Goal: Information Seeking & Learning: Learn about a topic

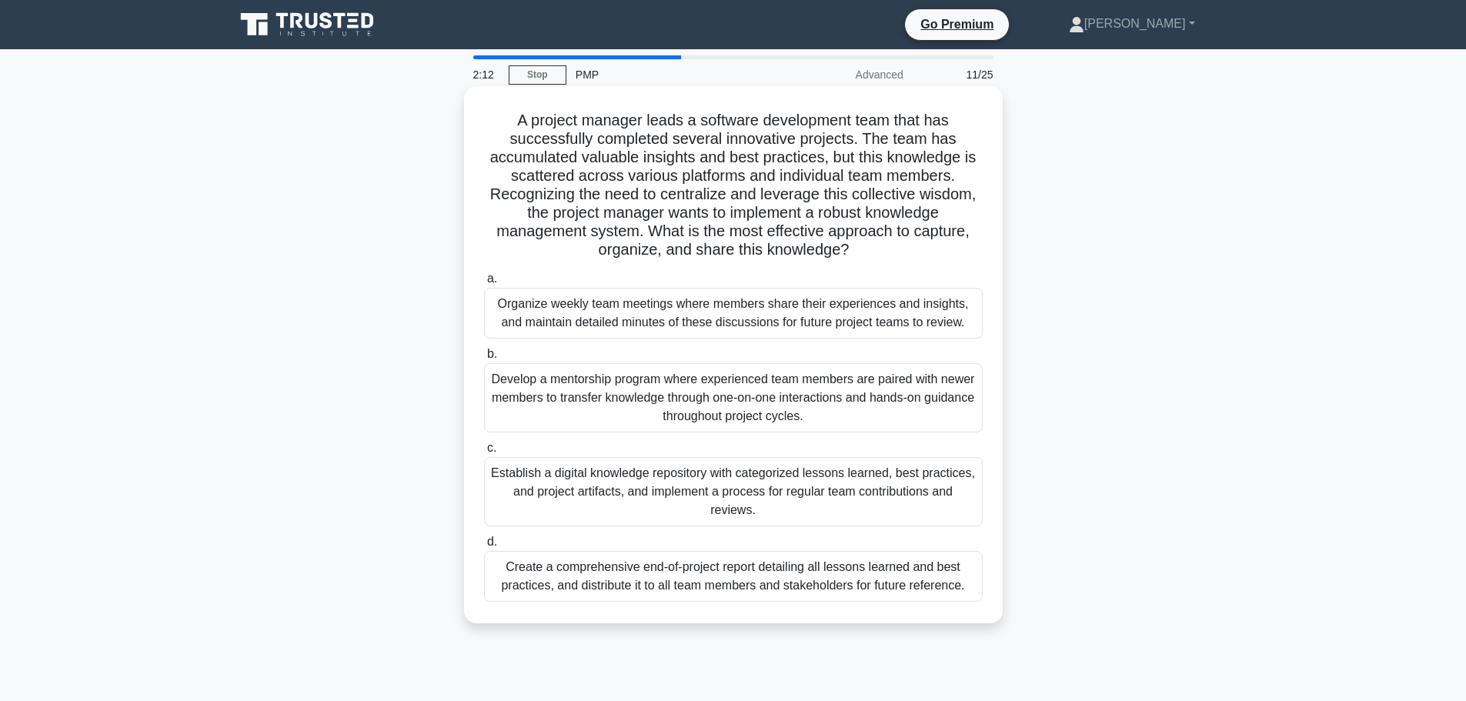
click at [713, 179] on h5 "A project manager leads a software development team that has successfully compl…" at bounding box center [734, 185] width 502 height 149
click at [717, 493] on div "Establish a digital knowledge repository with categorized lessons learned, best…" at bounding box center [733, 491] width 499 height 69
click at [484, 453] on input "c. Establish a digital knowledge repository with categorized lessons learned, b…" at bounding box center [484, 448] width 0 height 10
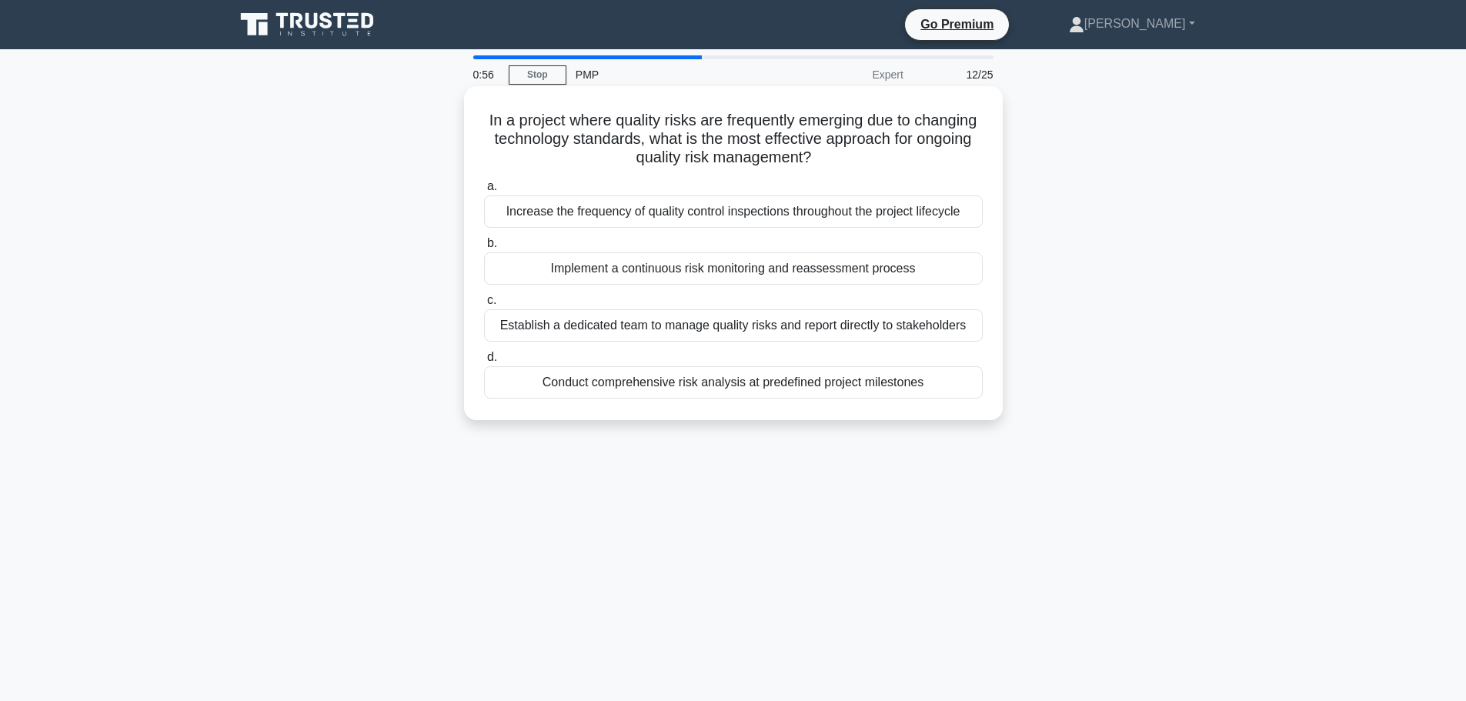
click at [778, 389] on div "Conduct comprehensive risk analysis at predefined project milestones" at bounding box center [733, 382] width 499 height 32
click at [484, 362] on input "d. Conduct comprehensive risk analysis at predefined project milestones" at bounding box center [484, 357] width 0 height 10
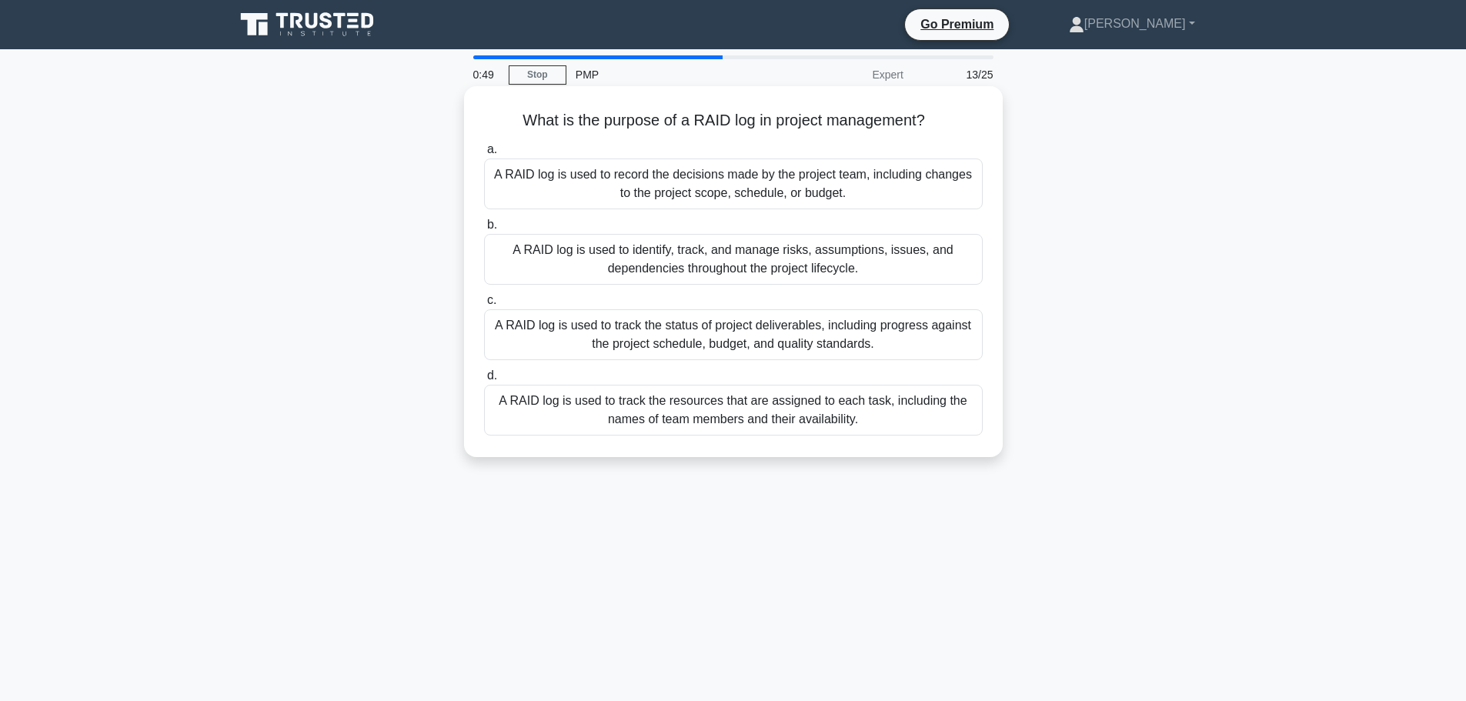
click at [809, 268] on div "A RAID log is used to identify, track, and manage risks, assumptions, issues, a…" at bounding box center [733, 259] width 499 height 51
click at [484, 230] on input "b. A RAID log is used to identify, track, and manage risks, assumptions, issues…" at bounding box center [484, 225] width 0 height 10
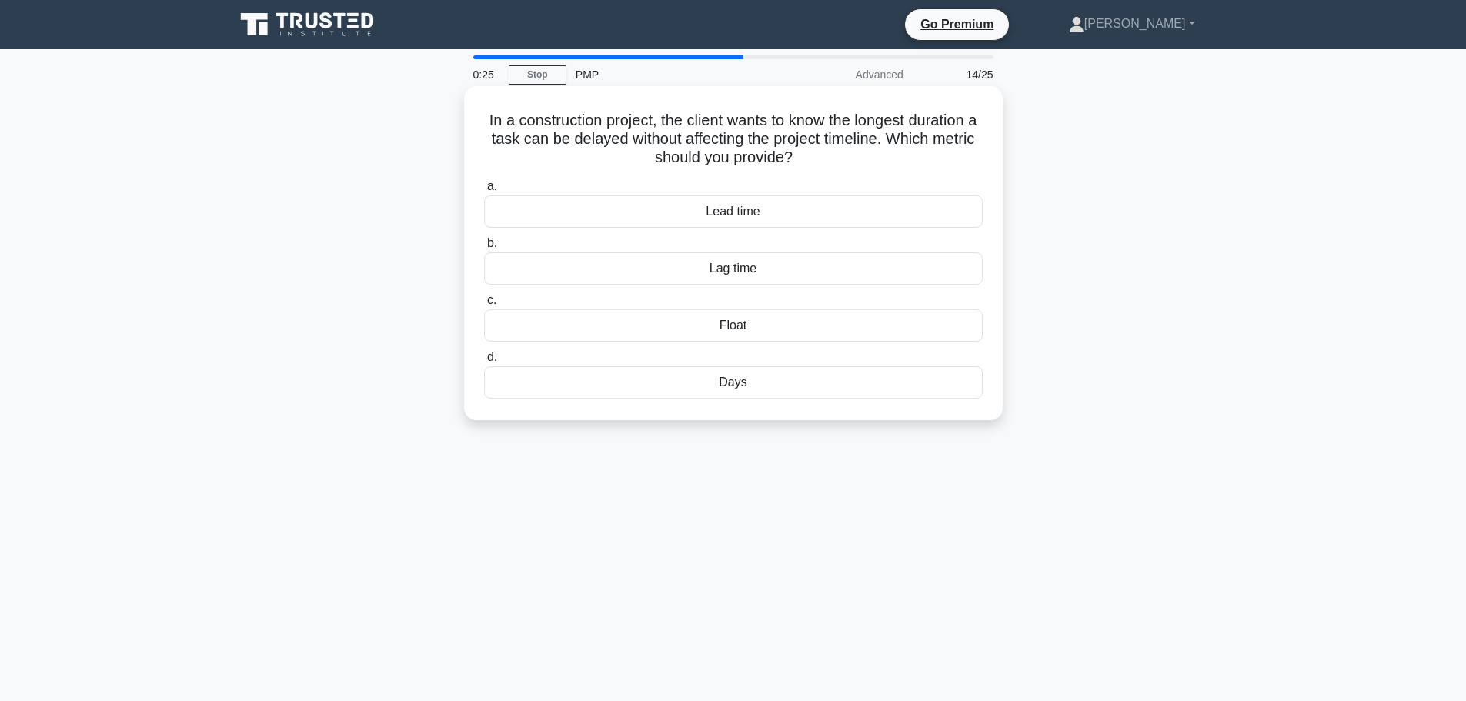
click at [757, 269] on div "Lag time" at bounding box center [733, 268] width 499 height 32
click at [484, 249] on input "b. Lag time" at bounding box center [484, 244] width 0 height 10
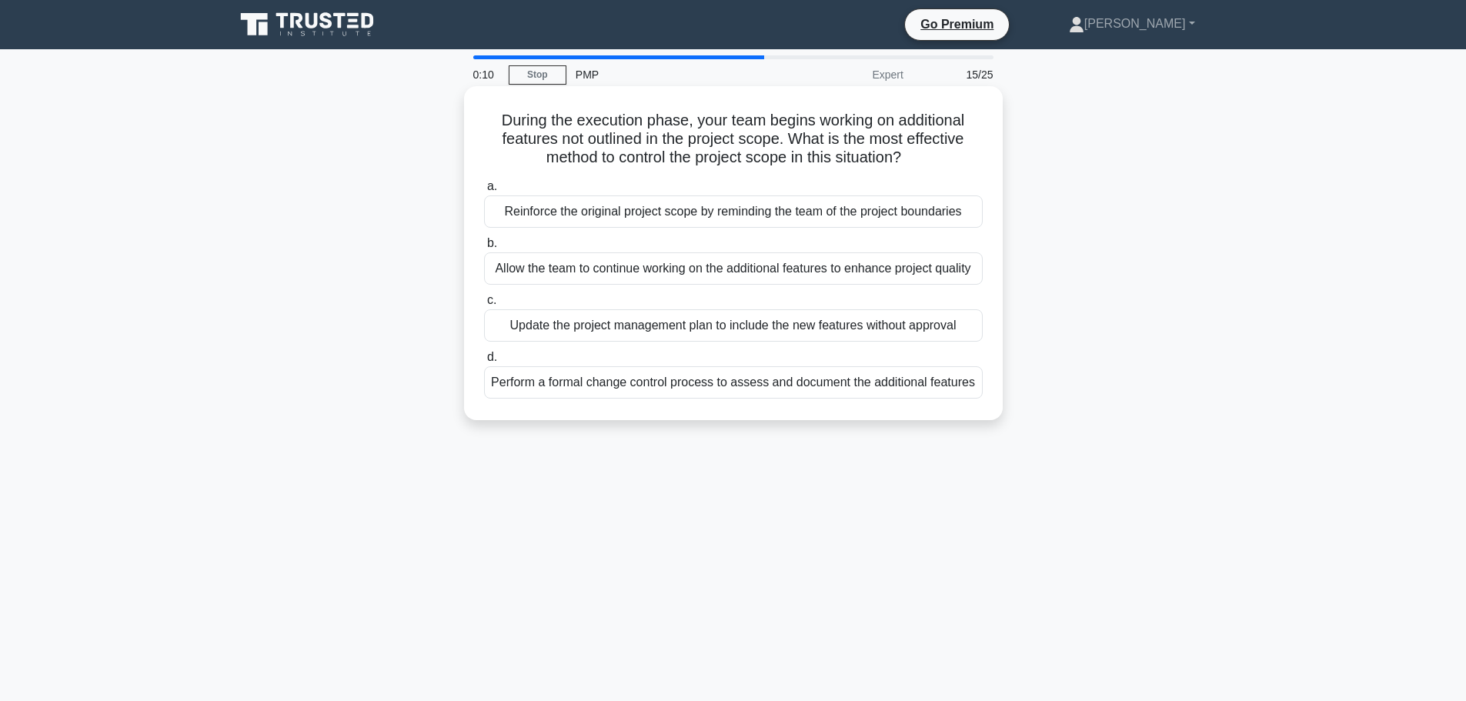
click at [772, 211] on div "Reinforce the original project scope by reminding the team of the project bound…" at bounding box center [733, 211] width 499 height 32
click at [484, 192] on input "a. Reinforce the original project scope by reminding the team of the project bo…" at bounding box center [484, 187] width 0 height 10
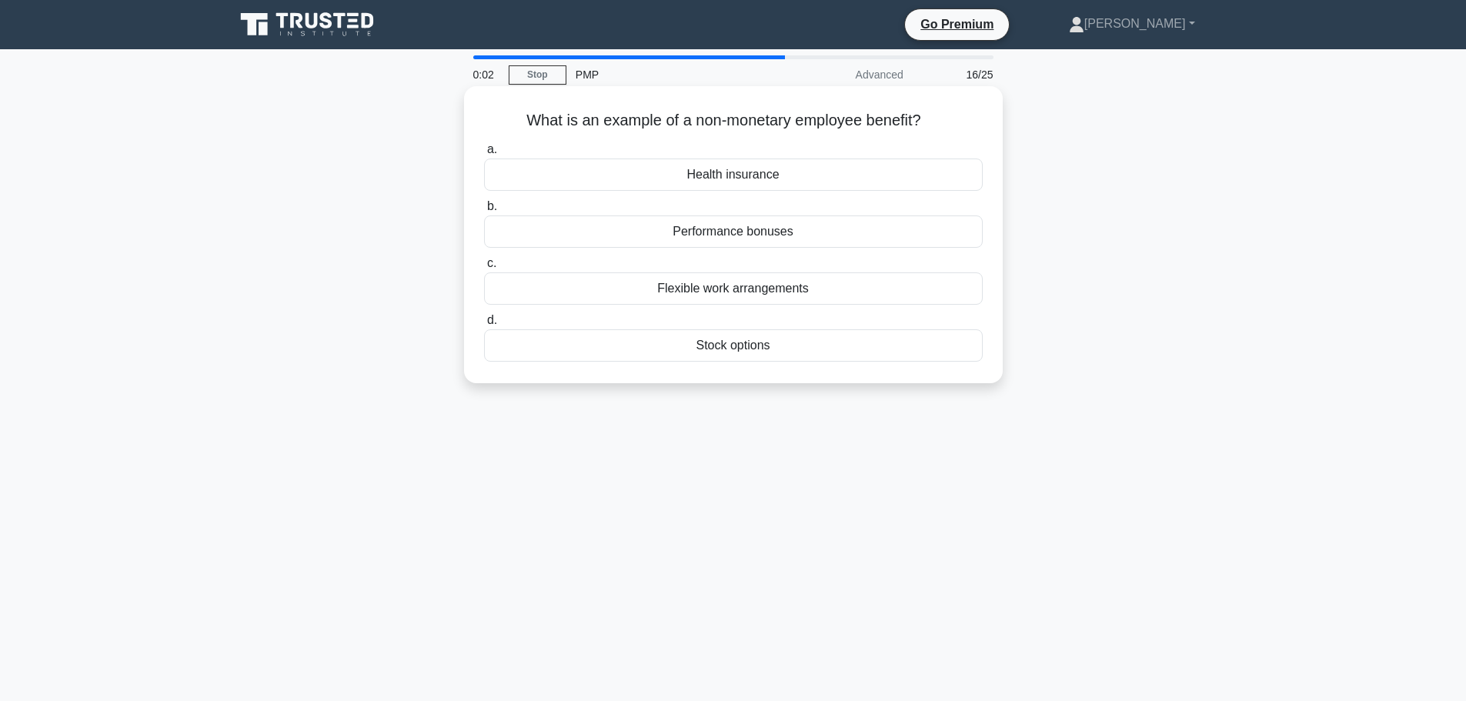
click at [761, 292] on div "Flexible work arrangements" at bounding box center [733, 288] width 499 height 32
click at [484, 269] on input "c. Flexible work arrangements" at bounding box center [484, 264] width 0 height 10
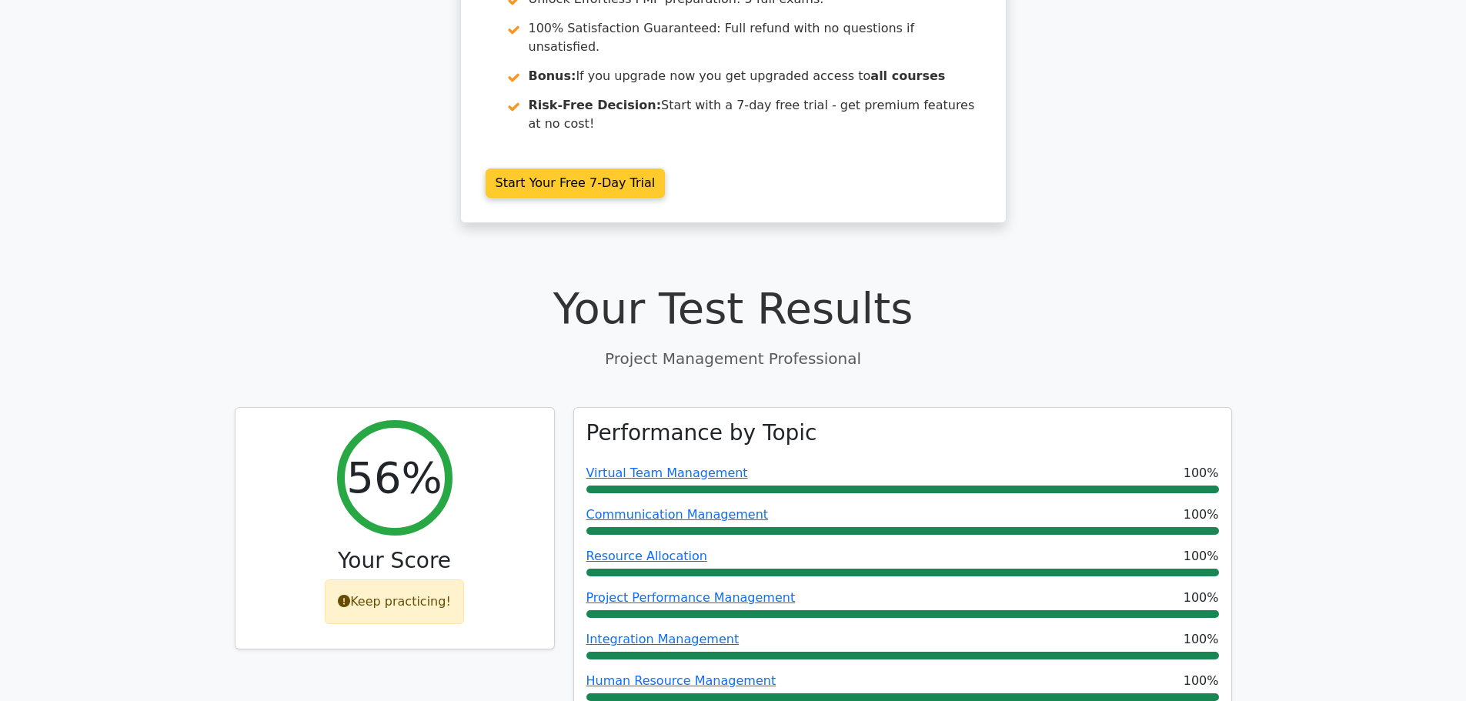
scroll to position [308, 0]
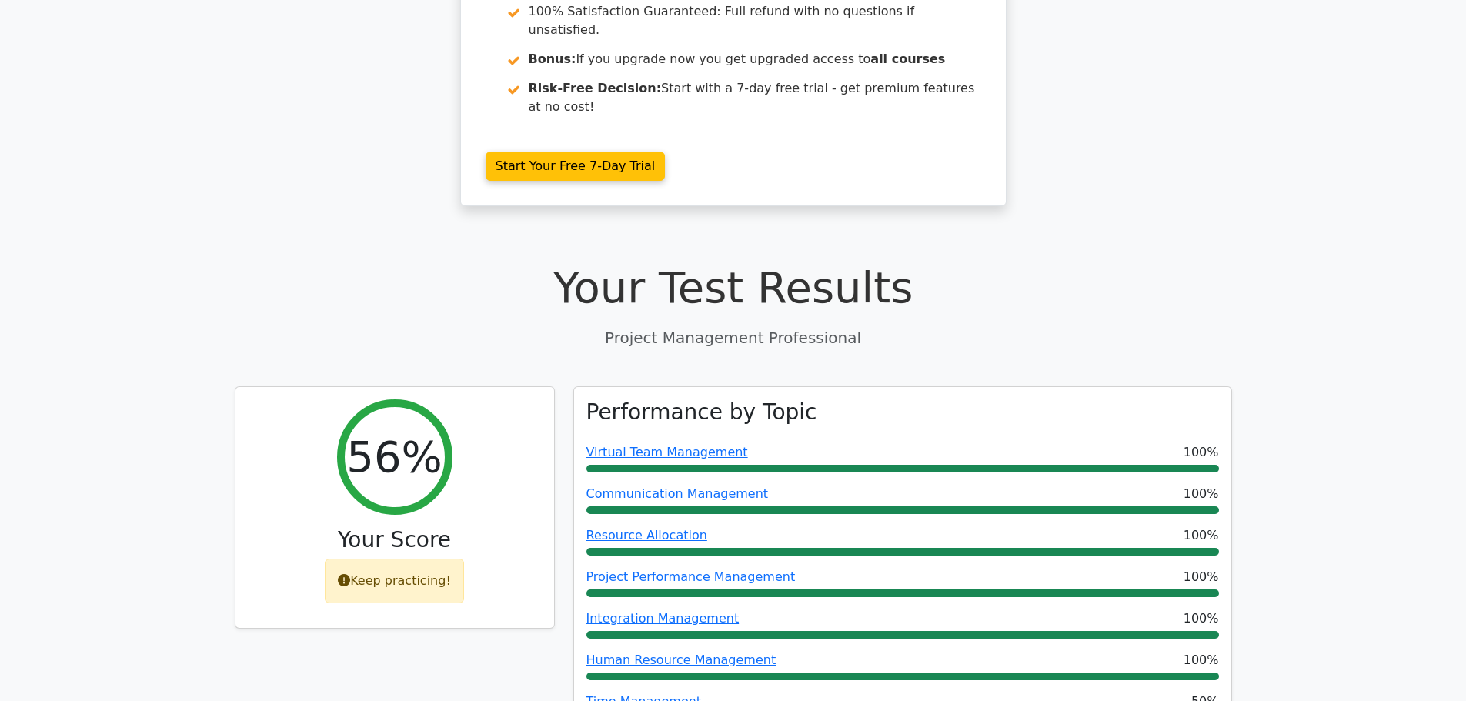
click at [686, 326] on p "Project Management Professional" at bounding box center [733, 337] width 997 height 23
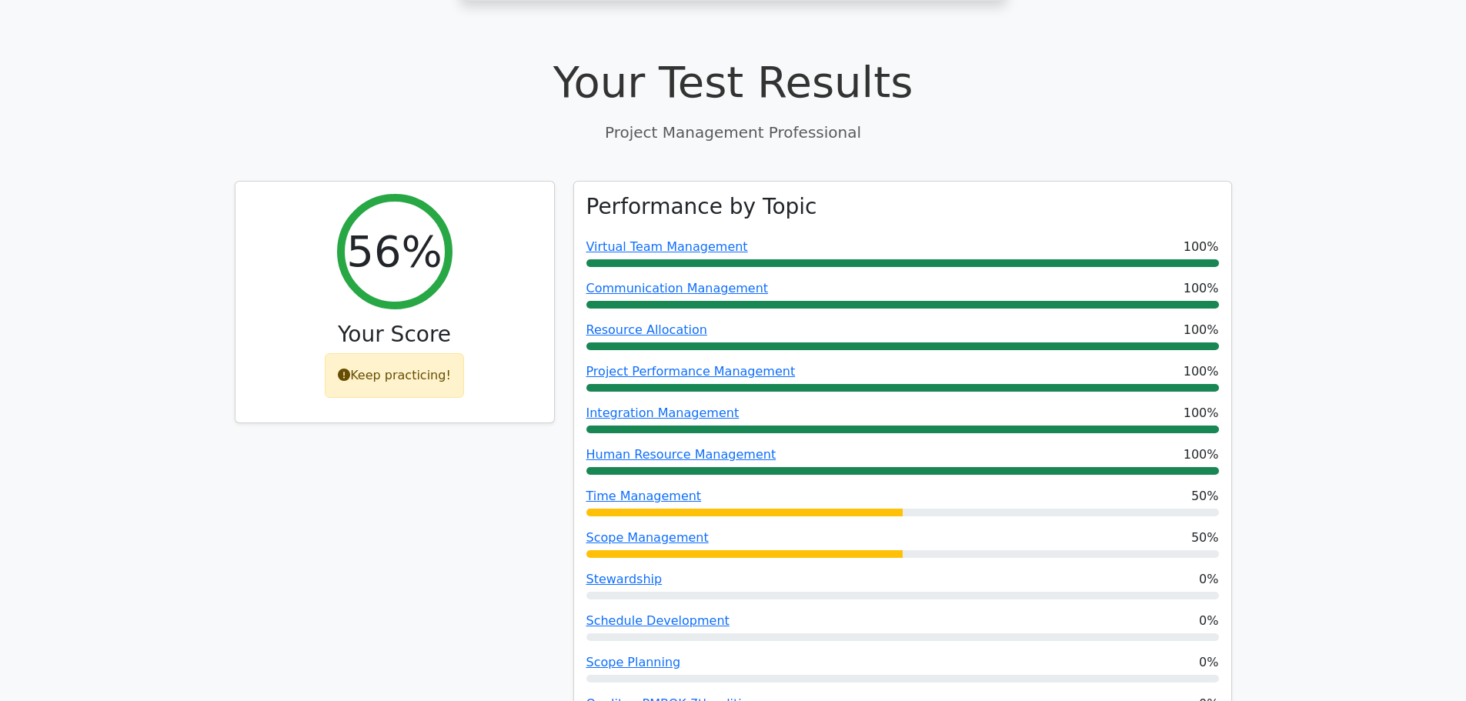
scroll to position [616, 0]
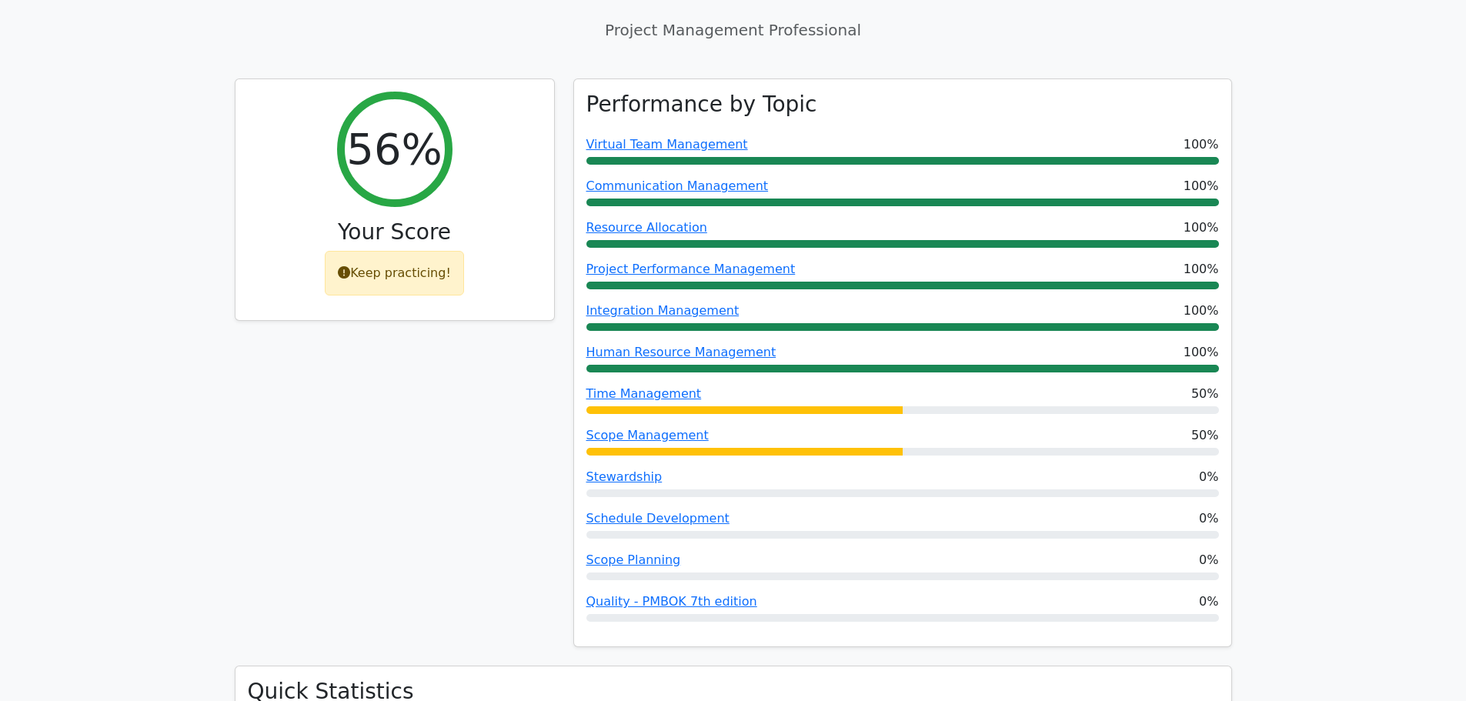
click at [433, 424] on div "56% Your Score Keep practicing!" at bounding box center [394, 372] width 339 height 588
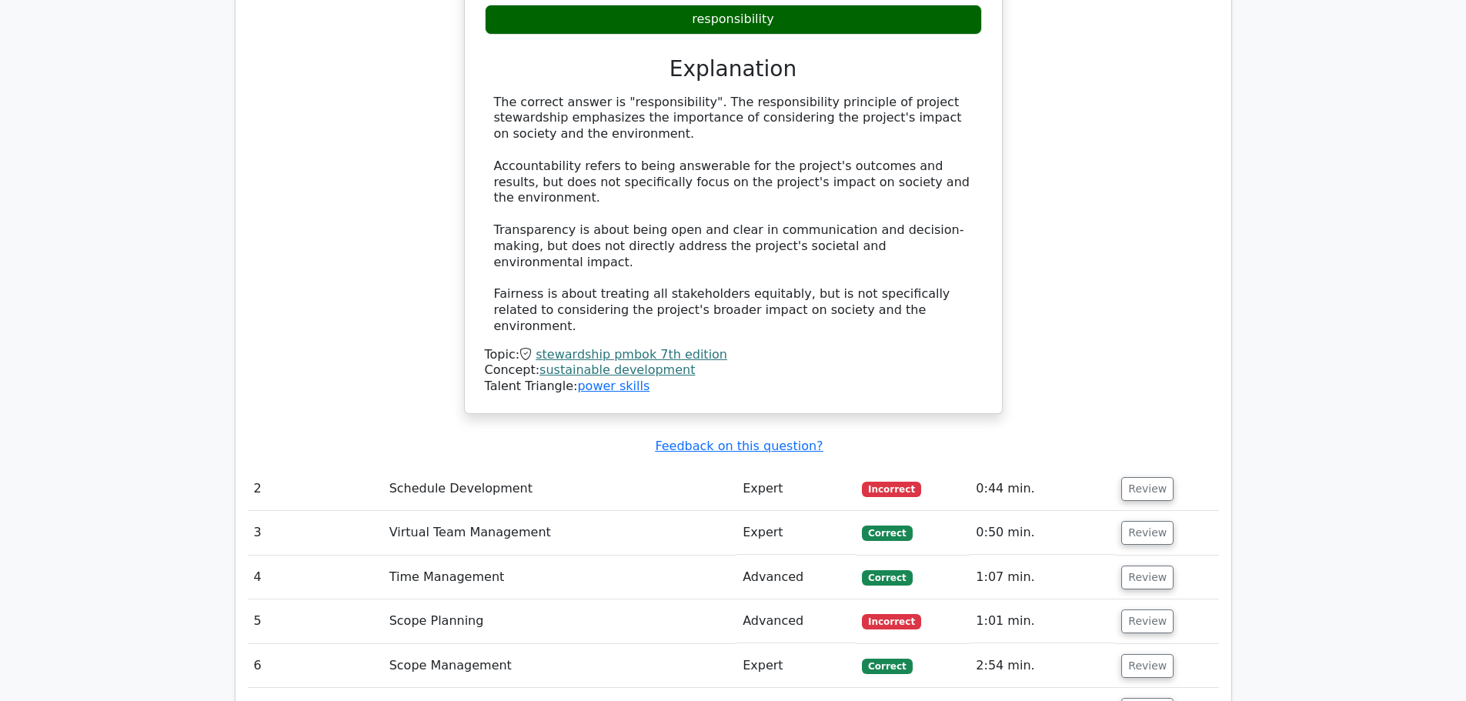
scroll to position [2001, 0]
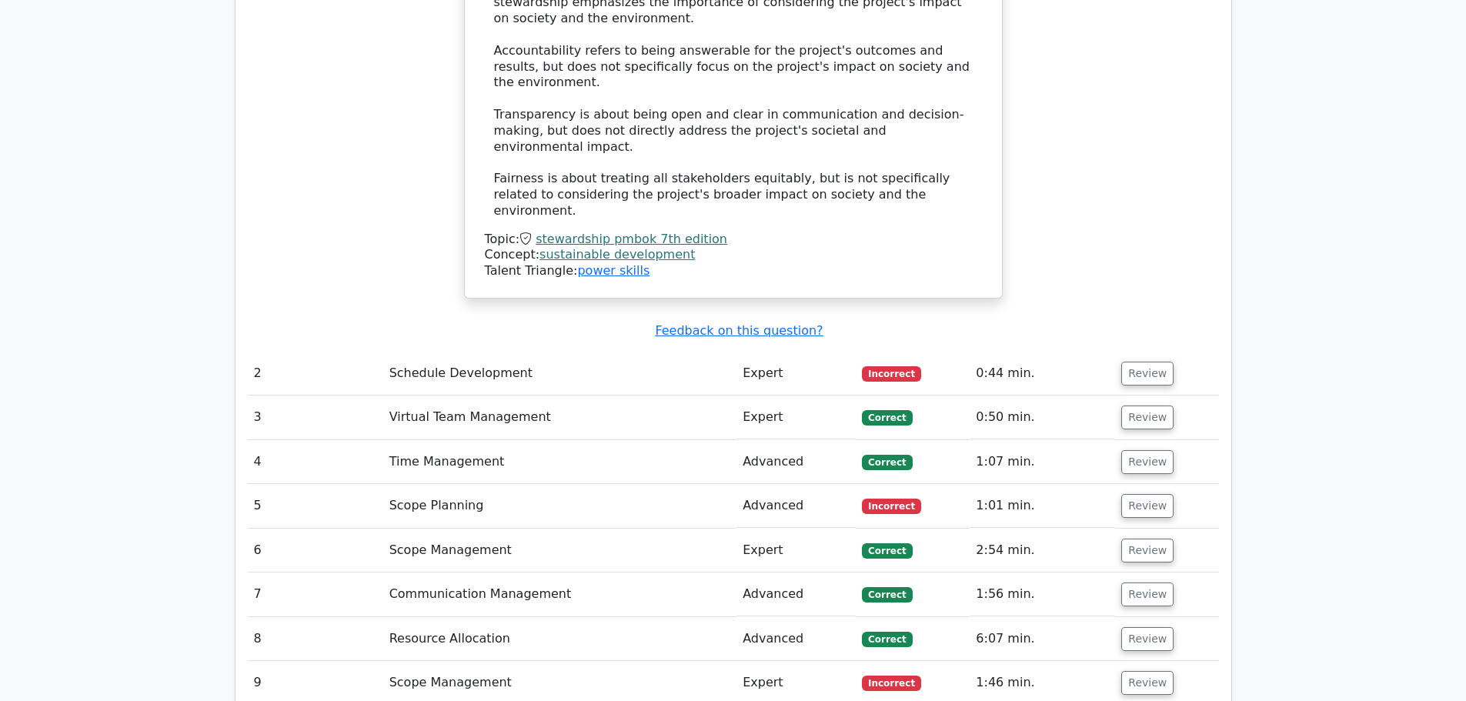
click at [598, 352] on td "Schedule Development" at bounding box center [559, 374] width 353 height 44
click at [1143, 362] on button "Review" at bounding box center [1147, 374] width 52 height 24
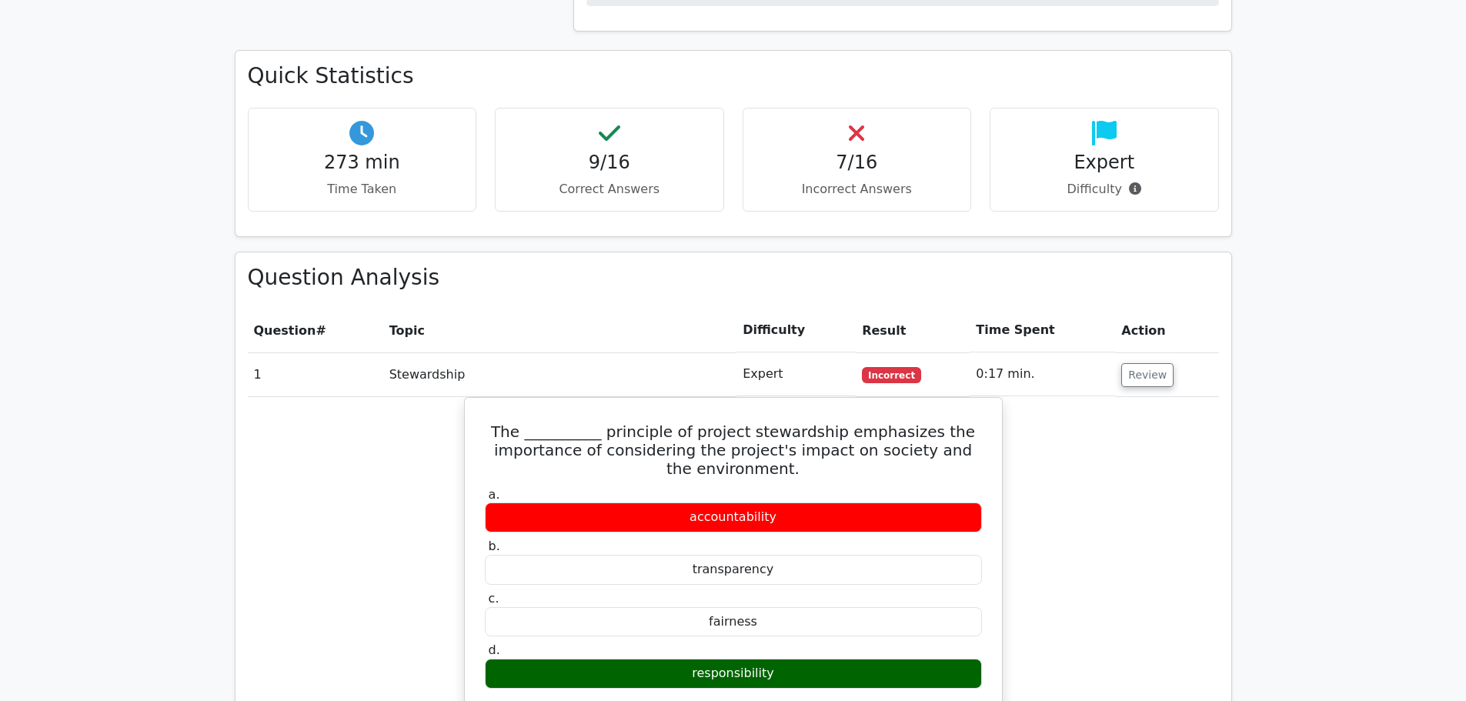
scroll to position [1385, 0]
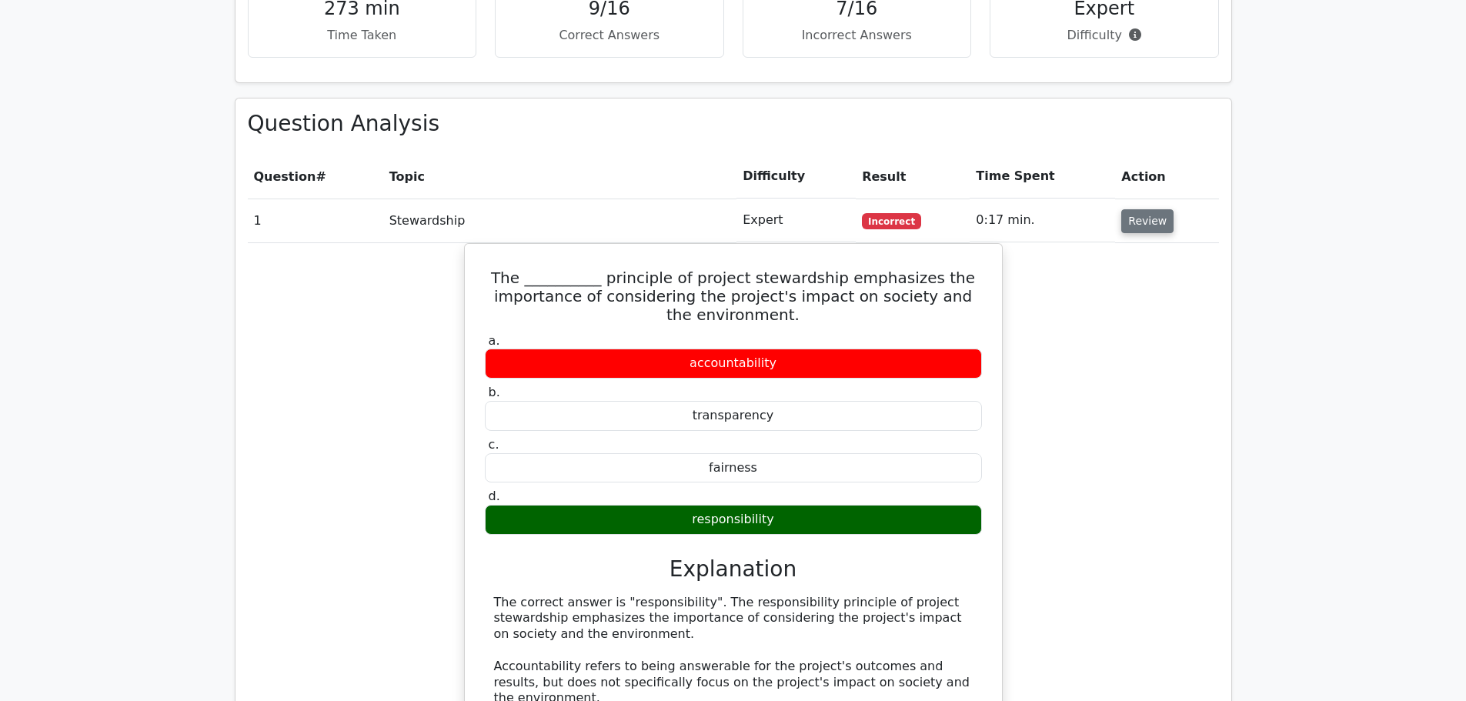
click at [1130, 209] on button "Review" at bounding box center [1147, 221] width 52 height 24
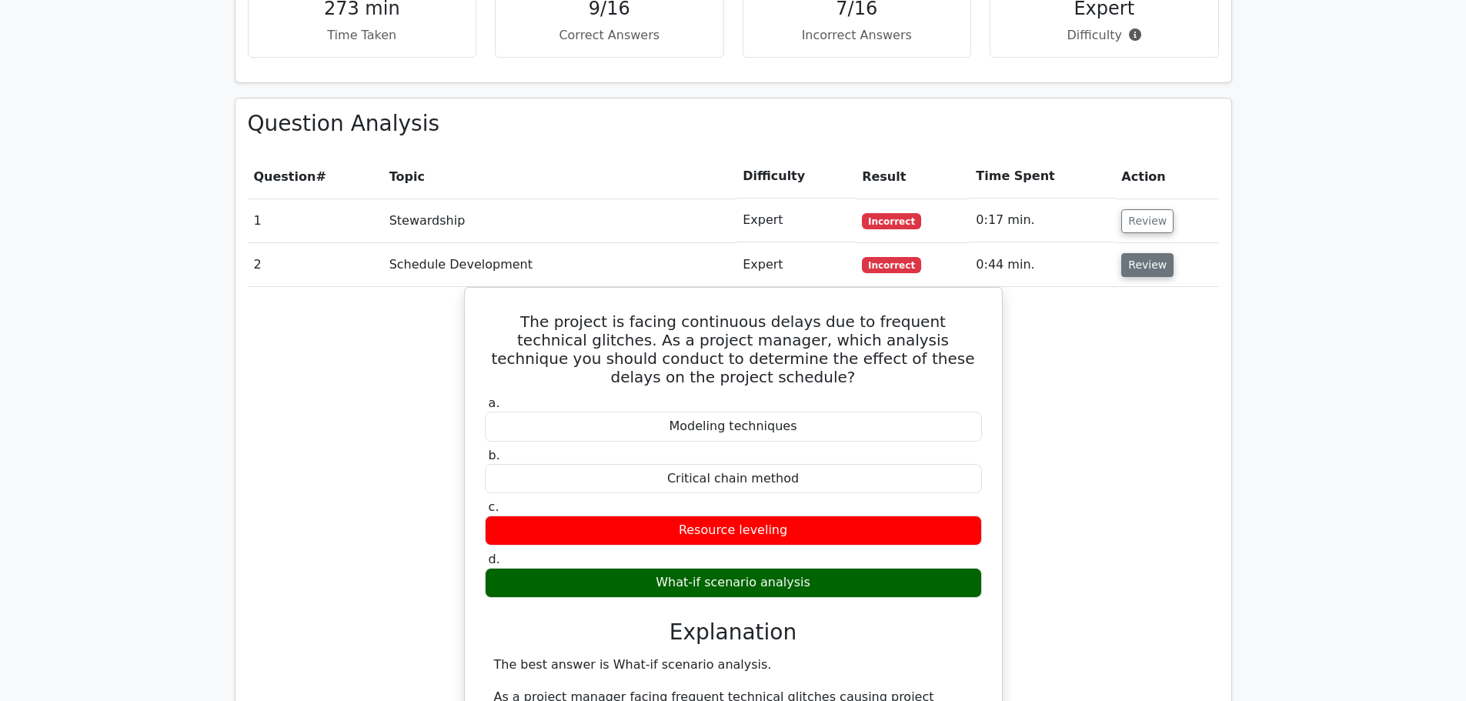
click at [1142, 253] on button "Review" at bounding box center [1147, 265] width 52 height 24
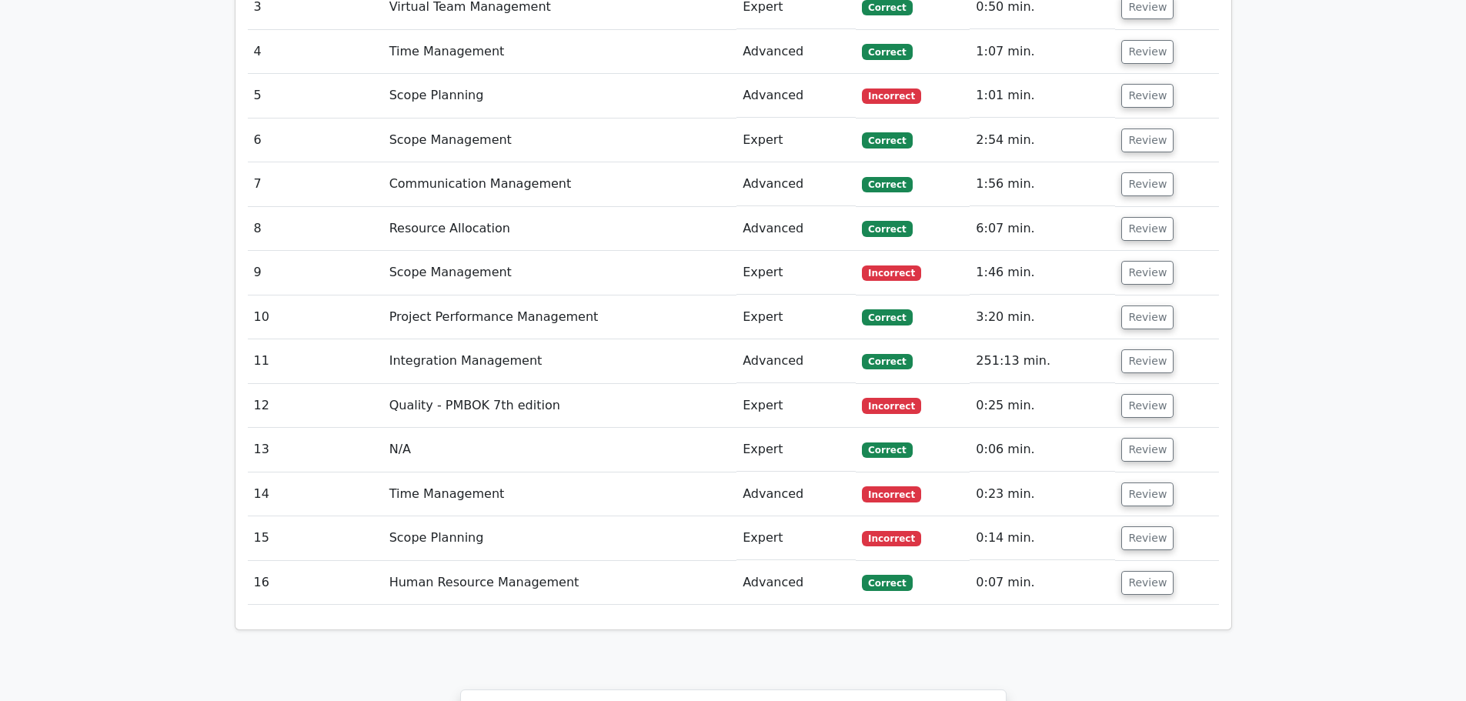
scroll to position [1693, 0]
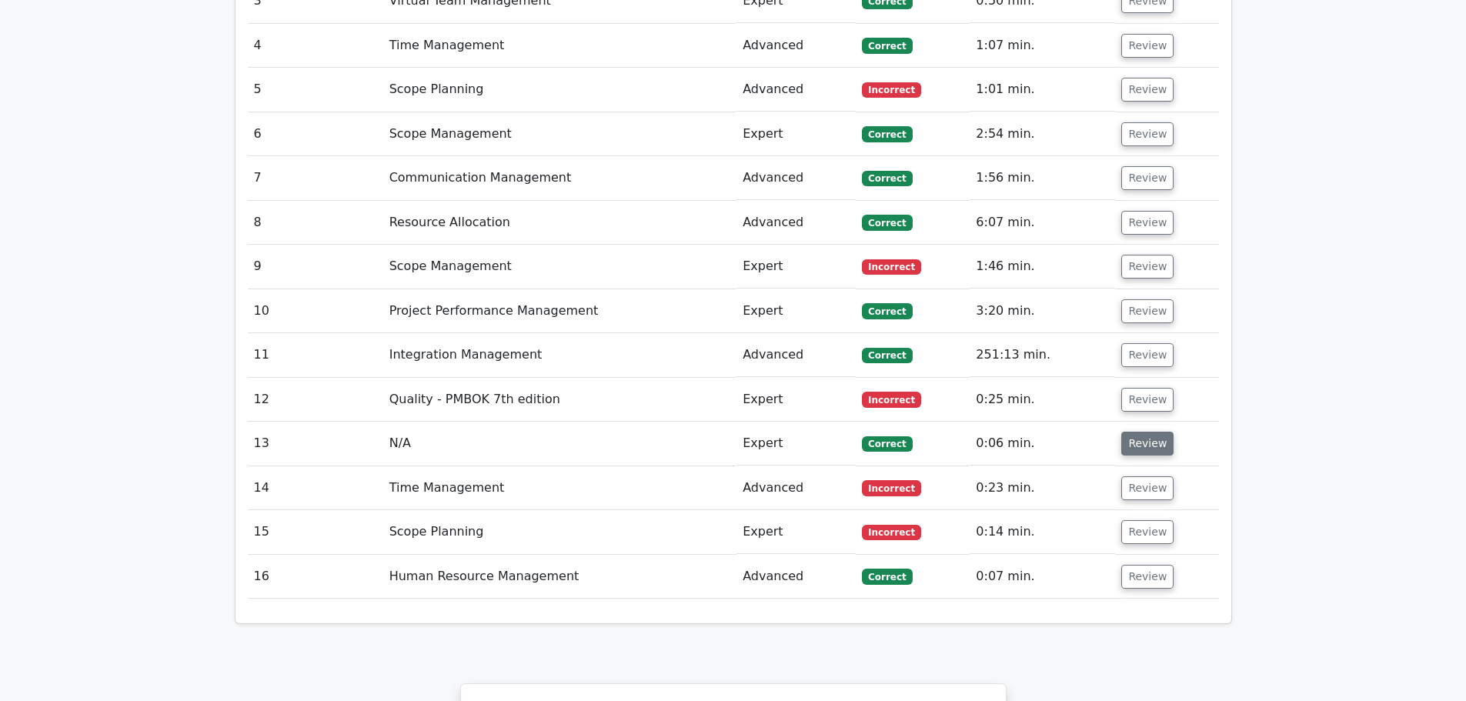
click at [1137, 432] on button "Review" at bounding box center [1147, 444] width 52 height 24
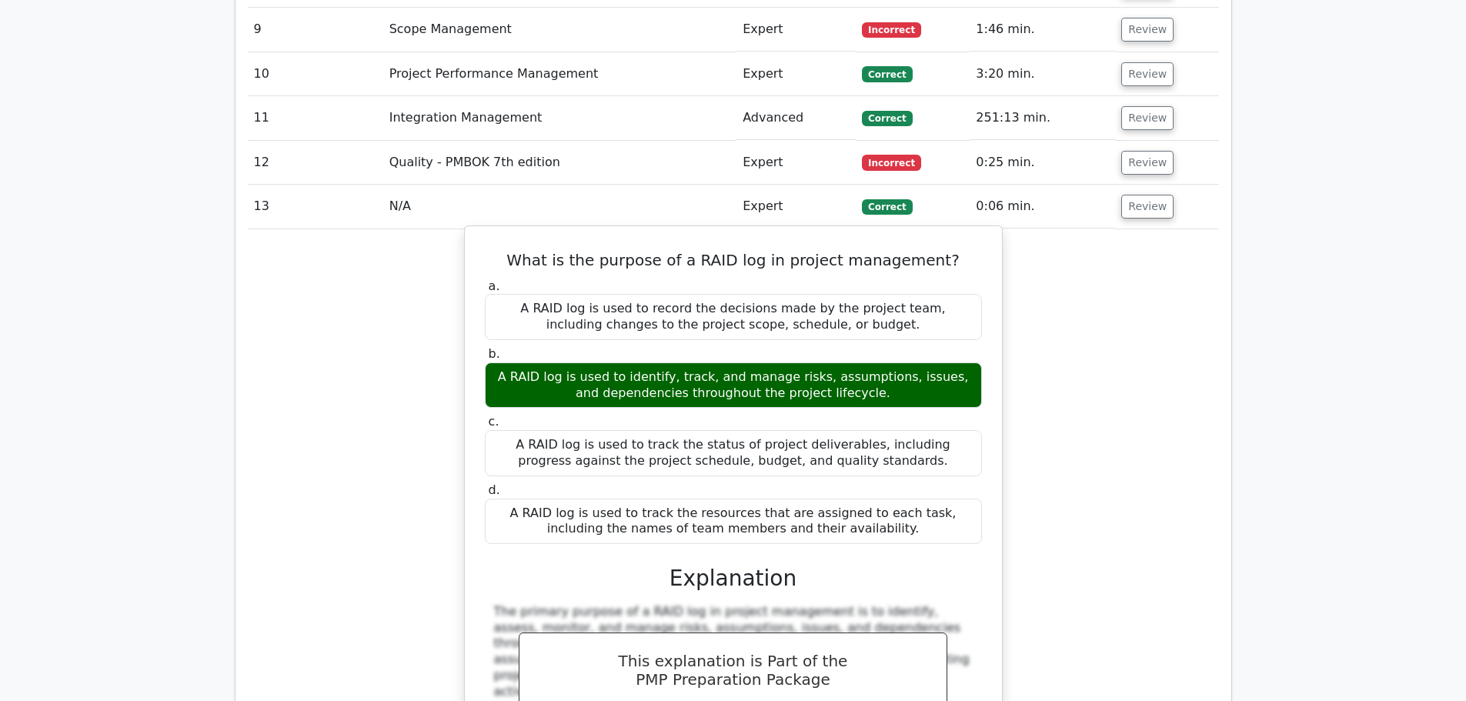
scroll to position [2001, 0]
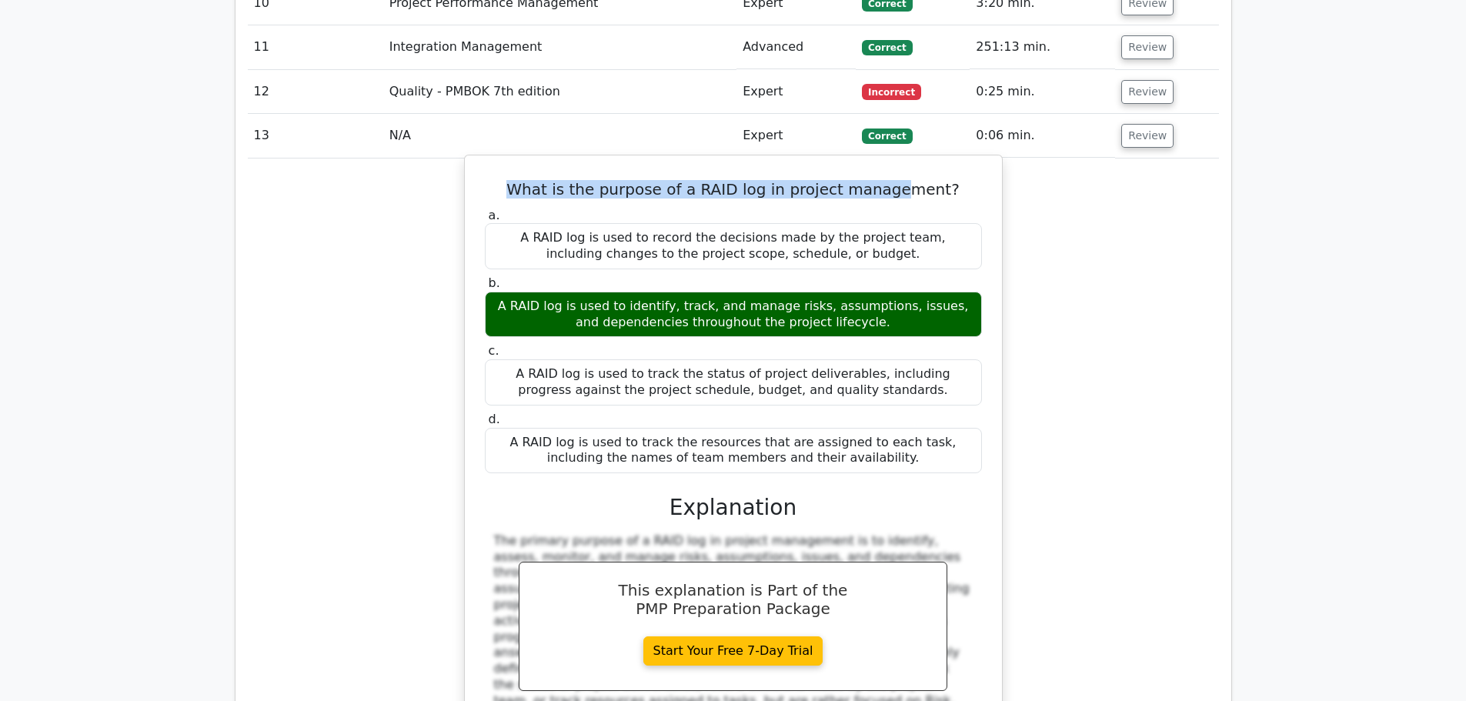
drag, startPoint x: 528, startPoint y: 112, endPoint x: 900, endPoint y: 112, distance: 372.5
click at [900, 180] on h5 "What is the purpose of a RAID log in project management?" at bounding box center [733, 189] width 500 height 18
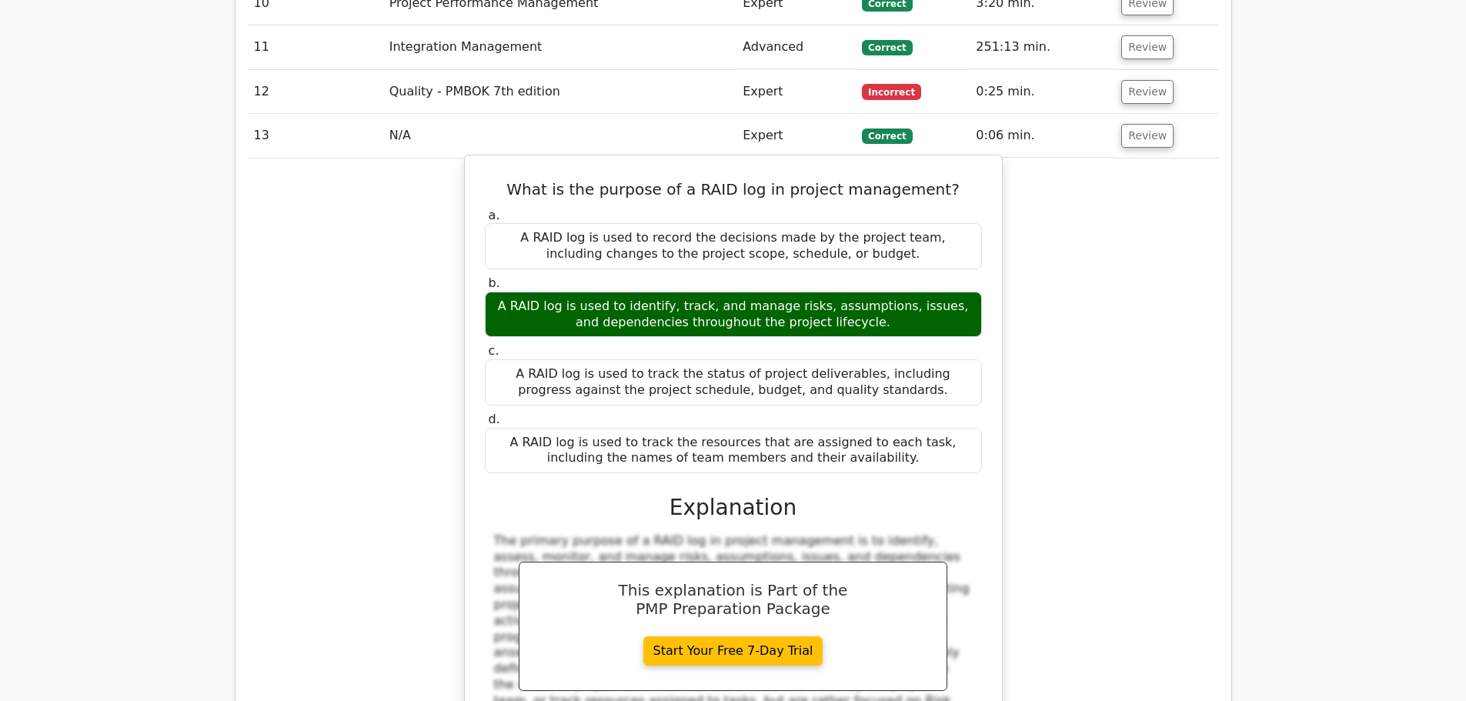
click at [539, 292] on div "A RAID log is used to identify, track, and manage risks, assumptions, issues, a…" at bounding box center [733, 315] width 497 height 46
drag, startPoint x: 606, startPoint y: 232, endPoint x: 903, endPoint y: 247, distance: 297.4
click at [903, 292] on div "A RAID log is used to identify, track, and manage risks, assumptions, issues, a…" at bounding box center [733, 315] width 497 height 46
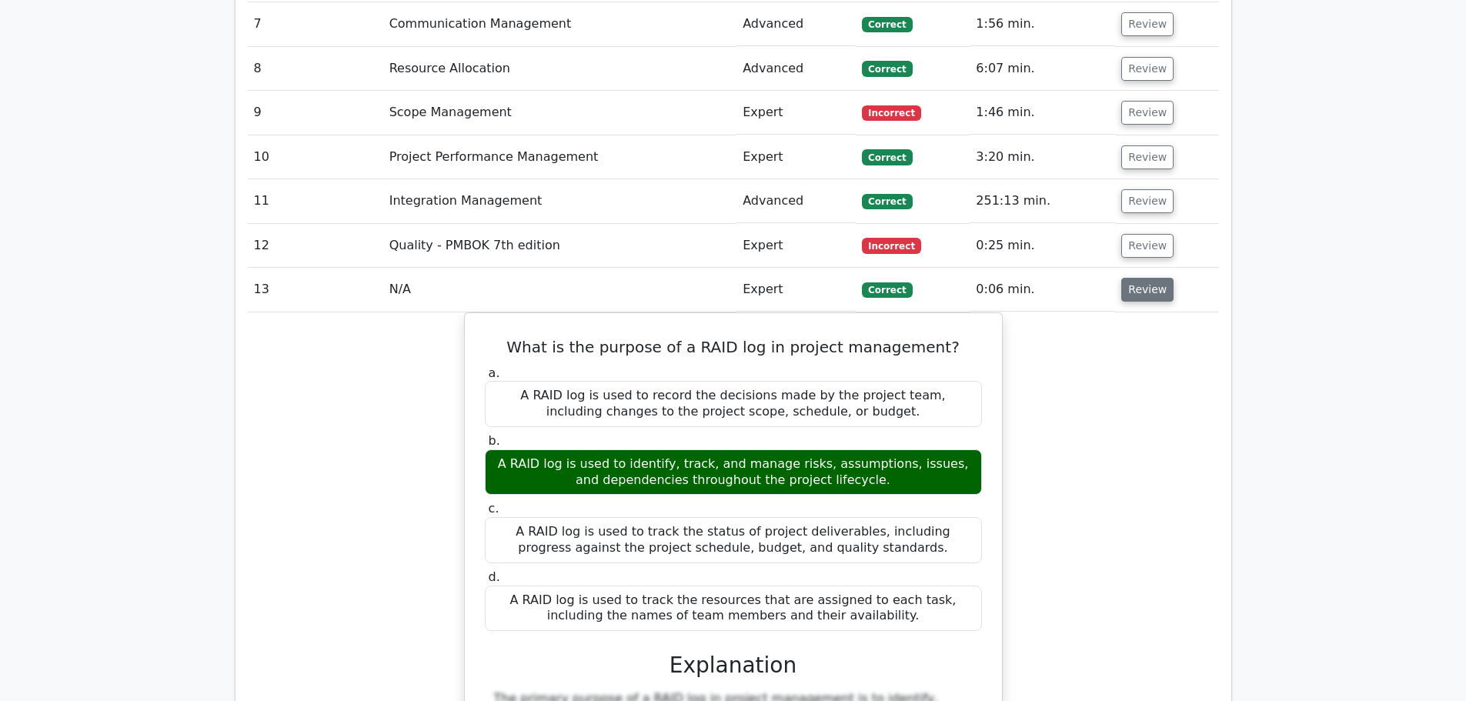
click at [1130, 278] on button "Review" at bounding box center [1147, 290] width 52 height 24
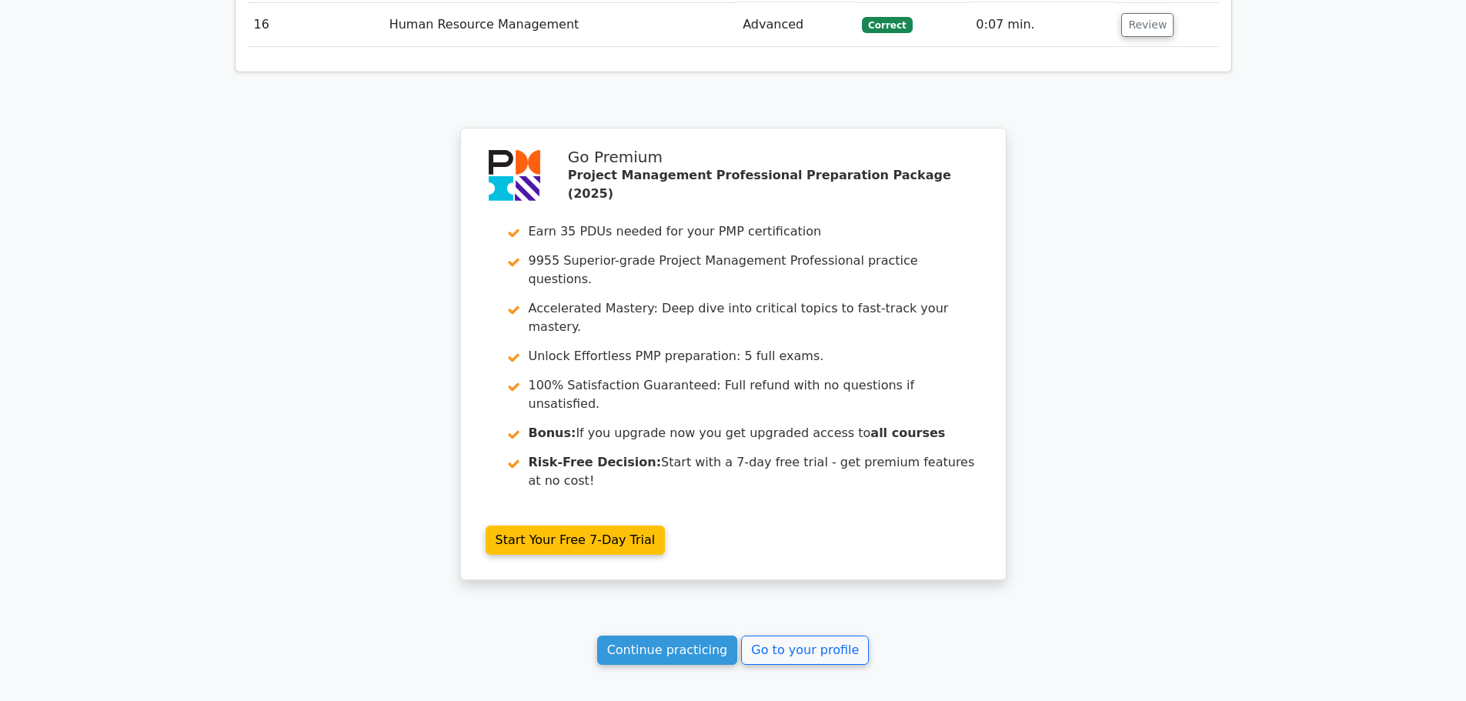
scroll to position [2284, 0]
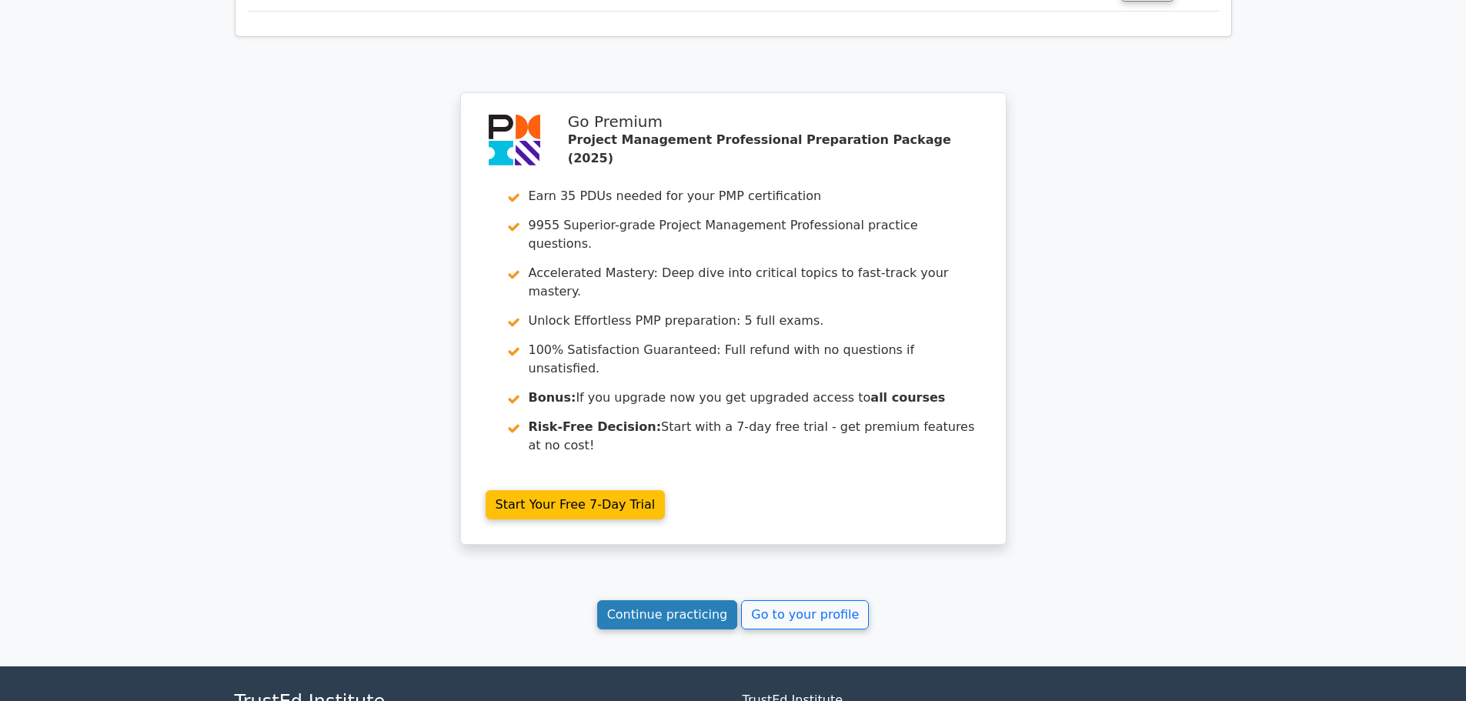
click at [683, 600] on link "Continue practicing" at bounding box center [667, 614] width 141 height 29
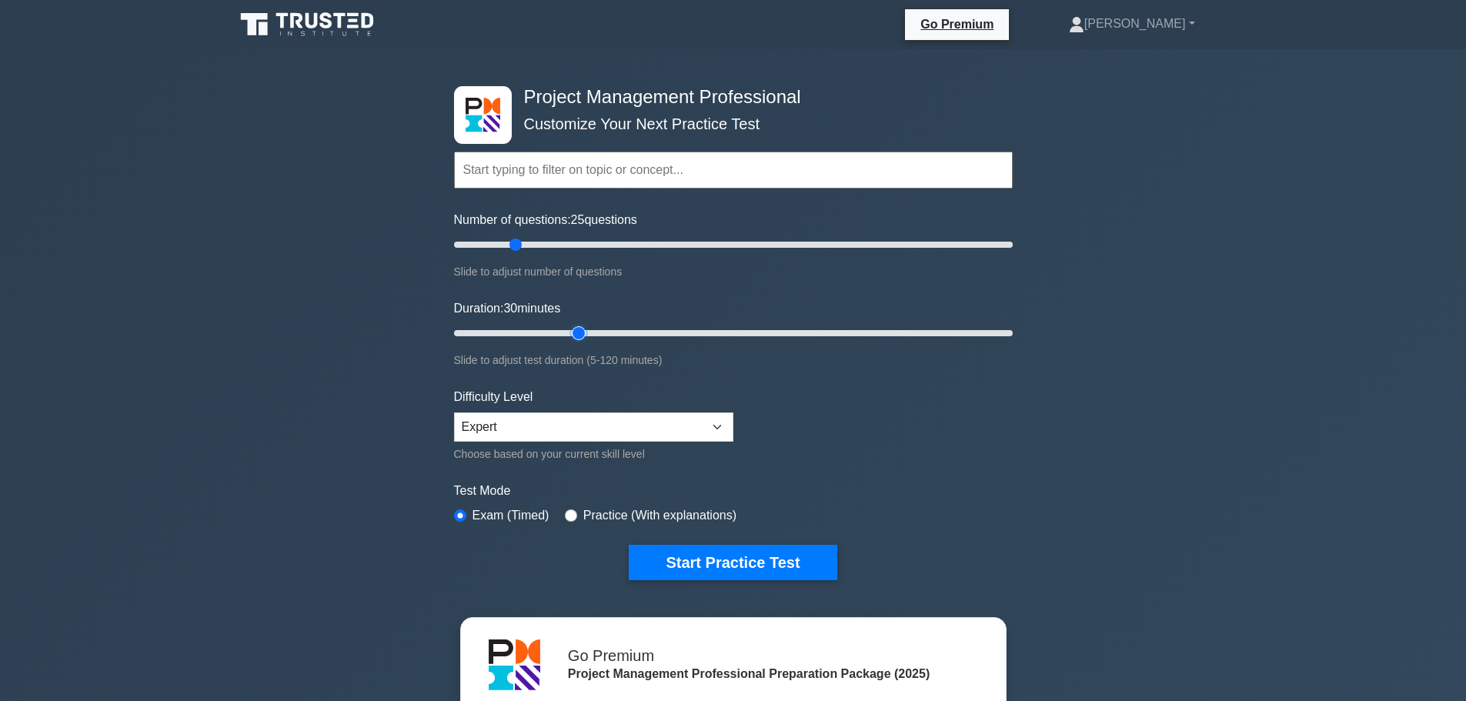
click at [578, 331] on input "Duration: 30 minutes" at bounding box center [733, 333] width 559 height 18
click at [544, 422] on select "Beginner Intermediate Expert" at bounding box center [593, 426] width 279 height 29
click at [454, 412] on select "Beginner Intermediate Expert" at bounding box center [593, 426] width 279 height 29
drag, startPoint x: 420, startPoint y: 498, endPoint x: 506, endPoint y: 382, distance: 144.1
click at [419, 497] on div "Project Management Professional Customize Your Next Practice Test Topics Scope …" at bounding box center [733, 533] width 1466 height 968
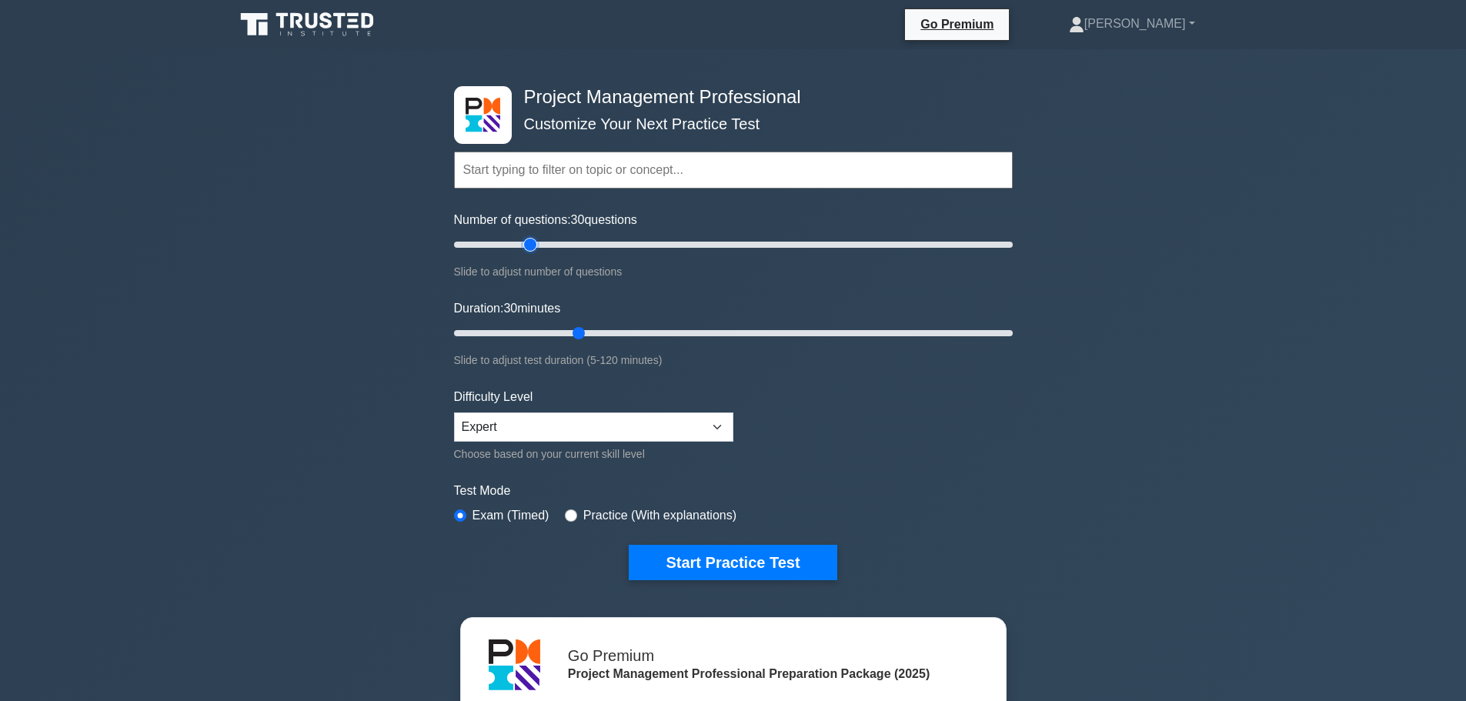
drag, startPoint x: 514, startPoint y: 245, endPoint x: 529, endPoint y: 245, distance: 14.6
type input "30"
click at [529, 245] on input "Number of questions: 30 questions" at bounding box center [733, 244] width 559 height 18
click at [752, 566] on button "Start Practice Test" at bounding box center [733, 562] width 208 height 35
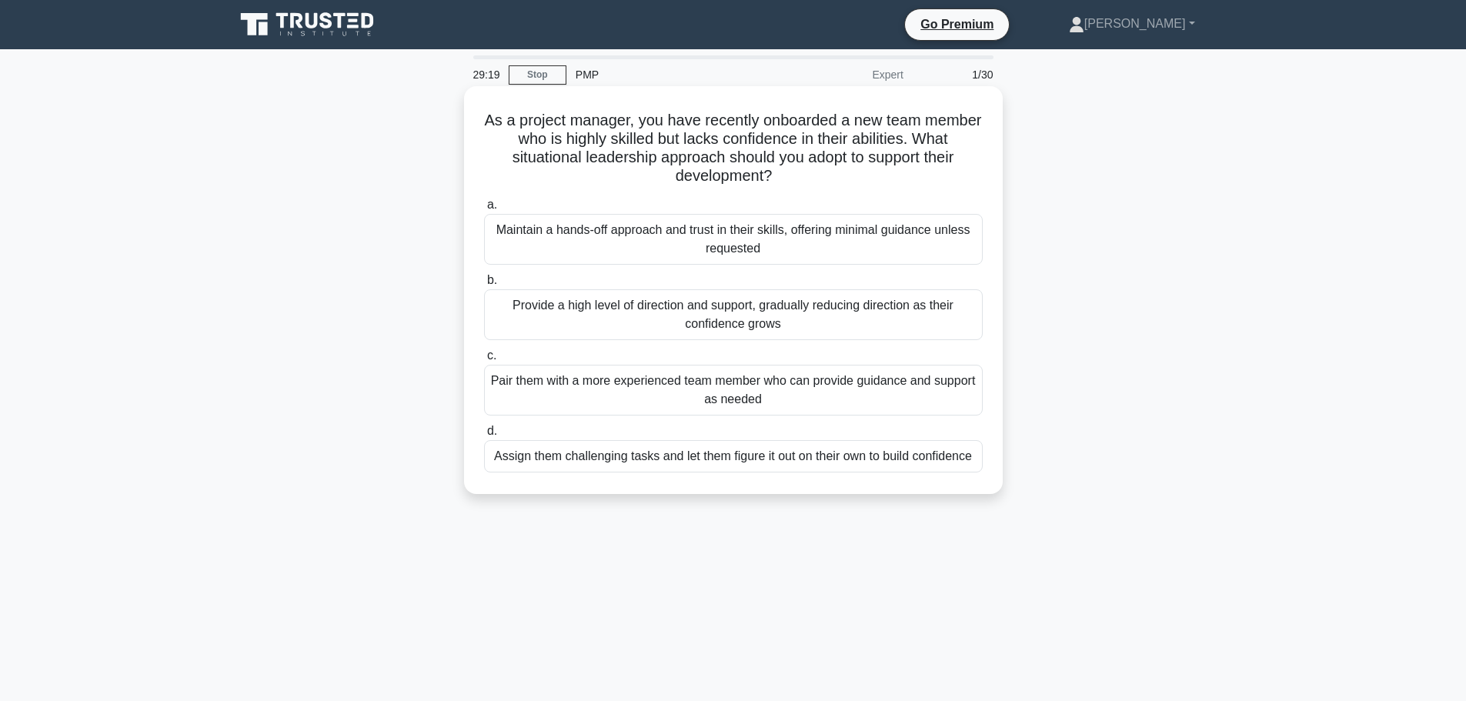
click at [639, 313] on div "Provide a high level of direction and support, gradually reducing direction as …" at bounding box center [733, 314] width 499 height 51
click at [484, 286] on input "b. Provide a high level of direction and support, gradually reducing direction …" at bounding box center [484, 280] width 0 height 10
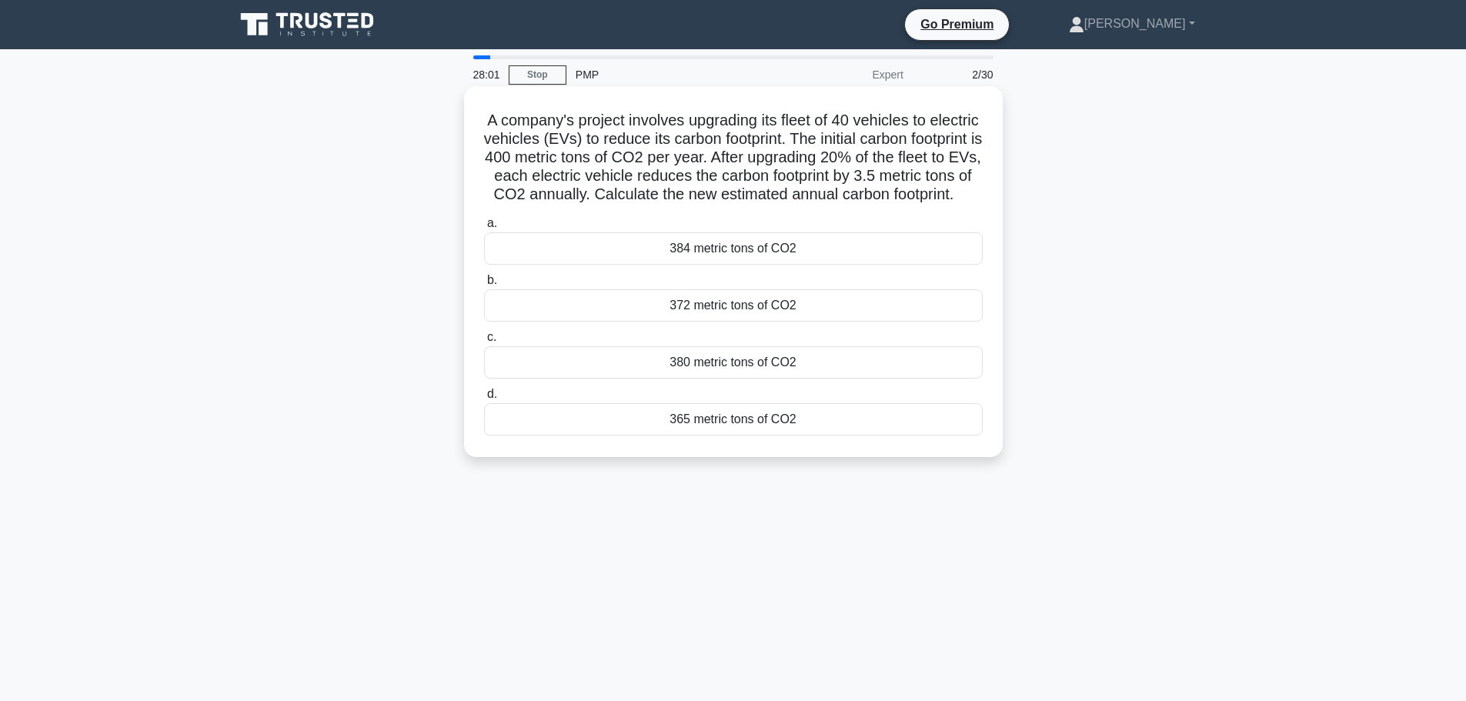
click at [707, 322] on div "372 metric tons of CO2" at bounding box center [733, 305] width 499 height 32
click at [484, 286] on input "b. 372 metric tons of CO2" at bounding box center [484, 280] width 0 height 10
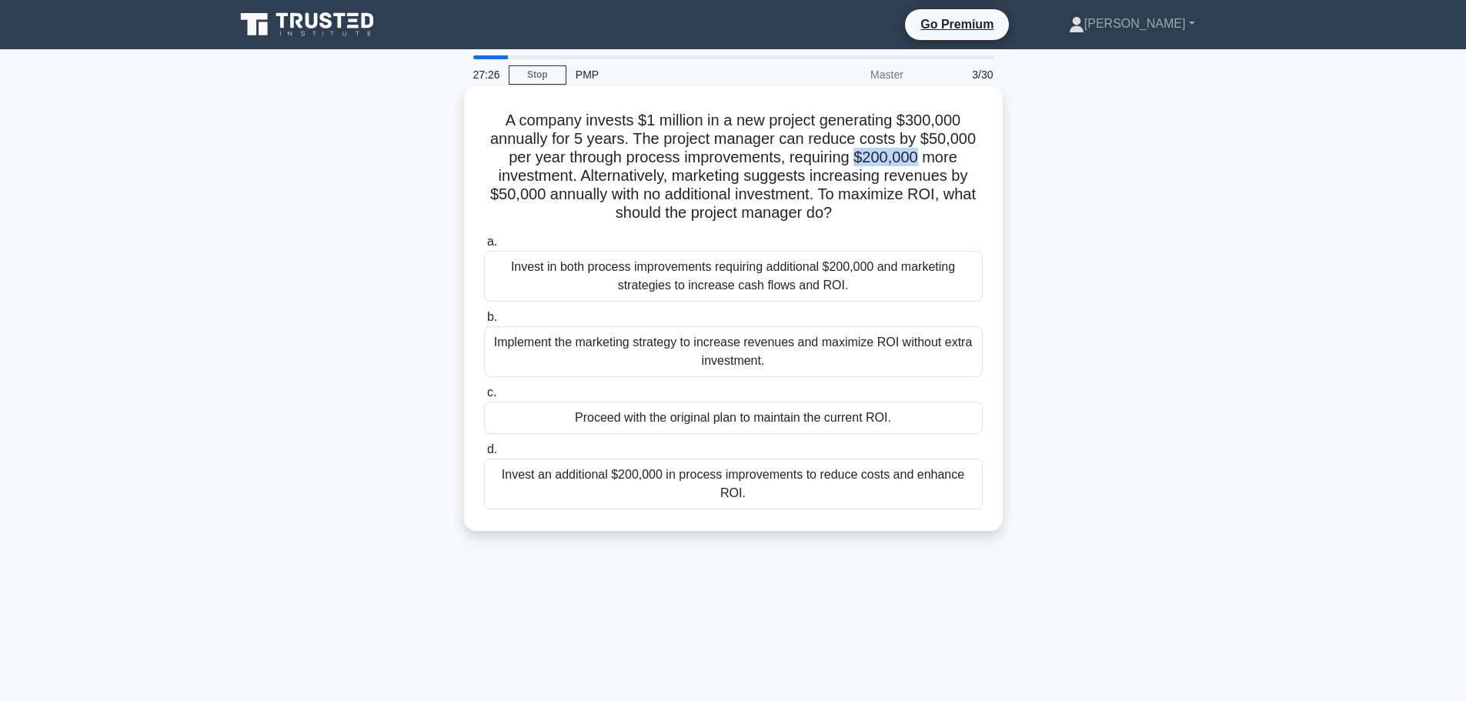
drag, startPoint x: 921, startPoint y: 158, endPoint x: 858, endPoint y: 155, distance: 63.1
click at [858, 155] on h5 "A company invests $1 million in a new project generating $300,000 annually for …" at bounding box center [734, 167] width 502 height 112
click at [813, 210] on h5 "A company invests $1 million in a new project generating $300,000 annually for …" at bounding box center [734, 167] width 502 height 112
click at [700, 279] on div "Invest in both process improvements requiring additional $200,000 and marketing…" at bounding box center [733, 276] width 499 height 51
click at [484, 247] on input "a. Invest in both process improvements requiring additional $200,000 and market…" at bounding box center [484, 242] width 0 height 10
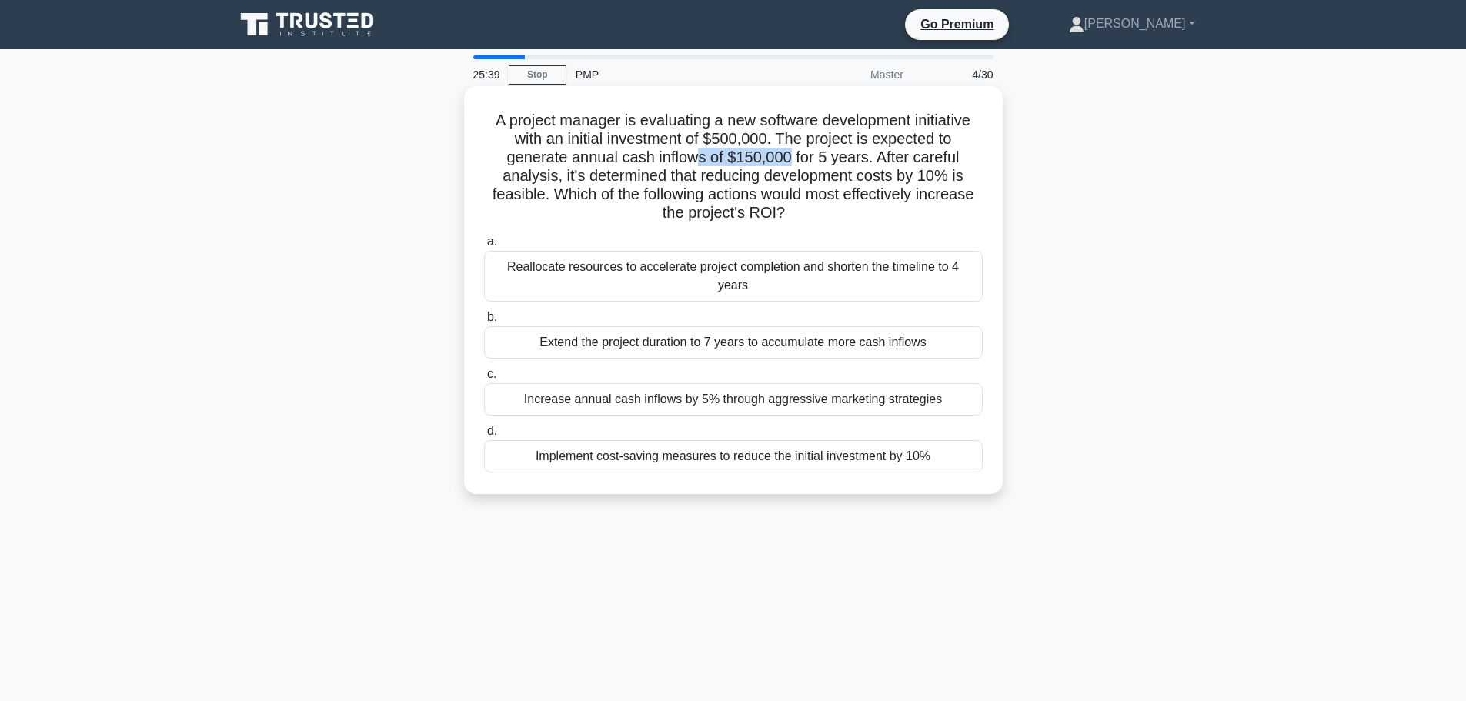
drag, startPoint x: 791, startPoint y: 155, endPoint x: 701, endPoint y: 150, distance: 90.2
click at [701, 150] on h5 "A project manager is evaluating a new software development initiative with an i…" at bounding box center [734, 167] width 502 height 112
click at [853, 157] on h5 "A project manager is evaluating a new software development initiative with an i…" at bounding box center [734, 167] width 502 height 112
drag, startPoint x: 847, startPoint y: 158, endPoint x: 716, endPoint y: 160, distance: 131.6
click at [716, 160] on h5 "A project manager is evaluating a new software development initiative with an i…" at bounding box center [734, 167] width 502 height 112
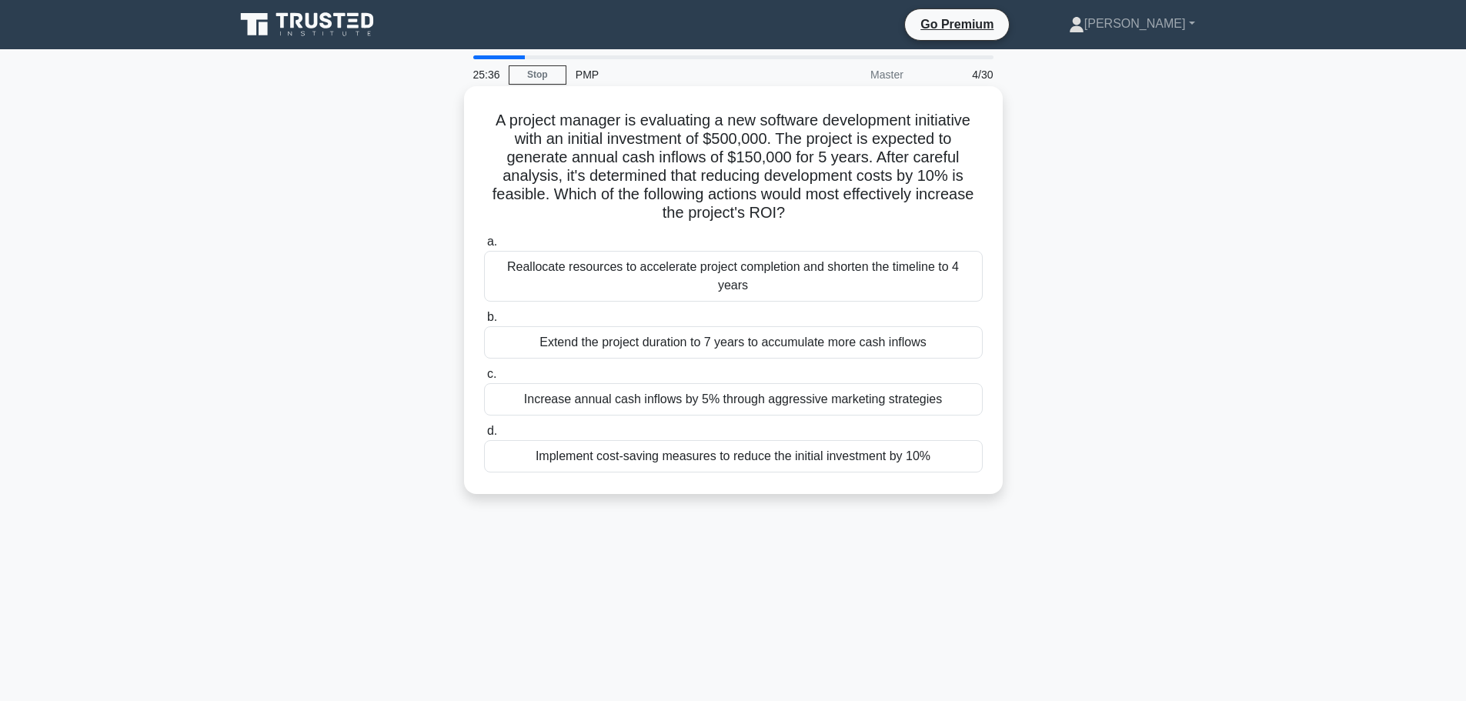
click at [714, 160] on h5 "A project manager is evaluating a new software development initiative with an i…" at bounding box center [734, 167] width 502 height 112
click at [708, 446] on div "Implement cost-saving measures to reduce the initial investment by 10%" at bounding box center [733, 456] width 499 height 32
click at [484, 436] on input "d. Implement cost-saving measures to reduce the initial investment by 10%" at bounding box center [484, 431] width 0 height 10
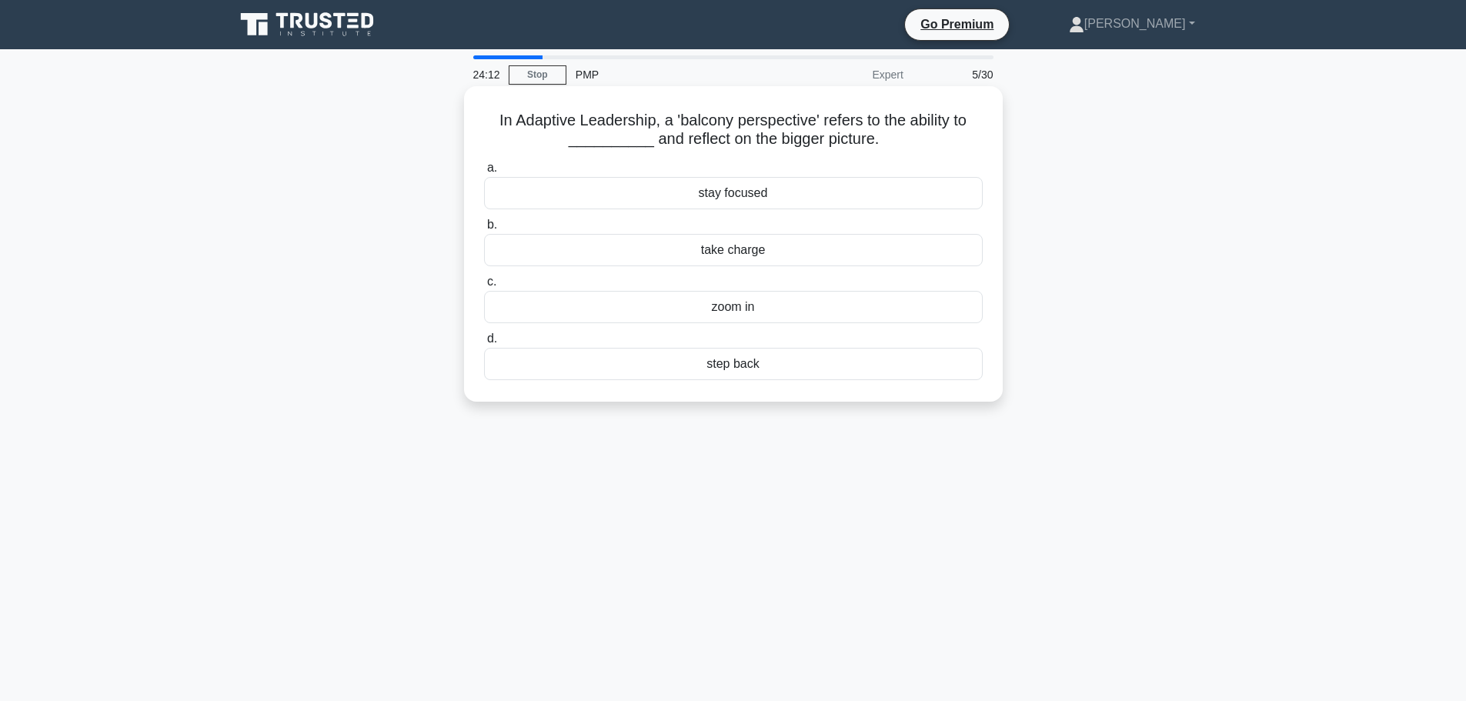
click at [746, 370] on div "step back" at bounding box center [733, 364] width 499 height 32
click at [484, 344] on input "d. step back" at bounding box center [484, 339] width 0 height 10
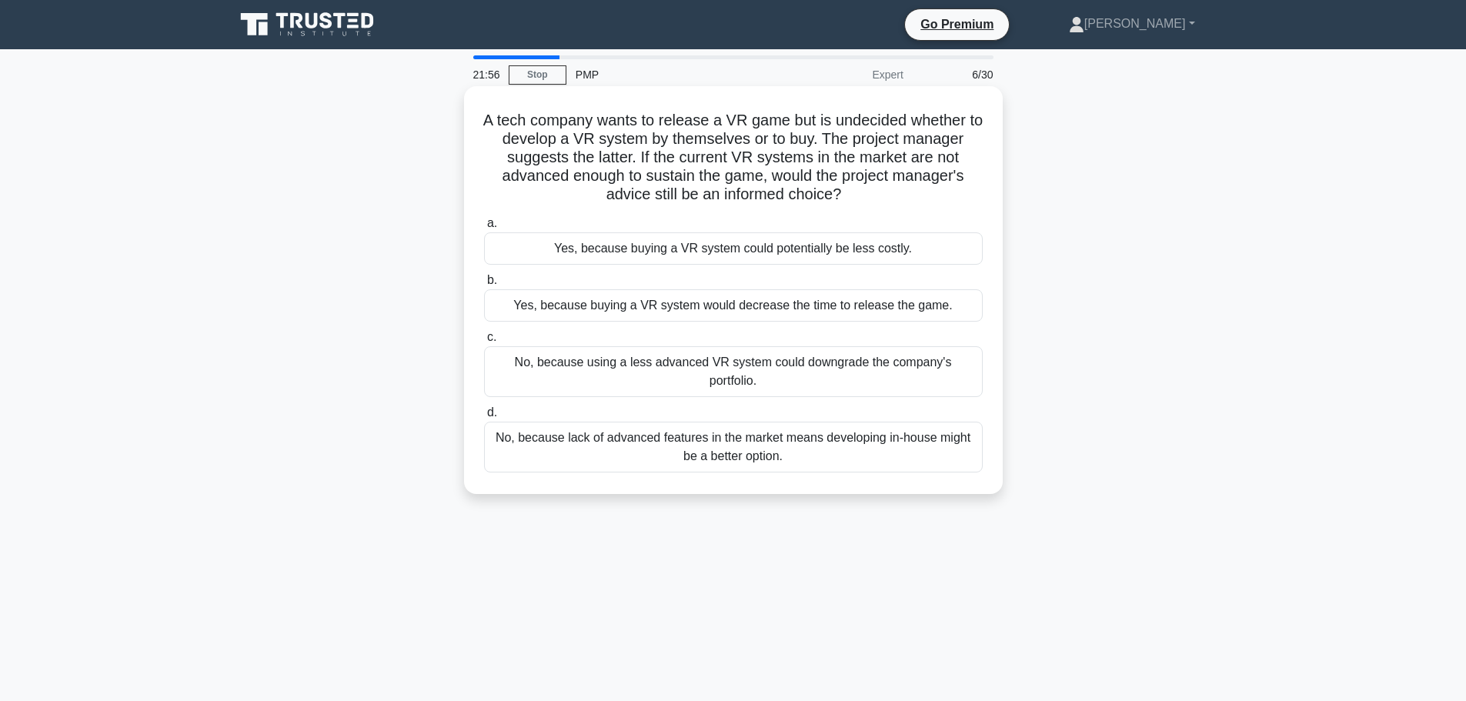
click at [714, 307] on div "Yes, because buying a VR system would decrease the time to release the game." at bounding box center [733, 305] width 499 height 32
click at [484, 286] on input "b. Yes, because buying a VR system would decrease the time to release the game." at bounding box center [484, 280] width 0 height 10
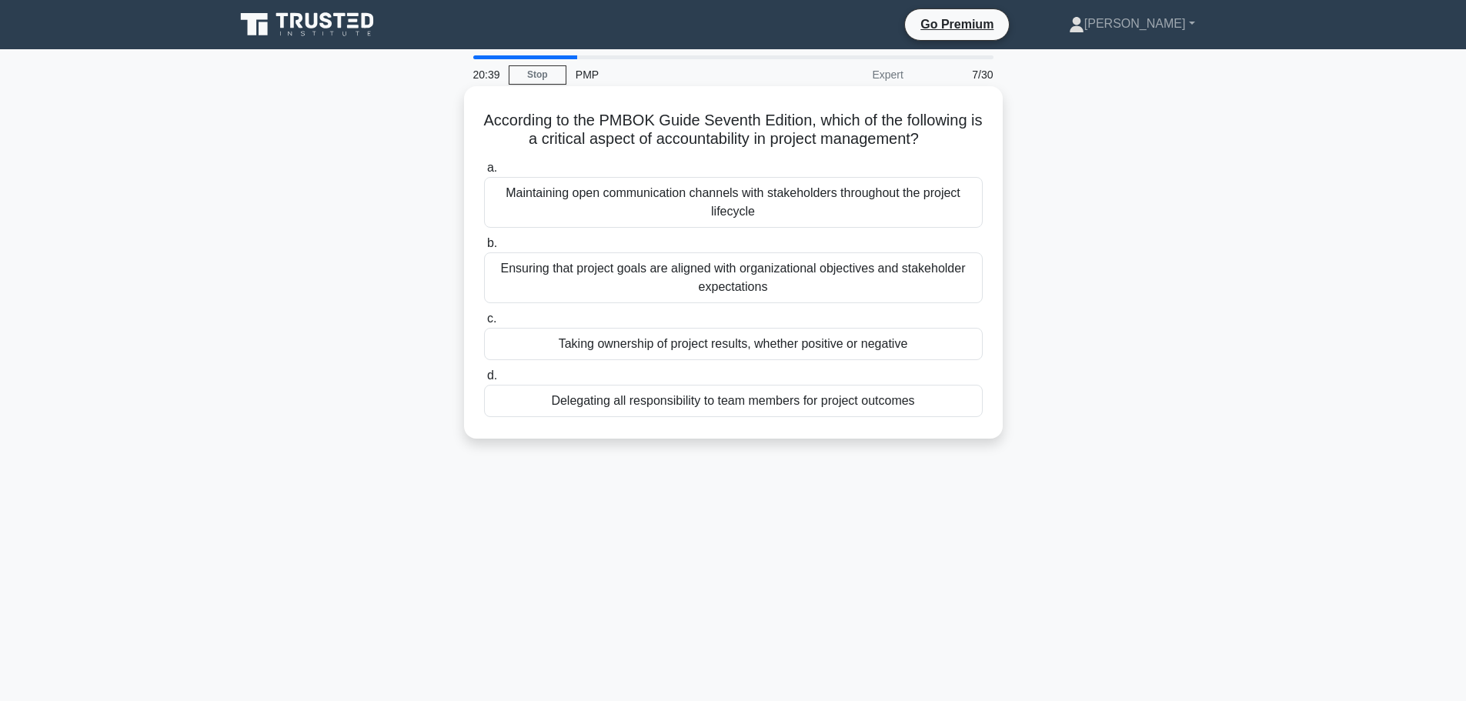
click at [768, 346] on div "Taking ownership of project results, whether positive or negative" at bounding box center [733, 344] width 499 height 32
click at [484, 324] on input "c. Taking ownership of project results, whether positive or negative" at bounding box center [484, 319] width 0 height 10
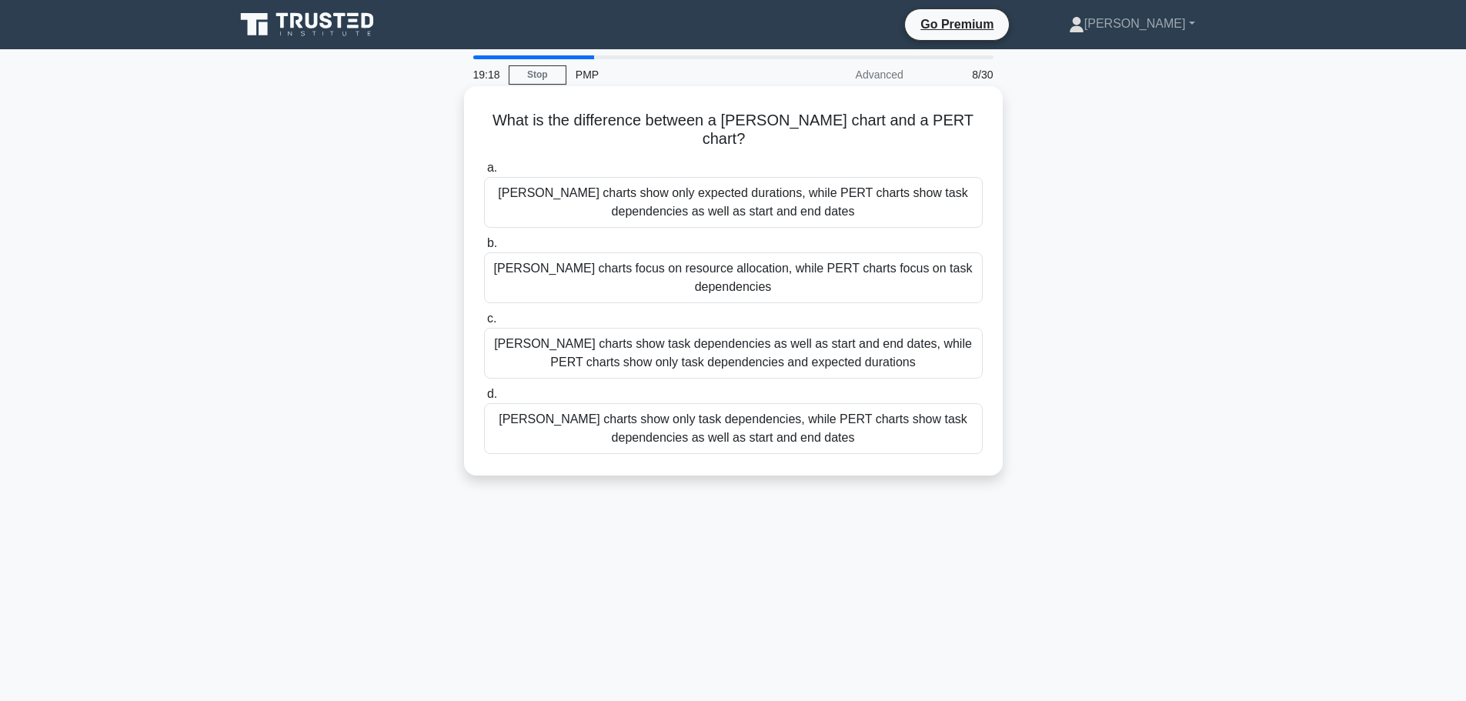
click at [712, 328] on div "[PERSON_NAME] charts show task dependencies as well as start and end dates, whi…" at bounding box center [733, 353] width 499 height 51
click at [484, 324] on input "c. Gantt charts show task dependencies as well as start and end dates, while PE…" at bounding box center [484, 319] width 0 height 10
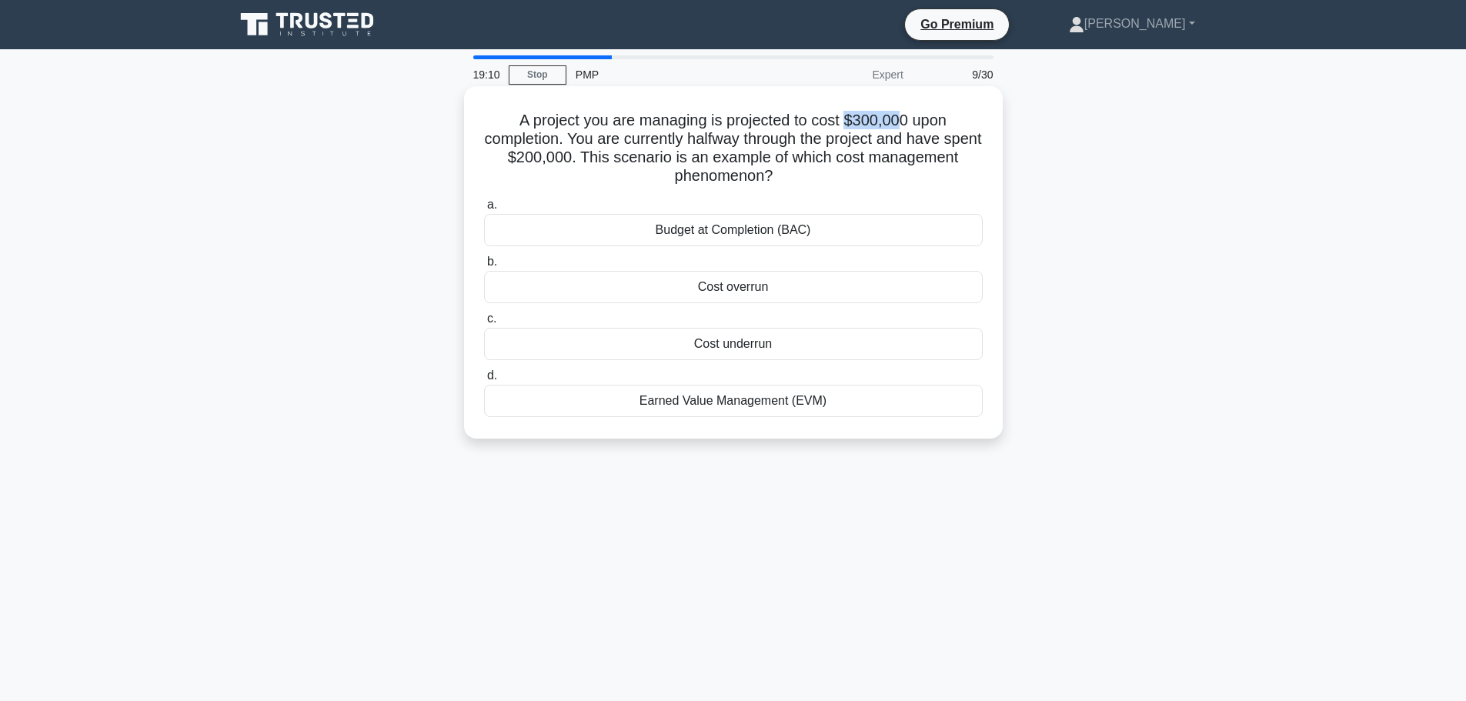
drag, startPoint x: 907, startPoint y: 119, endPoint x: 850, endPoint y: 115, distance: 57.0
click at [850, 115] on h5 "A project you are managing is projected to cost $300,000 upon completion. You a…" at bounding box center [734, 148] width 502 height 75
click at [630, 164] on h5 "A project you are managing is projected to cost $300,000 upon completion. You a…" at bounding box center [734, 148] width 502 height 75
drag, startPoint x: 917, startPoint y: 115, endPoint x: 792, endPoint y: 132, distance: 126.7
click at [792, 132] on h5 "A project you are managing is projected to cost $300,000 upon completion. You a…" at bounding box center [734, 148] width 502 height 75
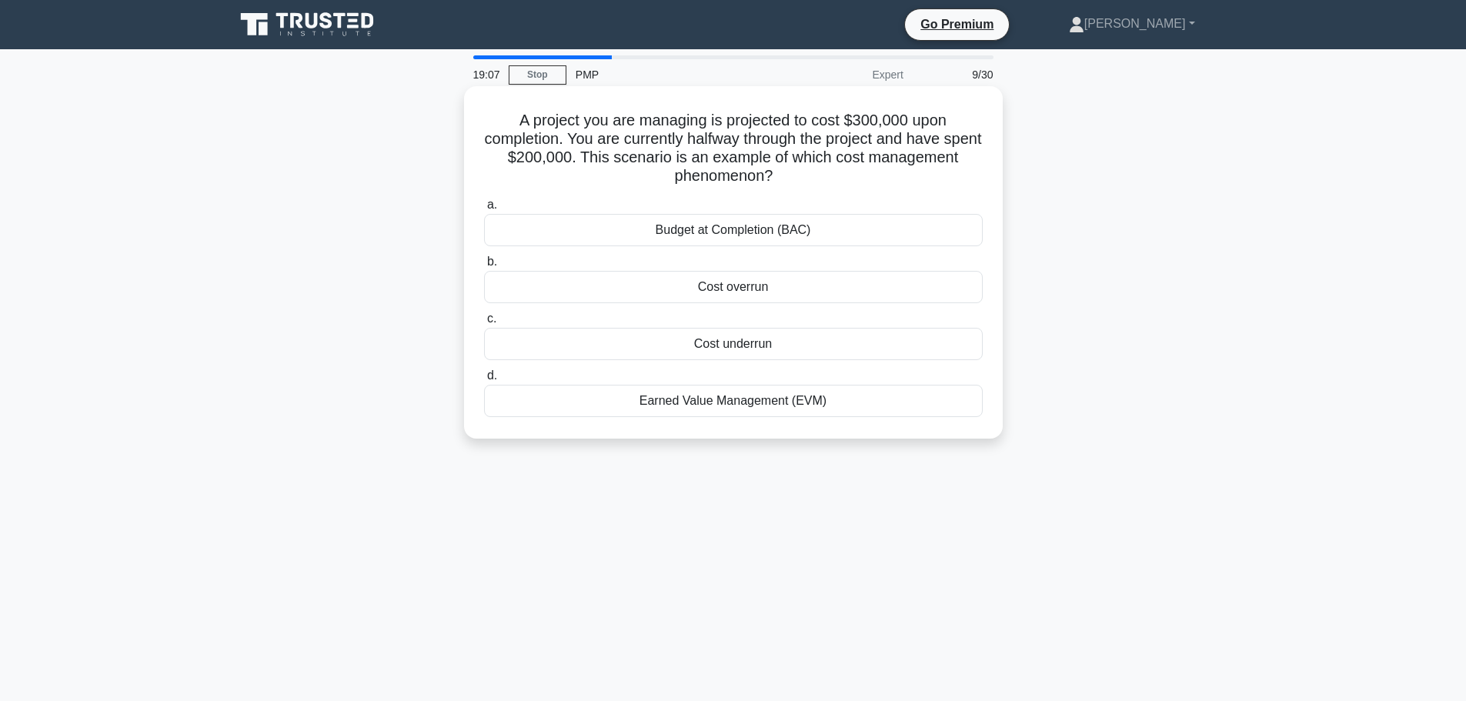
click at [636, 154] on h5 "A project you are managing is projected to cost $300,000 upon completion. You a…" at bounding box center [734, 148] width 502 height 75
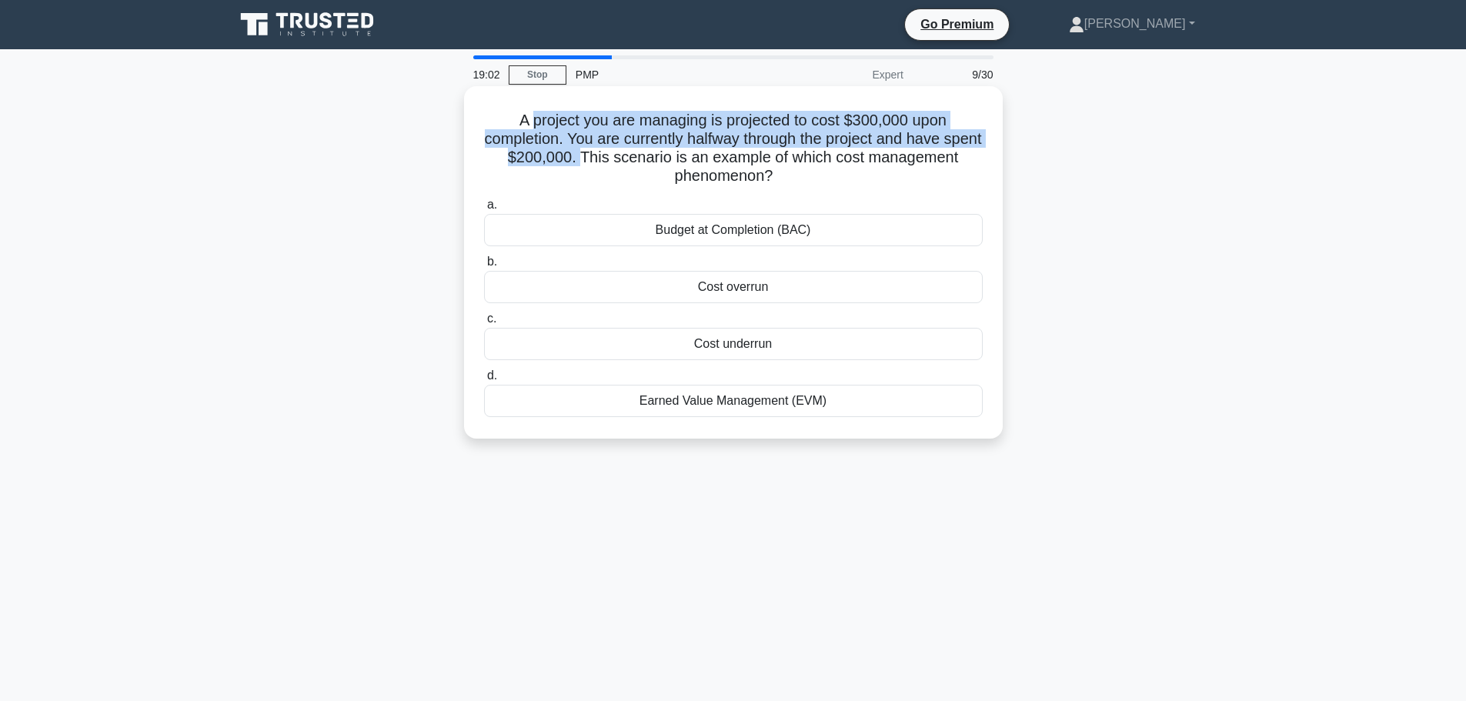
drag, startPoint x: 601, startPoint y: 158, endPoint x: 531, endPoint y: 118, distance: 80.7
click at [531, 118] on h5 "A project you are managing is projected to cost $300,000 upon completion. You a…" at bounding box center [734, 148] width 502 height 75
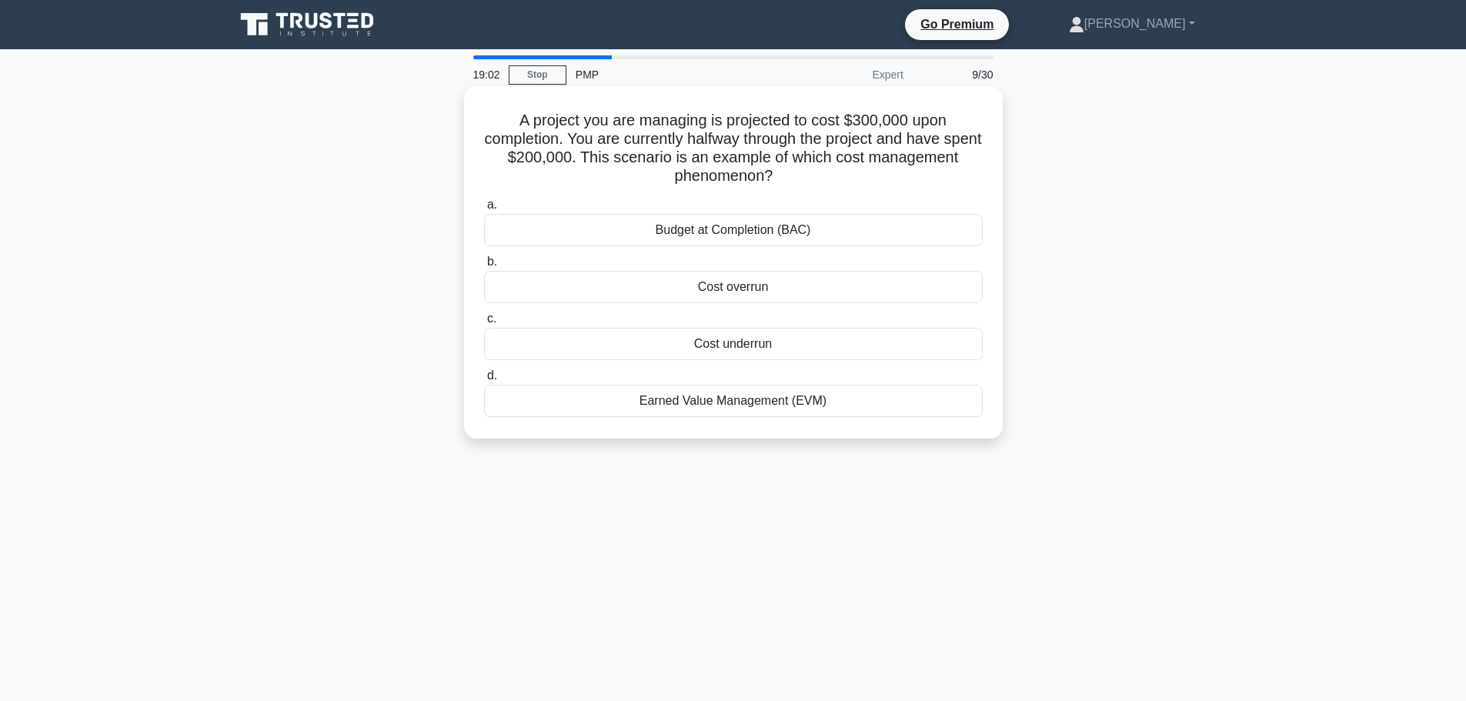
click at [792, 155] on h5 "A project you are managing is projected to cost $300,000 upon completion. You a…" at bounding box center [734, 148] width 502 height 75
drag, startPoint x: 776, startPoint y: 182, endPoint x: 615, endPoint y: 172, distance: 162.0
click at [615, 172] on h5 "A project you are managing is projected to cost $300,000 upon completion. You a…" at bounding box center [734, 148] width 502 height 75
click at [1228, 278] on div "A project you are managing is projected to cost $300,000 upon completion. You a…" at bounding box center [733, 275] width 1016 height 371
click at [754, 288] on div "Cost overrun" at bounding box center [733, 287] width 499 height 32
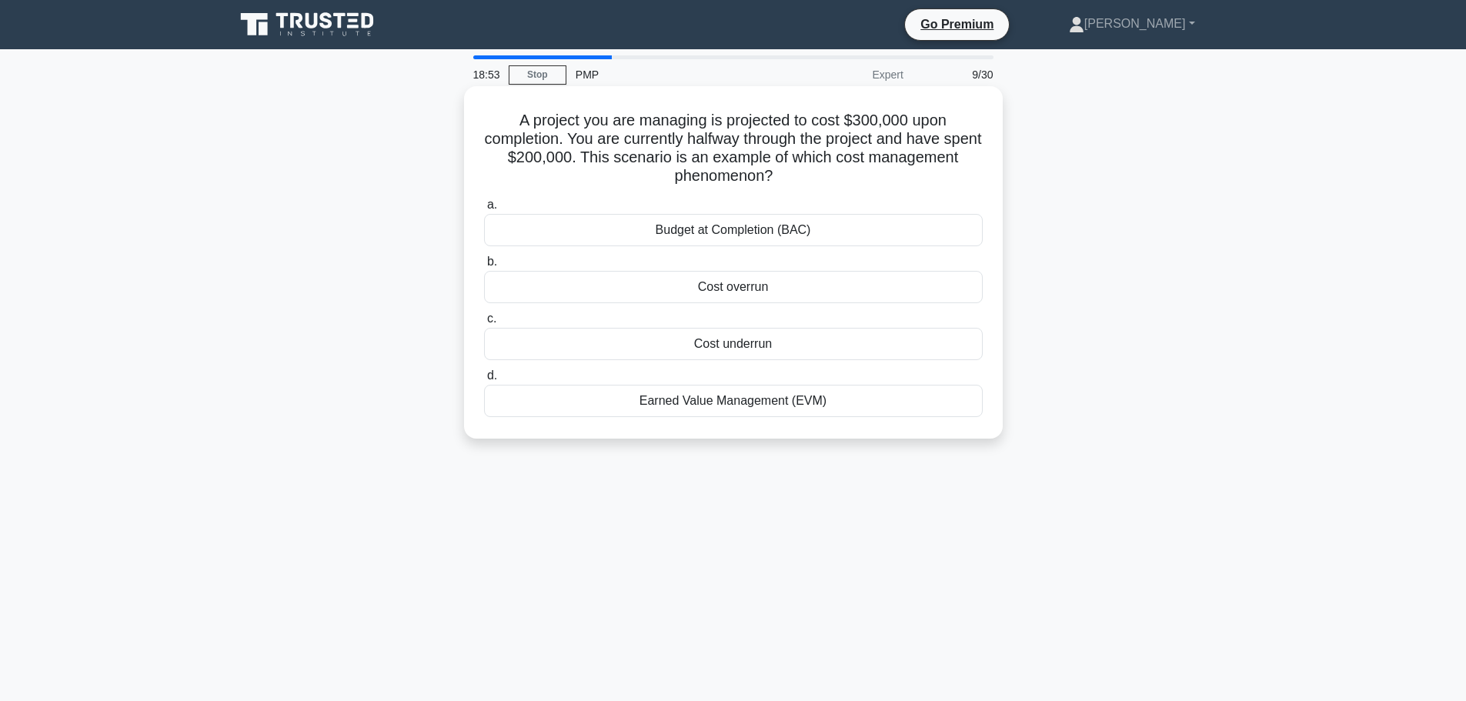
click at [484, 267] on input "b. Cost overrun" at bounding box center [484, 262] width 0 height 10
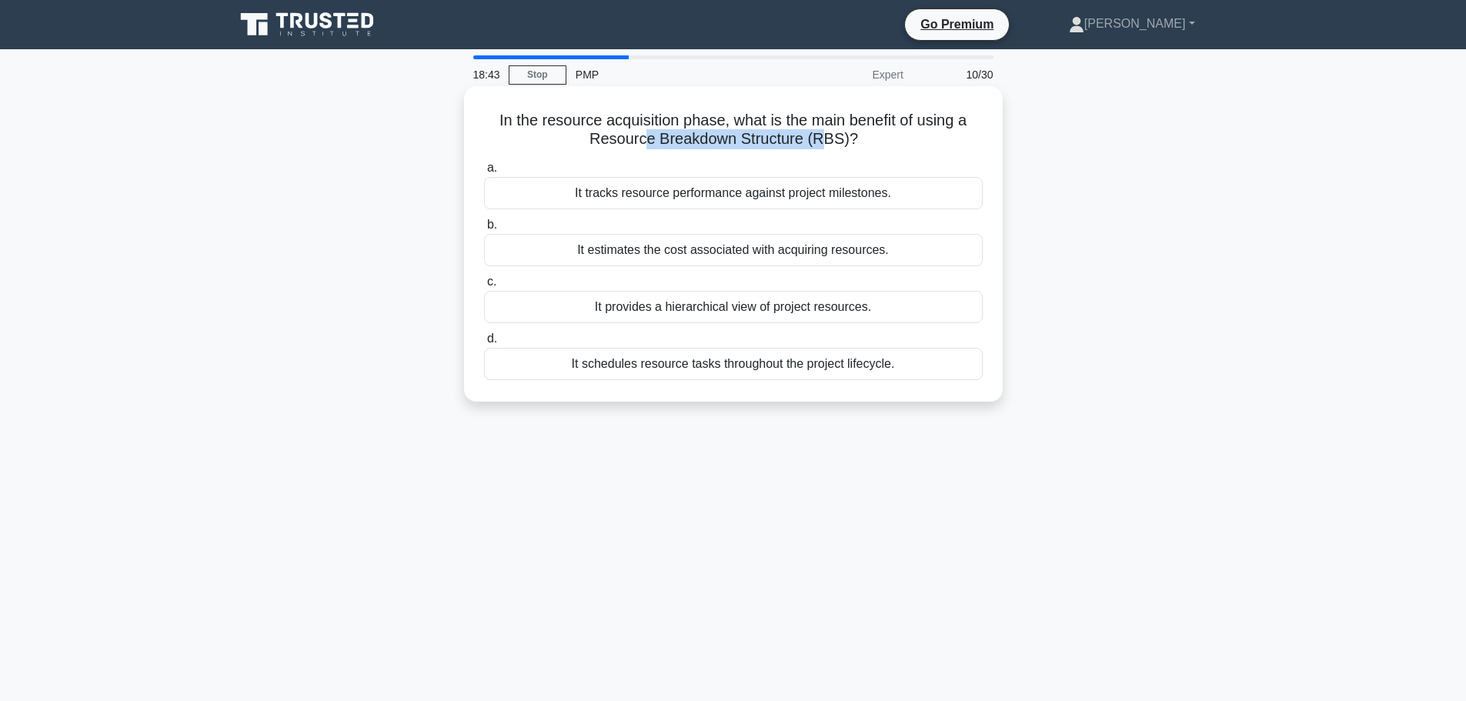
drag, startPoint x: 649, startPoint y: 142, endPoint x: 822, endPoint y: 141, distance: 172.4
click at [822, 141] on h5 "In the resource acquisition phase, what is the main benefit of using a Resource…" at bounding box center [734, 130] width 502 height 38
click at [927, 145] on h5 "In the resource acquisition phase, what is the main benefit of using a Resource…" at bounding box center [734, 130] width 502 height 38
drag, startPoint x: 723, startPoint y: 121, endPoint x: 955, endPoint y: 126, distance: 231.7
click at [955, 126] on h5 "In the resource acquisition phase, what is the main benefit of using a Resource…" at bounding box center [734, 130] width 502 height 38
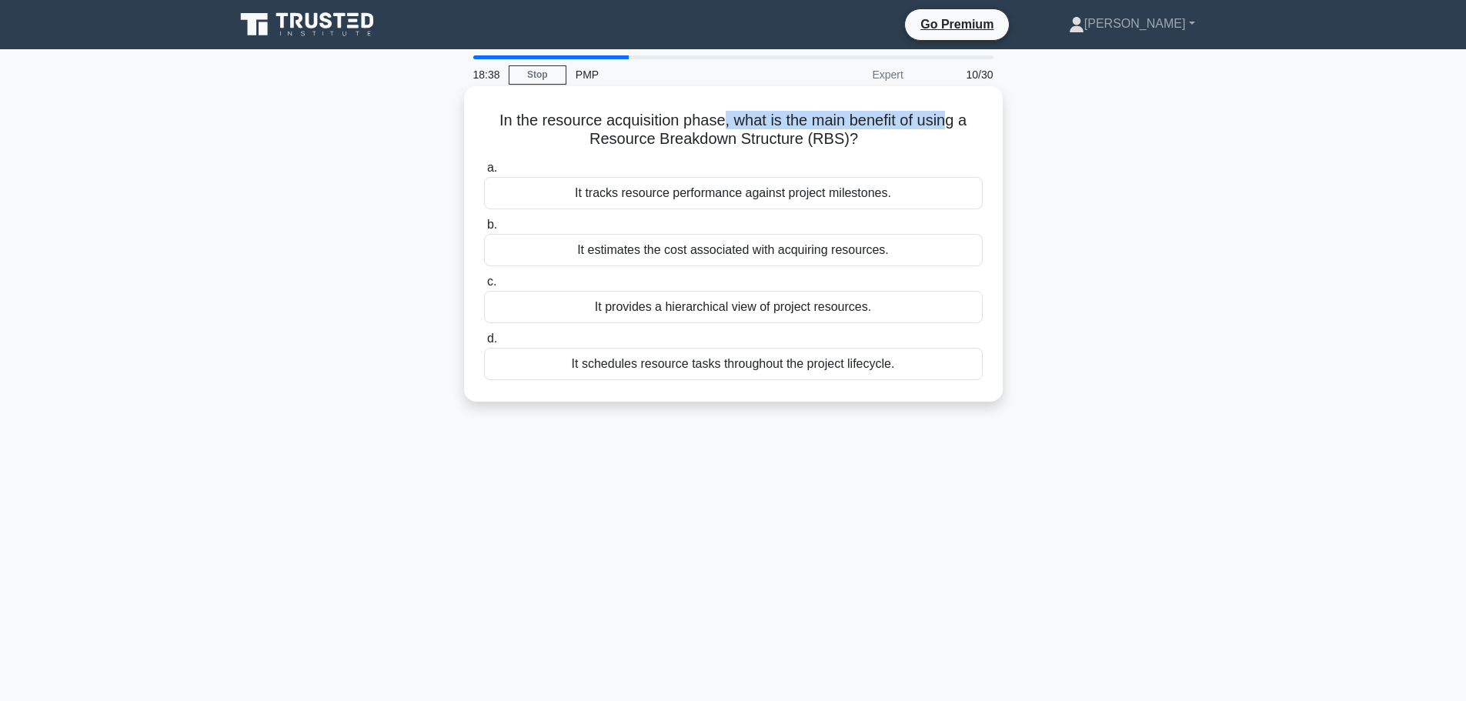
click at [955, 126] on h5 "In the resource acquisition phase, what is the main benefit of using a Resource…" at bounding box center [734, 130] width 502 height 38
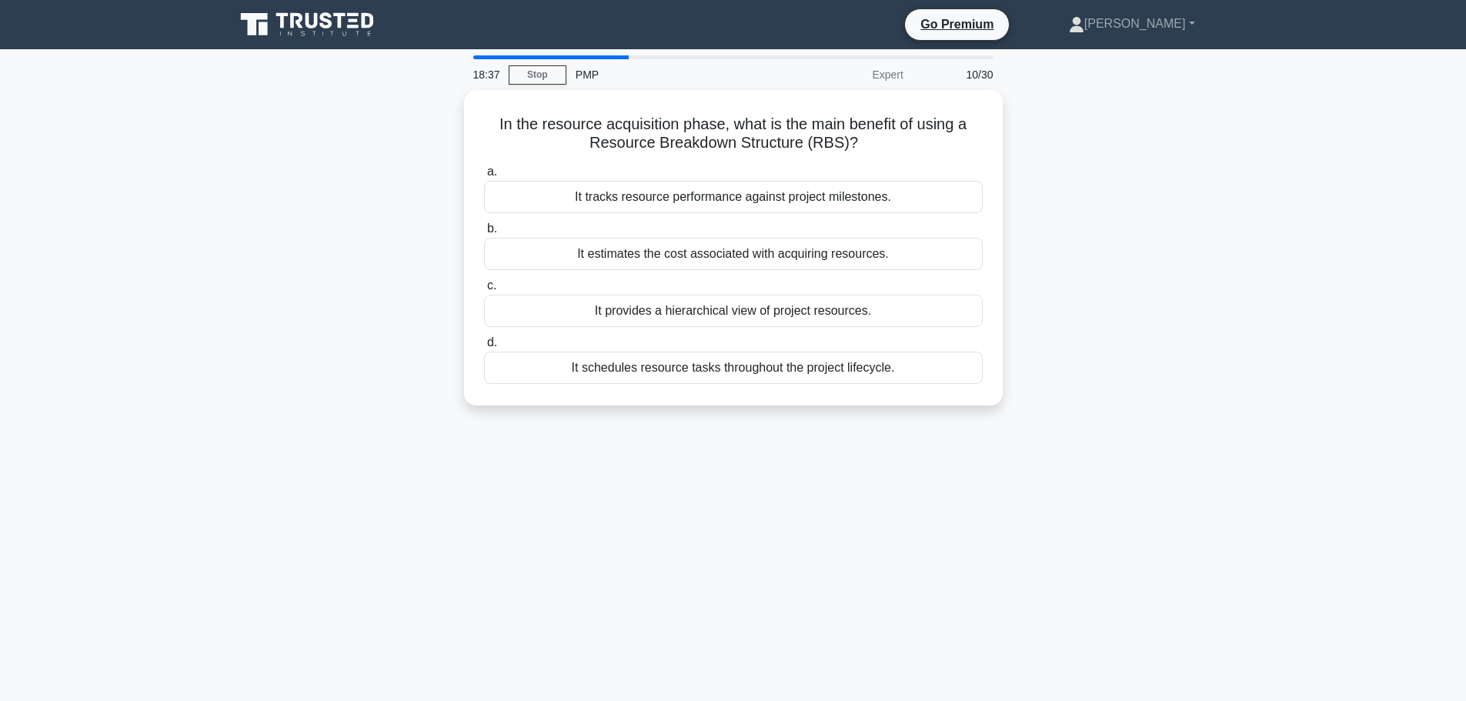
click at [389, 189] on div "In the resource acquisition phase, what is the main benefit of using a Resource…" at bounding box center [733, 257] width 1016 height 334
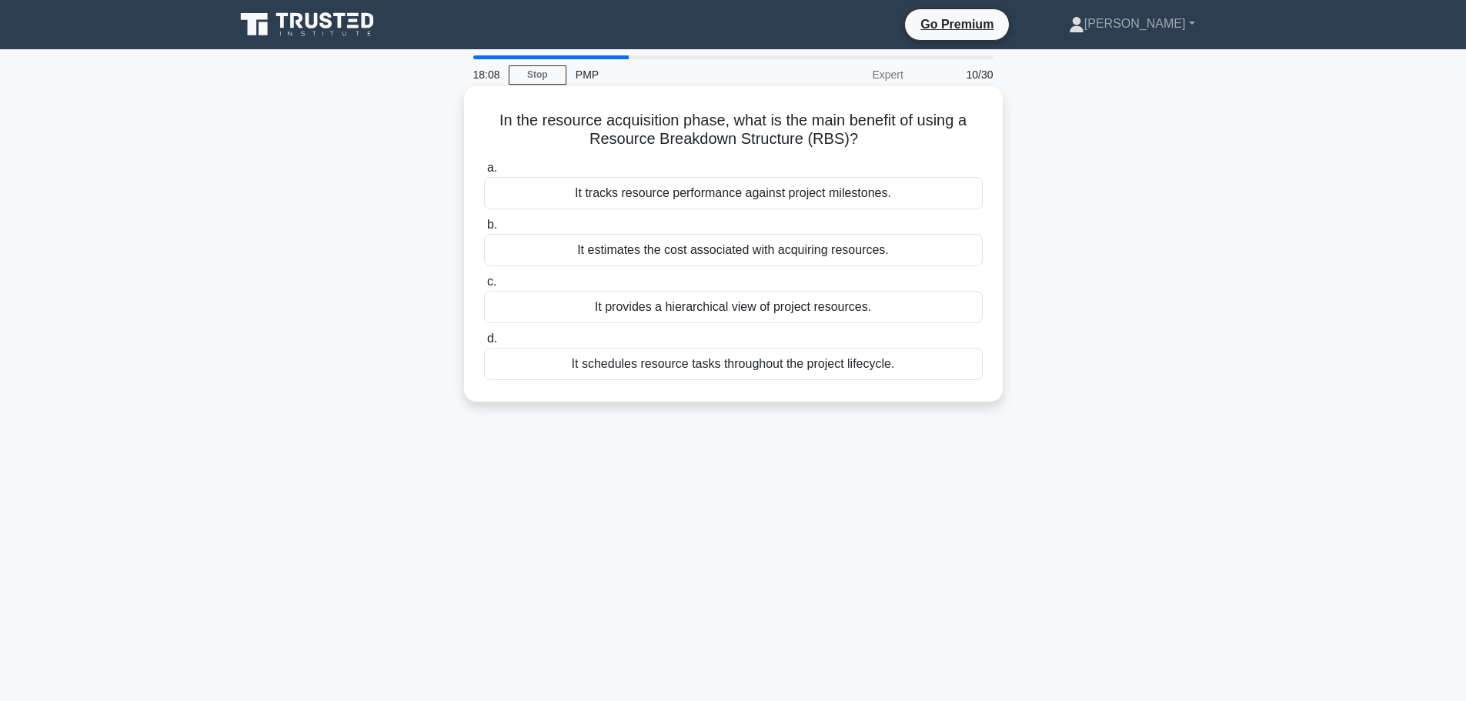
click at [704, 367] on div "It schedules resource tasks throughout the project lifecycle." at bounding box center [733, 364] width 499 height 32
click at [484, 344] on input "d. It schedules resource tasks throughout the project lifecycle." at bounding box center [484, 339] width 0 height 10
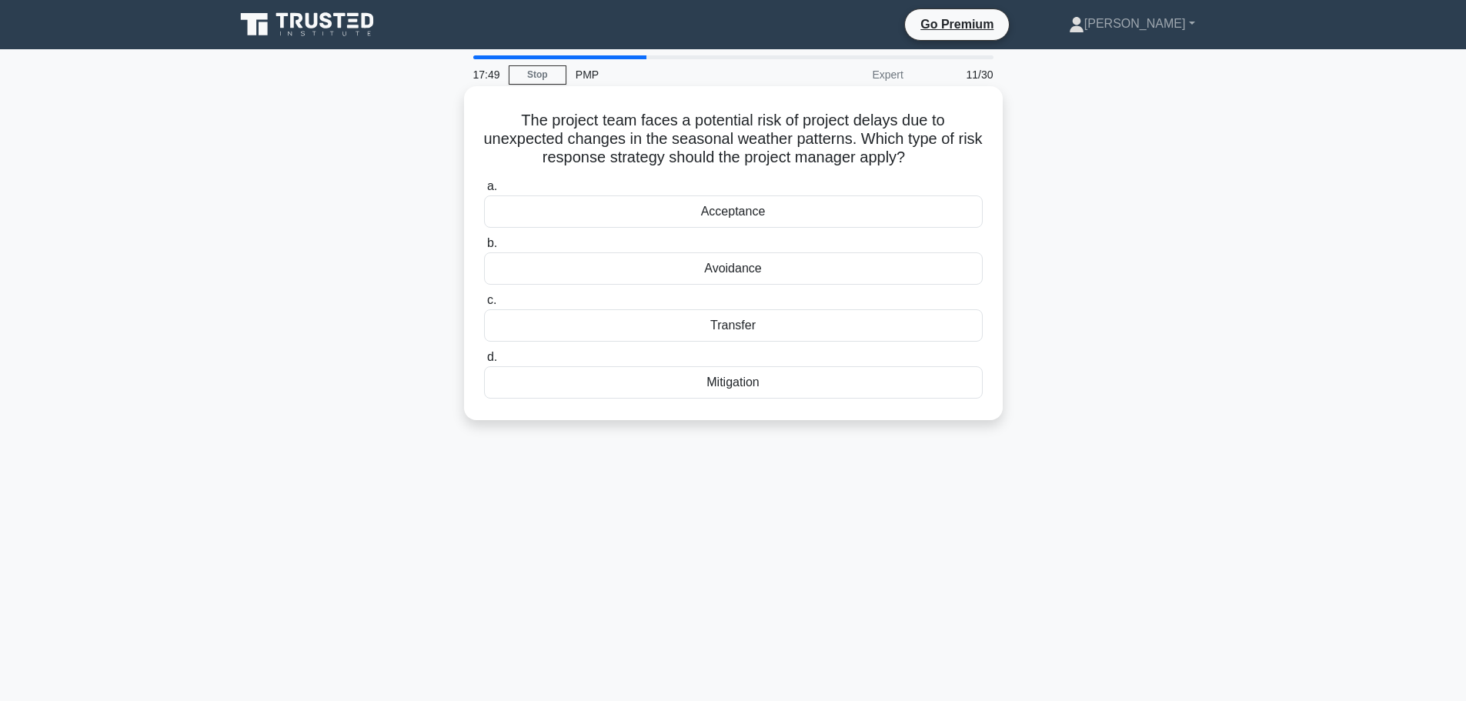
drag, startPoint x: 929, startPoint y: 165, endPoint x: 862, endPoint y: 143, distance: 70.6
click at [862, 143] on h5 "The project team faces a potential risk of project delays due to unexpected cha…" at bounding box center [734, 139] width 502 height 57
click at [1308, 245] on main "17:49 Stop PMP Expert 11/30 The project team faces a potential risk of project …" at bounding box center [733, 440] width 1466 height 782
click at [738, 384] on div "Mitigation" at bounding box center [733, 382] width 499 height 32
click at [484, 362] on input "d. Mitigation" at bounding box center [484, 357] width 0 height 10
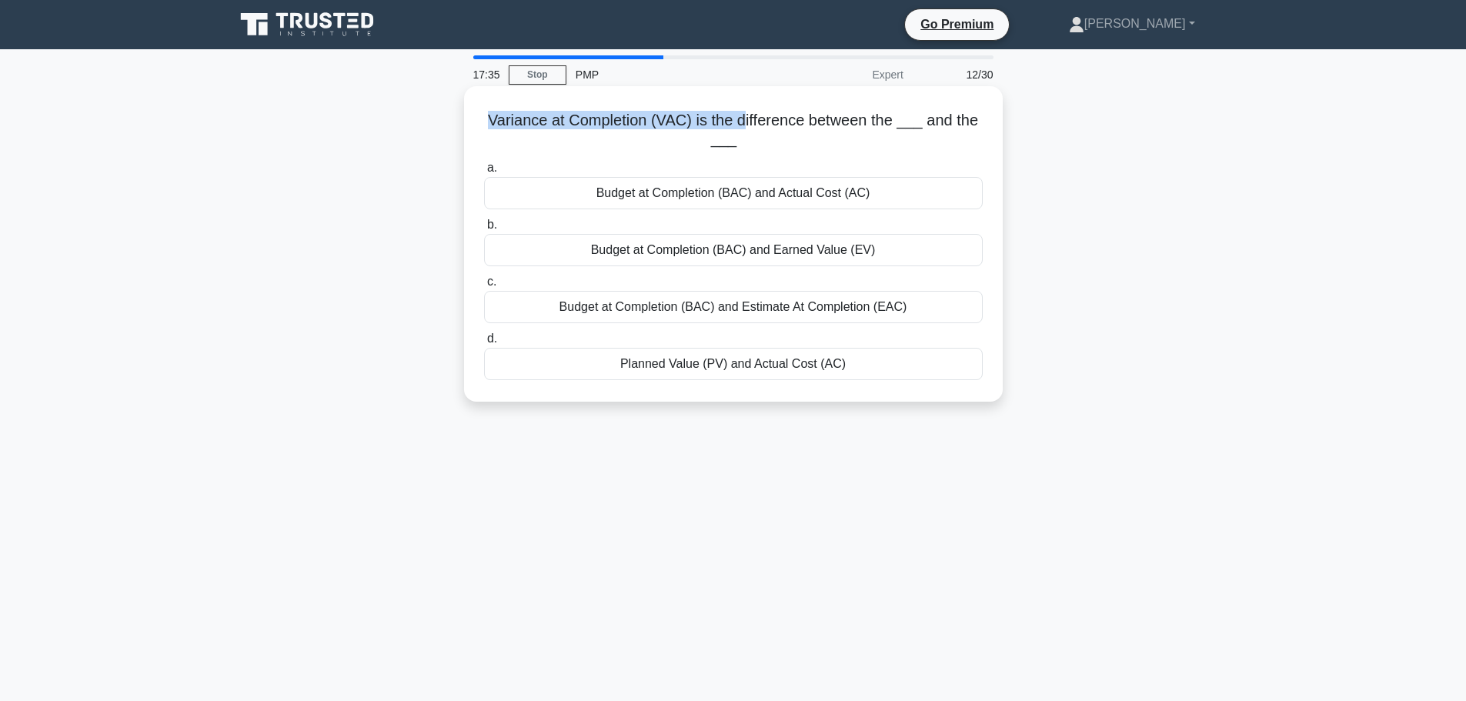
drag, startPoint x: 483, startPoint y: 118, endPoint x: 746, endPoint y: 129, distance: 264.2
click at [746, 129] on h5 "Variance at Completion (VAC) is the difference between the ___ and the ___ .spi…" at bounding box center [734, 130] width 502 height 38
click at [734, 131] on h5 "Variance at Completion (VAC) is the difference between the ___ and the ___ .spi…" at bounding box center [734, 130] width 502 height 38
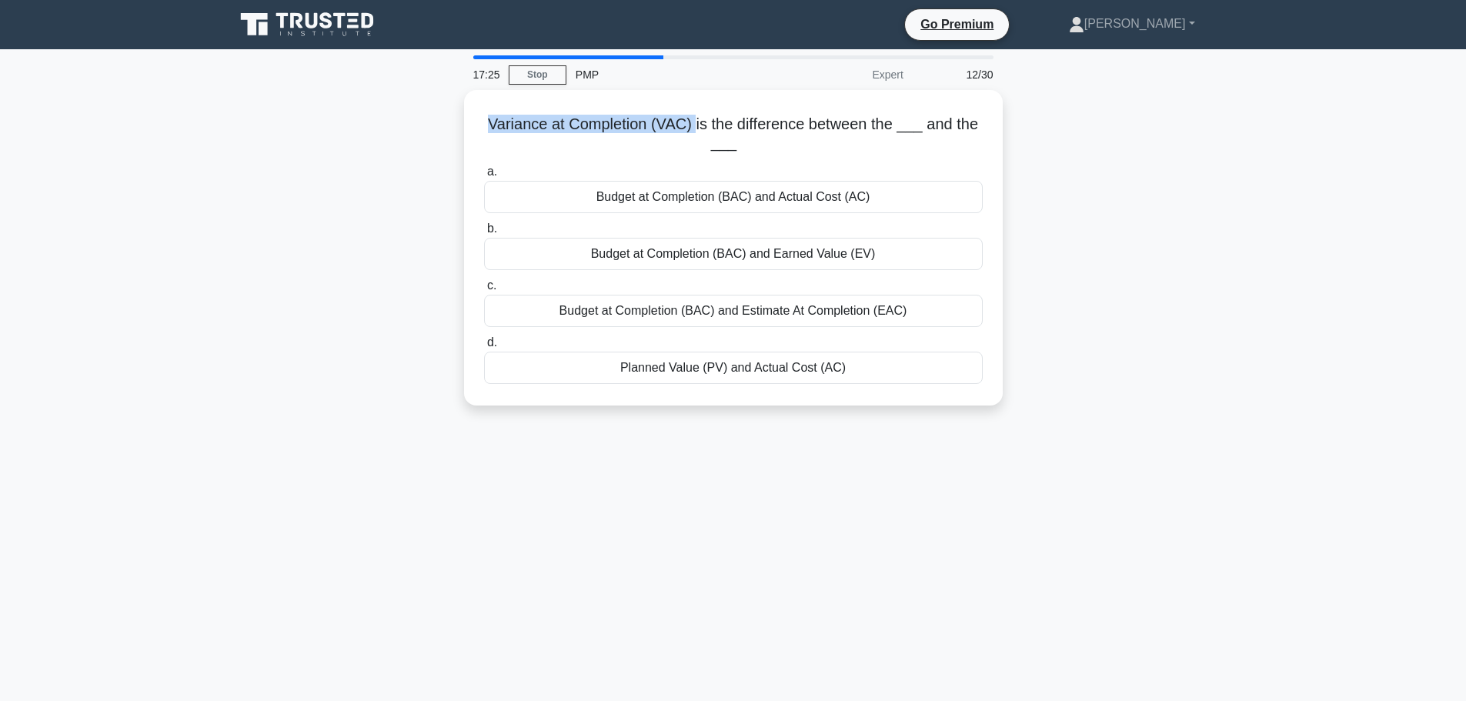
drag, startPoint x: 696, startPoint y: 125, endPoint x: 520, endPoint y: 105, distance: 177.4
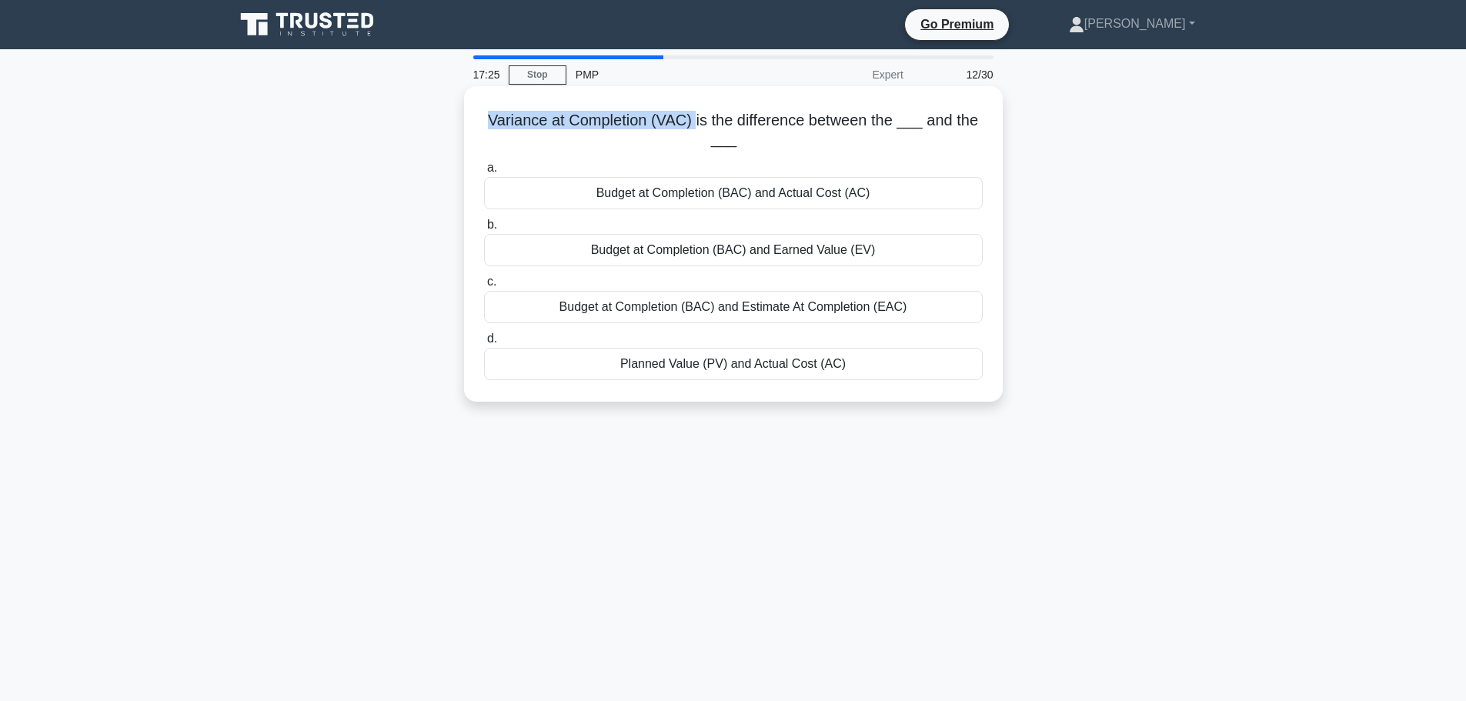
click at [449, 111] on div "Variance at Completion (VAC) is the difference between the ___ and the ___ .spi…" at bounding box center [733, 257] width 1016 height 334
click at [791, 124] on h5 "Variance at Completion (VAC) is the difference between the ___ and the ___ .spi…" at bounding box center [734, 130] width 502 height 38
drag, startPoint x: 484, startPoint y: 123, endPoint x: 690, endPoint y: 118, distance: 205.5
click at [696, 120] on h5 "Variance at Completion (VAC) is the difference between the ___ and the ___ .spi…" at bounding box center [734, 130] width 502 height 38
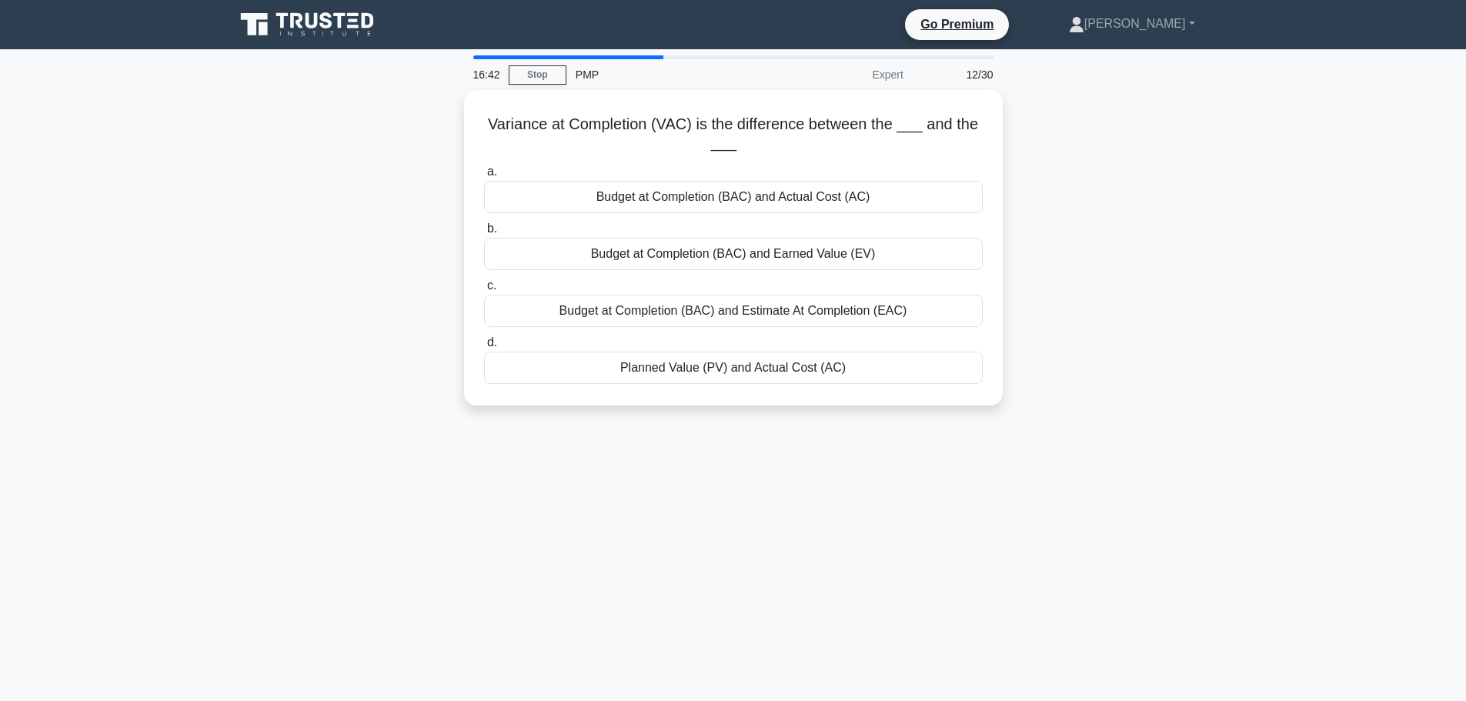
click at [392, 218] on div "Variance at Completion (VAC) is the difference between the ___ and the ___ .spi…" at bounding box center [733, 257] width 1016 height 334
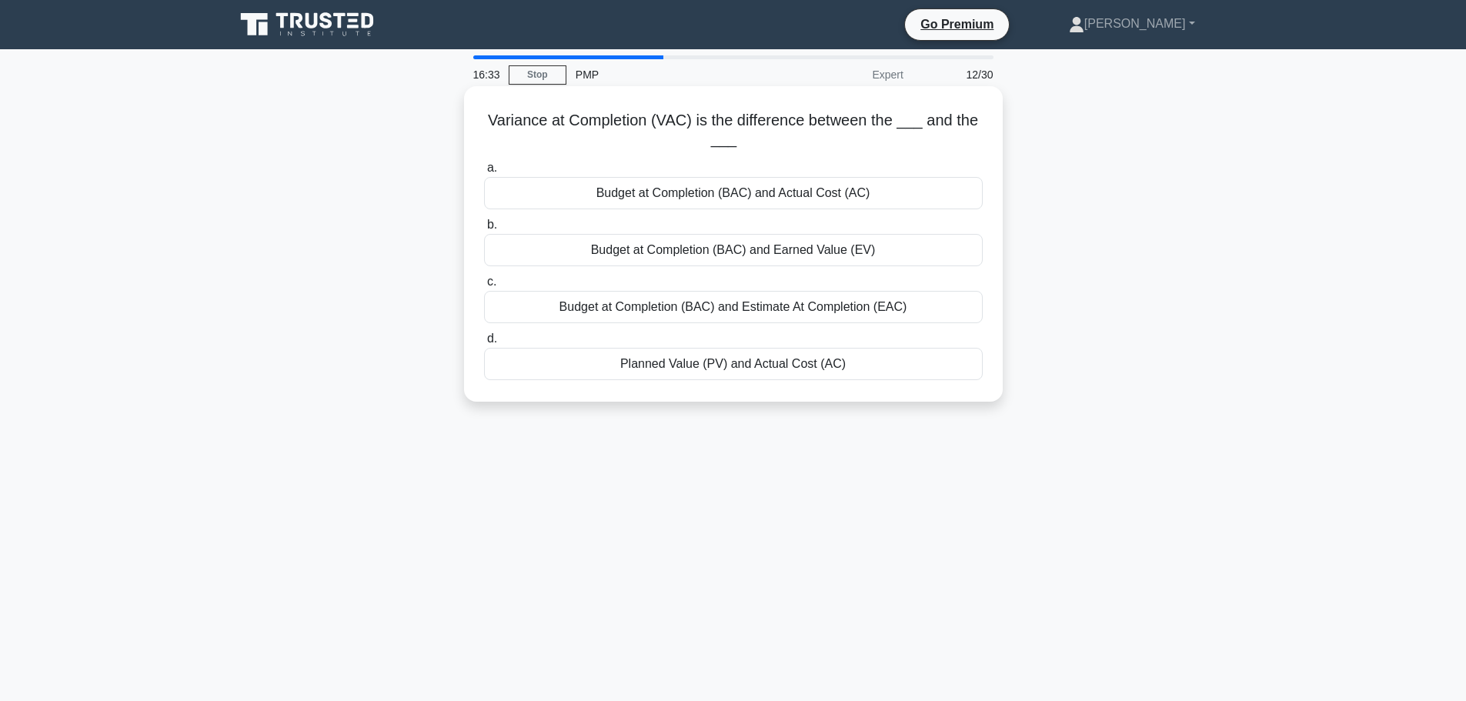
click at [677, 316] on div "Budget at Completion (BAC) and Estimate At Completion (EAC)" at bounding box center [733, 307] width 499 height 32
click at [484, 287] on input "c. Budget at Completion (BAC) and Estimate At Completion (EAC)" at bounding box center [484, 282] width 0 height 10
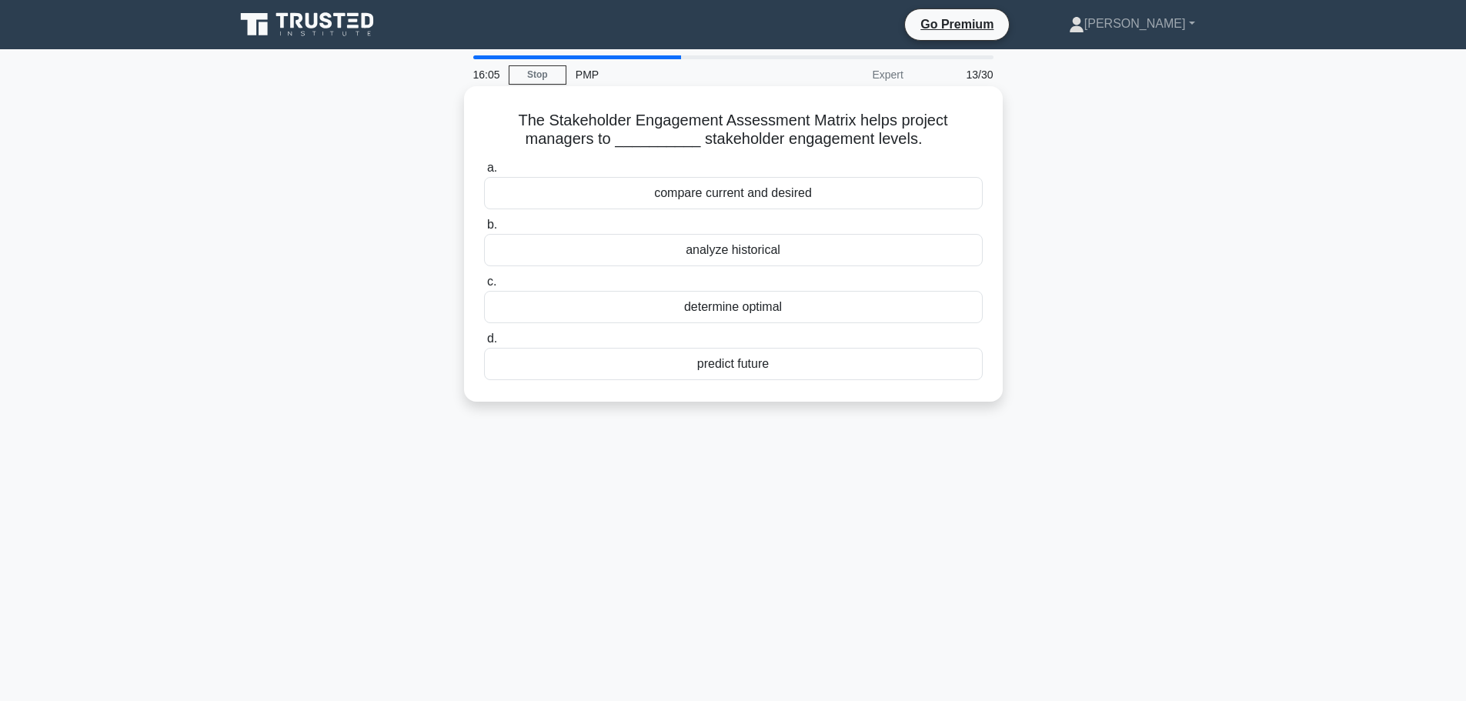
click at [750, 312] on div "determine optimal" at bounding box center [733, 307] width 499 height 32
click at [484, 287] on input "c. determine optimal" at bounding box center [484, 282] width 0 height 10
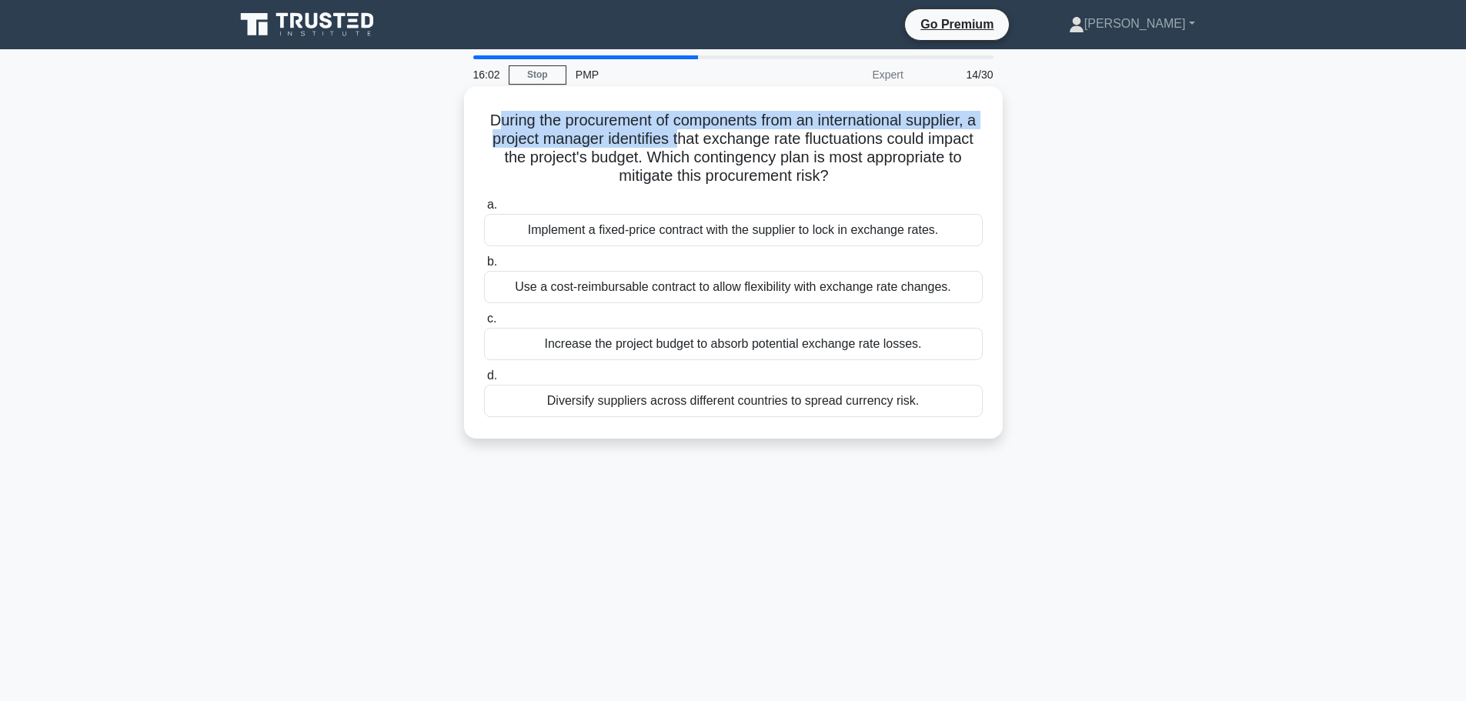
drag, startPoint x: 493, startPoint y: 122, endPoint x: 719, endPoint y: 145, distance: 226.7
click at [710, 145] on h5 "During the procurement of components from an international supplier, a project …" at bounding box center [734, 148] width 502 height 75
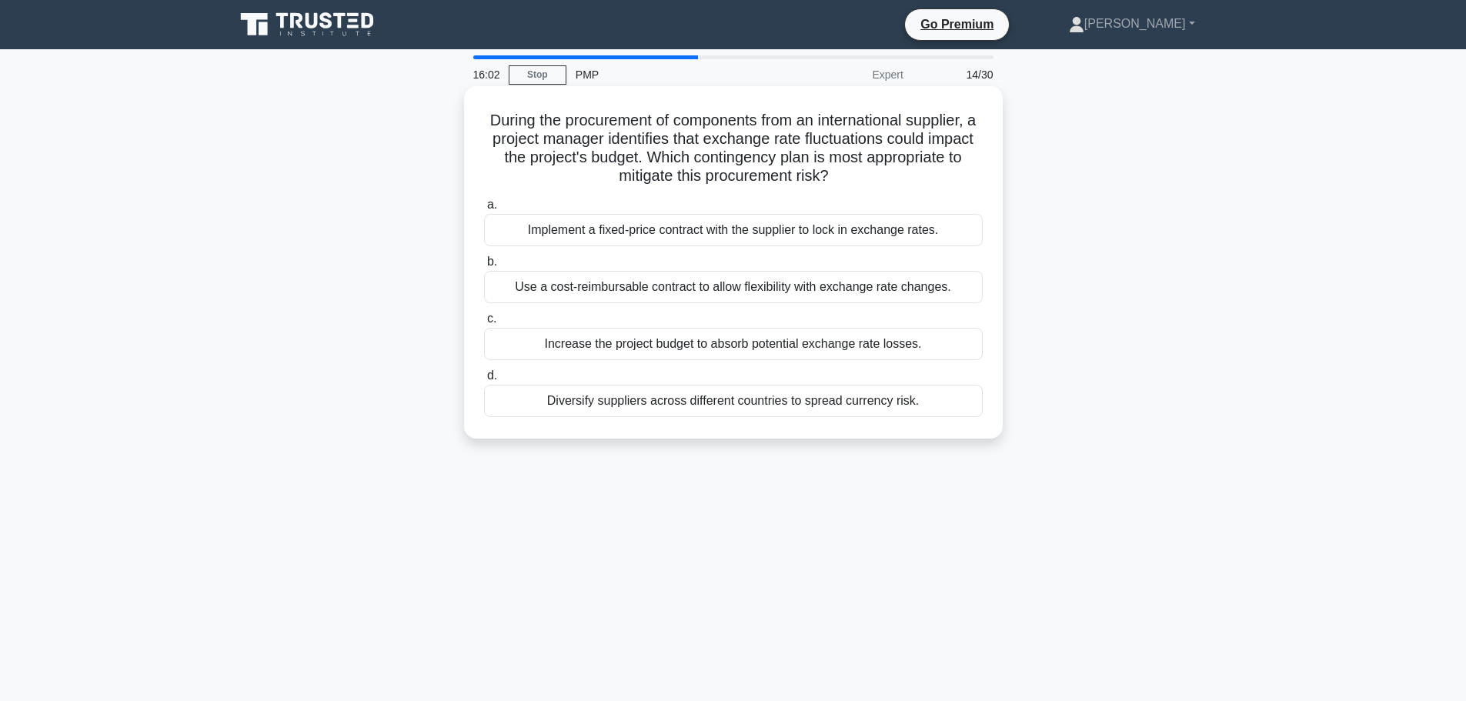
click at [720, 145] on h5 "During the procurement of components from an international supplier, a project …" at bounding box center [734, 148] width 502 height 75
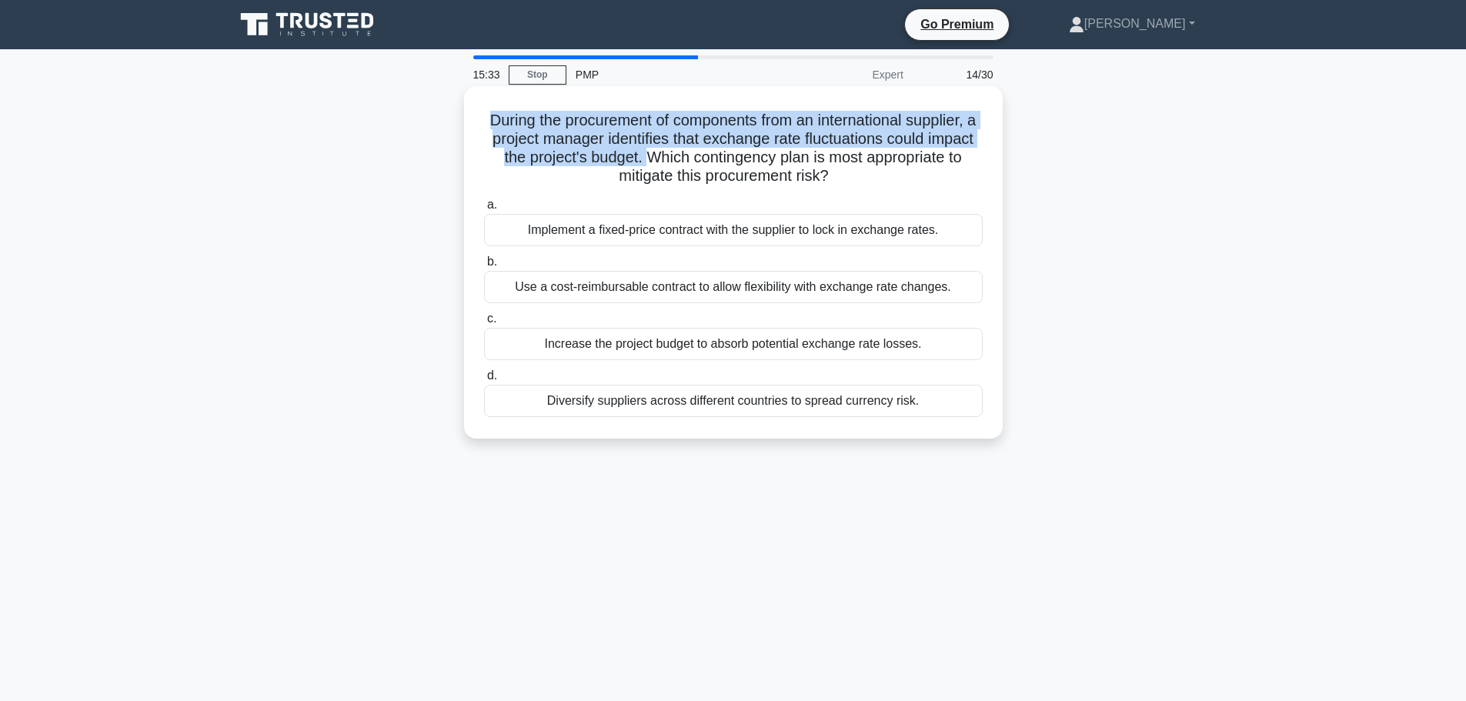
drag, startPoint x: 721, startPoint y: 160, endPoint x: 485, endPoint y: 119, distance: 239.9
click at [485, 119] on h5 "During the procurement of components from an international supplier, a project …" at bounding box center [734, 148] width 502 height 75
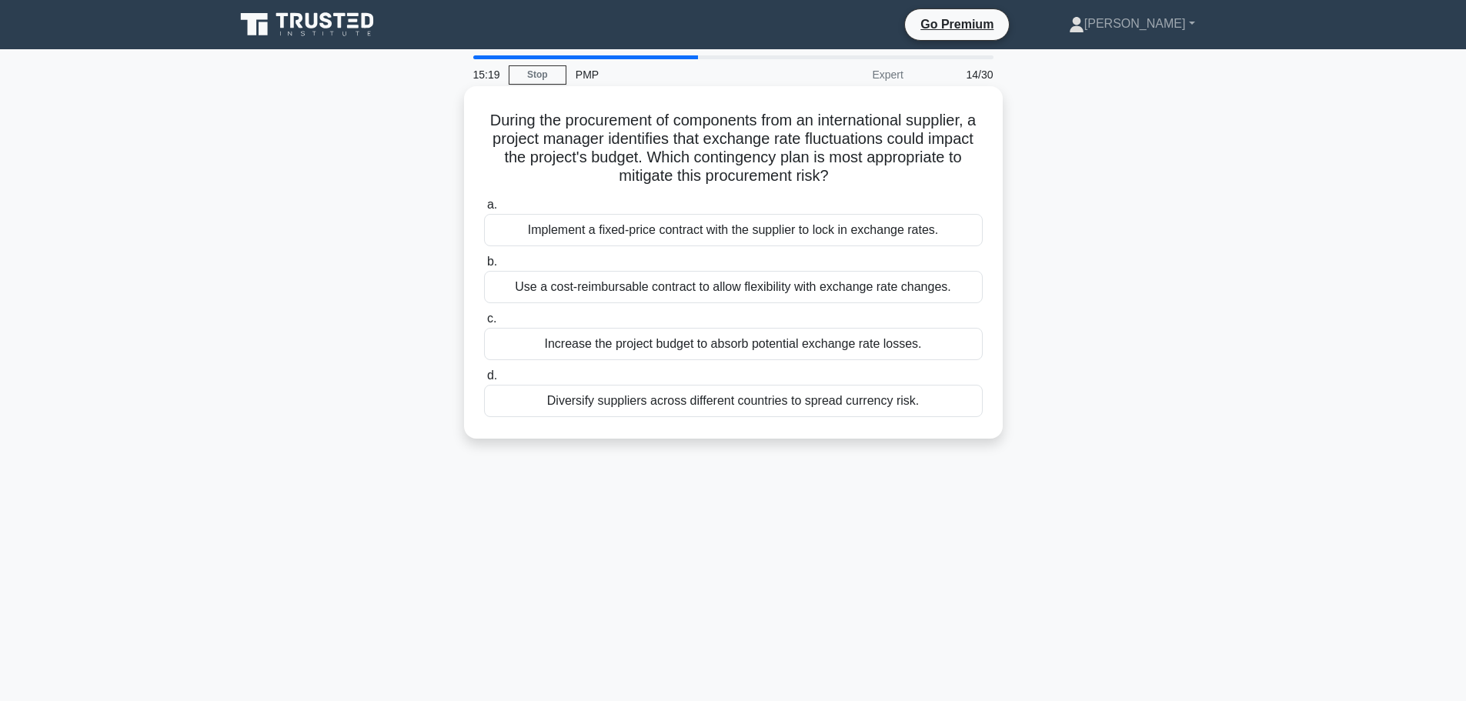
click at [678, 182] on h5 "During the procurement of components from an international supplier, a project …" at bounding box center [734, 148] width 502 height 75
drag, startPoint x: 887, startPoint y: 174, endPoint x: 721, endPoint y: 152, distance: 167.6
click at [717, 154] on h5 "During the procurement of components from an international supplier, a project …" at bounding box center [734, 148] width 502 height 75
click at [855, 146] on h5 "During the procurement of components from an international supplier, a project …" at bounding box center [734, 148] width 502 height 75
drag, startPoint x: 593, startPoint y: 177, endPoint x: 926, endPoint y: 173, distance: 333.2
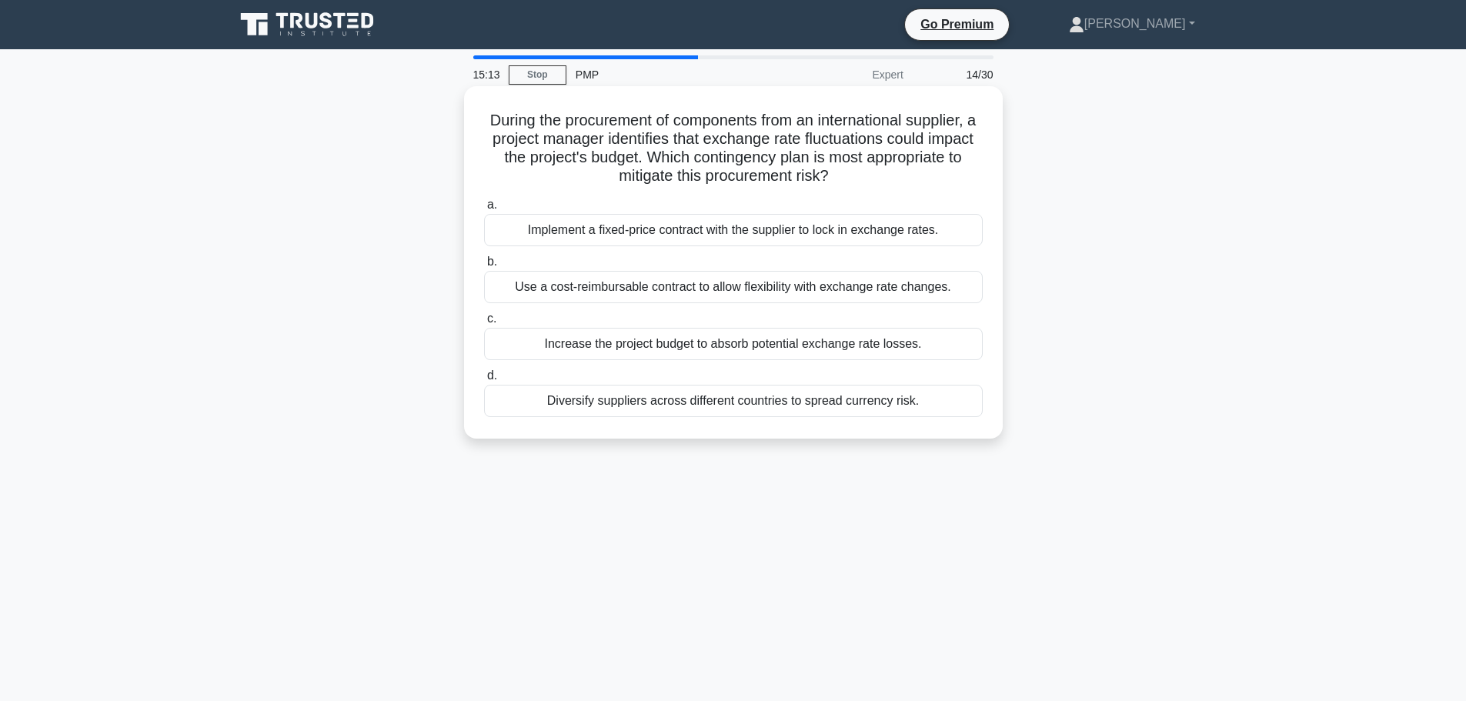
click at [926, 173] on h5 "During the procurement of components from an international supplier, a project …" at bounding box center [734, 148] width 502 height 75
drag, startPoint x: 900, startPoint y: 173, endPoint x: 729, endPoint y: 153, distance: 172.8
click at [729, 153] on h5 "During the procurement of components from an international supplier, a project …" at bounding box center [734, 148] width 502 height 75
click at [671, 160] on h5 "During the procurement of components from an international supplier, a project …" at bounding box center [734, 148] width 502 height 75
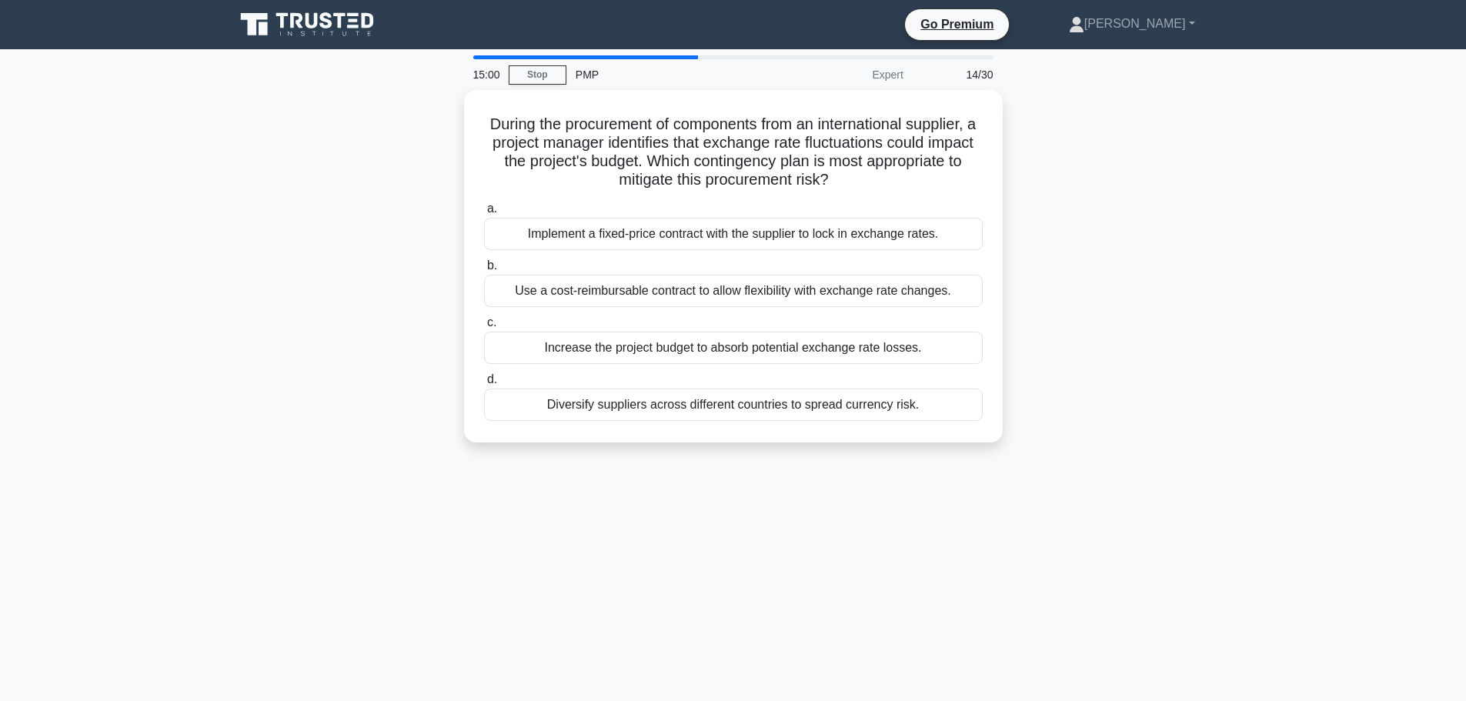
click at [380, 263] on div "During the procurement of components from an international supplier, a project …" at bounding box center [733, 275] width 1016 height 371
click at [1157, 256] on div "During the procurement of components from an international supplier, a project …" at bounding box center [733, 275] width 1016 height 371
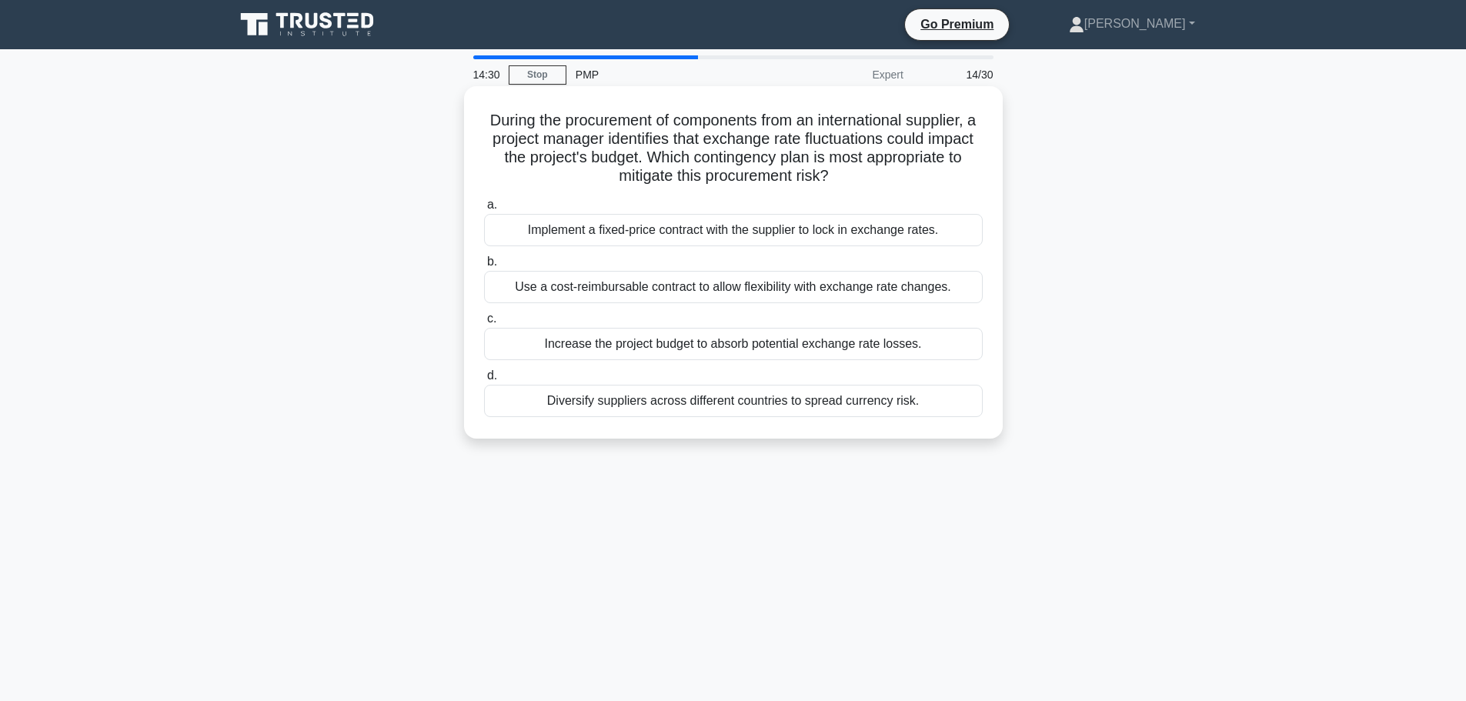
click at [788, 233] on div "Implement a fixed-price contract with the supplier to lock in exchange rates." at bounding box center [733, 230] width 499 height 32
click at [484, 210] on input "a. Implement a fixed-price contract with the supplier to lock in exchange rates." at bounding box center [484, 205] width 0 height 10
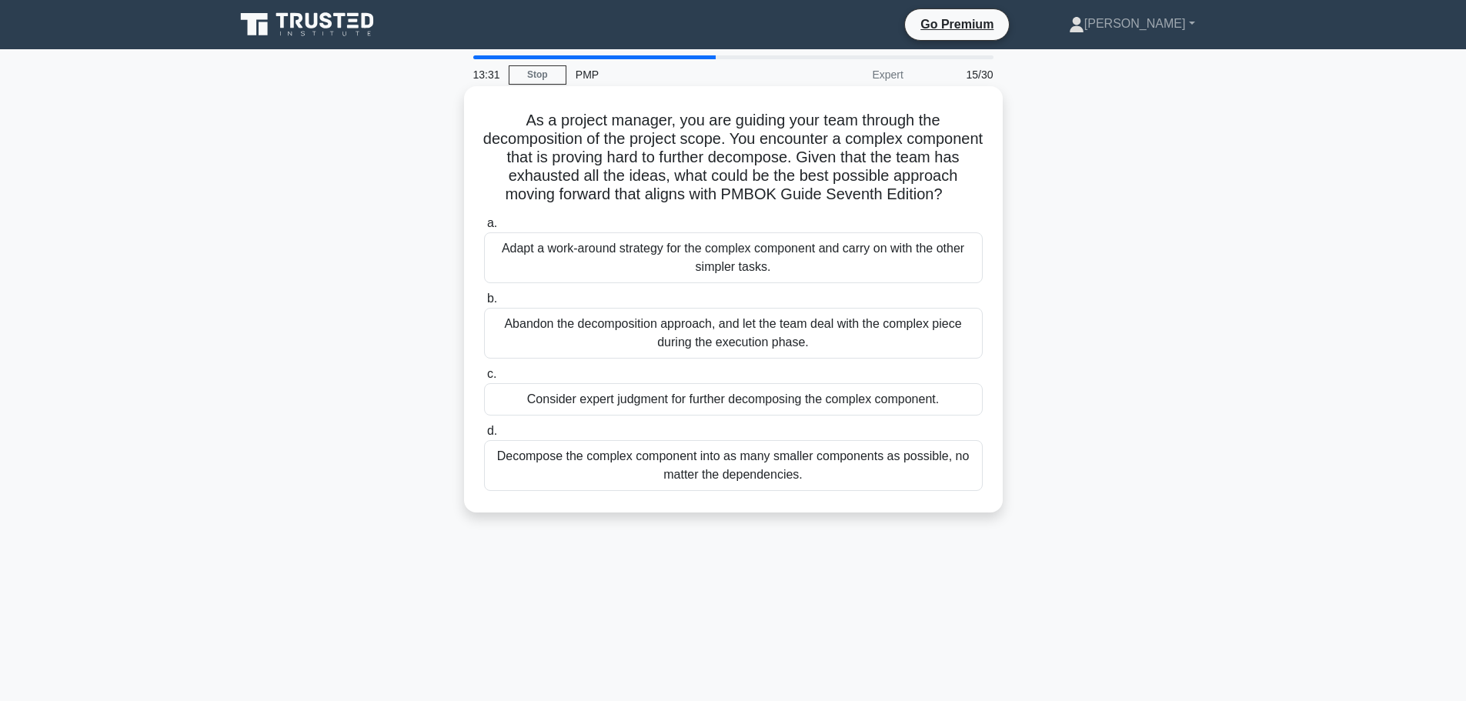
click at [833, 491] on div "Decompose the complex component into as many smaller components as possible, no…" at bounding box center [733, 465] width 499 height 51
click at [484, 436] on input "d. Decompose the complex component into as many smaller components as possible,…" at bounding box center [484, 431] width 0 height 10
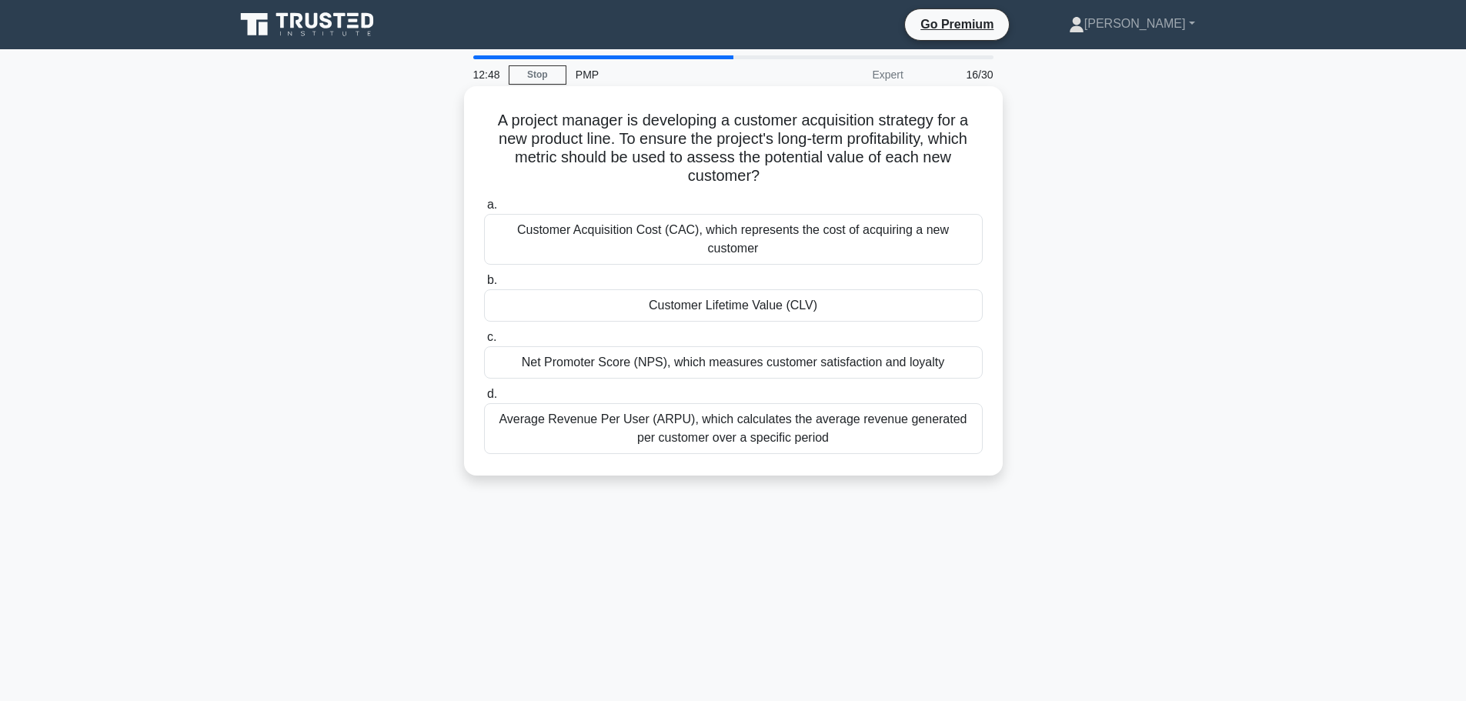
click at [700, 403] on div "Average Revenue Per User (ARPU), which calculates the average revenue generated…" at bounding box center [733, 428] width 499 height 51
click at [484, 399] on input "d. Average Revenue Per User (ARPU), which calculates the average revenue genera…" at bounding box center [484, 394] width 0 height 10
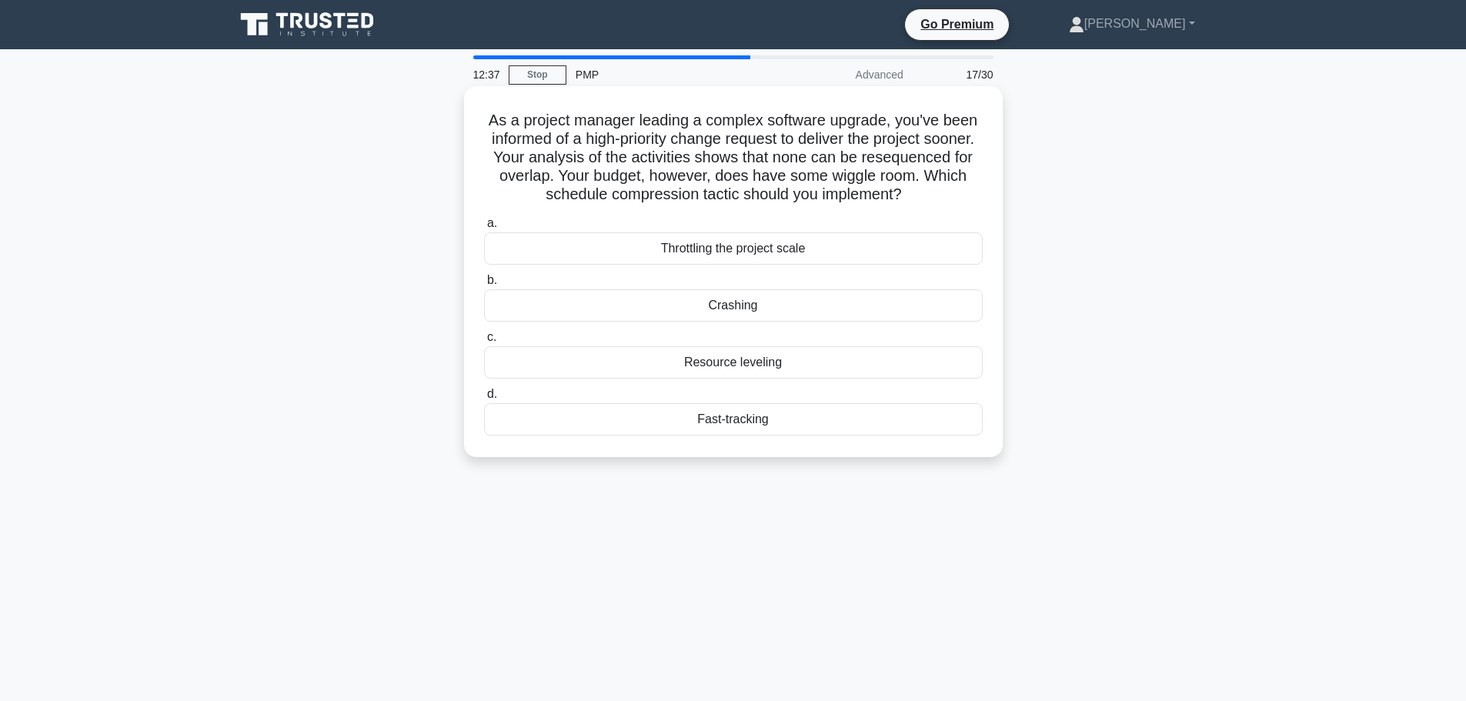
click at [666, 155] on h5 "As a project manager leading a complex software upgrade, you've been informed o…" at bounding box center [734, 158] width 502 height 94
click at [721, 425] on div "Fast-tracking" at bounding box center [733, 419] width 499 height 32
click at [484, 399] on input "d. Fast-tracking" at bounding box center [484, 394] width 0 height 10
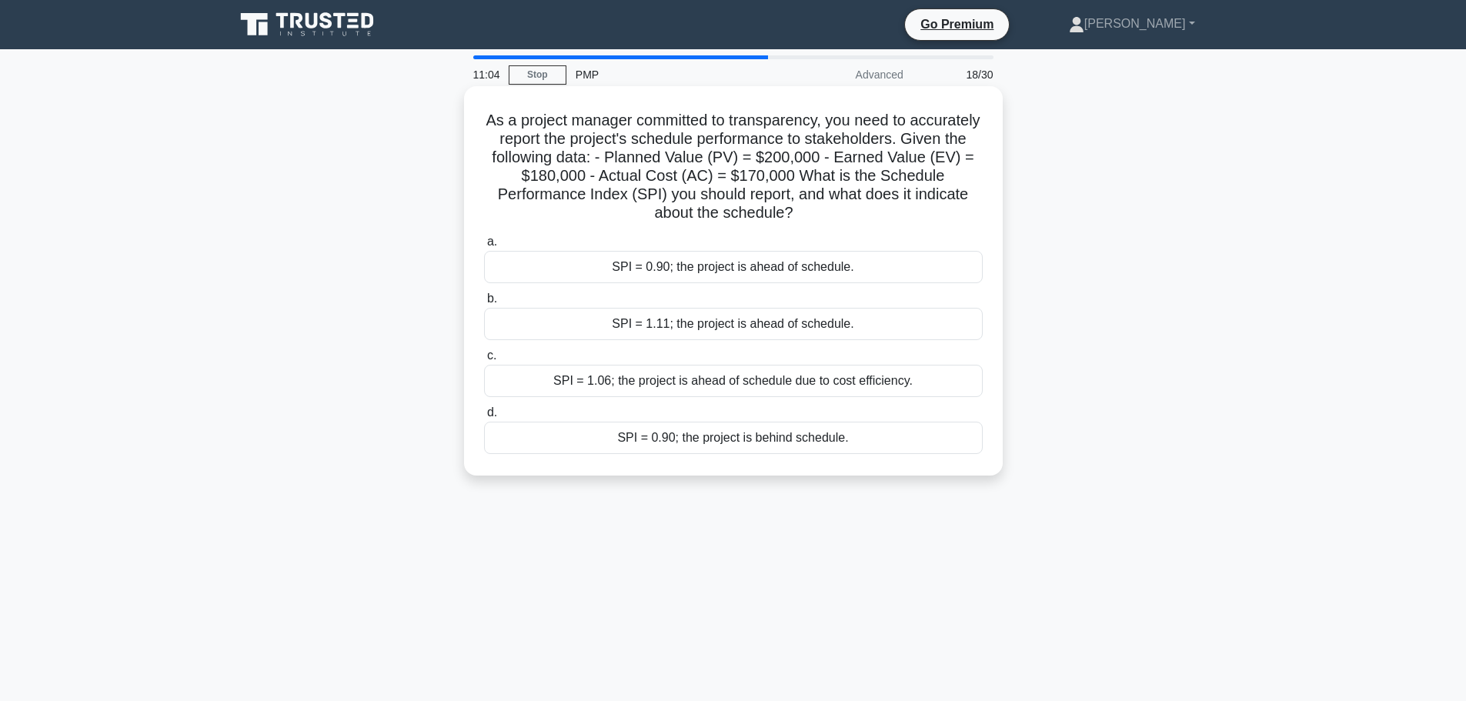
click at [690, 326] on div "SPI = 1.11; the project is ahead of schedule." at bounding box center [733, 324] width 499 height 32
click at [484, 304] on input "b. SPI = 1.11; the project is ahead of schedule." at bounding box center [484, 299] width 0 height 10
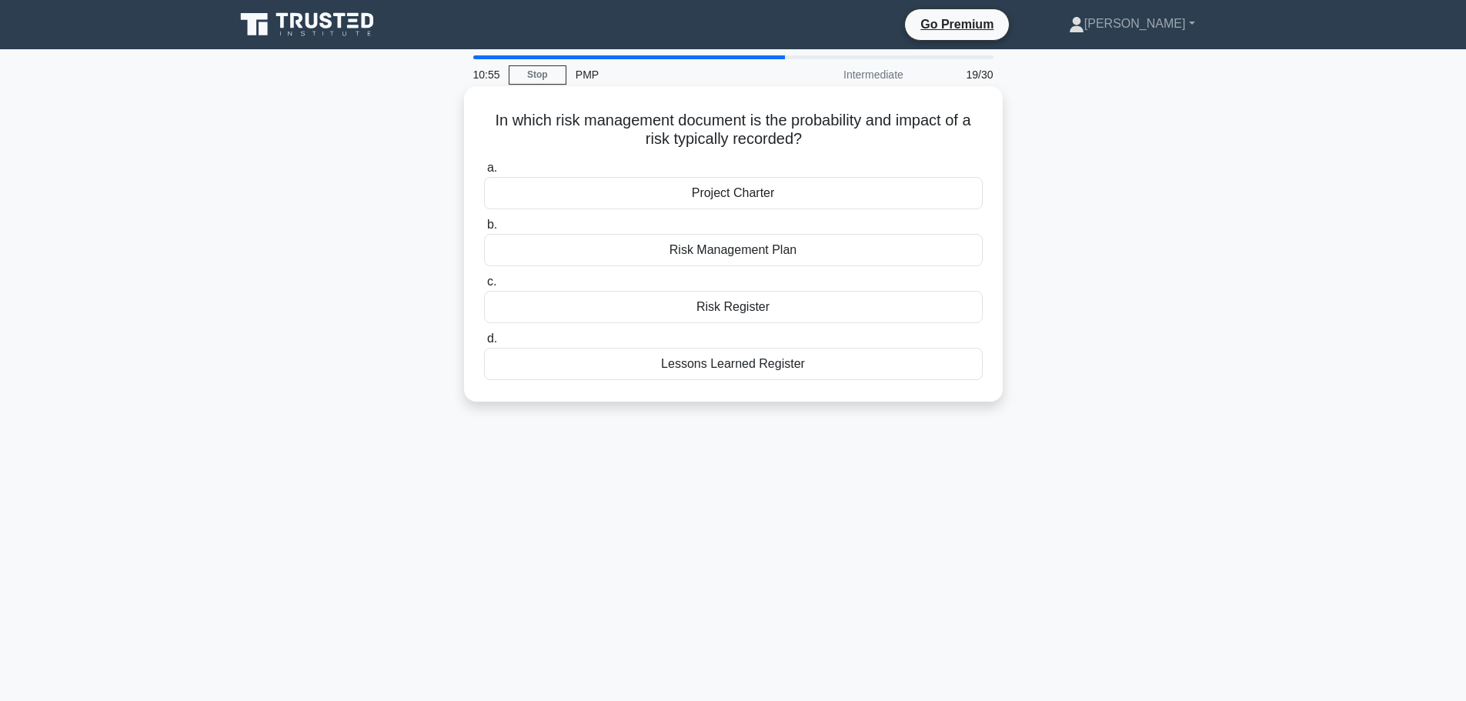
drag, startPoint x: 817, startPoint y: 142, endPoint x: 486, endPoint y: 121, distance: 332.4
click at [486, 122] on h5 "In which risk management document is the probability and impact of a risk typic…" at bounding box center [734, 130] width 502 height 38
click at [606, 125] on h5 "In which risk management document is the probability and impact of a risk typic…" at bounding box center [734, 130] width 502 height 38
click at [747, 304] on div "Risk Register" at bounding box center [733, 307] width 499 height 32
click at [484, 287] on input "c. Risk Register" at bounding box center [484, 282] width 0 height 10
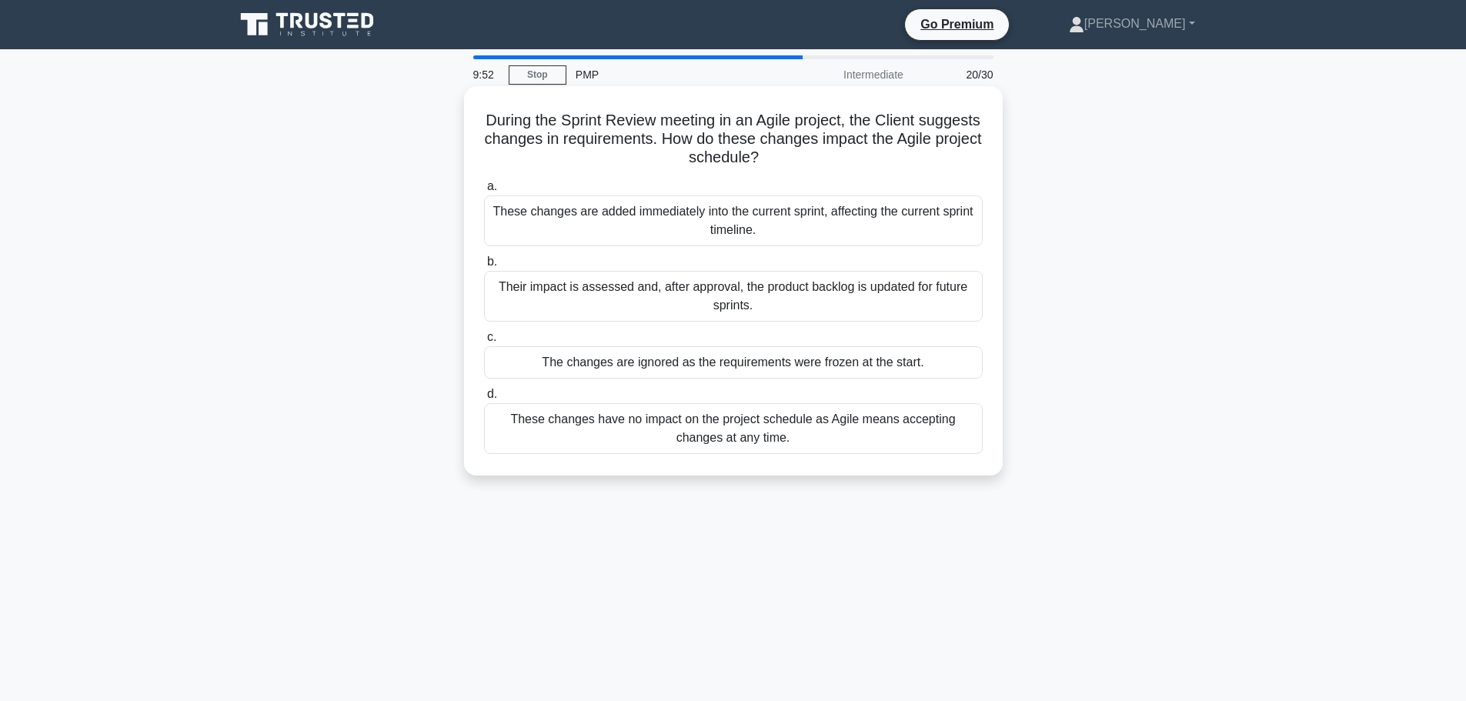
click at [823, 432] on div "These changes have no impact on the project schedule as Agile means accepting c…" at bounding box center [733, 428] width 499 height 51
click at [484, 399] on input "d. These changes have no impact on the project schedule as Agile means acceptin…" at bounding box center [484, 394] width 0 height 10
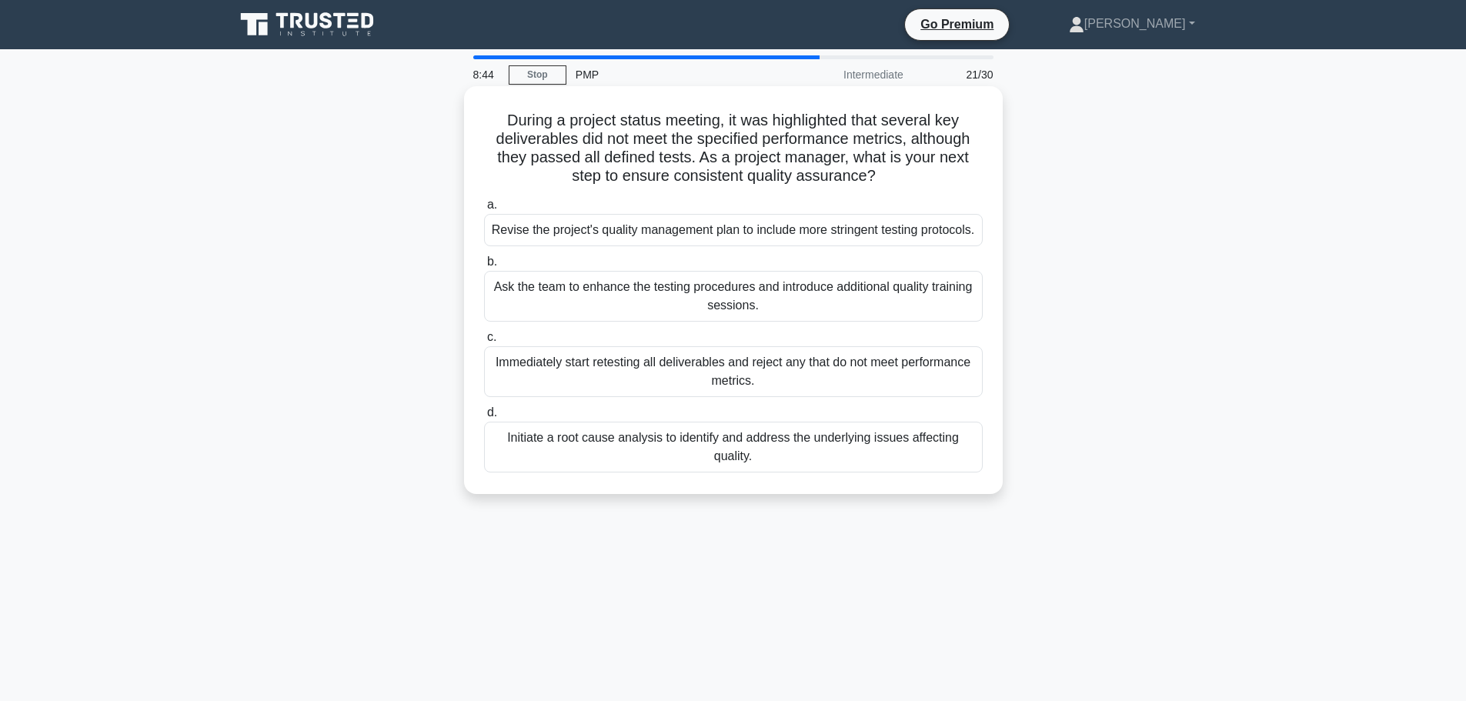
click at [710, 471] on div "Initiate a root cause analysis to identify and address the underlying issues af…" at bounding box center [733, 447] width 499 height 51
click at [484, 418] on input "d. Initiate a root cause analysis to identify and address the underlying issues…" at bounding box center [484, 413] width 0 height 10
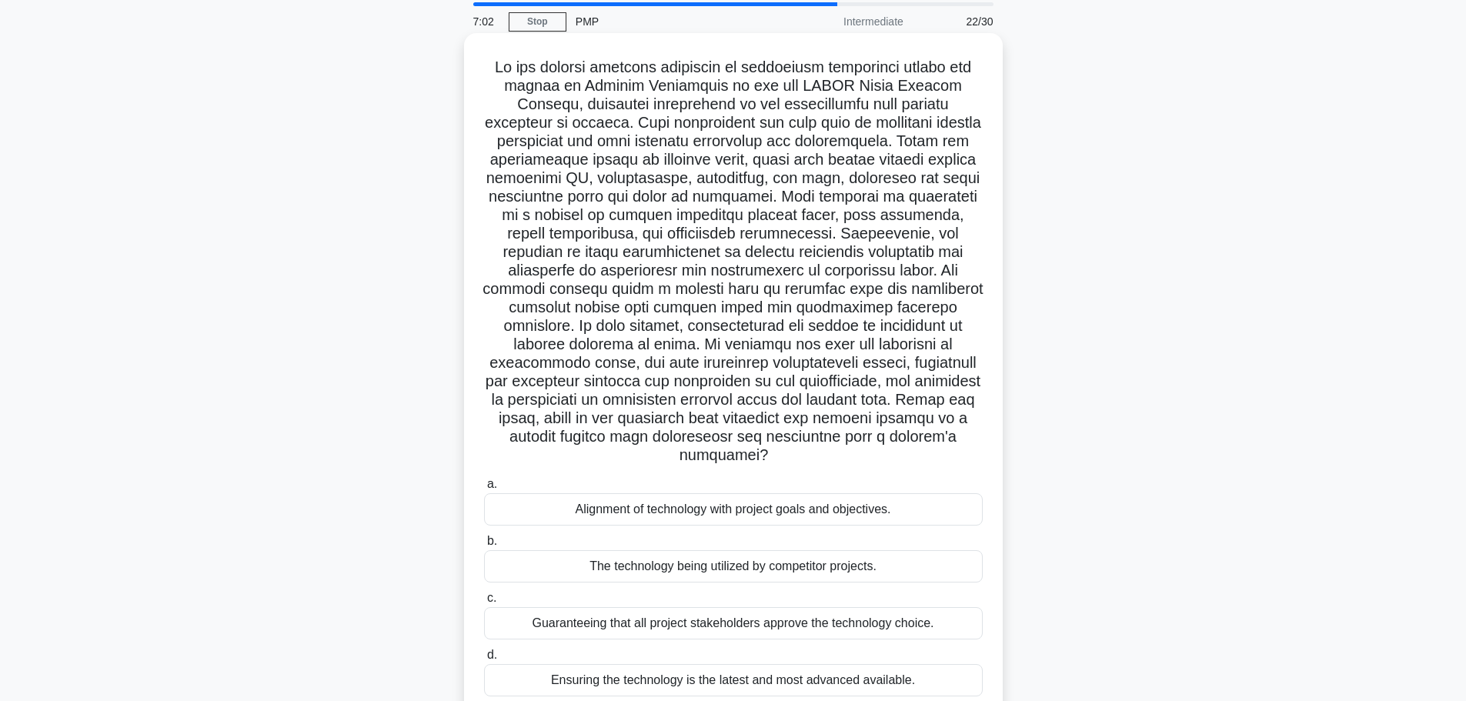
scroll to position [130, 0]
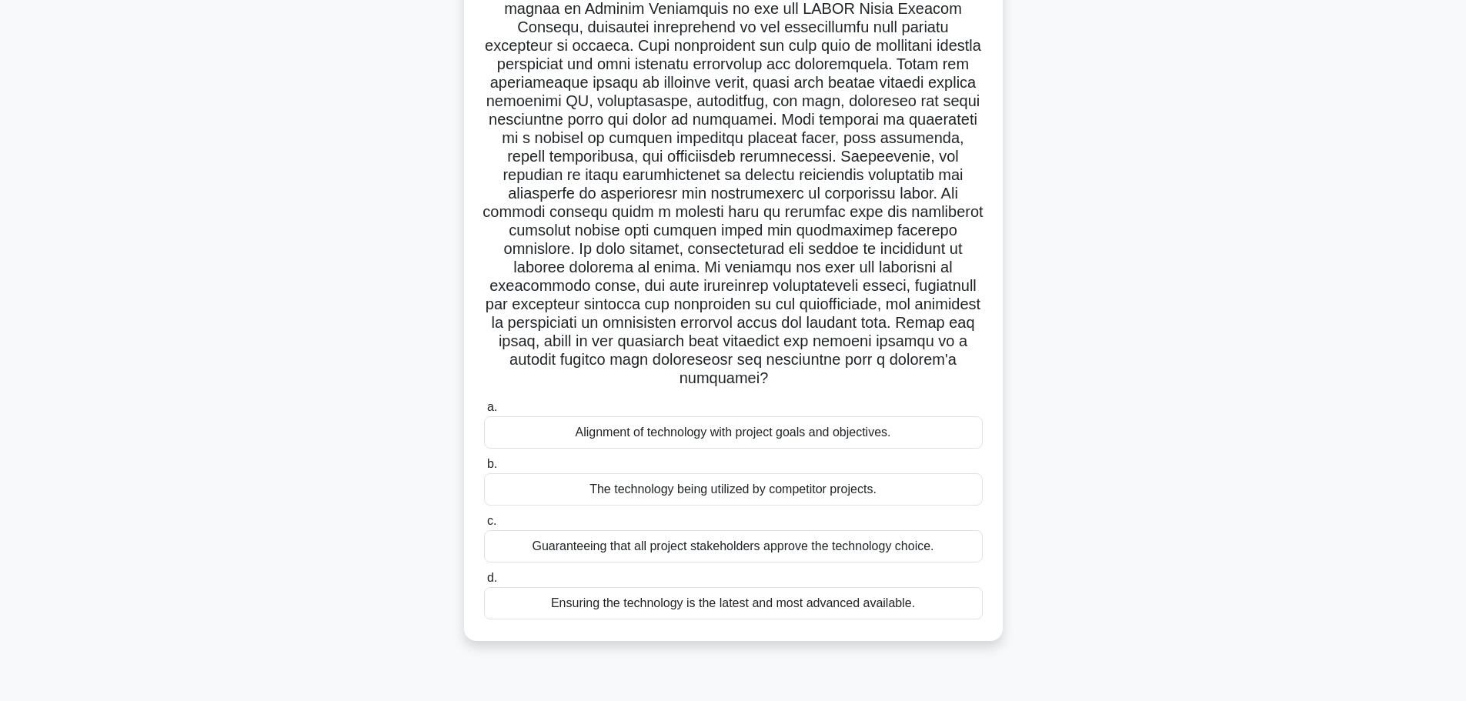
click at [723, 422] on div "Alignment of technology with project goals and objectives." at bounding box center [733, 432] width 499 height 32
click at [484, 412] on input "a. Alignment of technology with project goals and objectives." at bounding box center [484, 407] width 0 height 10
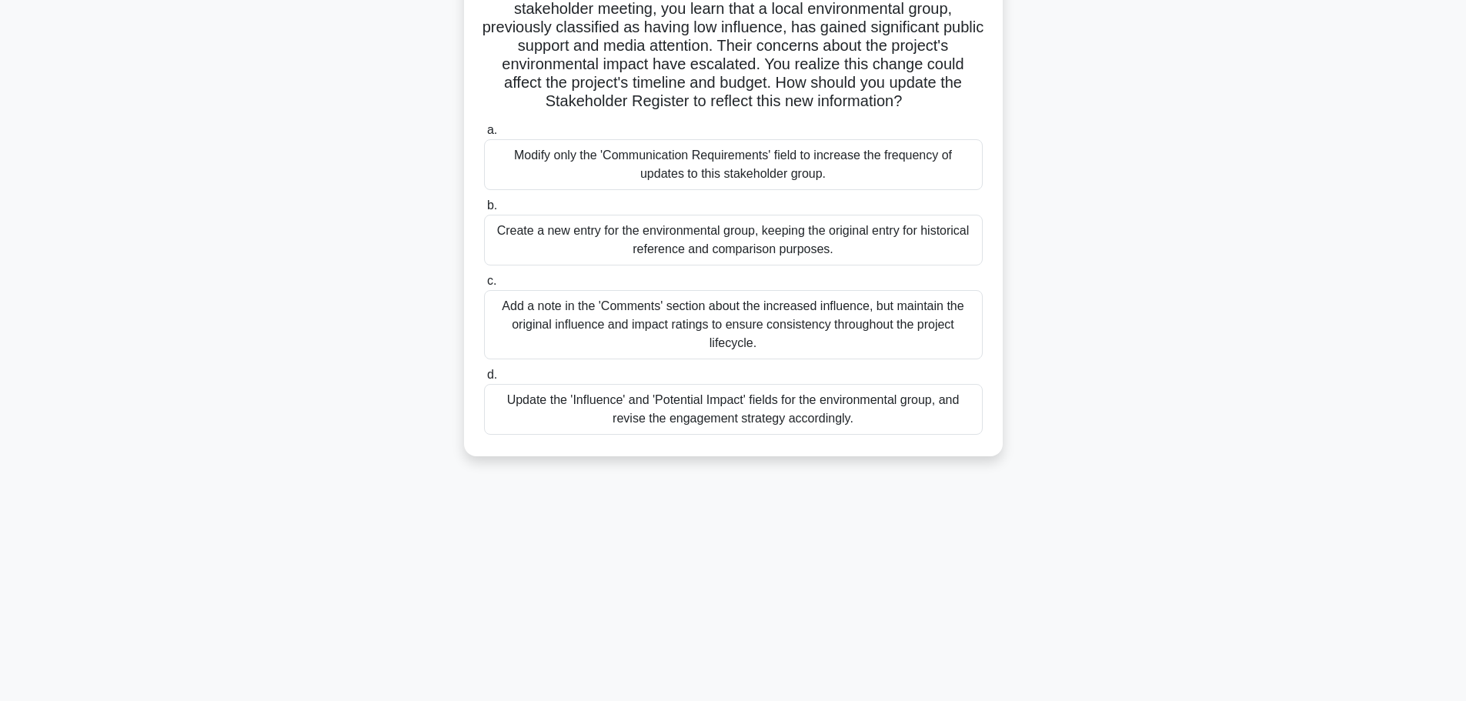
click at [766, 418] on div "Update the 'Influence' and 'Potential Impact' fields for the environmental grou…" at bounding box center [733, 409] width 499 height 51
click at [484, 380] on input "d. Update the 'Influence' and 'Potential Impact' fields for the environmental g…" at bounding box center [484, 375] width 0 height 10
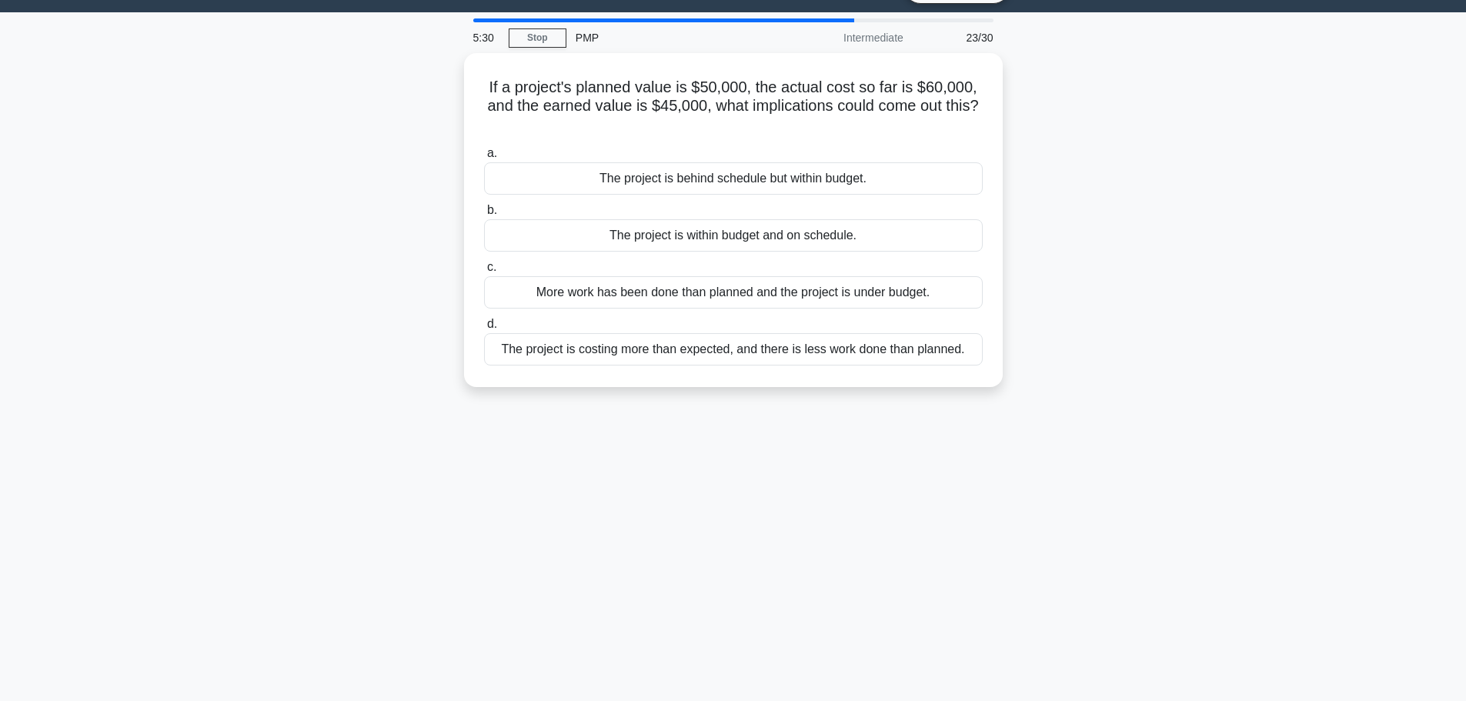
scroll to position [0, 0]
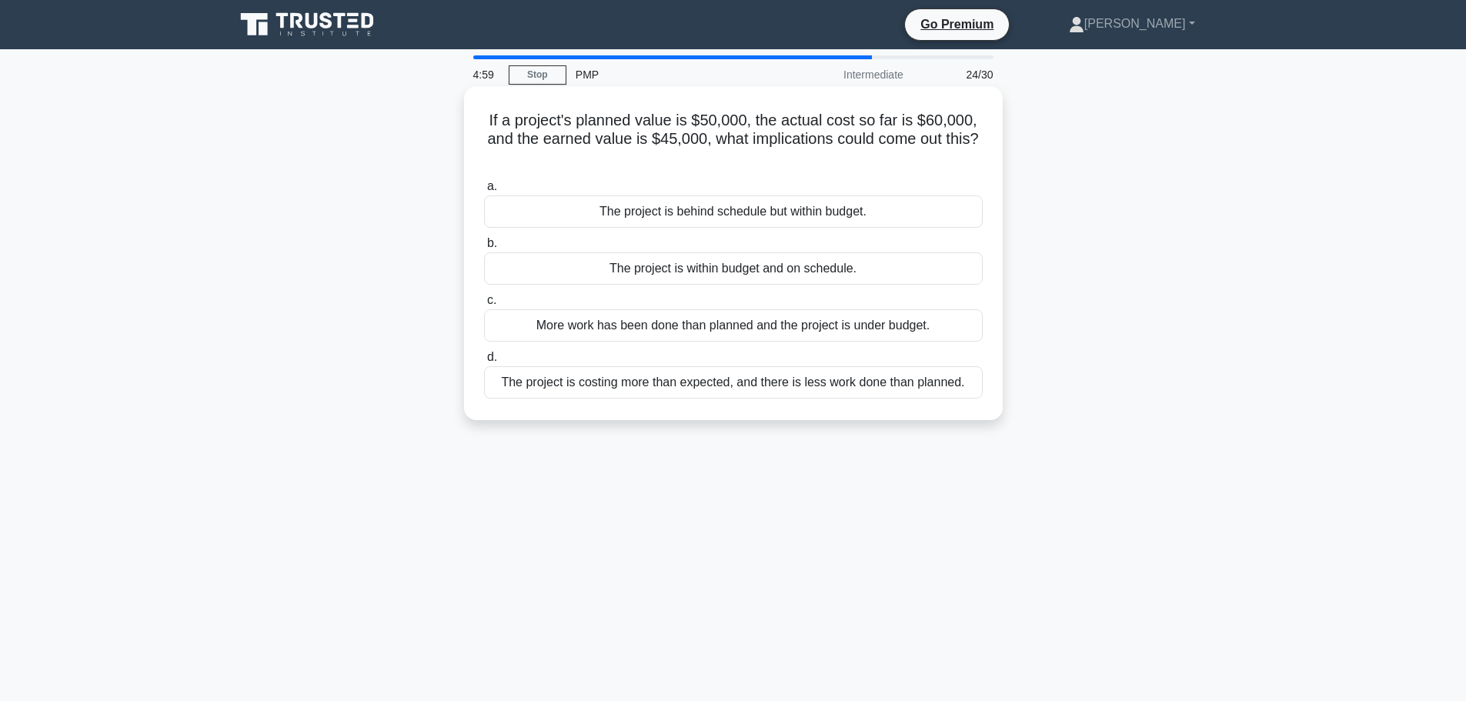
drag, startPoint x: 746, startPoint y: 159, endPoint x: 466, endPoint y: 119, distance: 283.1
click at [466, 119] on div "If a project's planned value is $50,000, the actual cost so far is $60,000, and…" at bounding box center [733, 253] width 539 height 334
copy h5 "If a project's planned value is $50,000, the actual cost so far is $60,000, and…"
click at [442, 252] on div "If a project's planned value is $50,000, the actual cost so far is $60,000, and…" at bounding box center [733, 266] width 1016 height 352
click at [733, 393] on div "The project is costing more than expected, and there is less work done than pla…" at bounding box center [733, 382] width 499 height 32
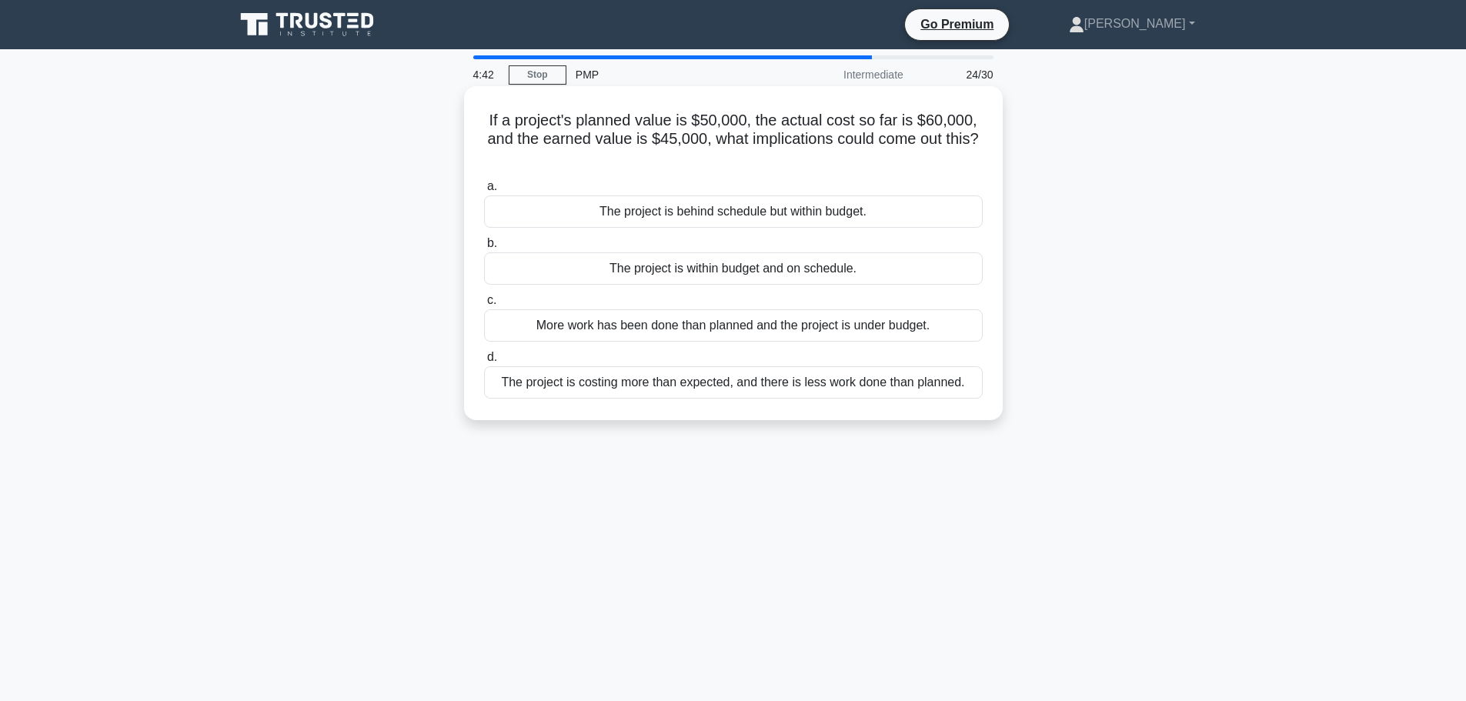
click at [484, 362] on input "d. The project is costing more than expected, and there is less work done than …" at bounding box center [484, 357] width 0 height 10
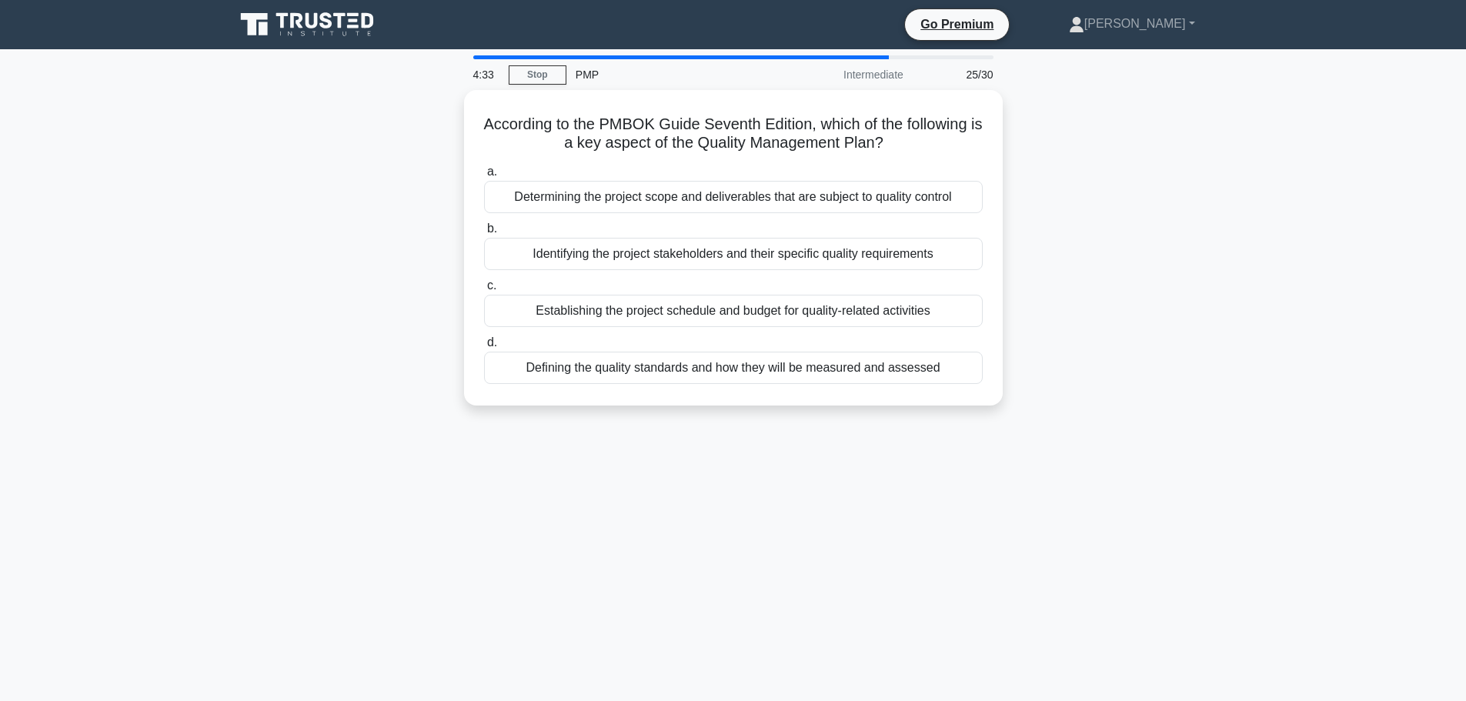
drag, startPoint x: 905, startPoint y: 137, endPoint x: 388, endPoint y: 129, distance: 517.2
click at [388, 129] on div "According to the PMBOK Guide Seventh Edition, which of the following is a key a…" at bounding box center [733, 257] width 1016 height 334
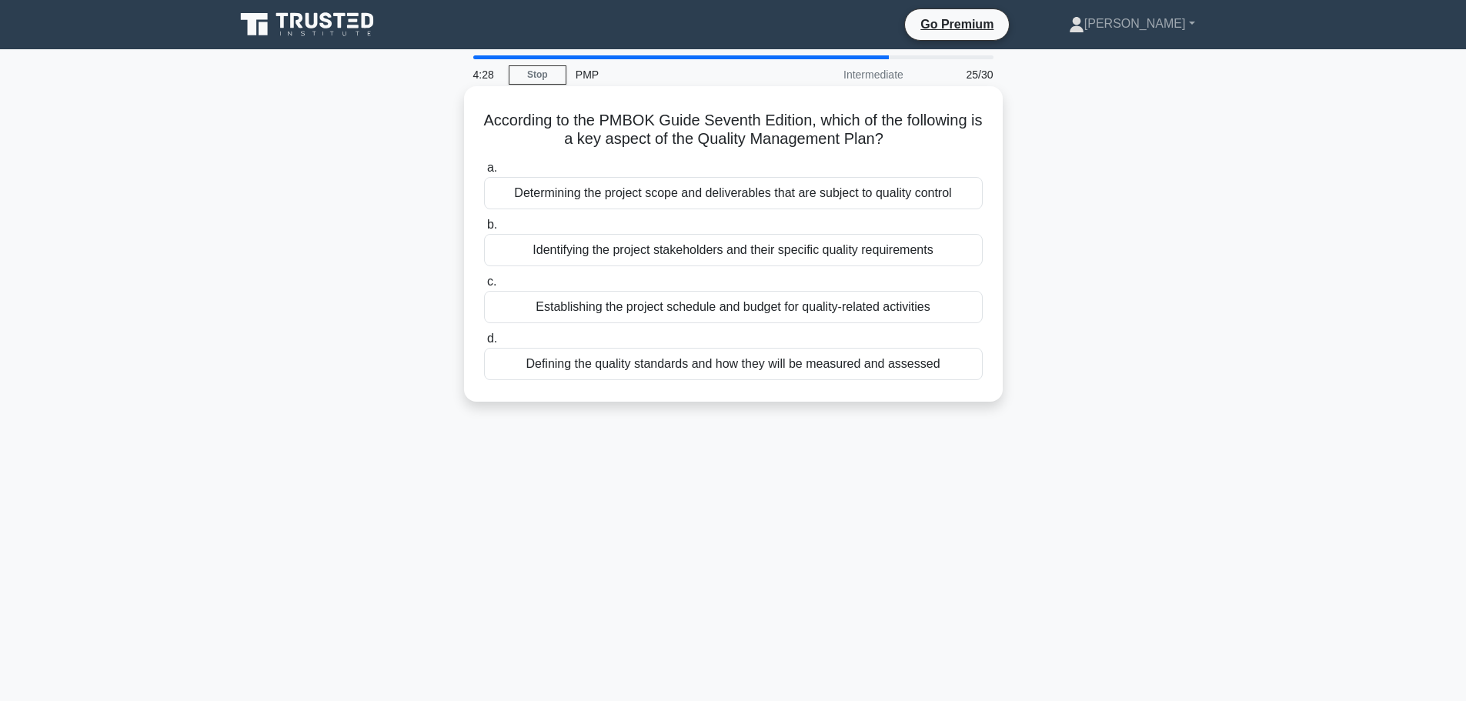
click at [656, 113] on h5 "According to the PMBOK Guide Seventh Edition, which of the following is a key a…" at bounding box center [734, 130] width 502 height 38
click at [915, 121] on h5 "According to the PMBOK Guide Seventh Edition, which of the following is a key a…" at bounding box center [734, 130] width 502 height 38
click at [606, 136] on h5 "According to the PMBOK Guide Seventh Edition, which of the following is a key a…" at bounding box center [734, 130] width 502 height 38
click at [746, 366] on div "Defining the quality standards and how they will be measured and assessed" at bounding box center [733, 364] width 499 height 32
click at [484, 344] on input "d. Defining the quality standards and how they will be measured and assessed" at bounding box center [484, 339] width 0 height 10
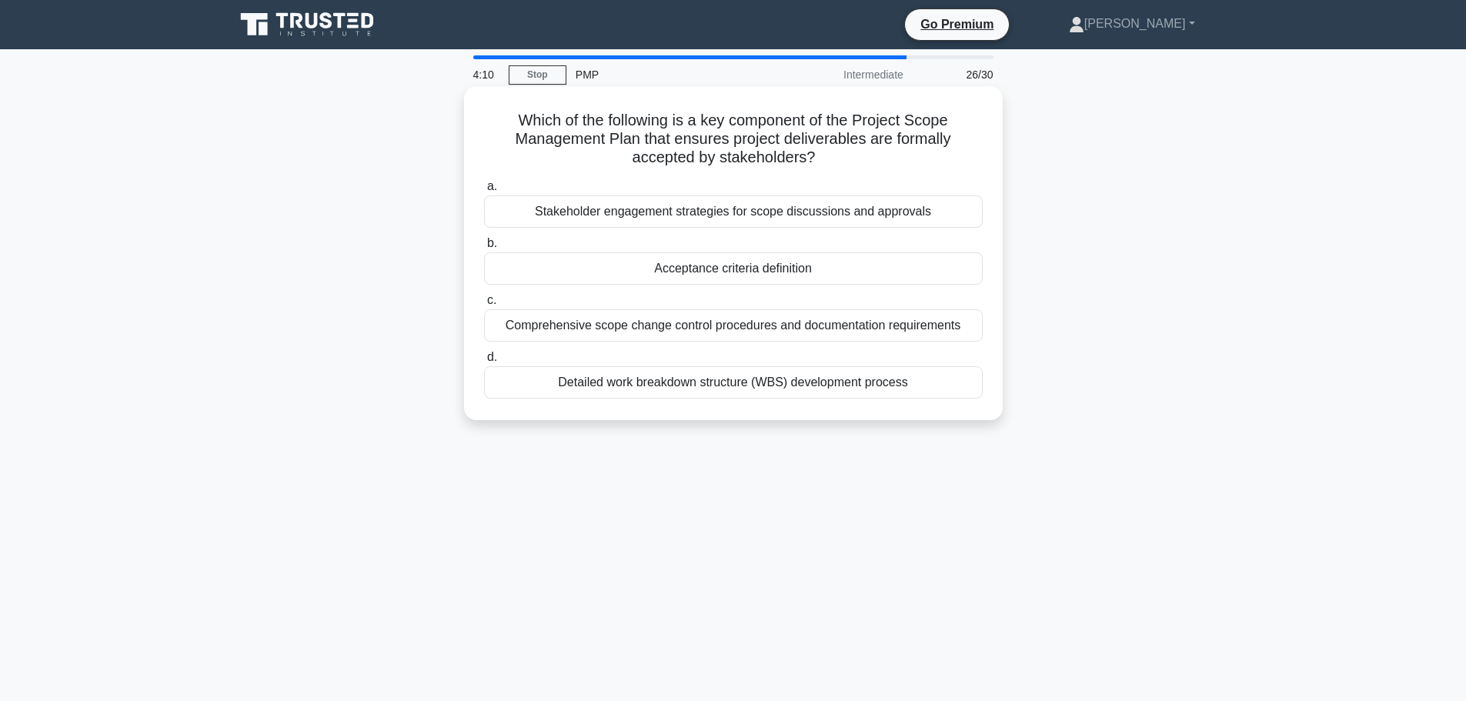
click at [523, 145] on h5 "Which of the following is a key component of the Project Scope Management Plan …" at bounding box center [734, 139] width 502 height 57
click at [759, 222] on div "Stakeholder engagement strategies for scope discussions and approvals" at bounding box center [733, 211] width 499 height 32
click at [484, 192] on input "a. Stakeholder engagement strategies for scope discussions and approvals" at bounding box center [484, 187] width 0 height 10
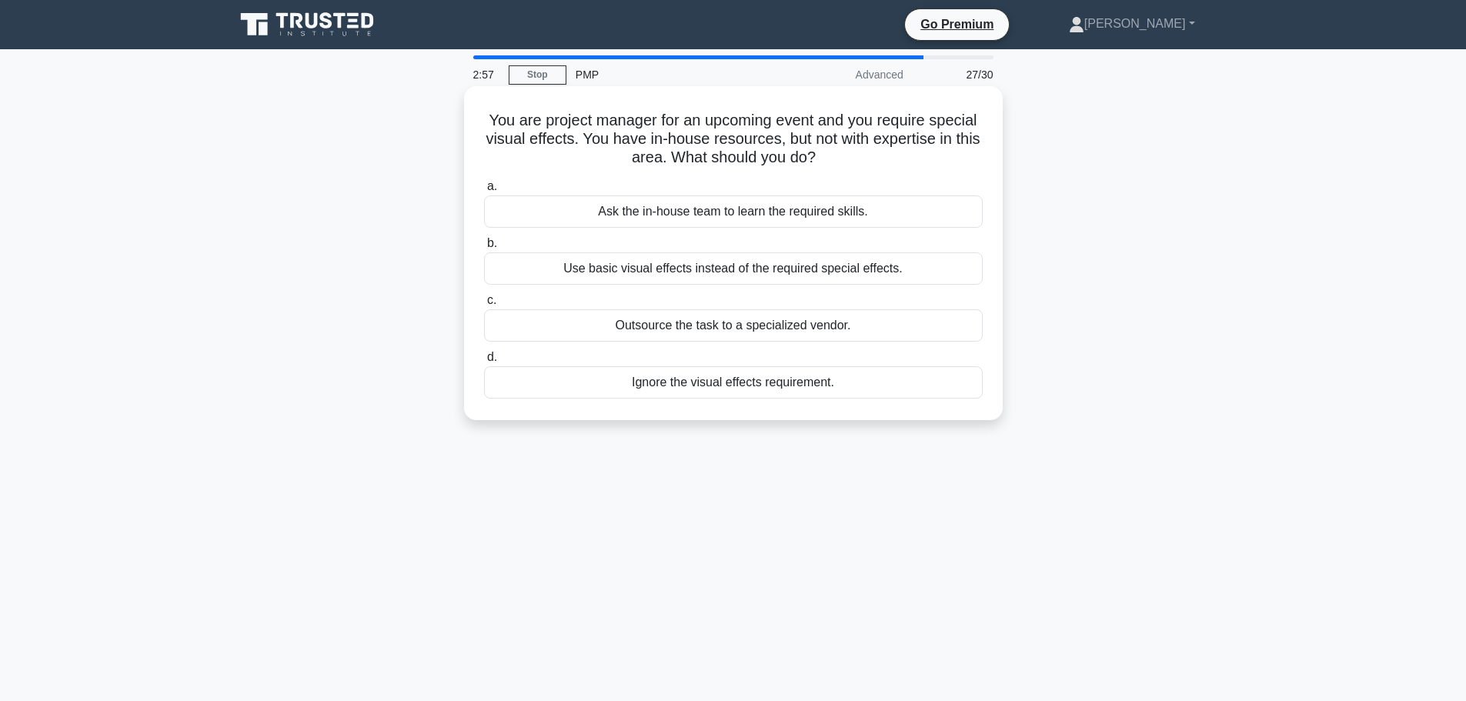
click at [710, 336] on div "Outsource the task to a specialized vendor." at bounding box center [733, 325] width 499 height 32
click at [484, 306] on input "c. Outsource the task to a specialized vendor." at bounding box center [484, 301] width 0 height 10
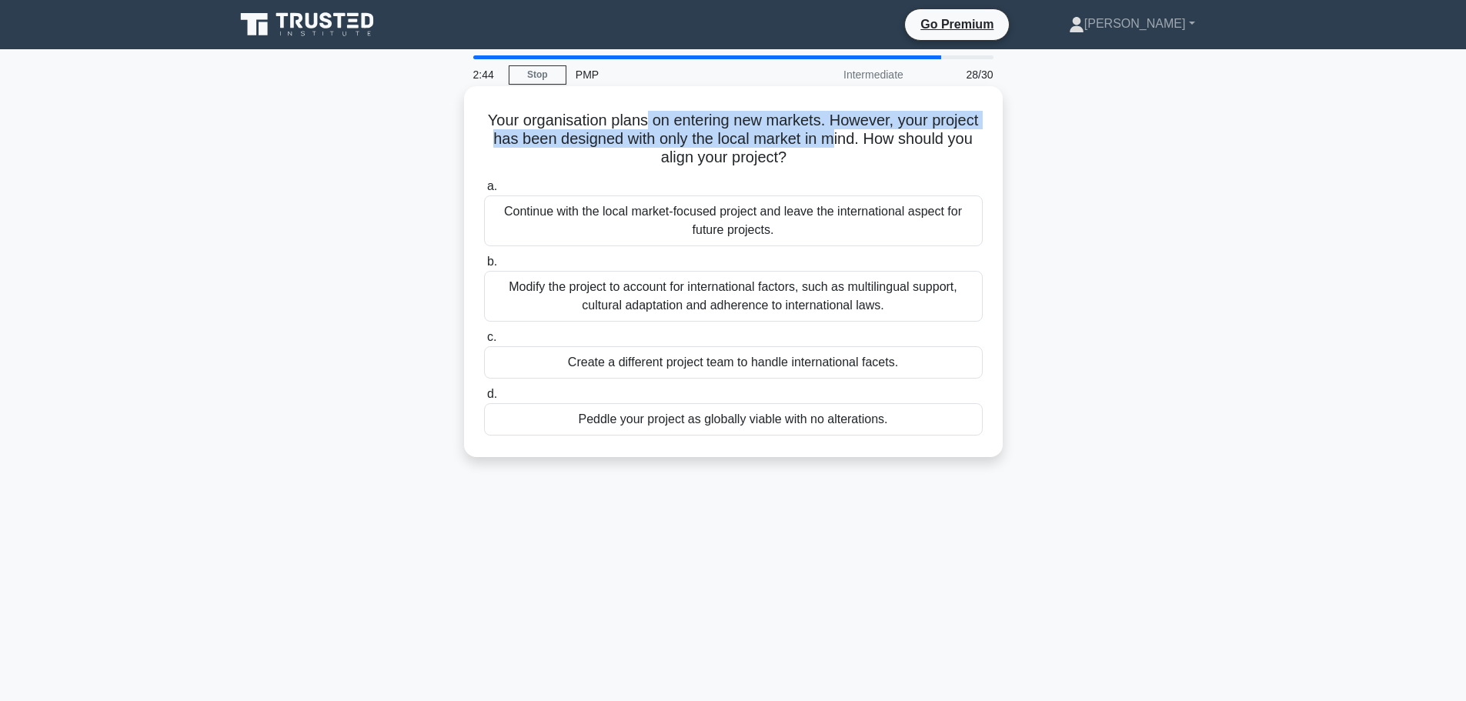
drag, startPoint x: 670, startPoint y: 122, endPoint x: 907, endPoint y: 130, distance: 237.1
click at [903, 132] on h5 "Your organisation plans on entering new markets. However, your project has been…" at bounding box center [734, 139] width 502 height 57
click at [912, 129] on h5 "Your organisation plans on entering new markets. However, your project has been…" at bounding box center [734, 139] width 502 height 57
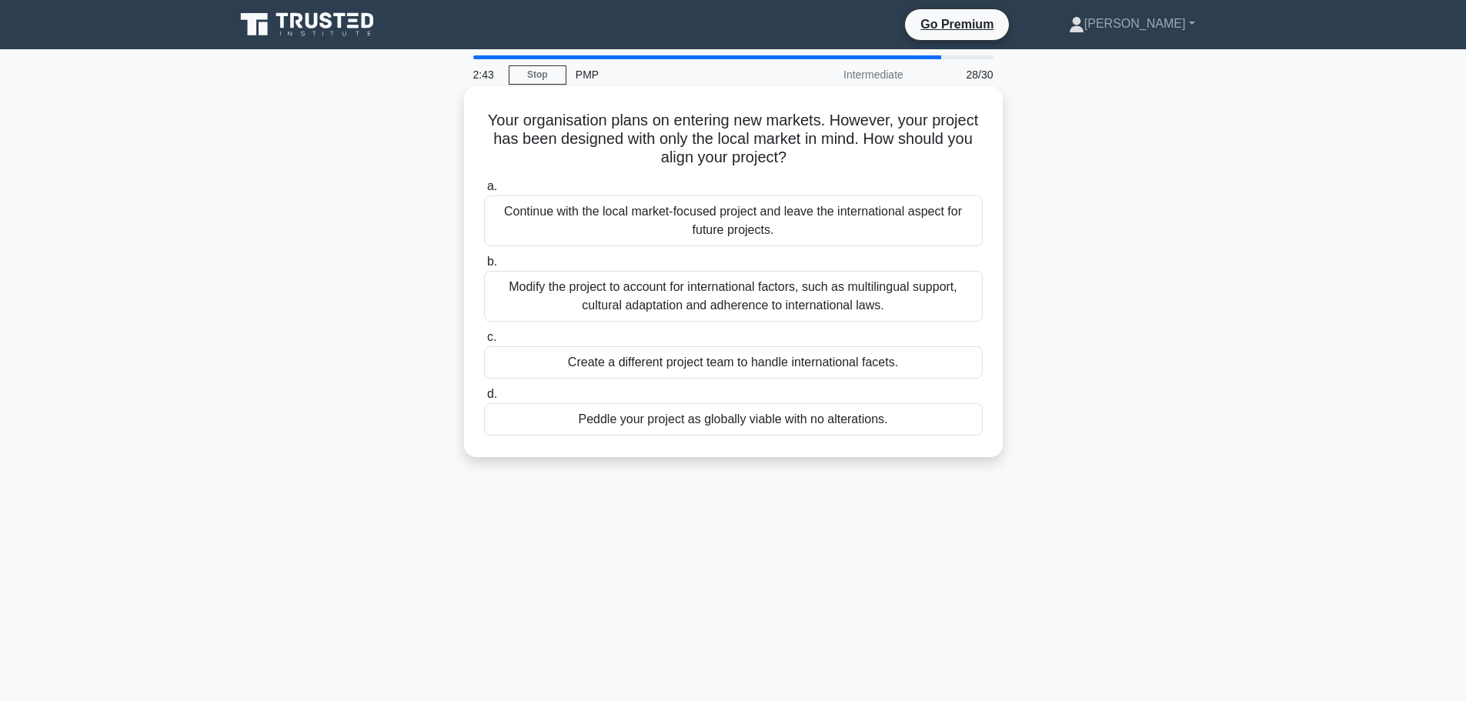
drag, startPoint x: 600, startPoint y: 145, endPoint x: 847, endPoint y: 152, distance: 247.1
click at [844, 152] on h5 "Your organisation plans on entering new markets. However, your project has been…" at bounding box center [734, 139] width 502 height 57
click at [880, 152] on h5 "Your organisation plans on entering new markets. However, your project has been…" at bounding box center [734, 139] width 502 height 57
click at [705, 364] on div "Create a different project team to handle international facets." at bounding box center [733, 362] width 499 height 32
click at [484, 342] on input "c. Create a different project team to handle international facets." at bounding box center [484, 337] width 0 height 10
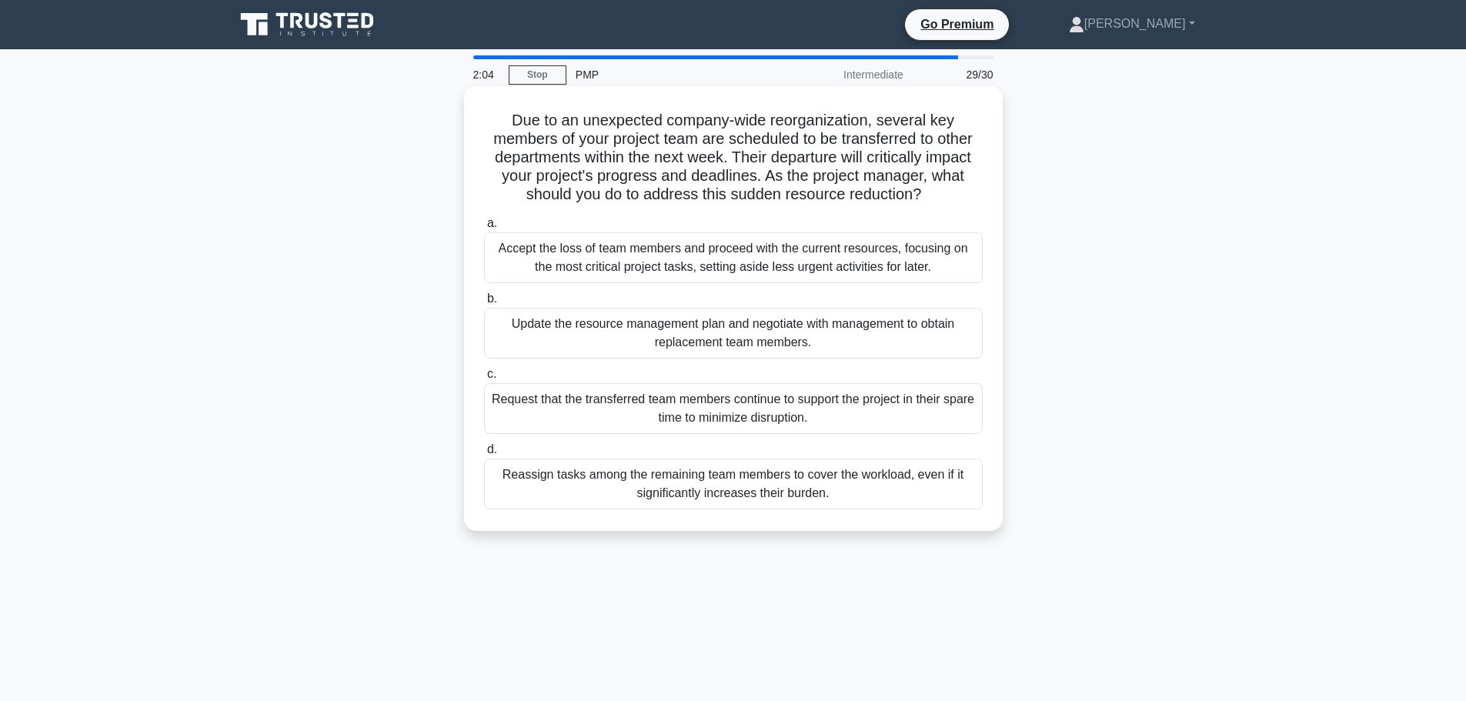
drag, startPoint x: 926, startPoint y: 190, endPoint x: 570, endPoint y: 198, distance: 355.6
click at [577, 195] on h5 "Due to an unexpected company-wide reorganization, several key members of your p…" at bounding box center [734, 158] width 502 height 94
click at [678, 206] on div "Due to an unexpected company-wide reorganization, several key members of your p…" at bounding box center [733, 308] width 526 height 432
click at [636, 337] on div "Update the resource management plan and negotiate with management to obtain rep…" at bounding box center [733, 333] width 499 height 51
click at [484, 304] on input "b. Update the resource management plan and negotiate with management to obtain …" at bounding box center [484, 299] width 0 height 10
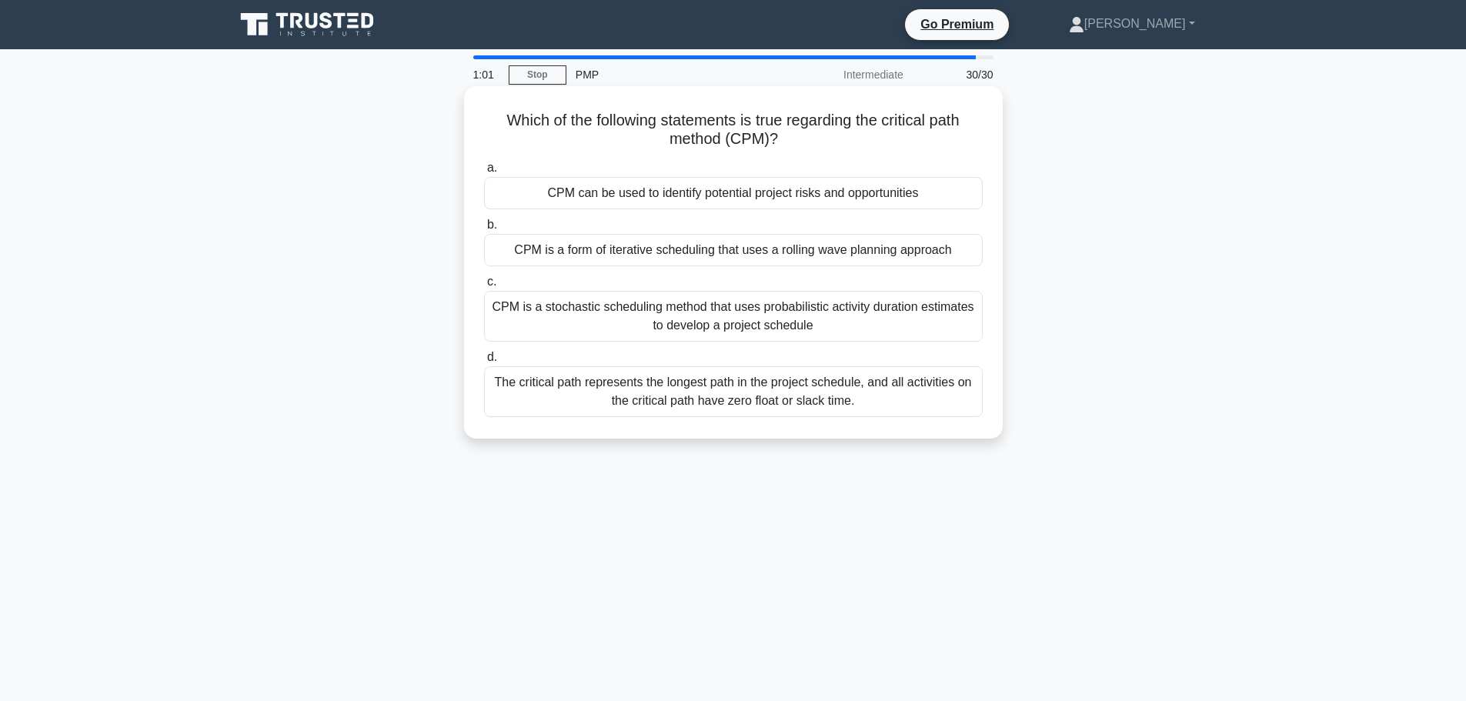
click at [691, 411] on div "The critical path represents the longest path in the project schedule, and all …" at bounding box center [733, 391] width 499 height 51
click at [484, 362] on input "d. The critical path represents the longest path in the project schedule, and a…" at bounding box center [484, 357] width 0 height 10
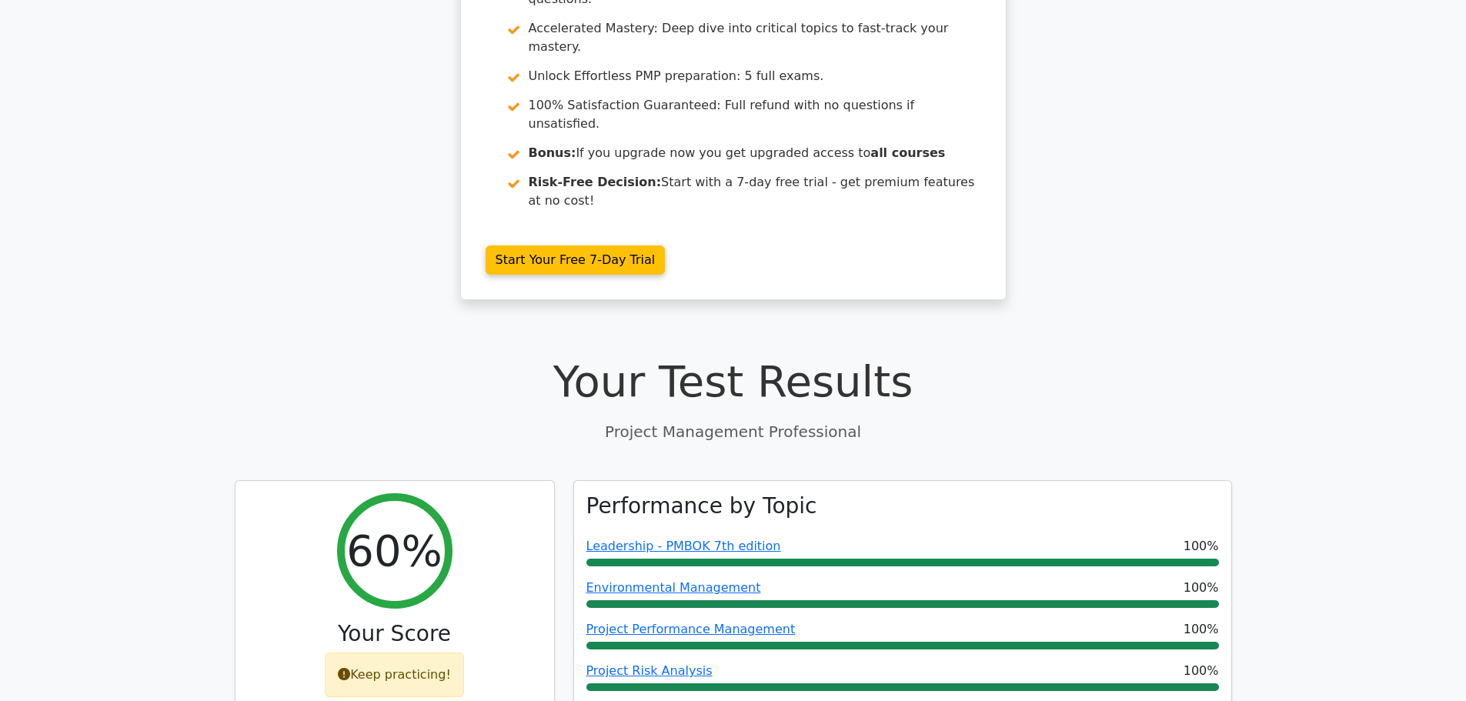
scroll to position [308, 0]
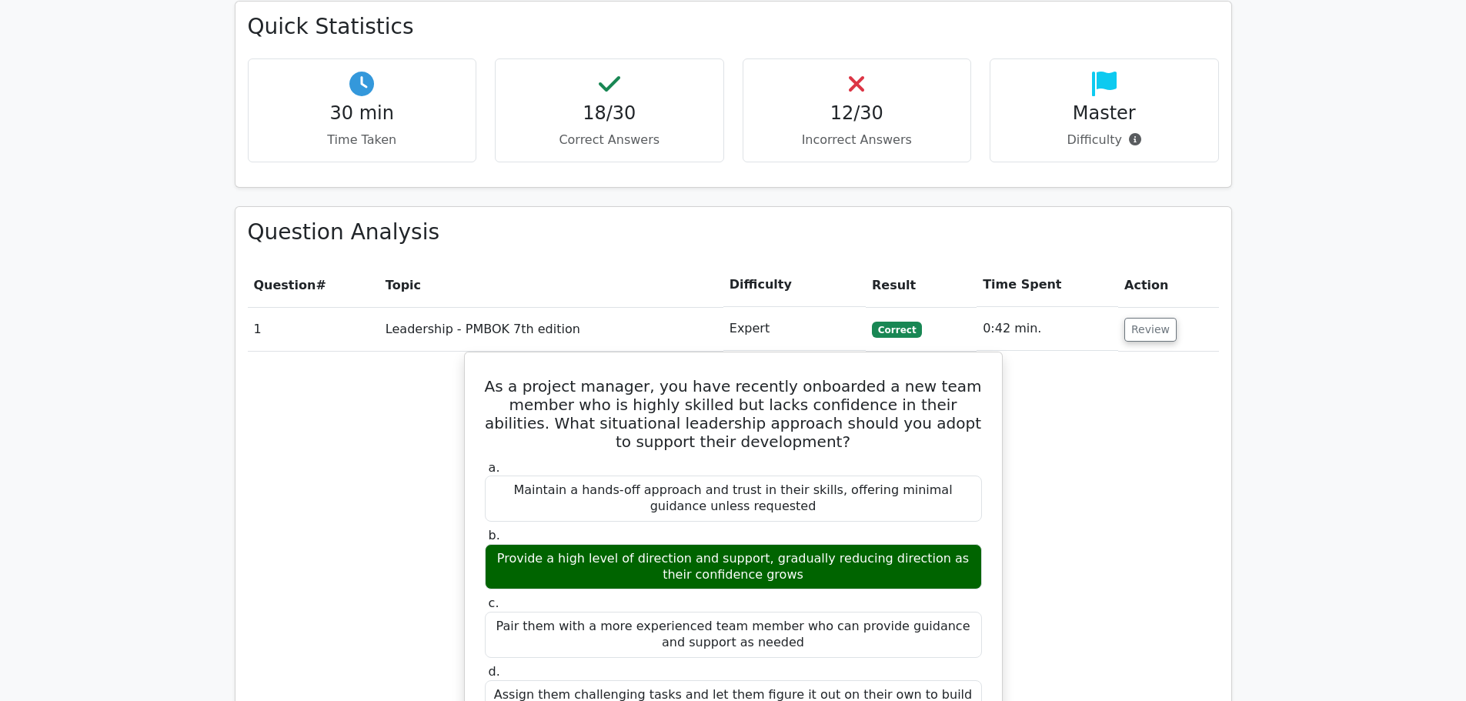
scroll to position [1693, 0]
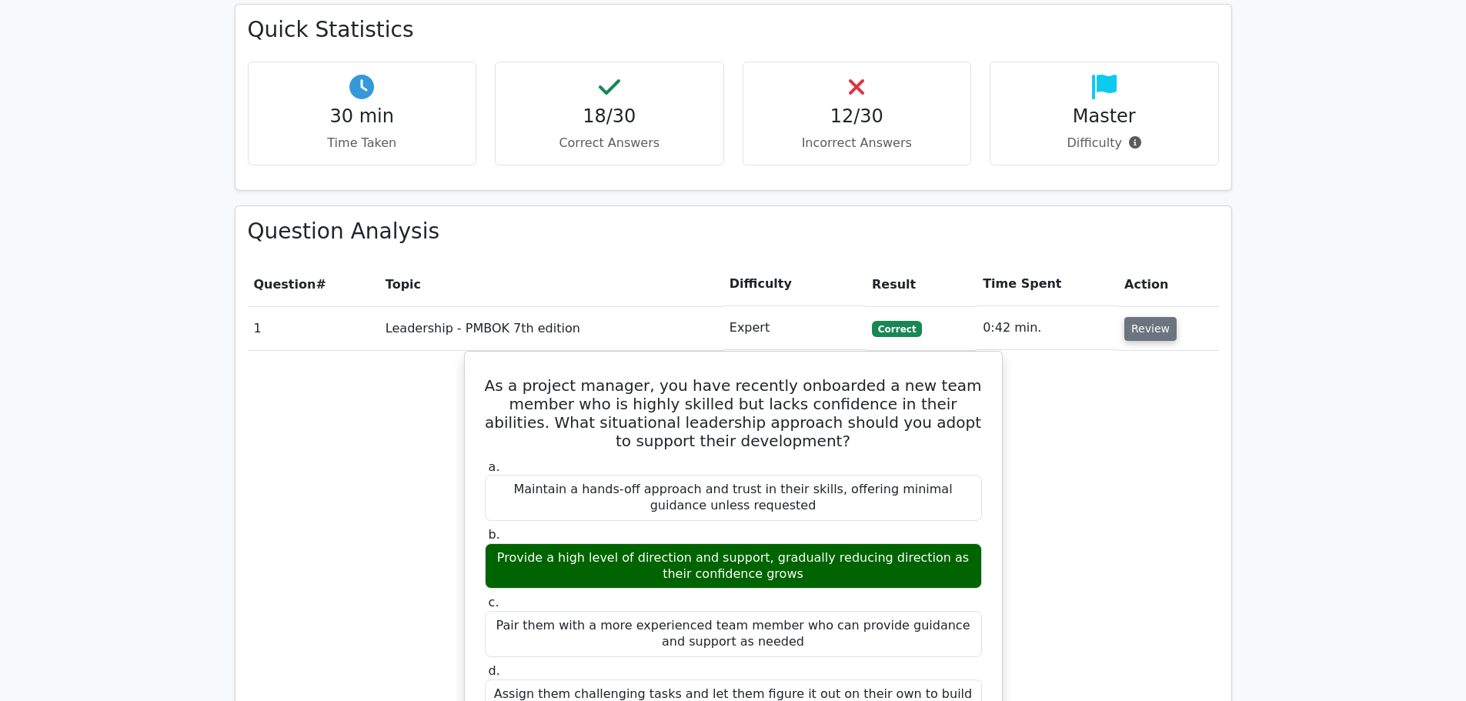
click at [1128, 317] on button "Review" at bounding box center [1150, 329] width 52 height 24
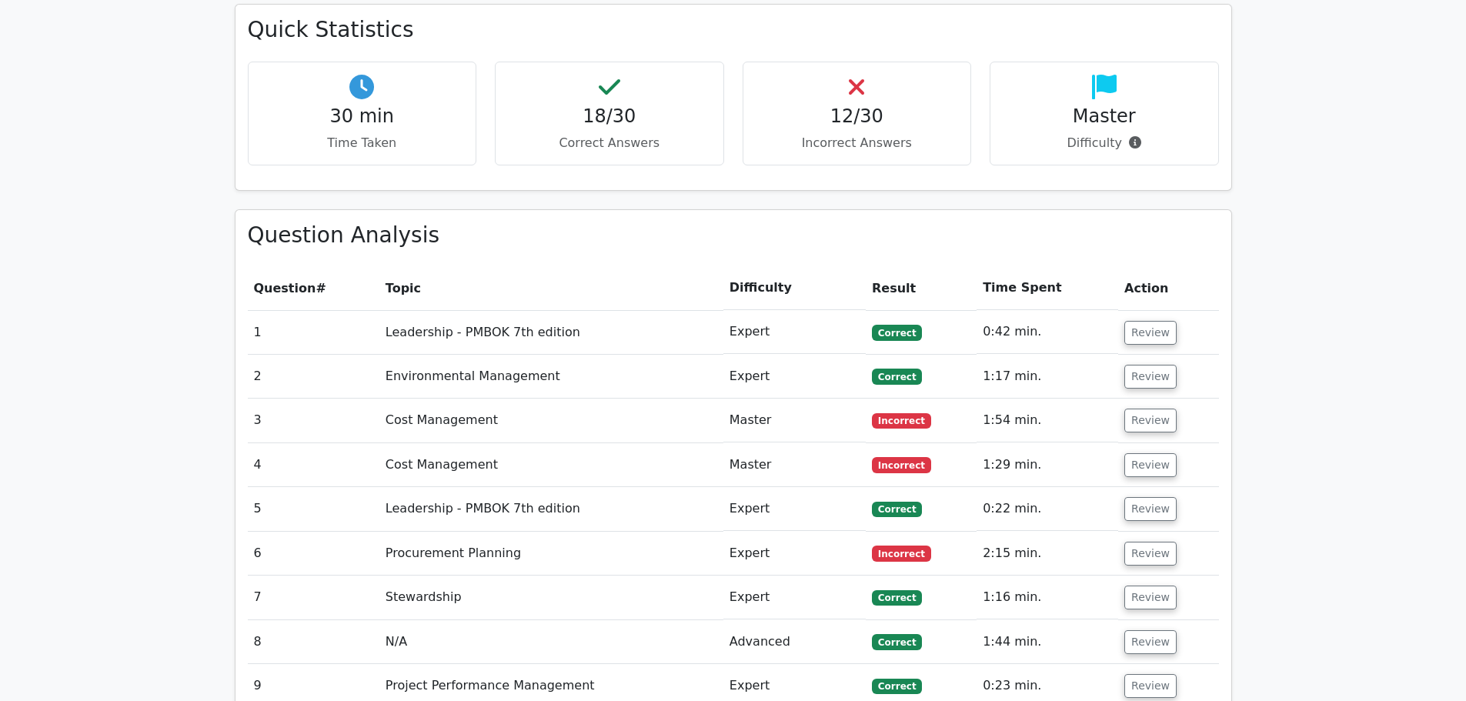
click at [95, 312] on main "Go Premium Project Management Professional Preparation Package (2025) Earn 35 P…" at bounding box center [733, 324] width 1466 height 3936
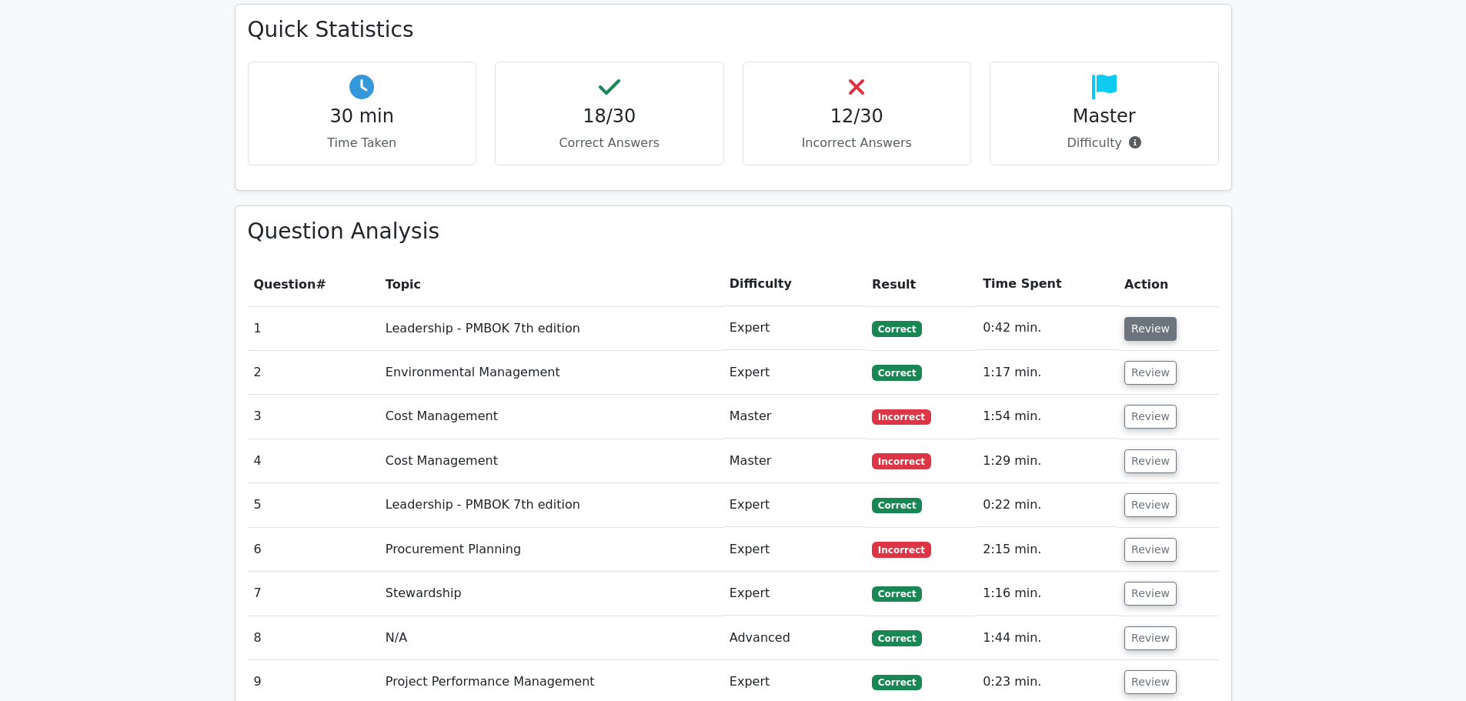
click at [1136, 317] on button "Review" at bounding box center [1150, 329] width 52 height 24
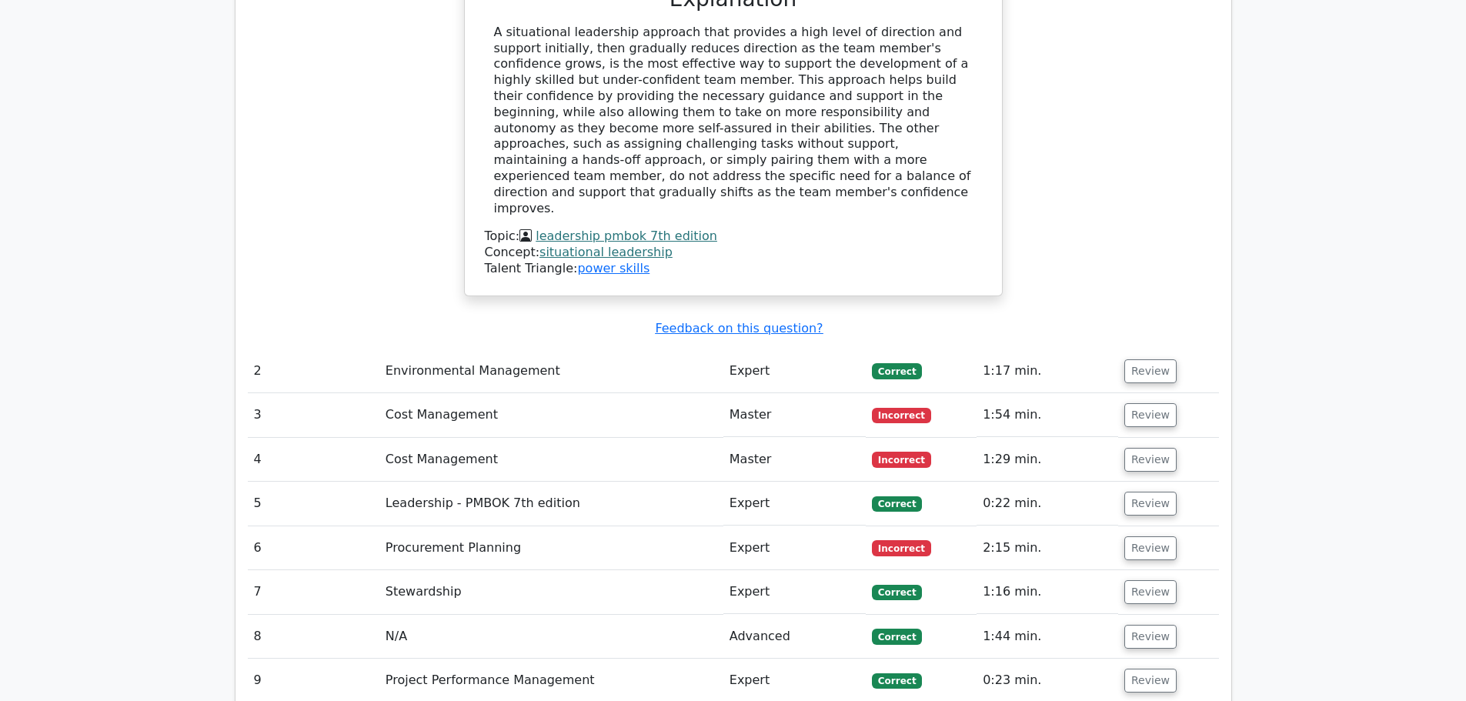
scroll to position [2463, 0]
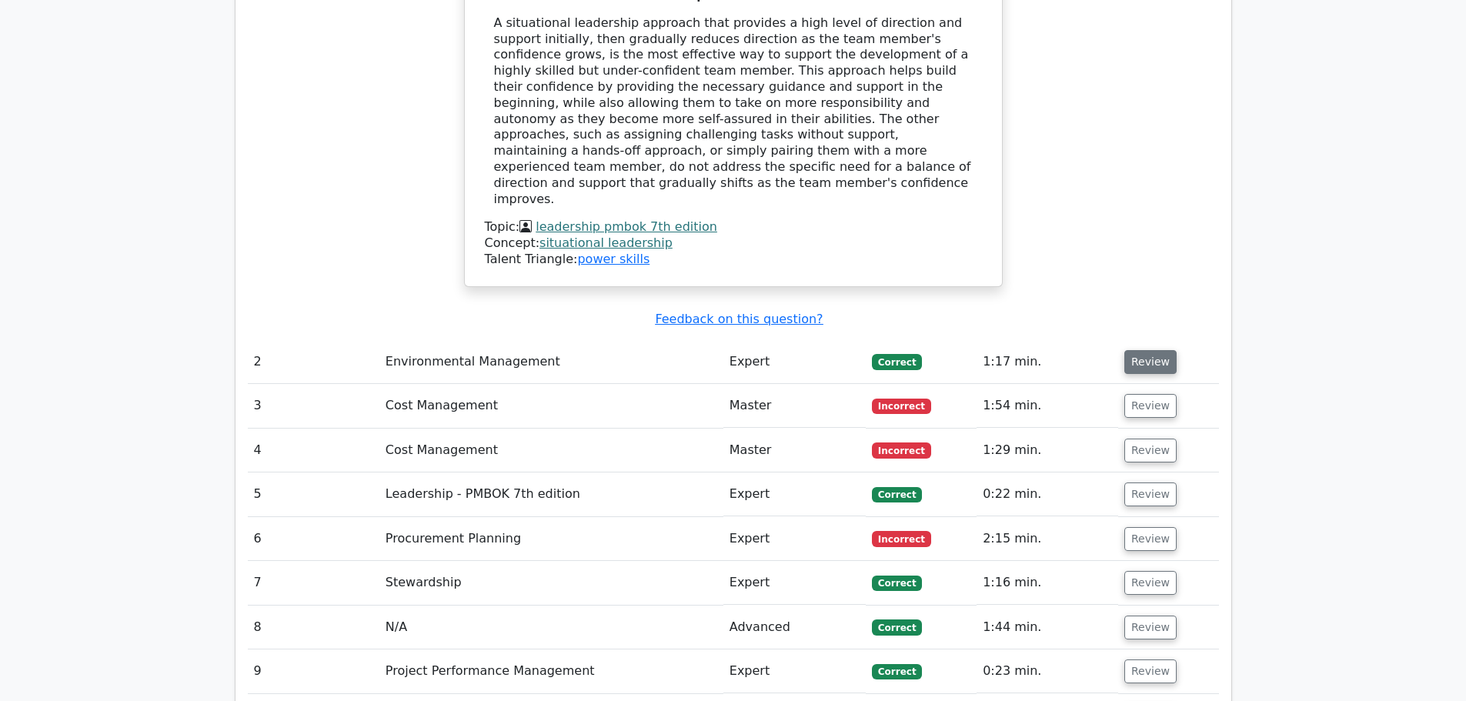
drag, startPoint x: 1137, startPoint y: 254, endPoint x: 1010, endPoint y: 289, distance: 131.8
click at [1137, 350] on button "Review" at bounding box center [1150, 362] width 52 height 24
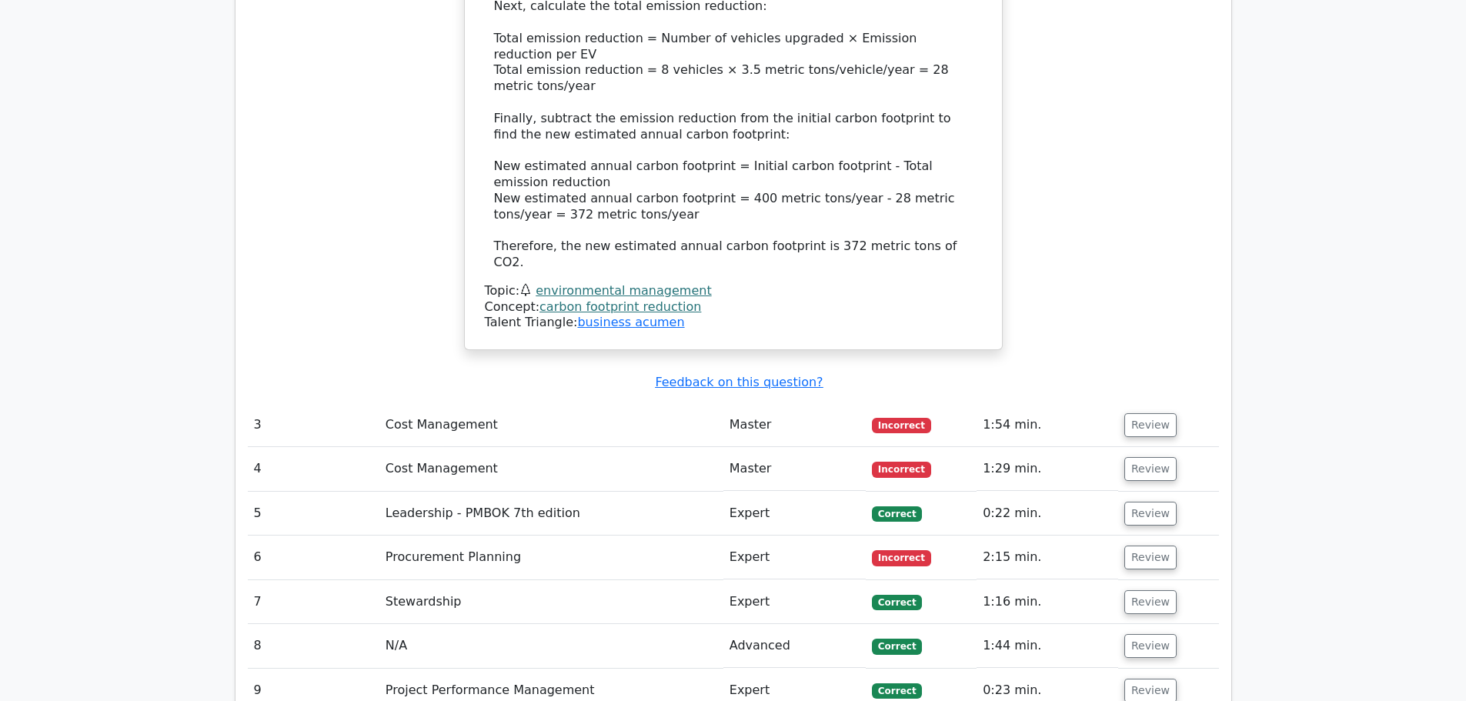
scroll to position [3386, 0]
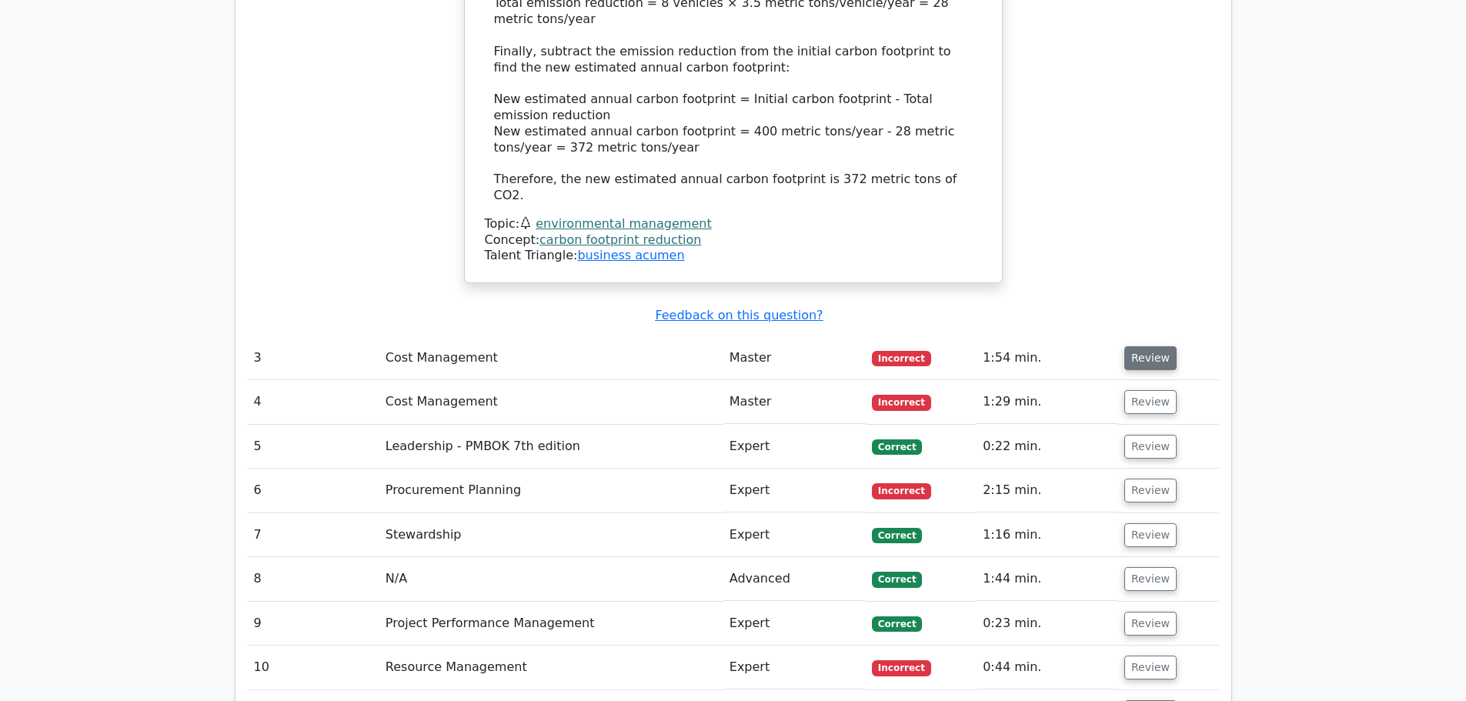
click at [1146, 346] on button "Review" at bounding box center [1150, 358] width 52 height 24
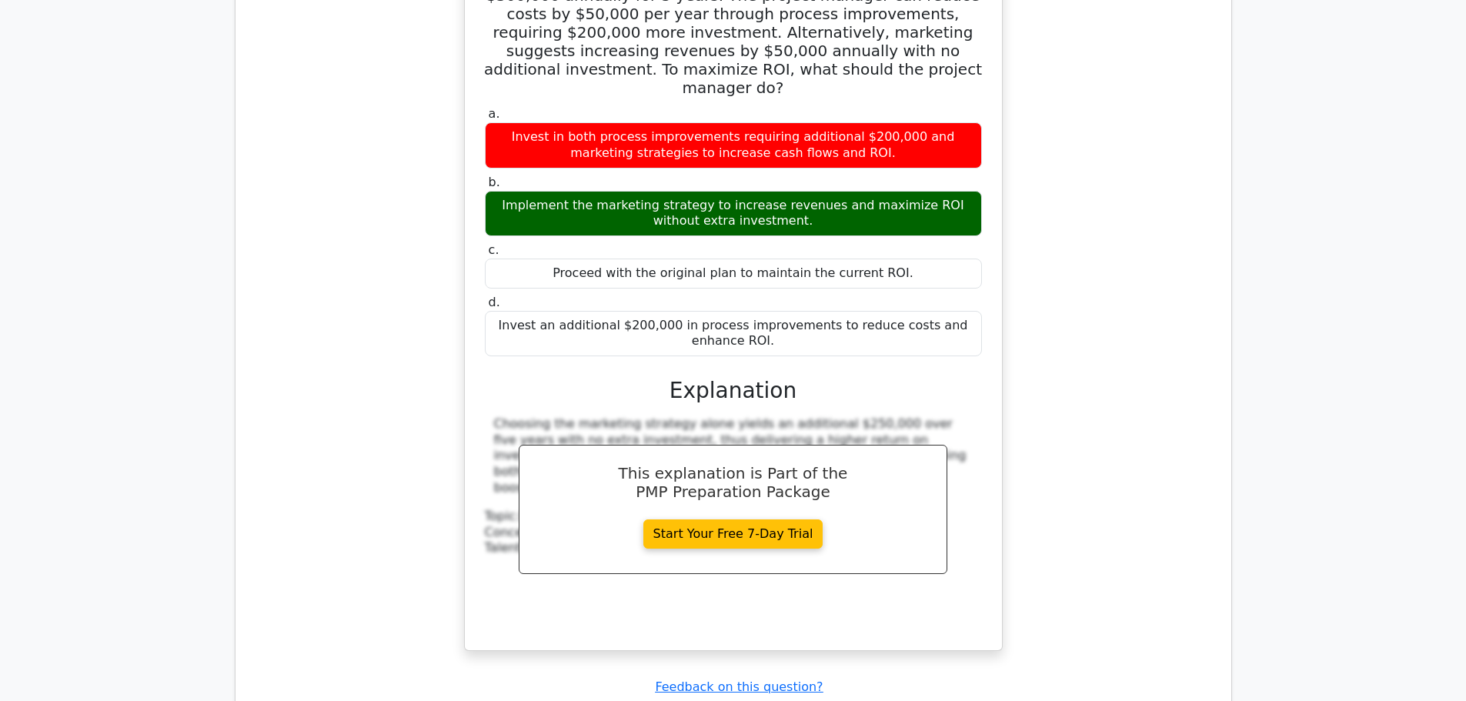
scroll to position [3848, 0]
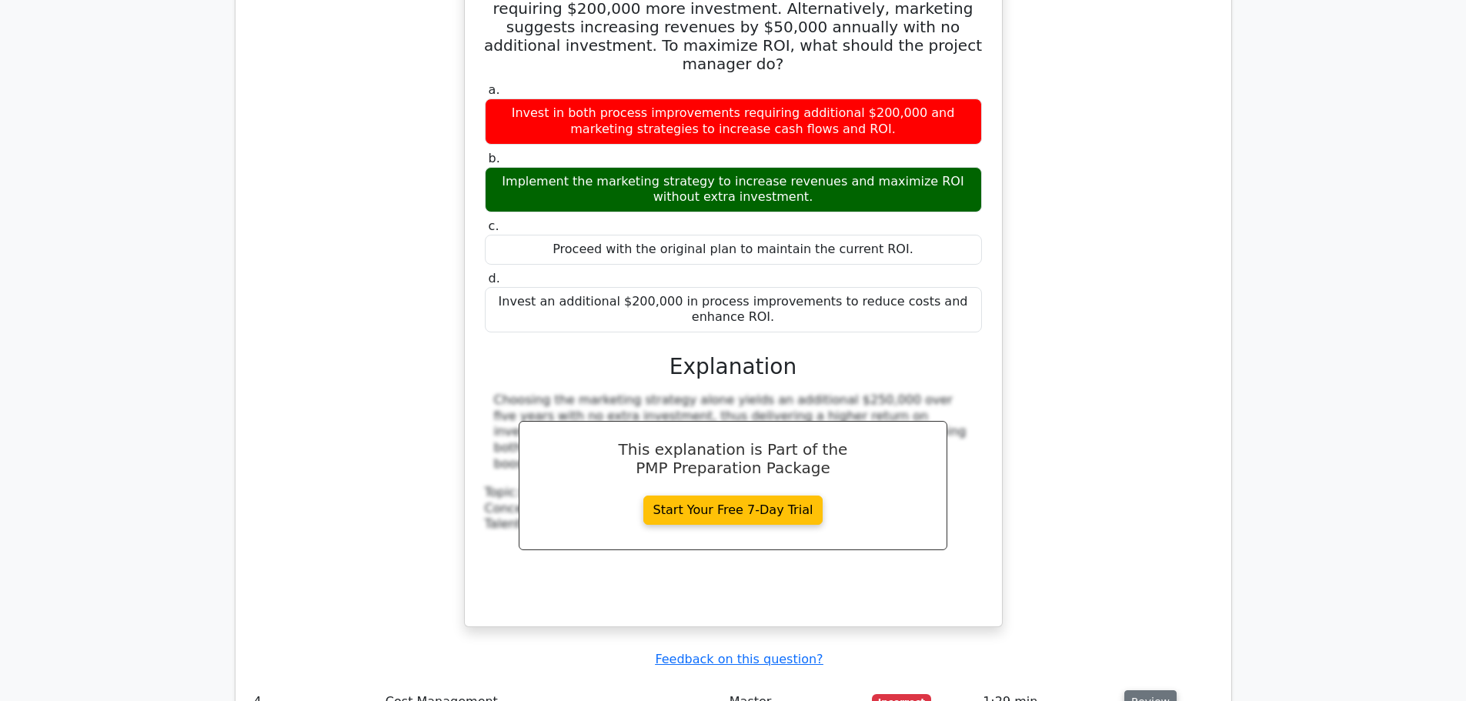
click at [1136, 690] on button "Review" at bounding box center [1150, 702] width 52 height 24
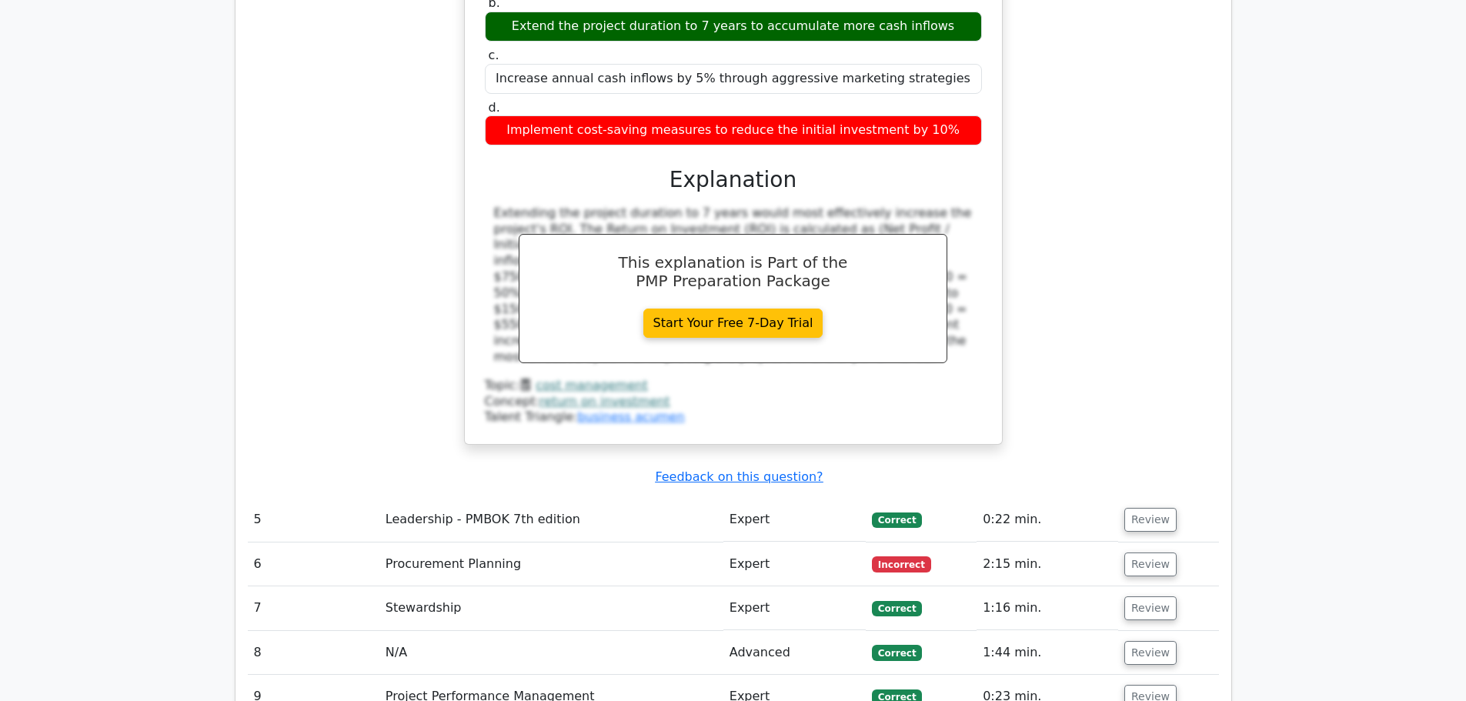
scroll to position [4795, 0]
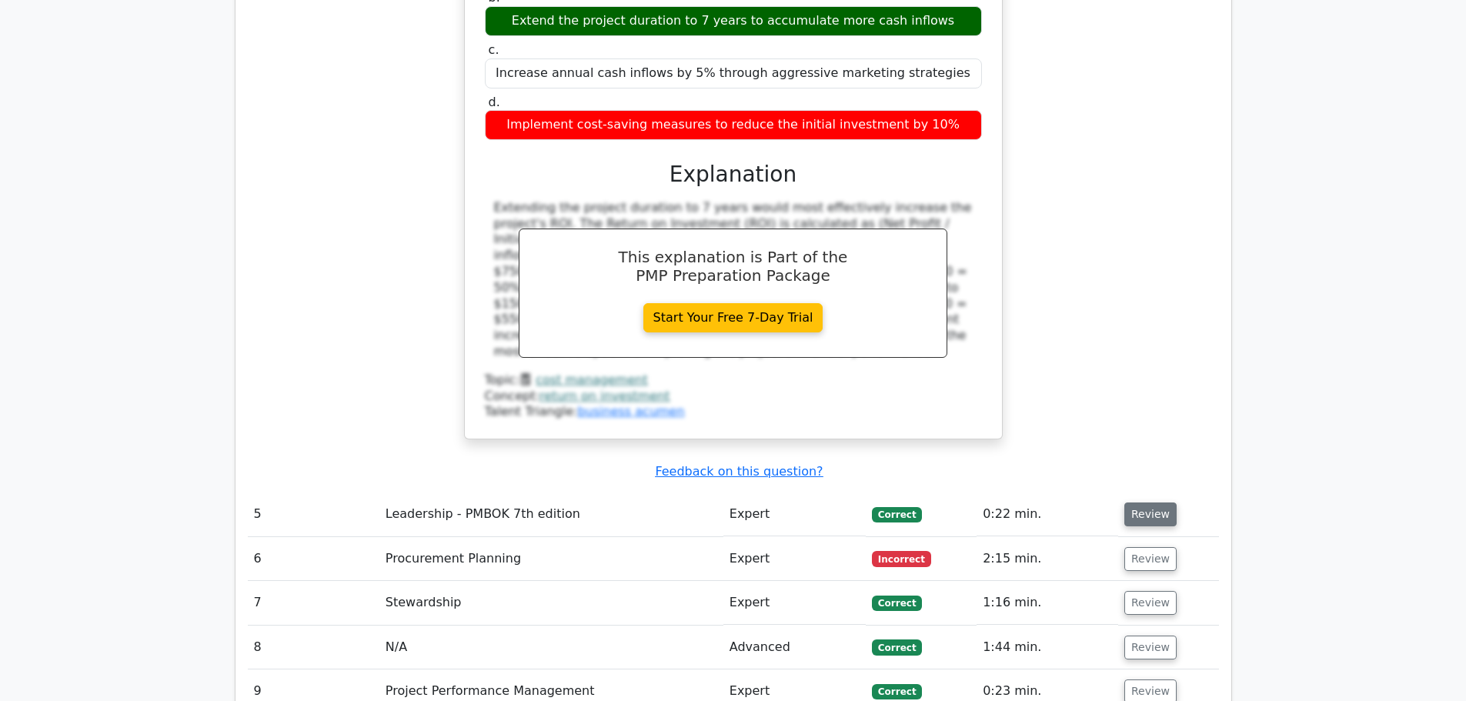
click at [1127, 503] on button "Review" at bounding box center [1150, 515] width 52 height 24
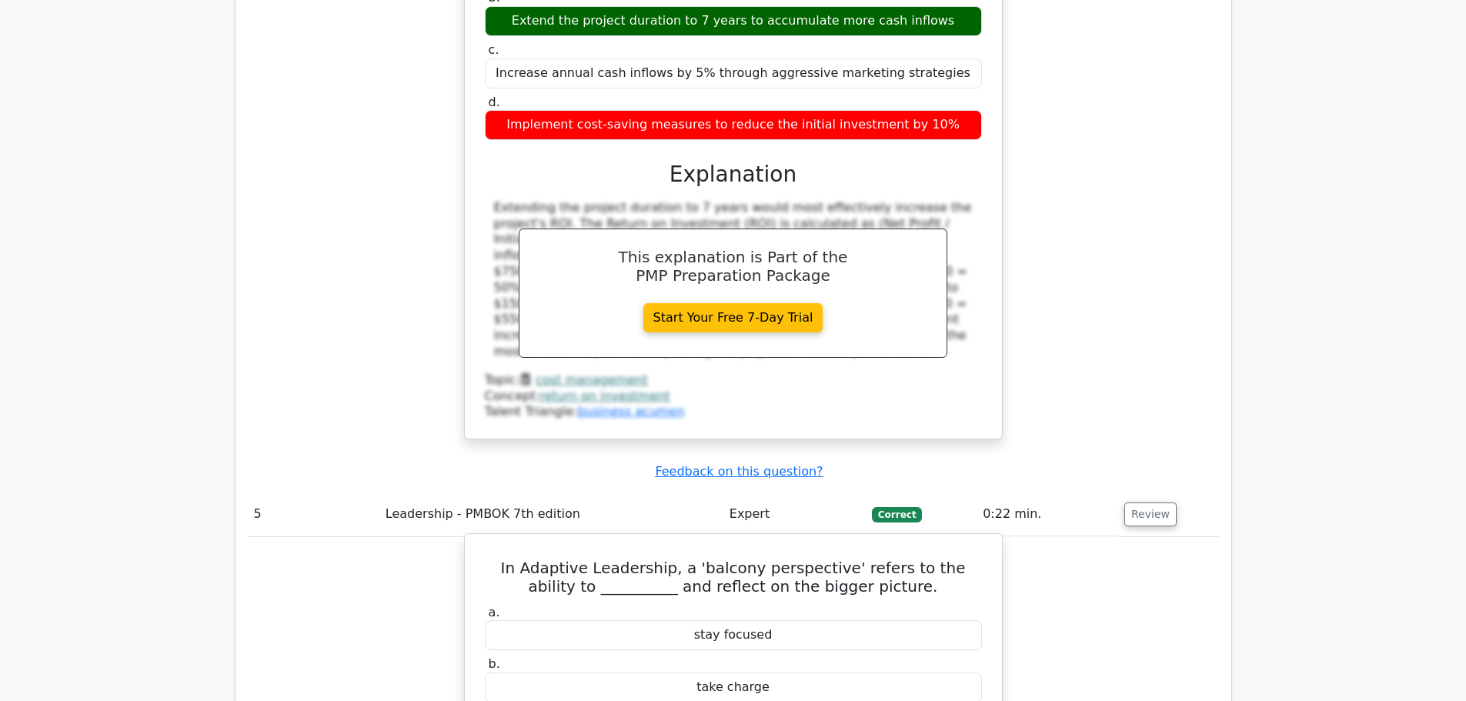
click at [595, 559] on h5 "In Adaptive Leadership, a 'balcony perspective' refers to the ability to ______…" at bounding box center [733, 577] width 500 height 37
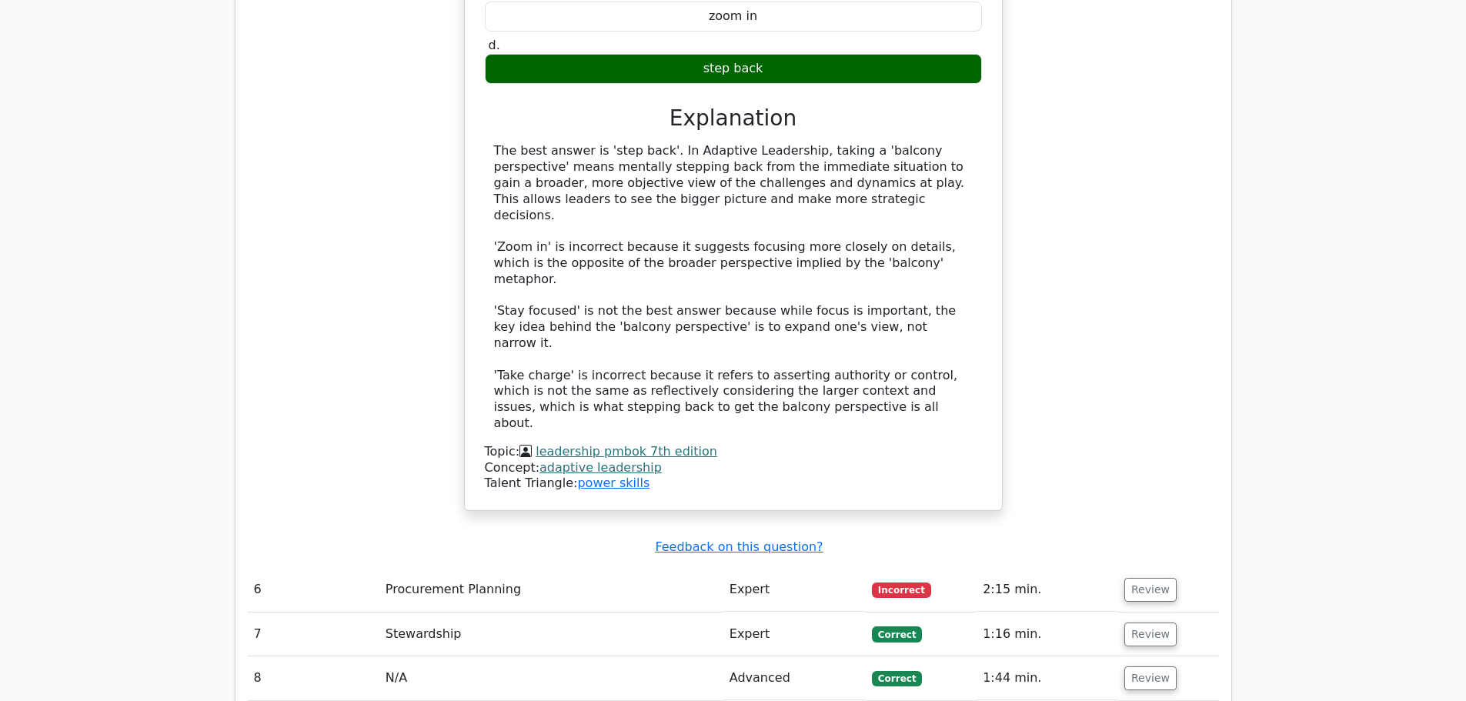
scroll to position [5523, 0]
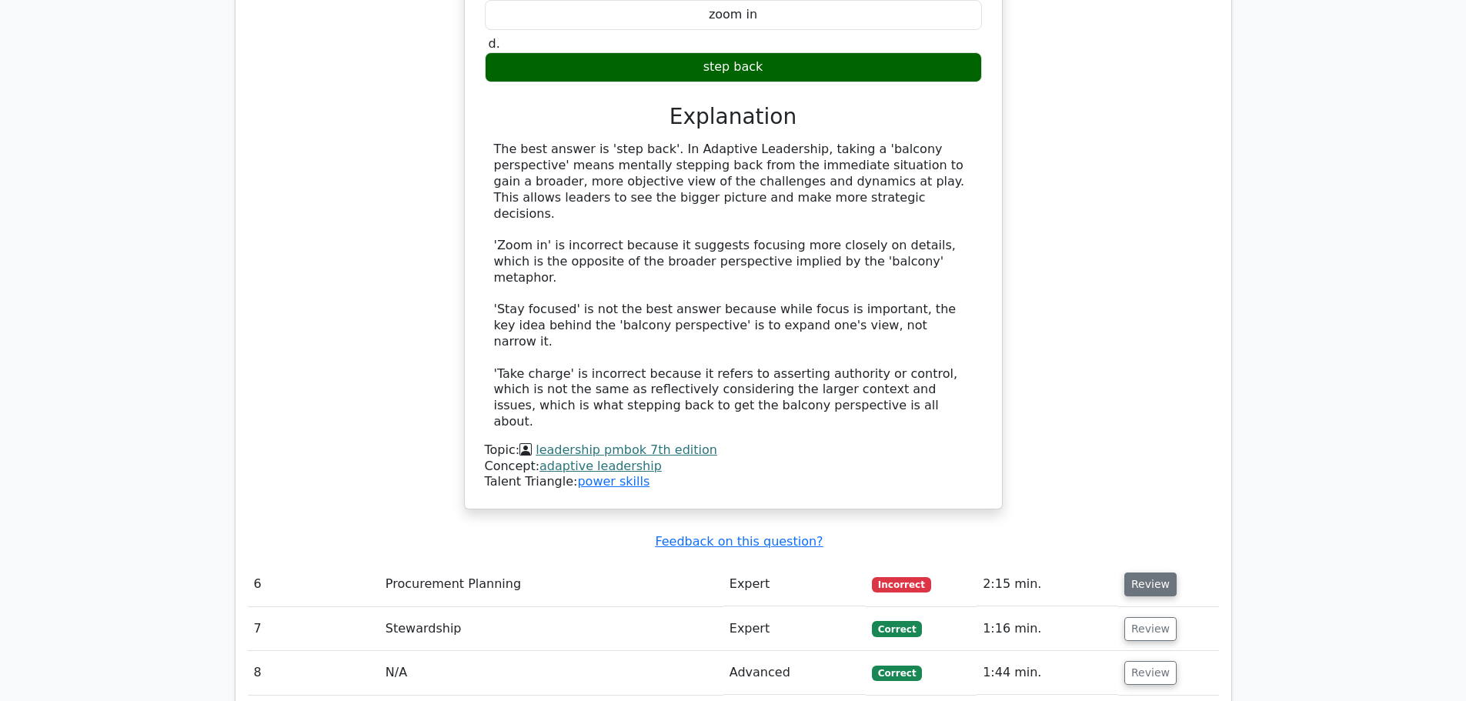
click at [1133, 573] on button "Review" at bounding box center [1150, 585] width 52 height 24
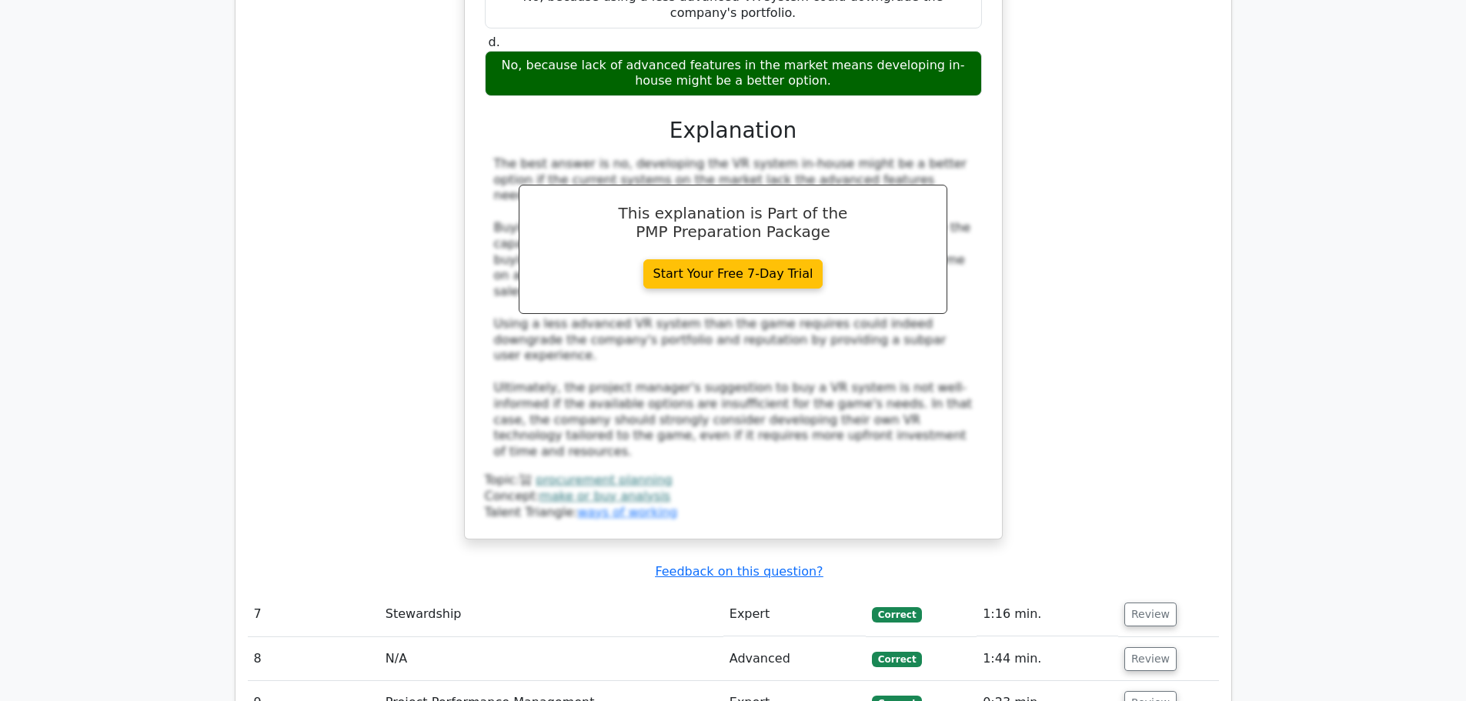
scroll to position [6411, 0]
click at [1127, 602] on button "Review" at bounding box center [1150, 614] width 52 height 24
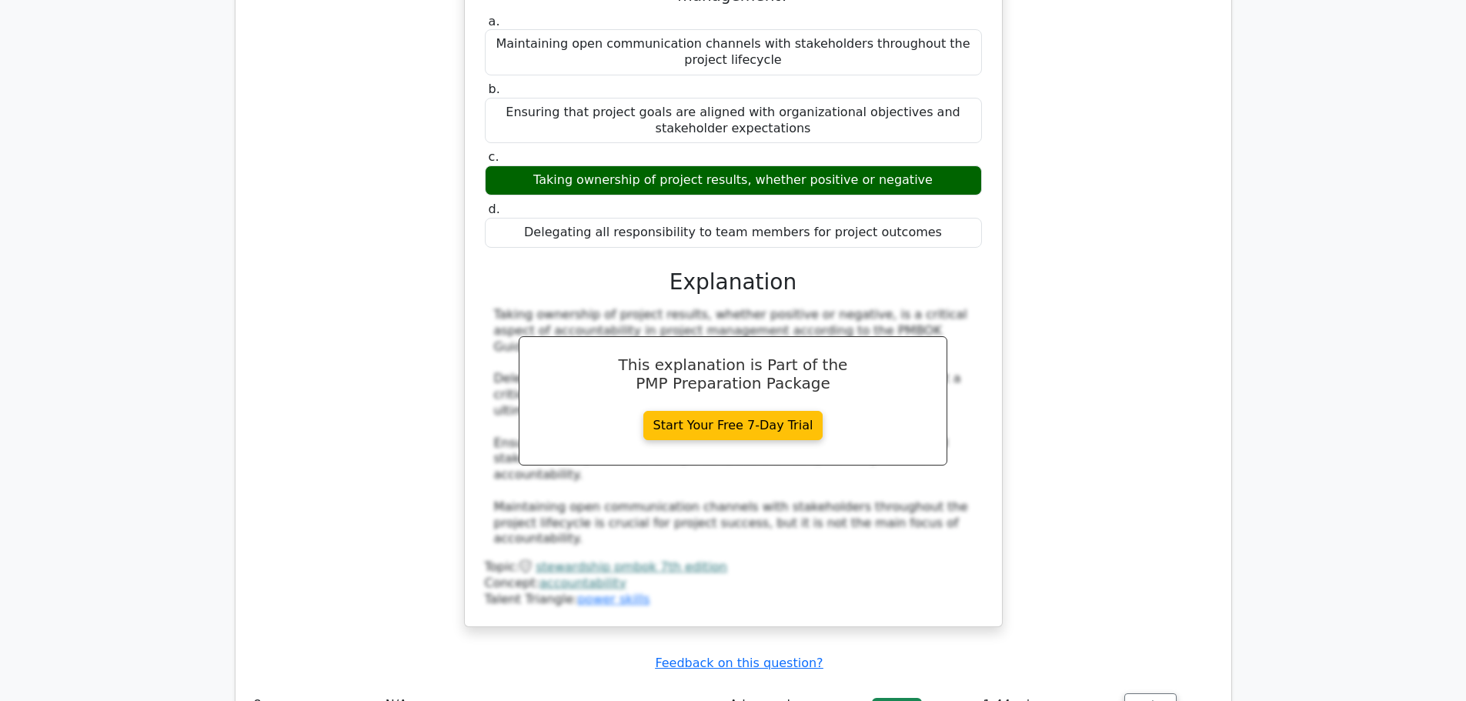
scroll to position [7160, 0]
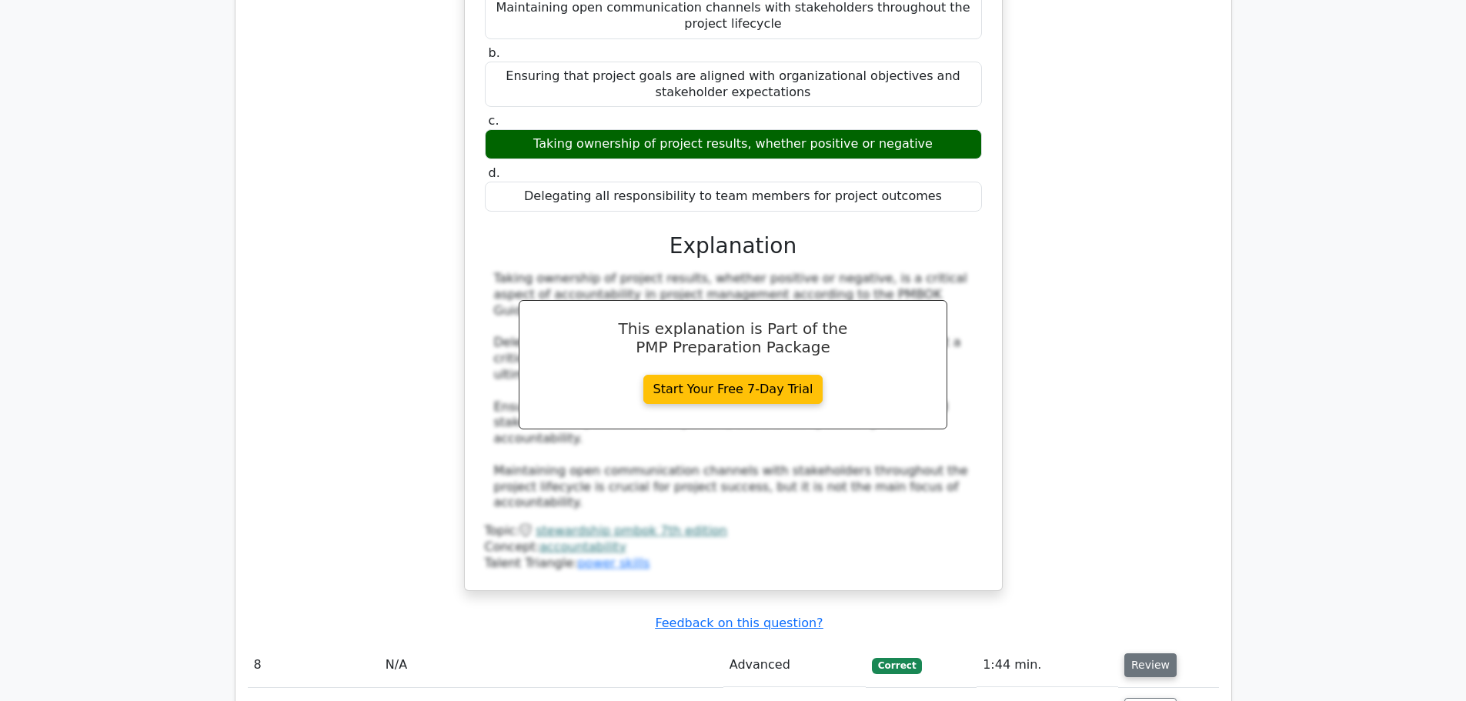
click at [1147, 653] on button "Review" at bounding box center [1150, 665] width 52 height 24
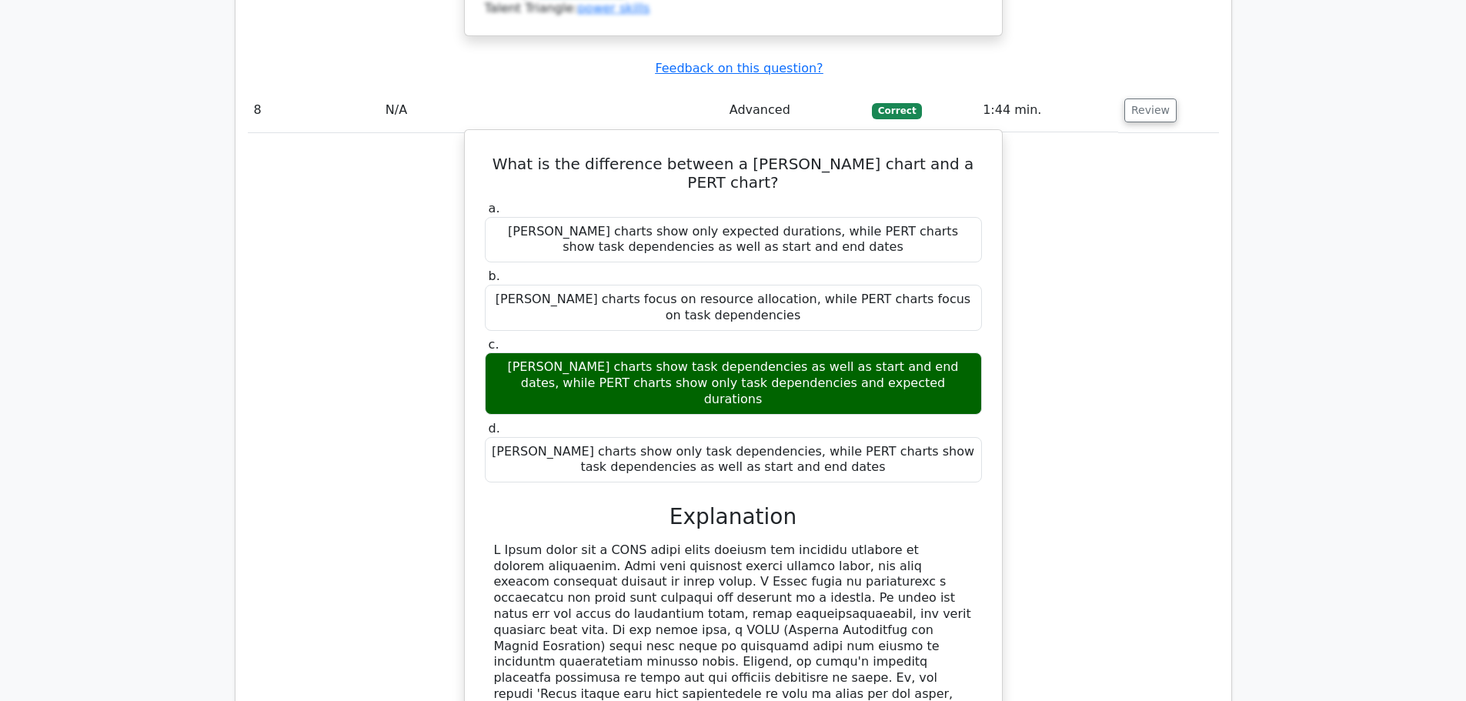
scroll to position [7715, 0]
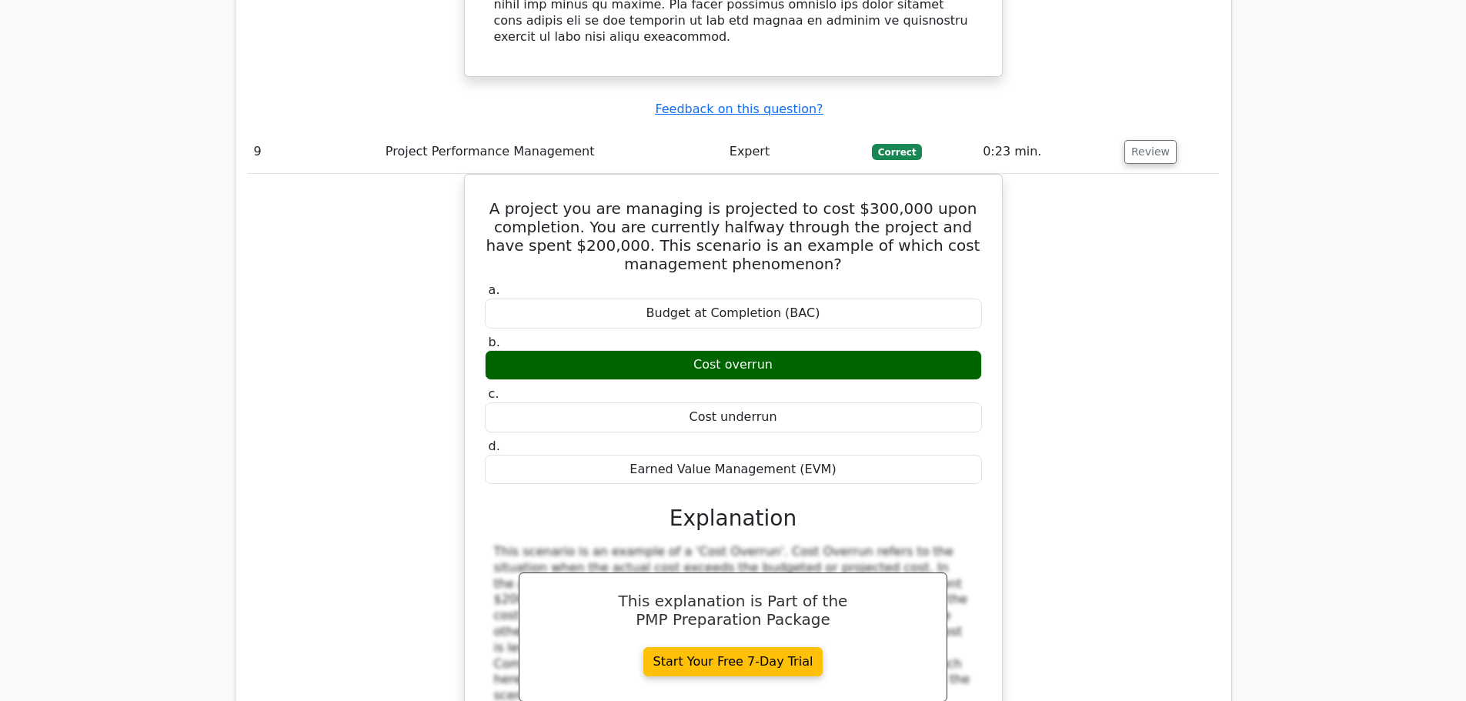
scroll to position [8457, 0]
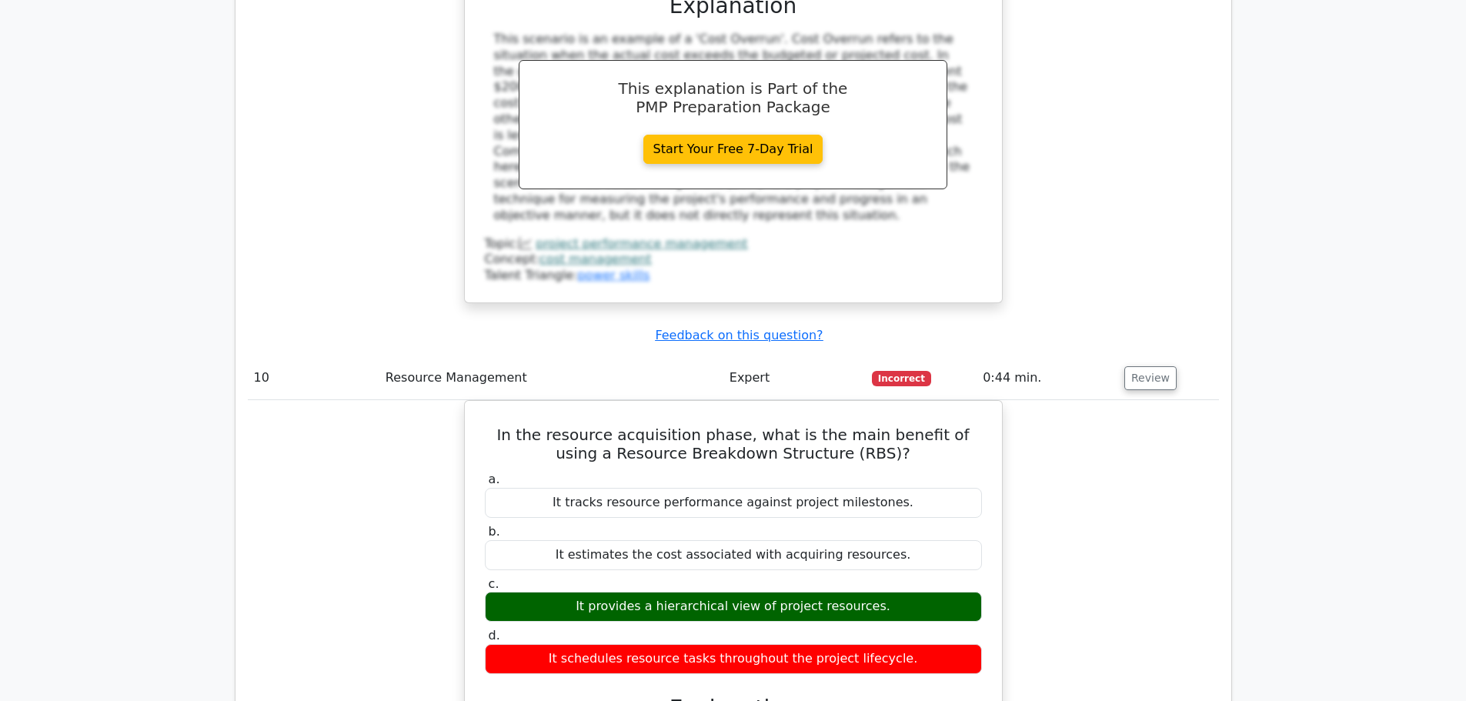
scroll to position [8931, 0]
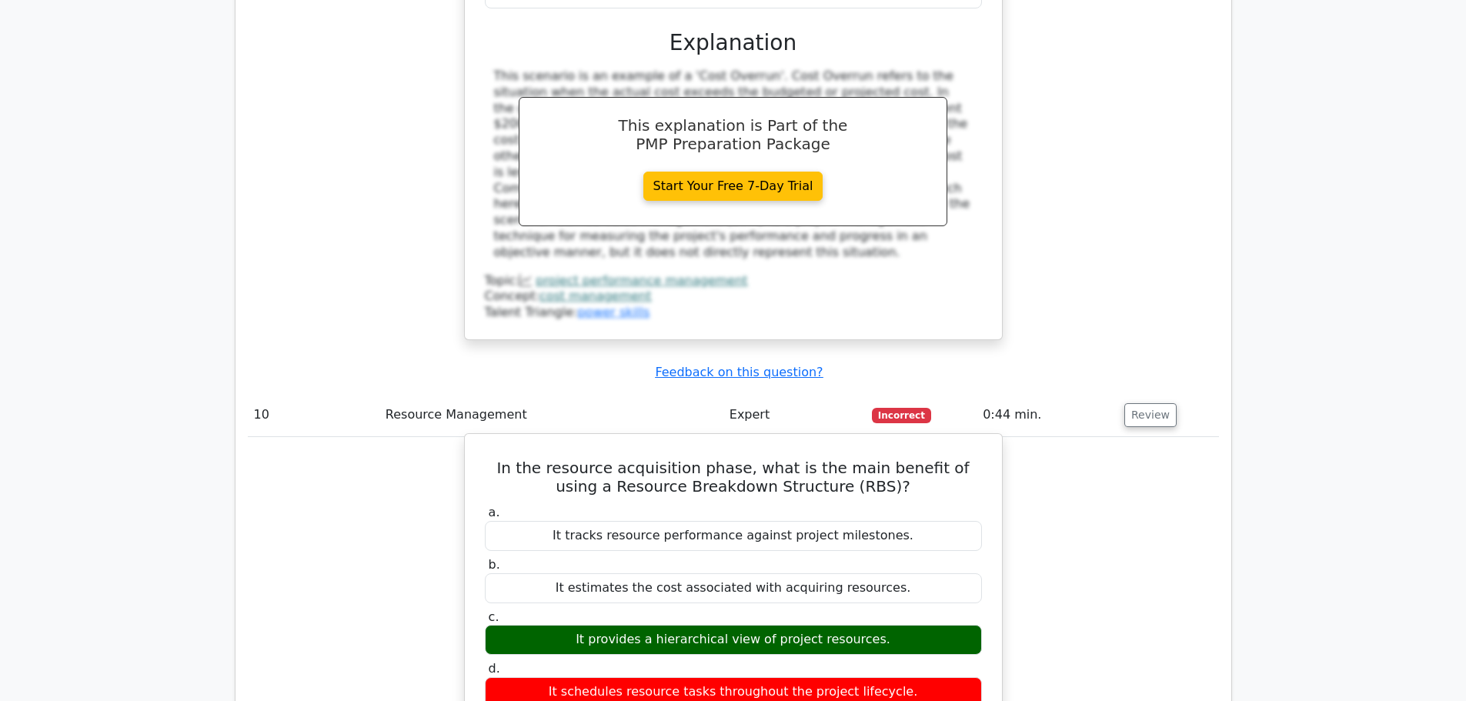
drag, startPoint x: 583, startPoint y: 147, endPoint x: 828, endPoint y: 112, distance: 247.3
click at [827, 609] on label "c. It provides a hierarchical view of project resources." at bounding box center [733, 632] width 497 height 46
click at [846, 625] on div "It provides a hierarchical view of project resources." at bounding box center [733, 640] width 497 height 30
drag, startPoint x: 660, startPoint y: 135, endPoint x: 869, endPoint y: 132, distance: 209.4
click at [869, 625] on div "It provides a hierarchical view of project resources." at bounding box center [733, 640] width 497 height 30
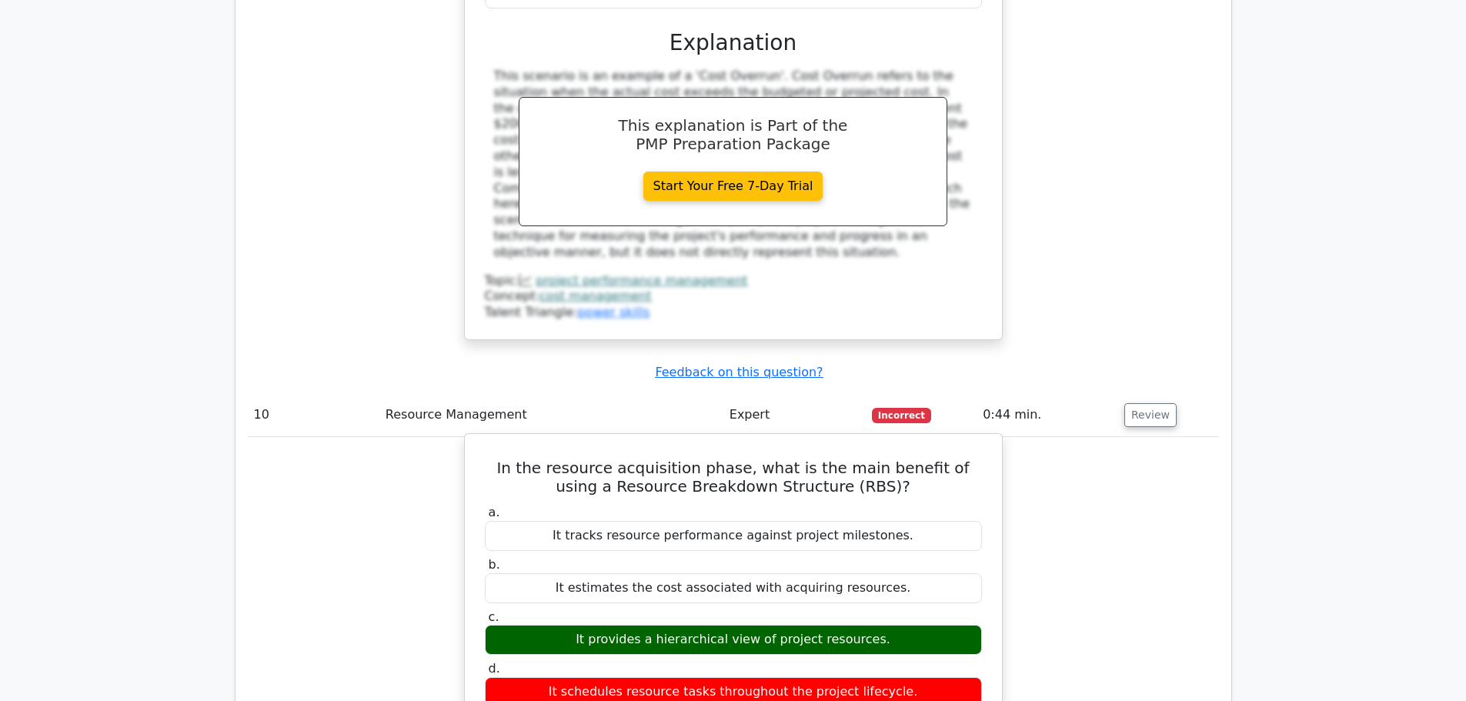
copy div "hierarchical view of project resources"
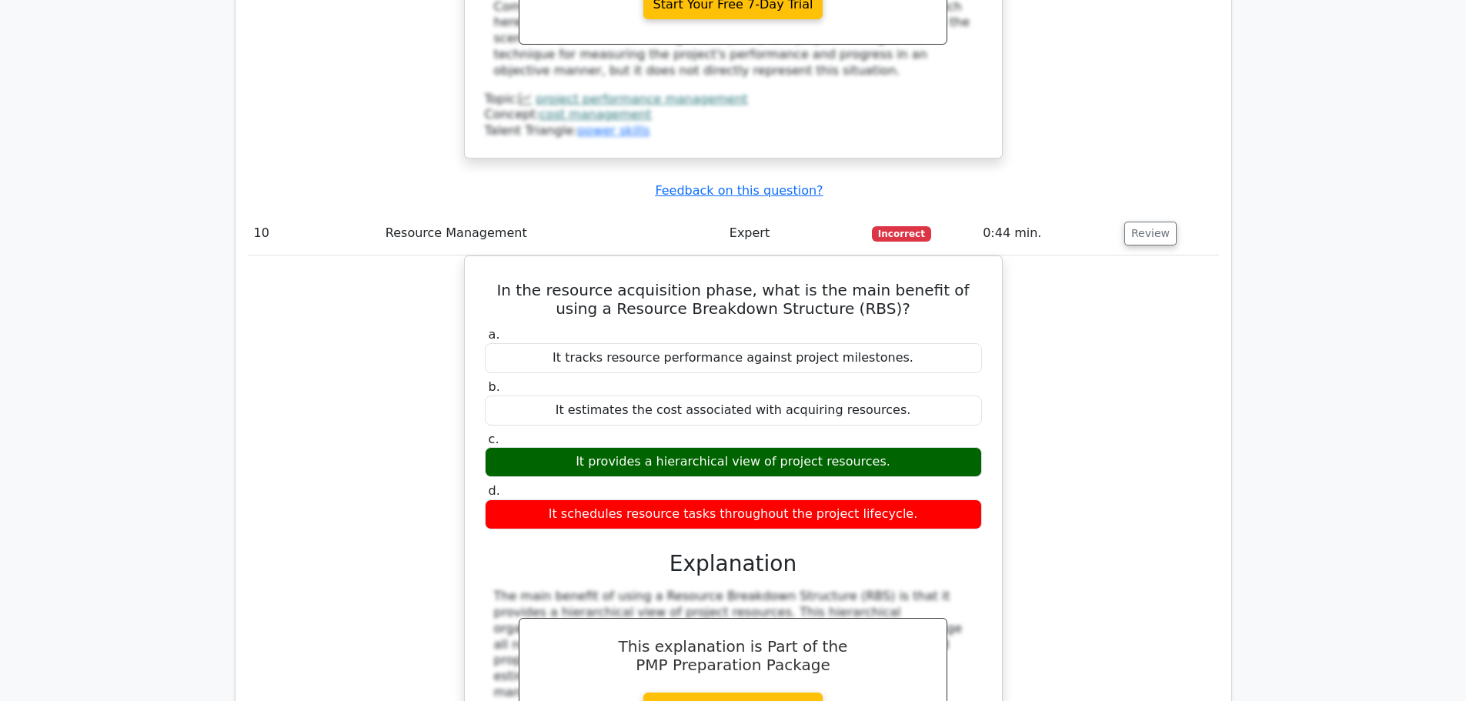
scroll to position [9239, 0]
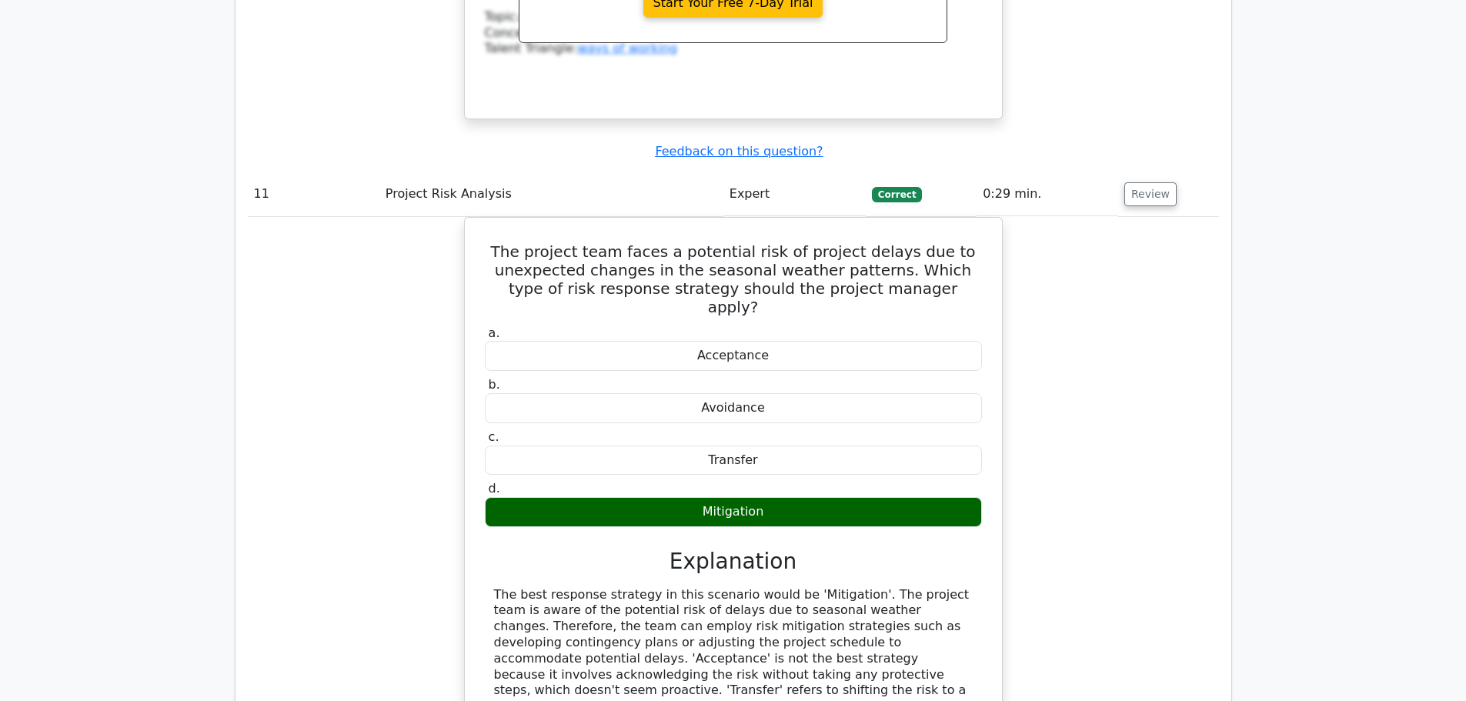
scroll to position [9855, 0]
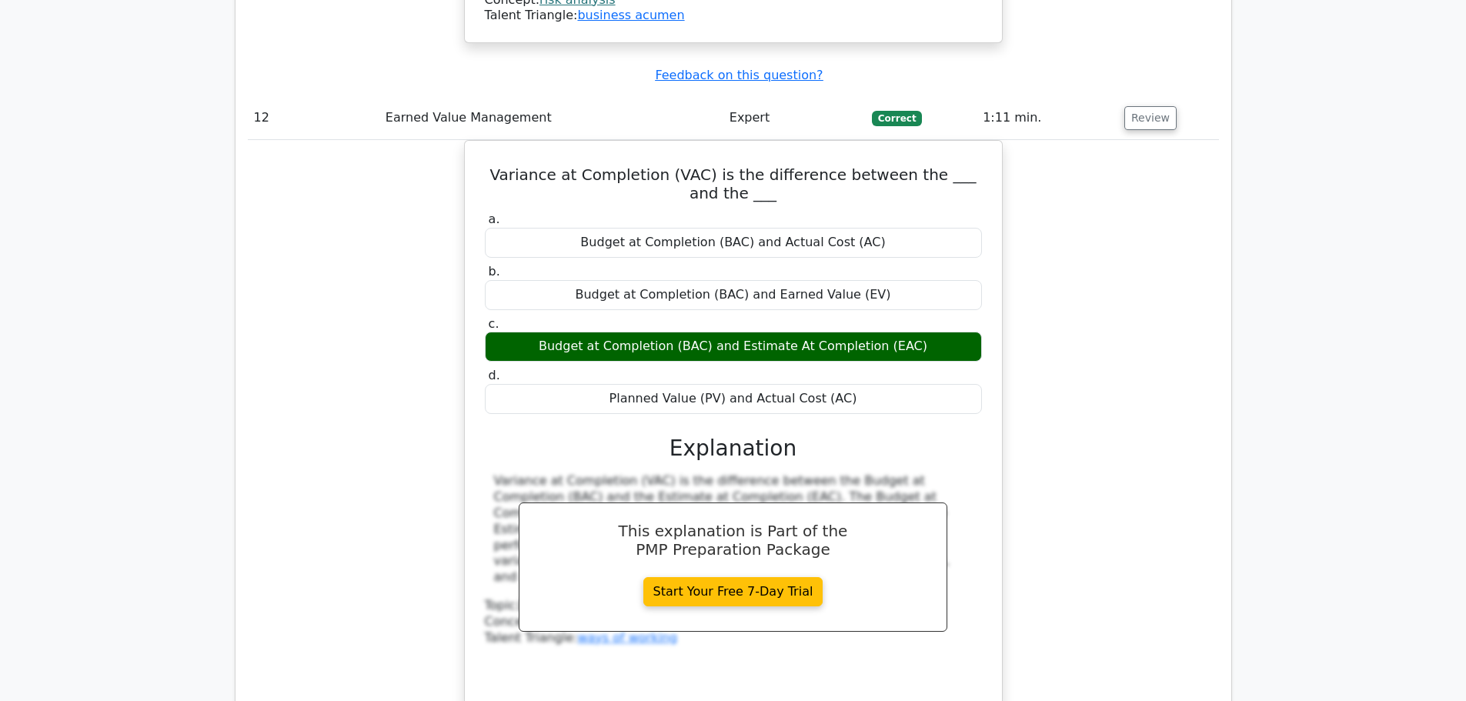
scroll to position [10624, 0]
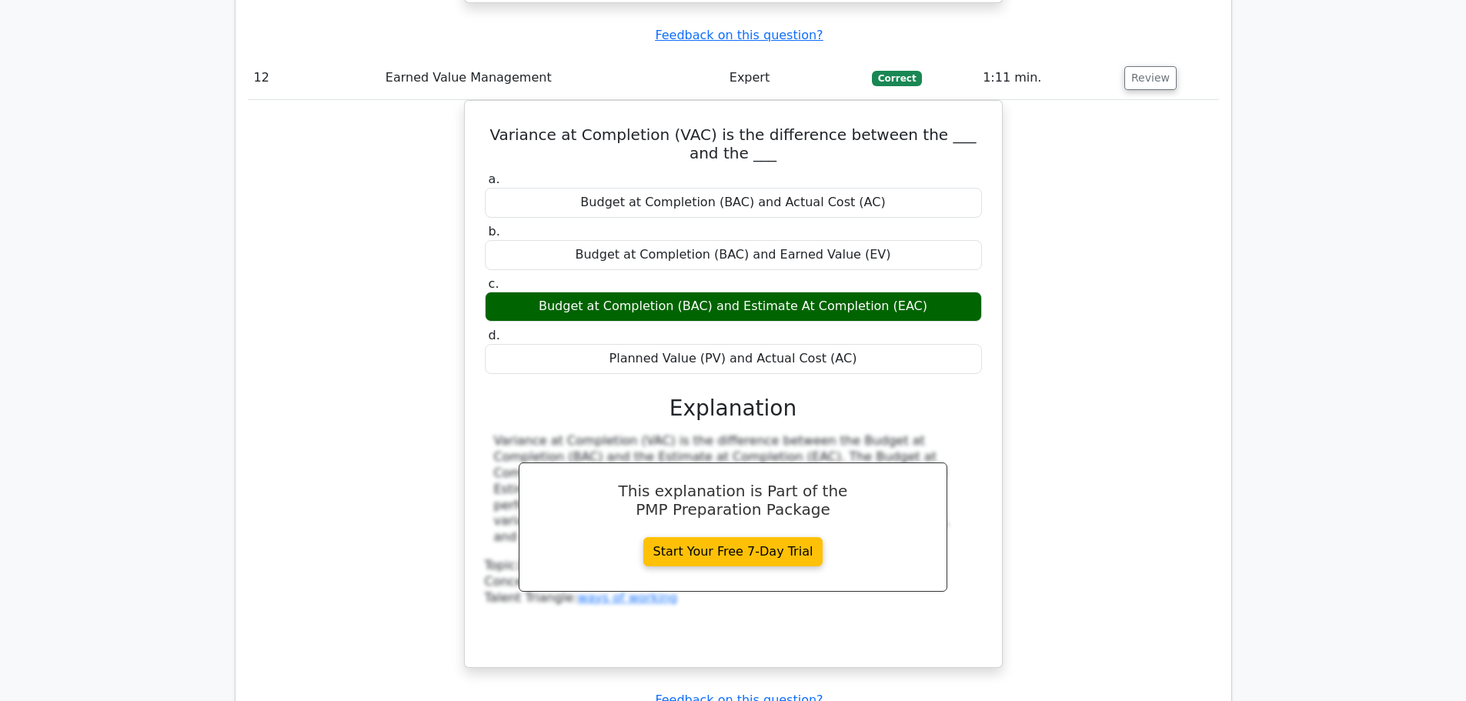
drag, startPoint x: 629, startPoint y: 256, endPoint x: 933, endPoint y: 275, distance: 305.3
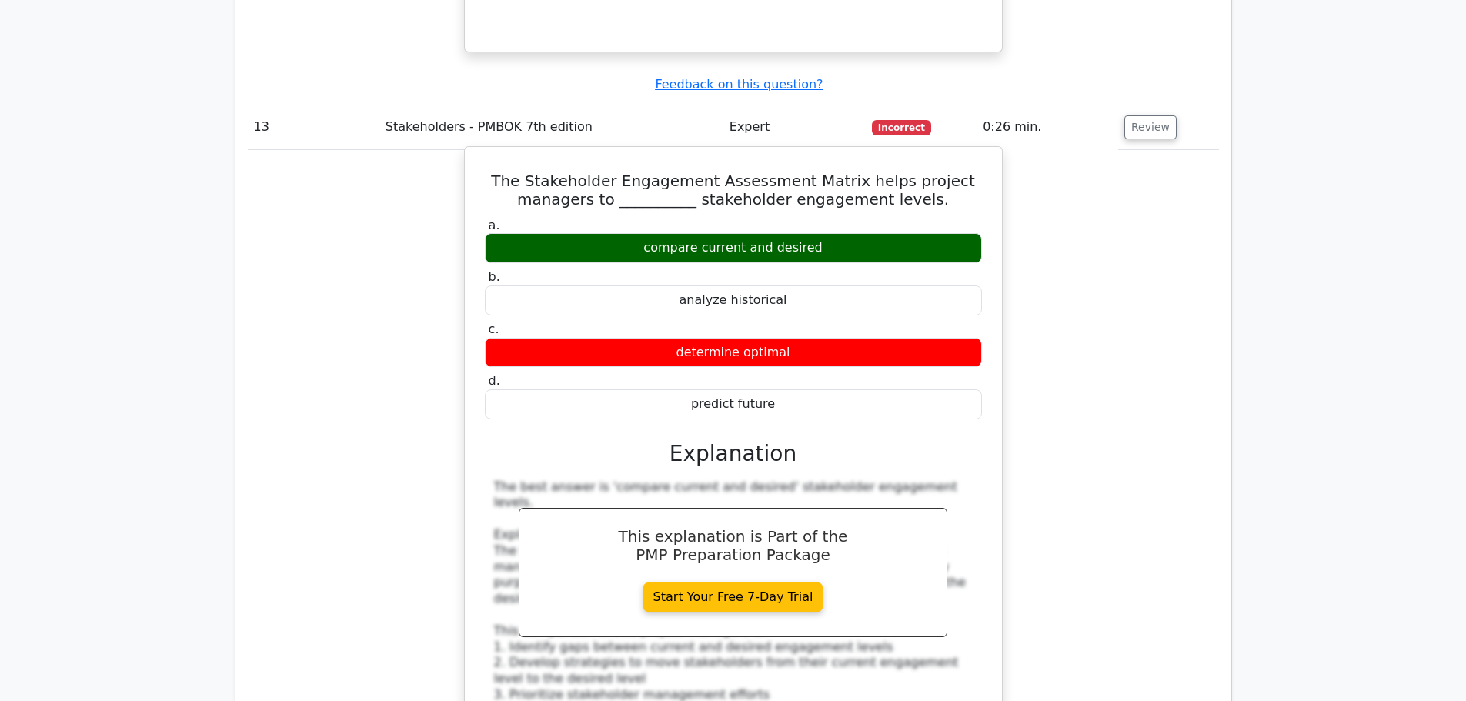
scroll to position [11548, 0]
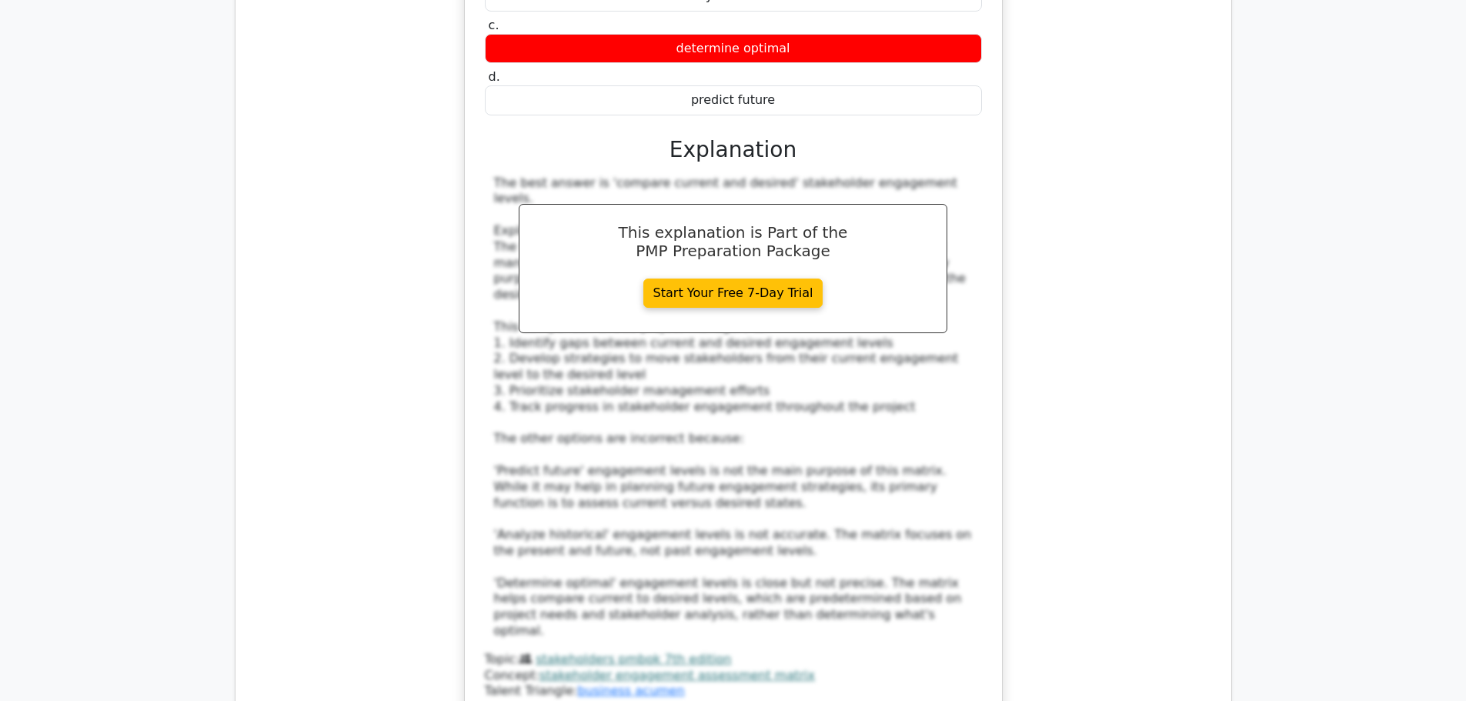
drag, startPoint x: 490, startPoint y: 274, endPoint x: 803, endPoint y: 302, distance: 314.4
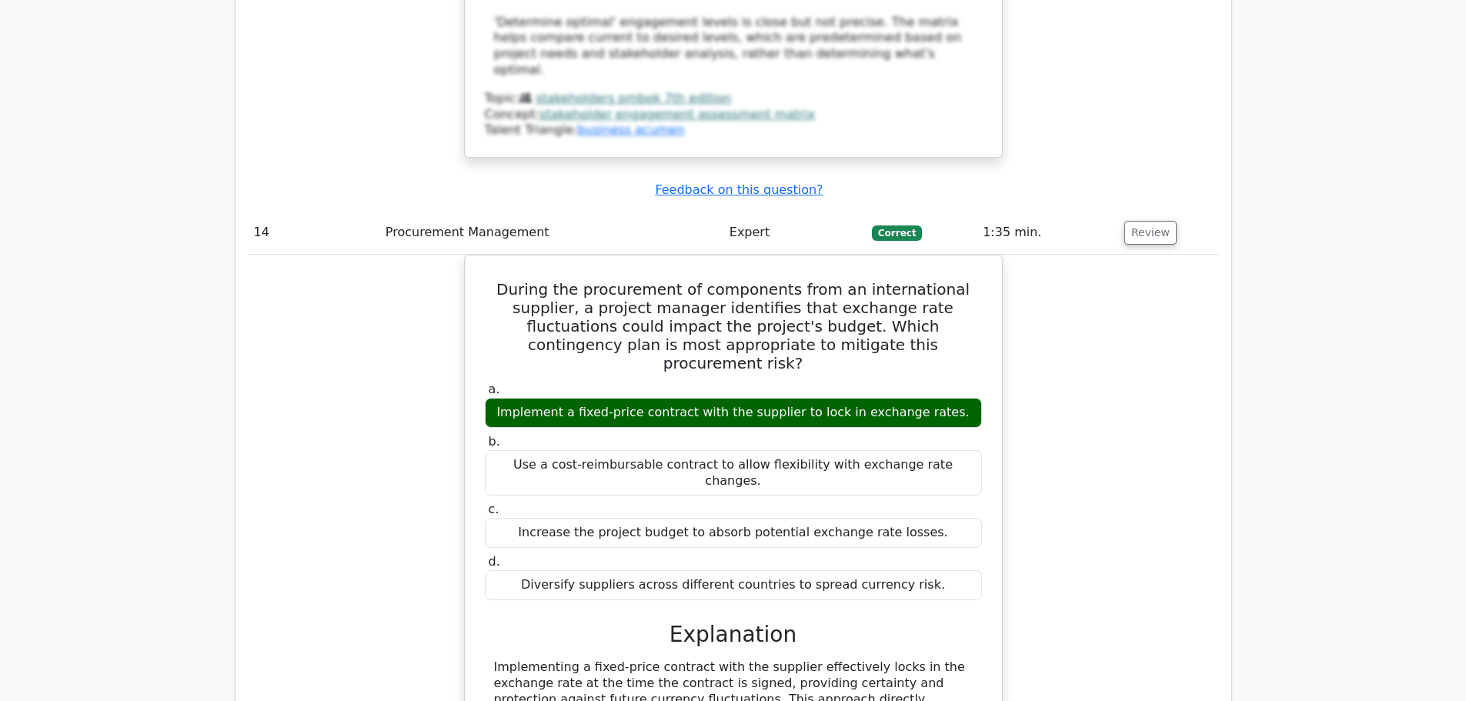
scroll to position [12163, 0]
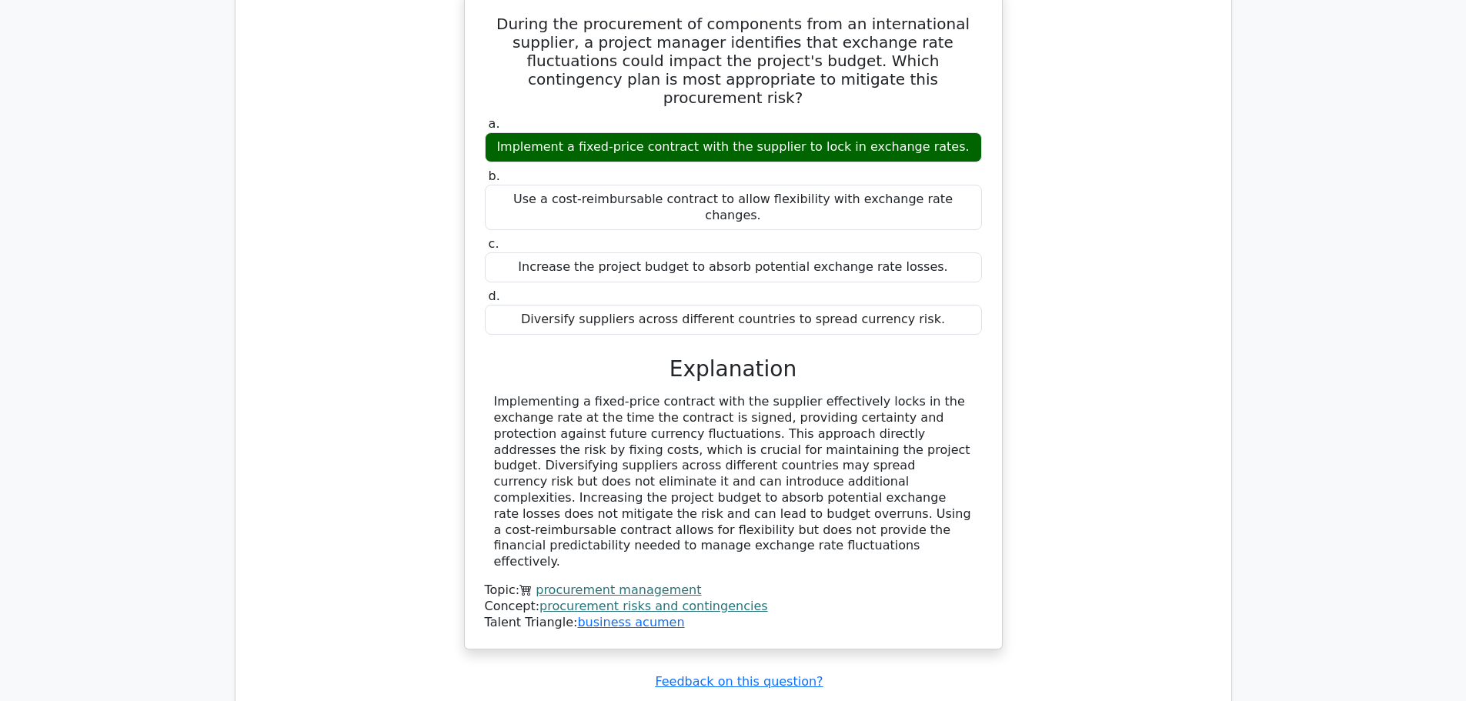
scroll to position [12317, 0]
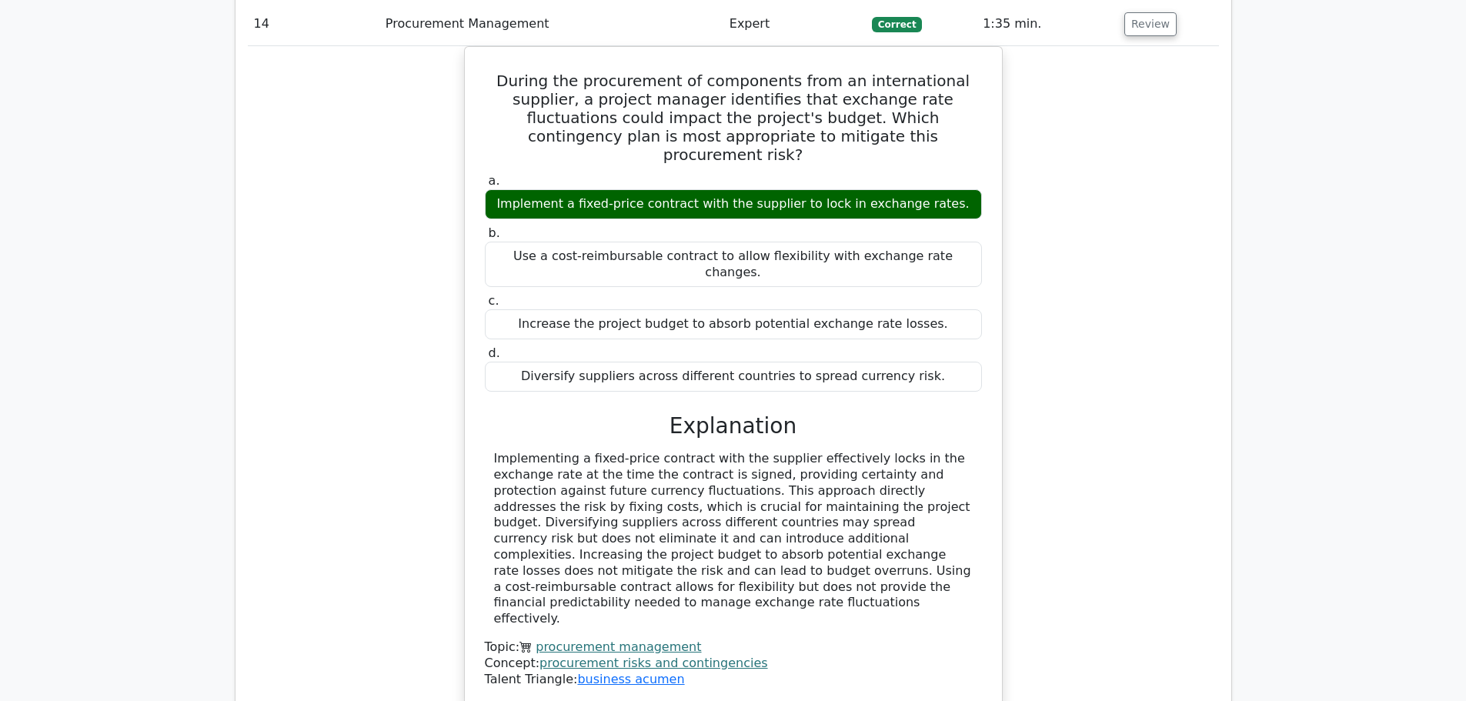
drag, startPoint x: 673, startPoint y: 206, endPoint x: 932, endPoint y: 262, distance: 265.4
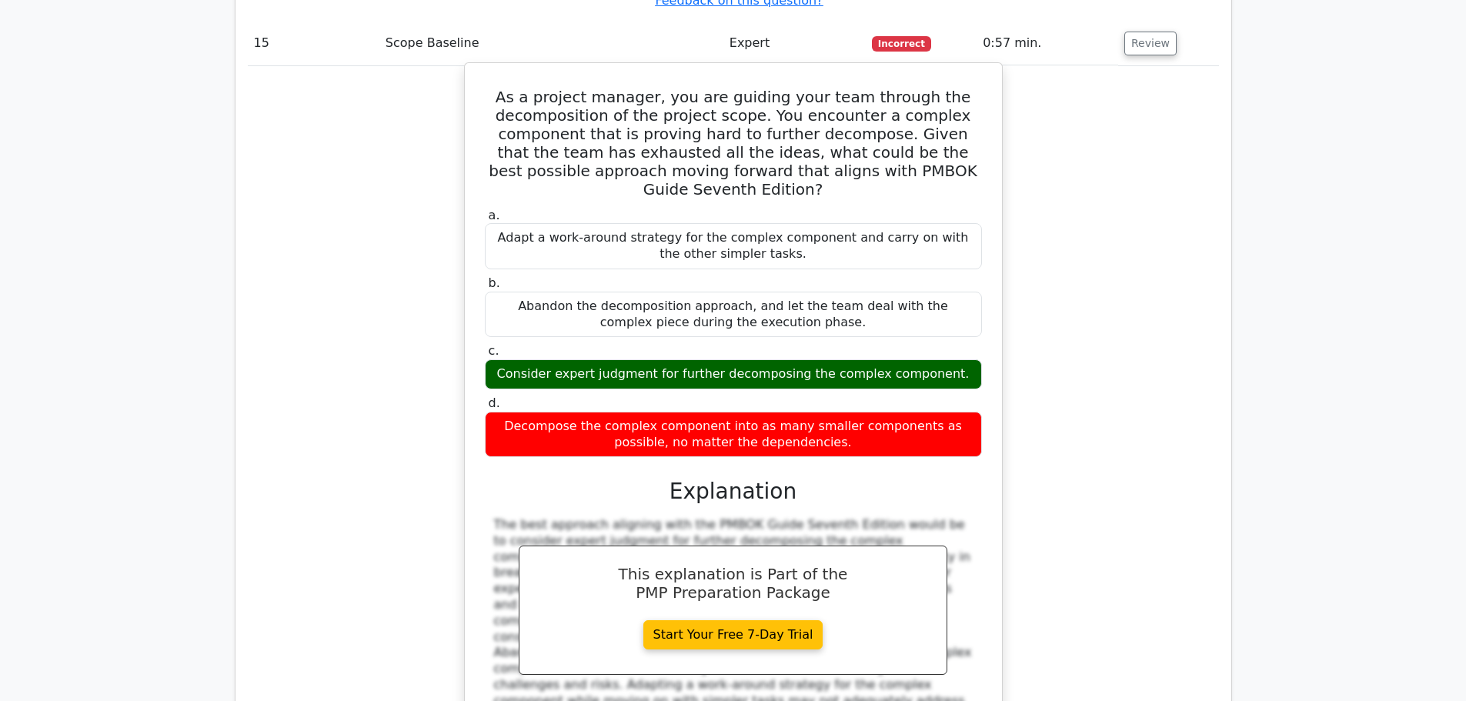
scroll to position [13087, 0]
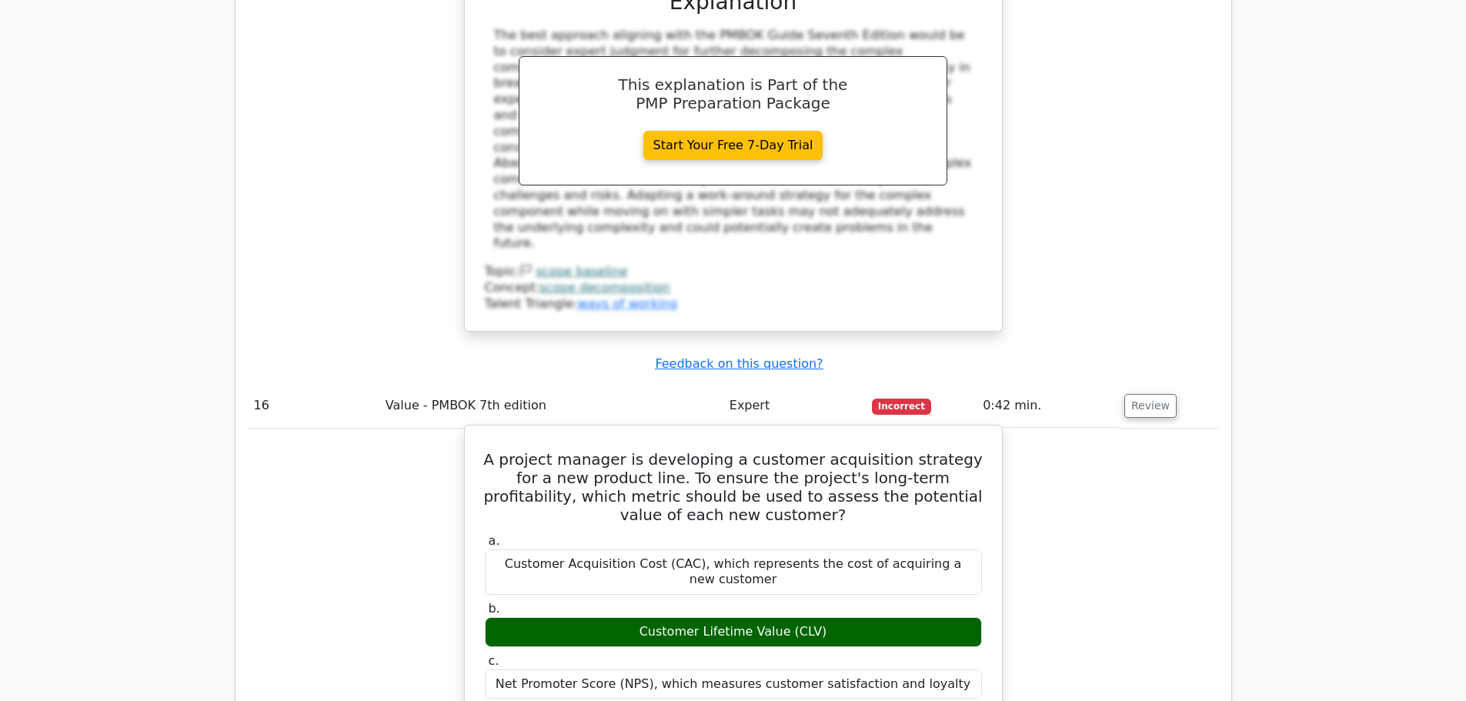
scroll to position [13856, 0]
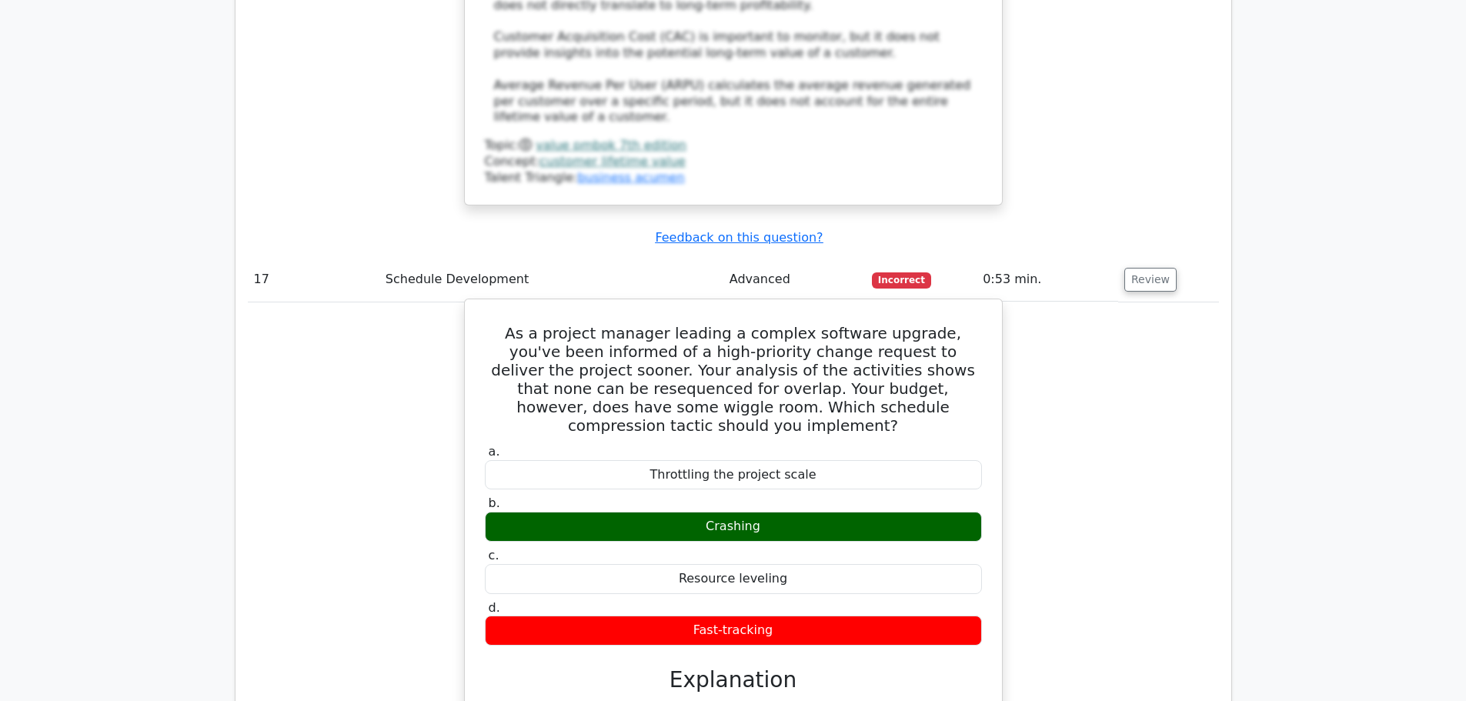
scroll to position [14626, 0]
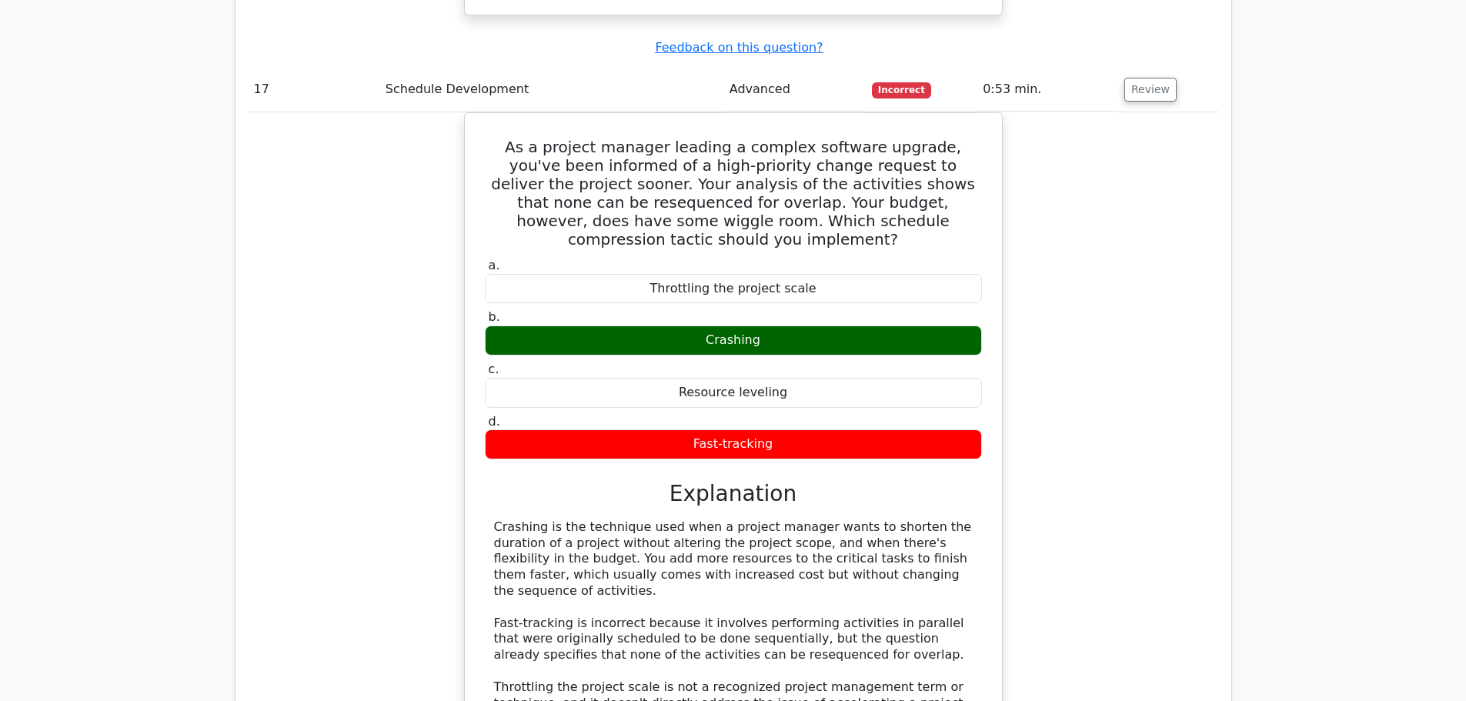
drag, startPoint x: 516, startPoint y: 310, endPoint x: 859, endPoint y: 329, distance: 343.8
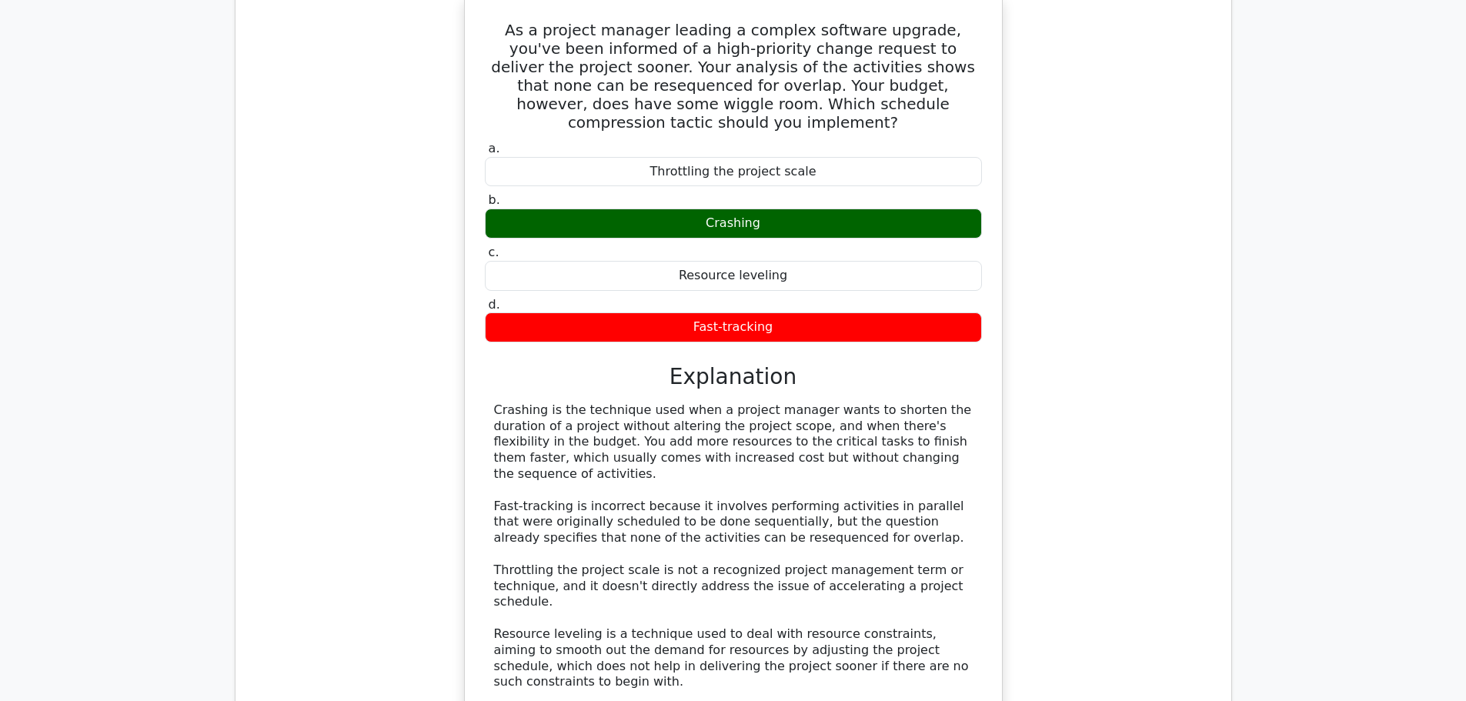
scroll to position [14934, 0]
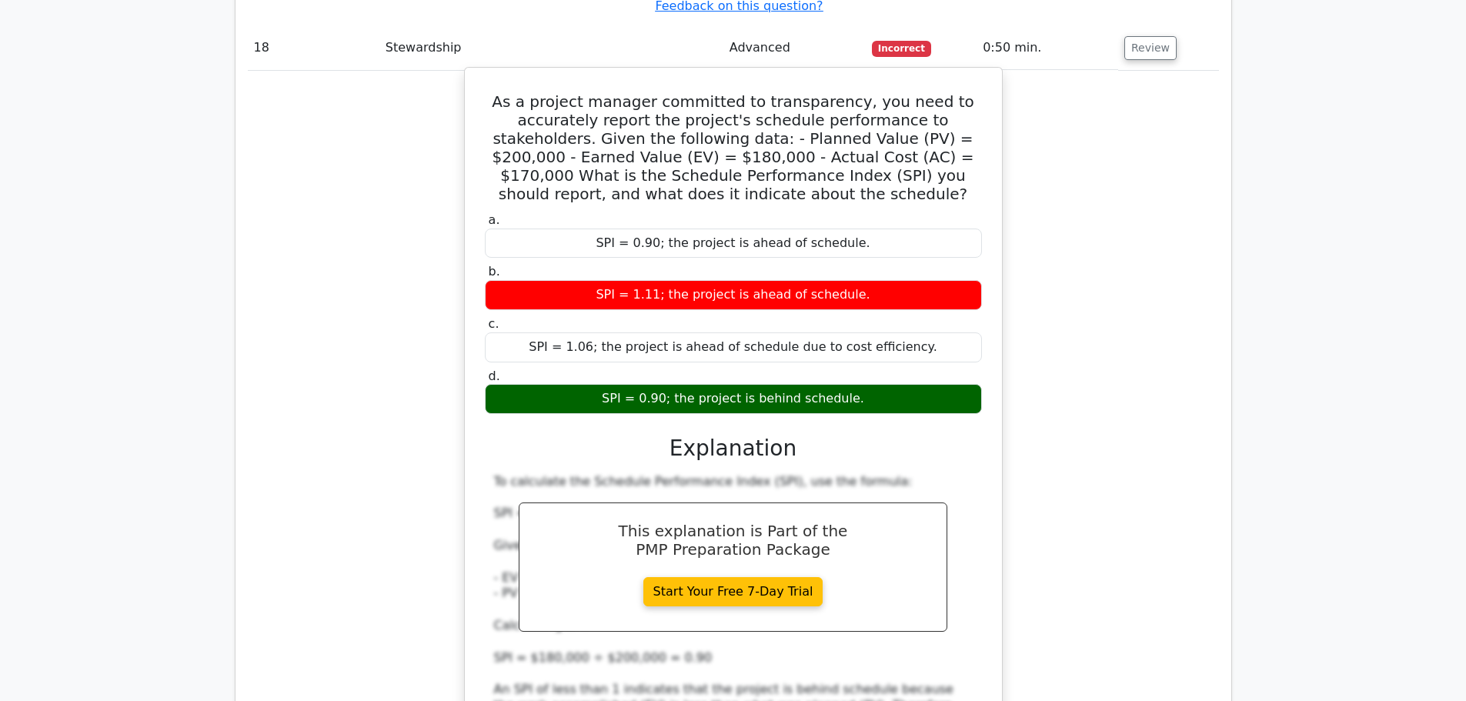
scroll to position [15703, 0]
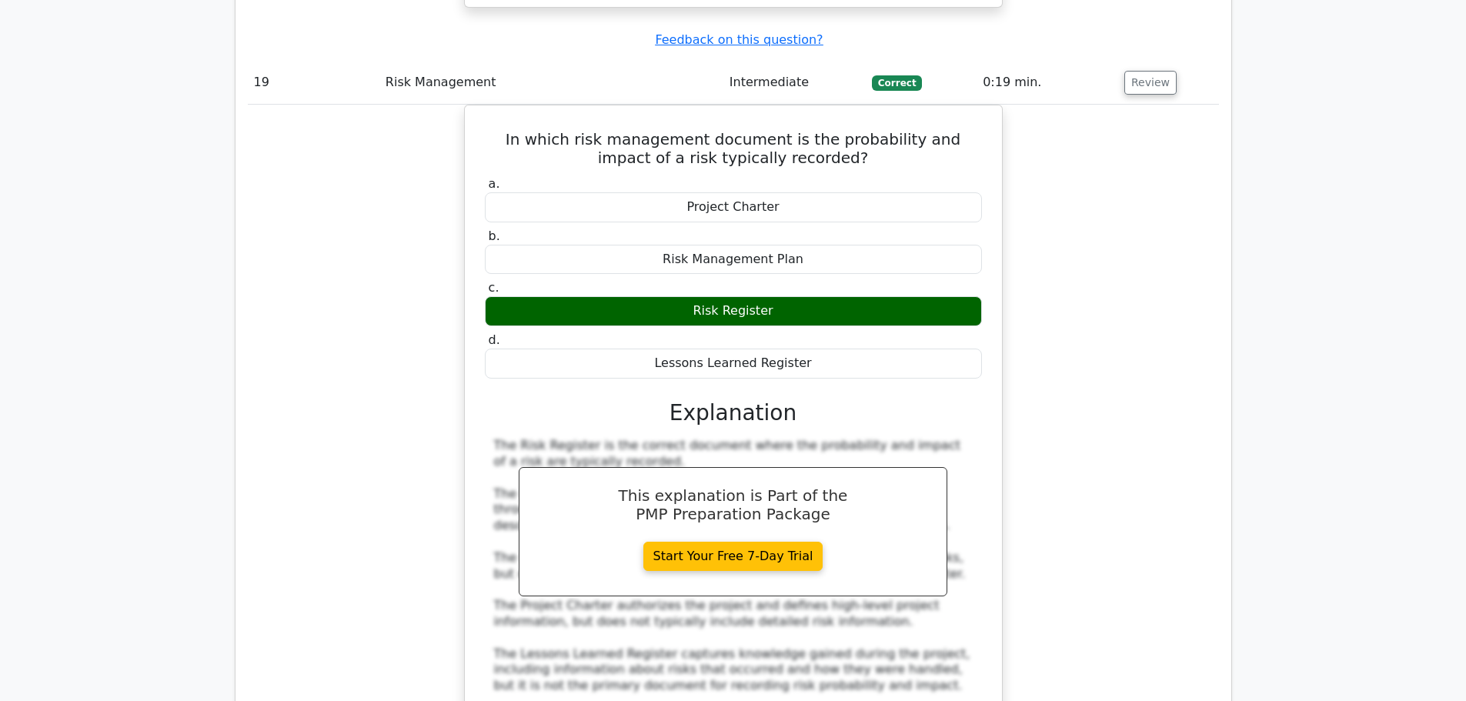
scroll to position [16627, 0]
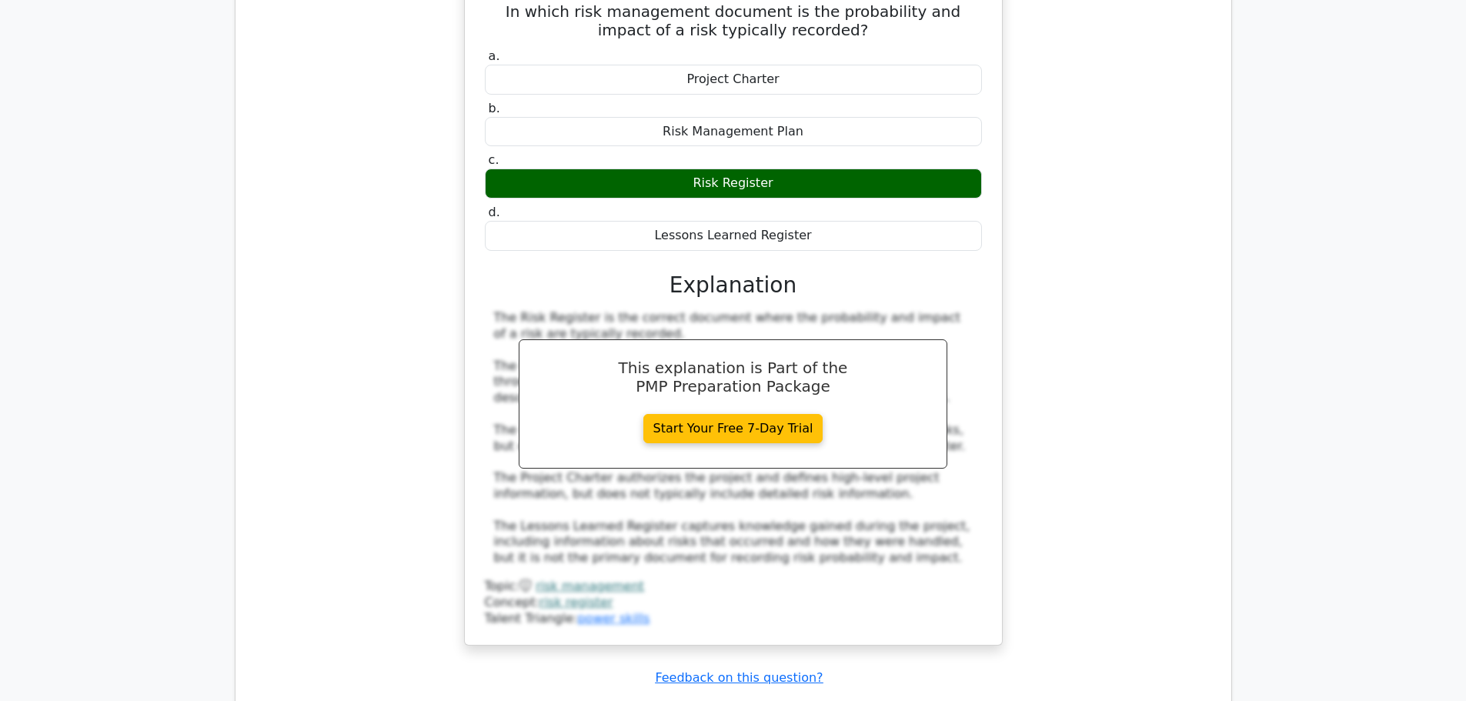
drag, startPoint x: 554, startPoint y: 199, endPoint x: 769, endPoint y: 209, distance: 215.0
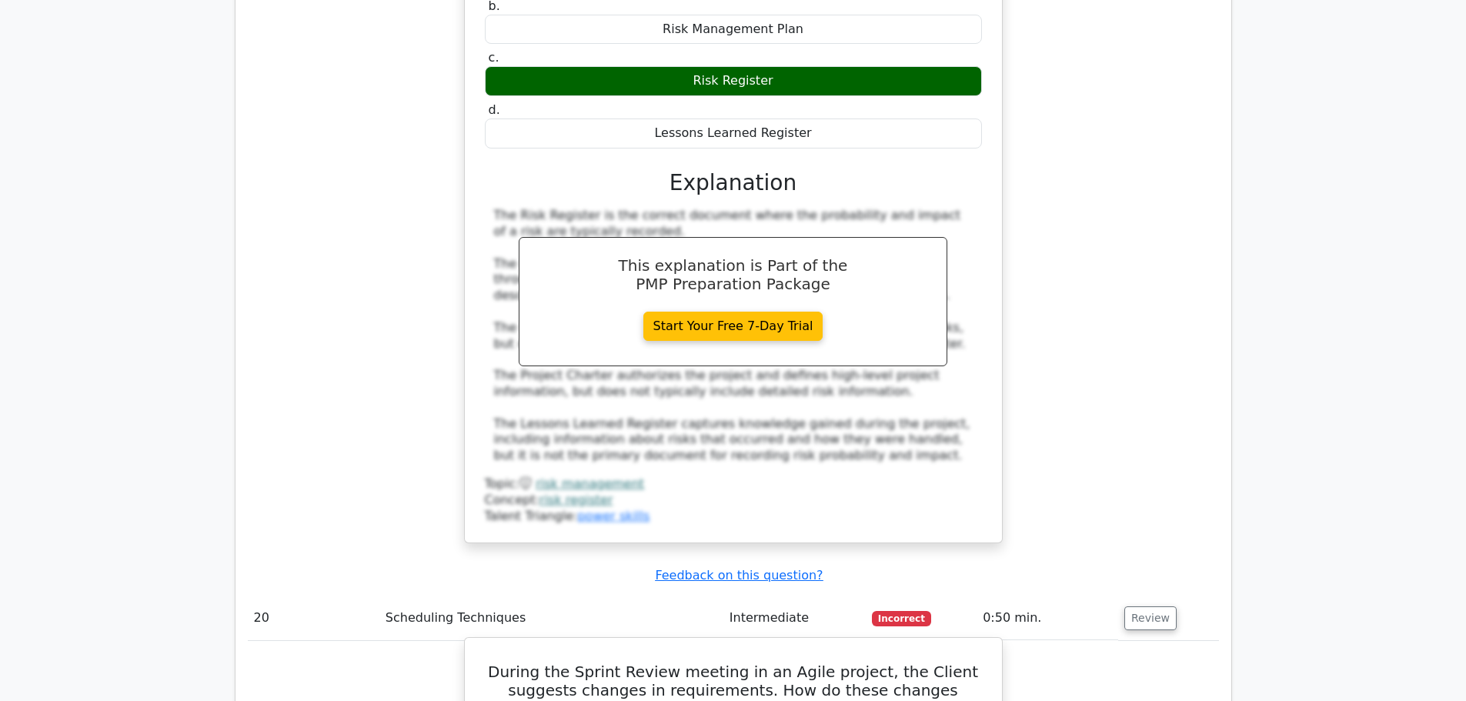
scroll to position [16781, 0]
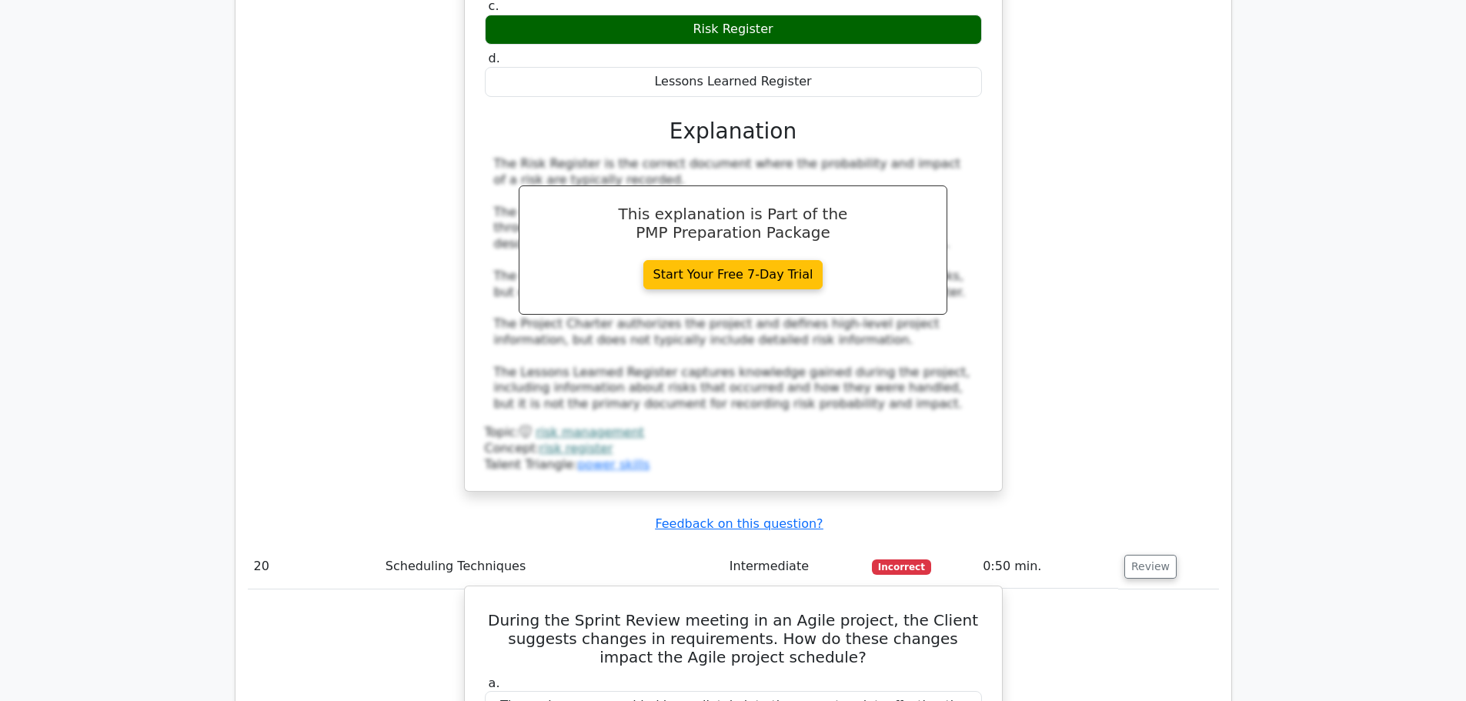
drag, startPoint x: 637, startPoint y: 263, endPoint x: 984, endPoint y: 248, distance: 347.4
drag, startPoint x: 575, startPoint y: 294, endPoint x: 917, endPoint y: 329, distance: 344.2
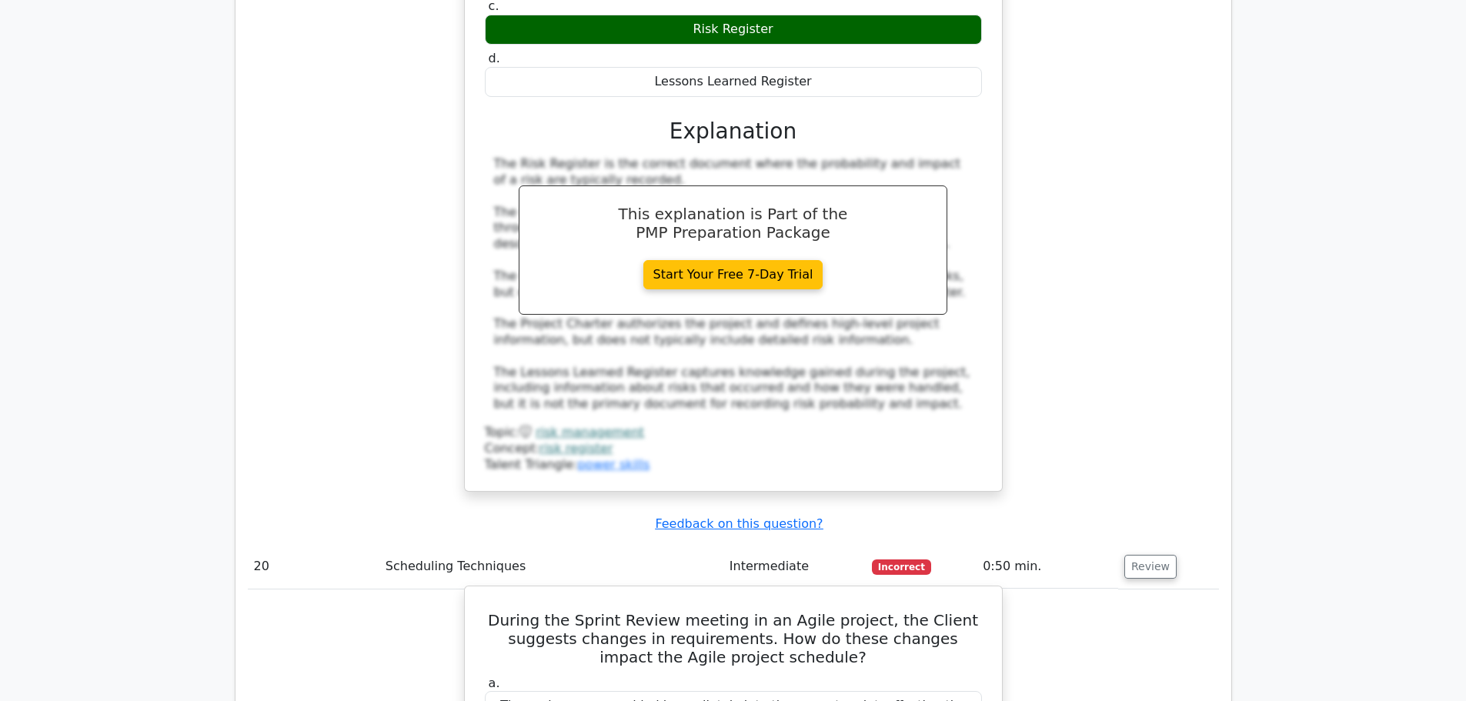
drag, startPoint x: 503, startPoint y: 311, endPoint x: 953, endPoint y: 324, distance: 449.6
drag, startPoint x: 491, startPoint y: 326, endPoint x: 946, endPoint y: 349, distance: 455.4
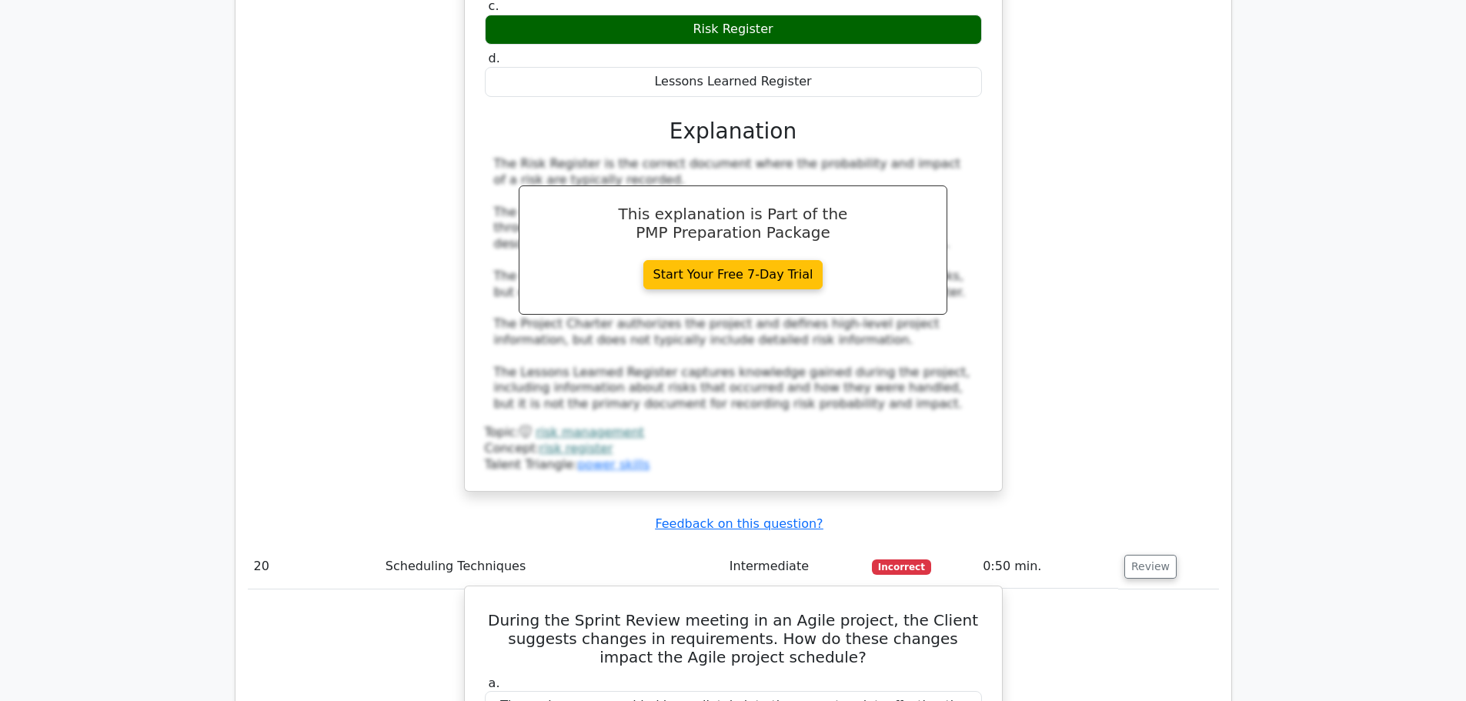
drag, startPoint x: 857, startPoint y: 325, endPoint x: 777, endPoint y: 436, distance: 136.9
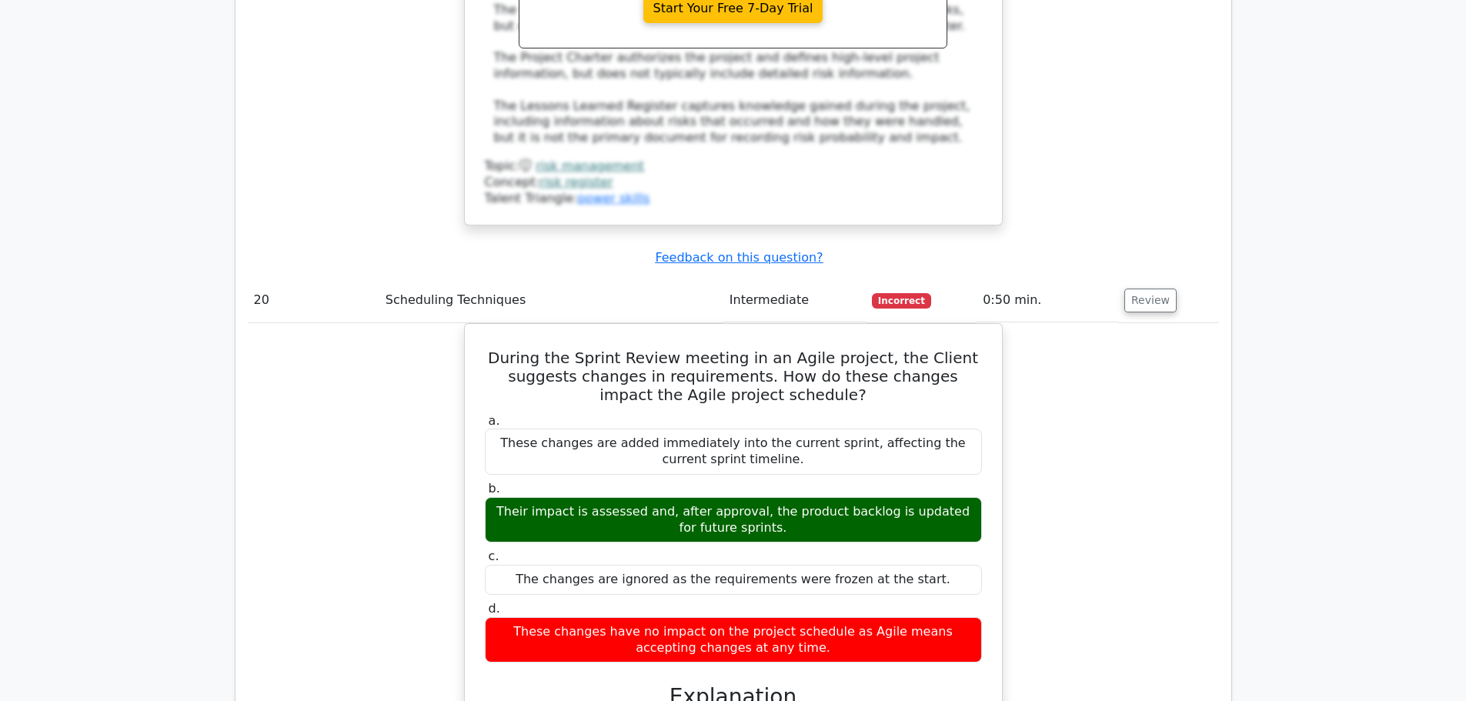
scroll to position [17089, 0]
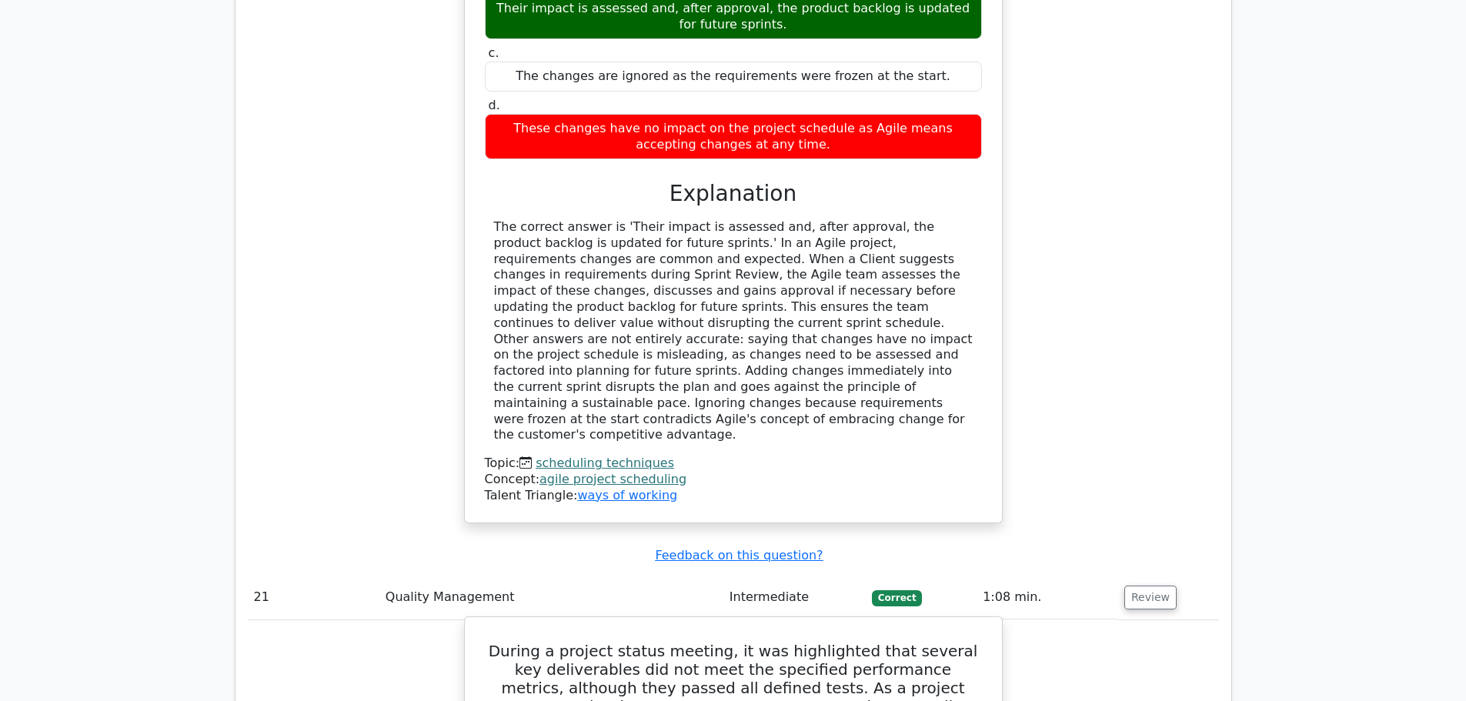
scroll to position [17704, 0]
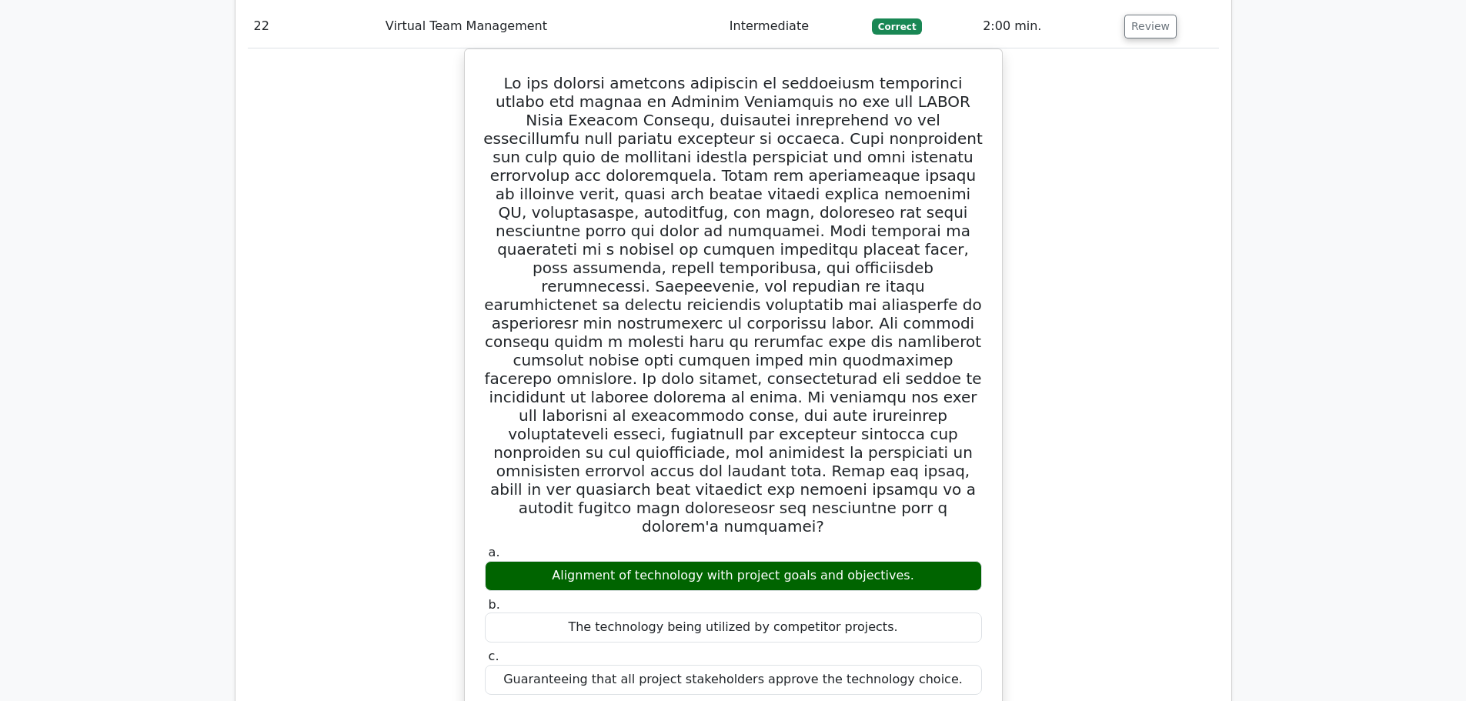
scroll to position [19089, 0]
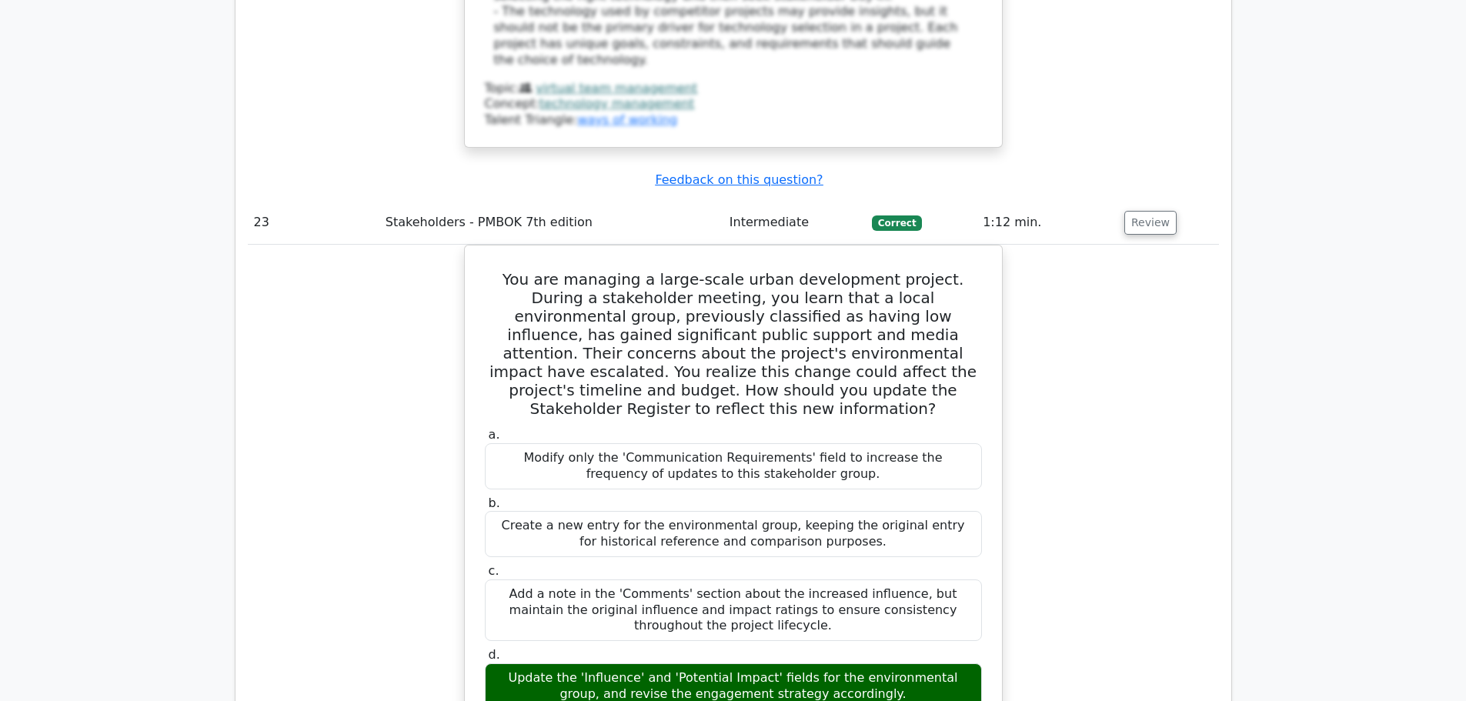
scroll to position [20167, 0]
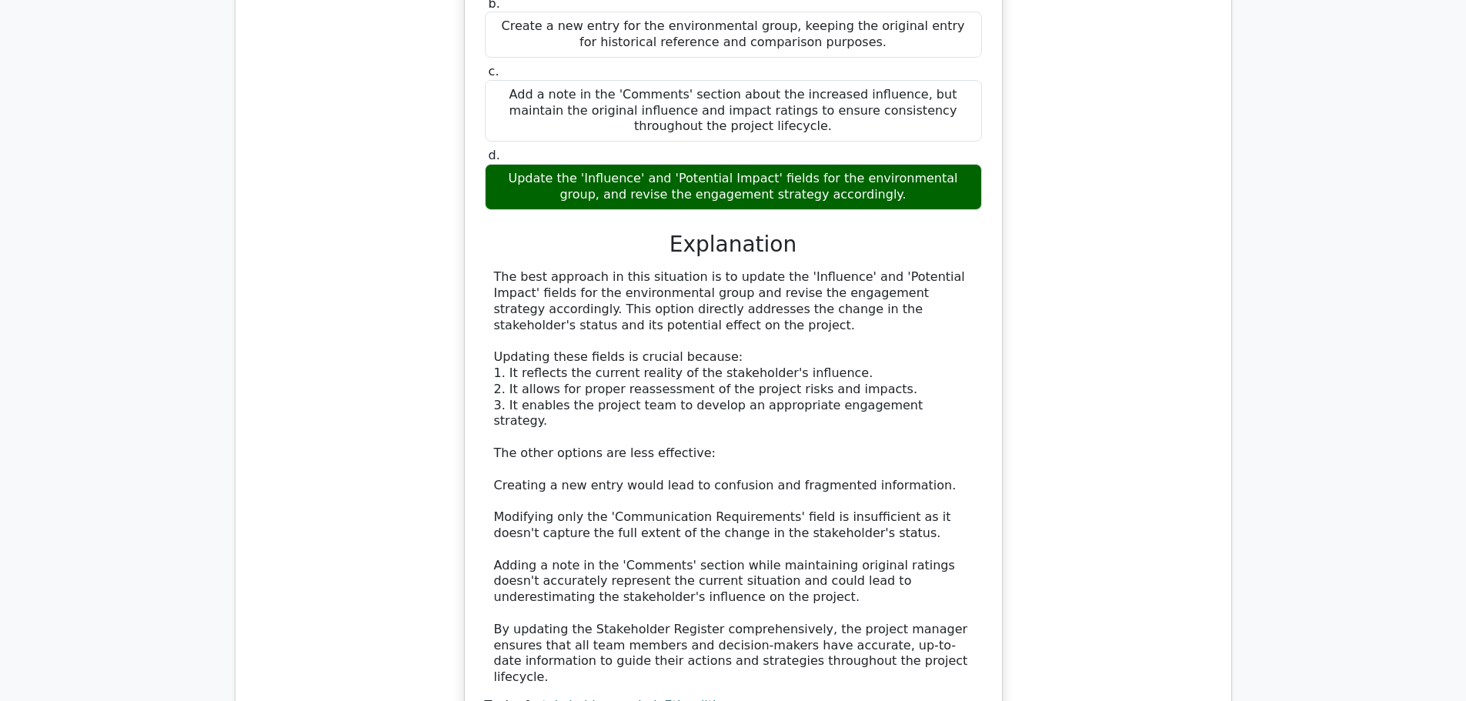
scroll to position [20936, 0]
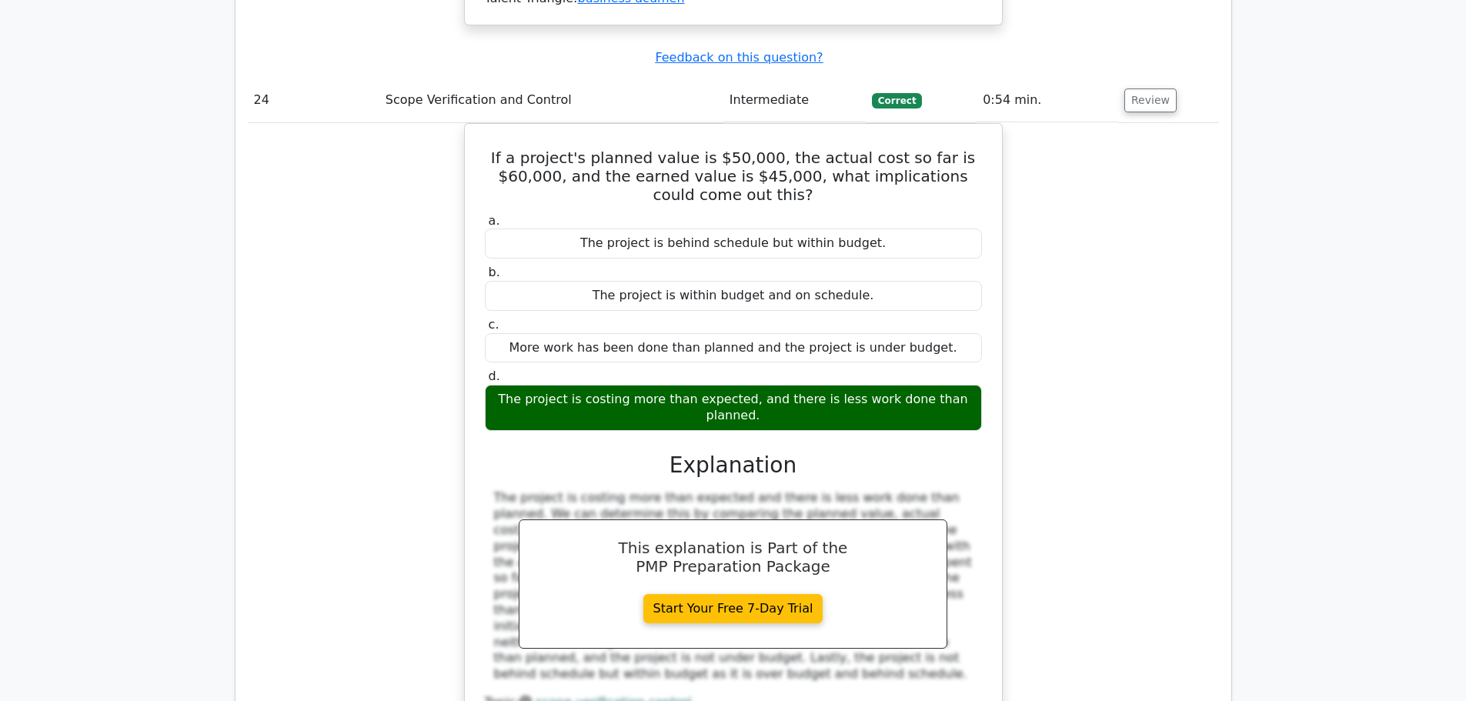
scroll to position [21398, 0]
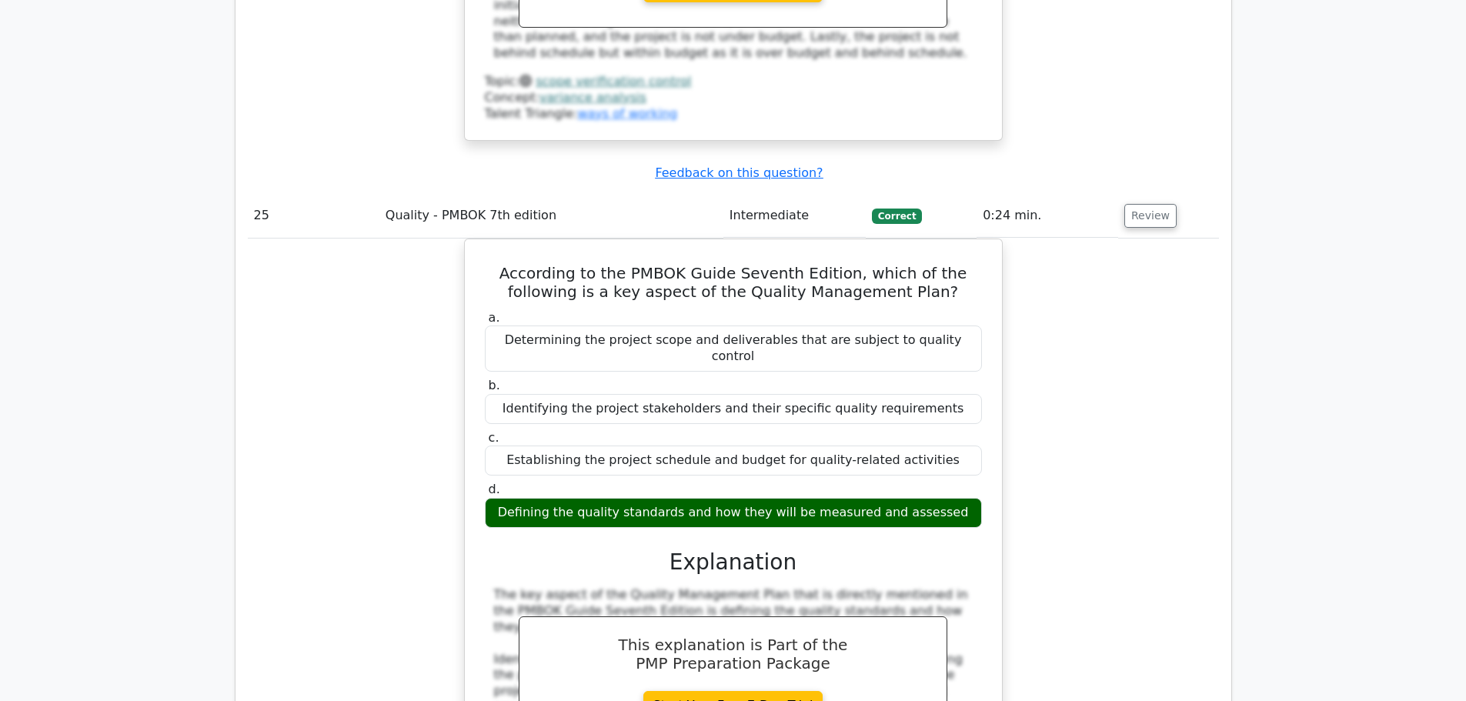
scroll to position [21860, 0]
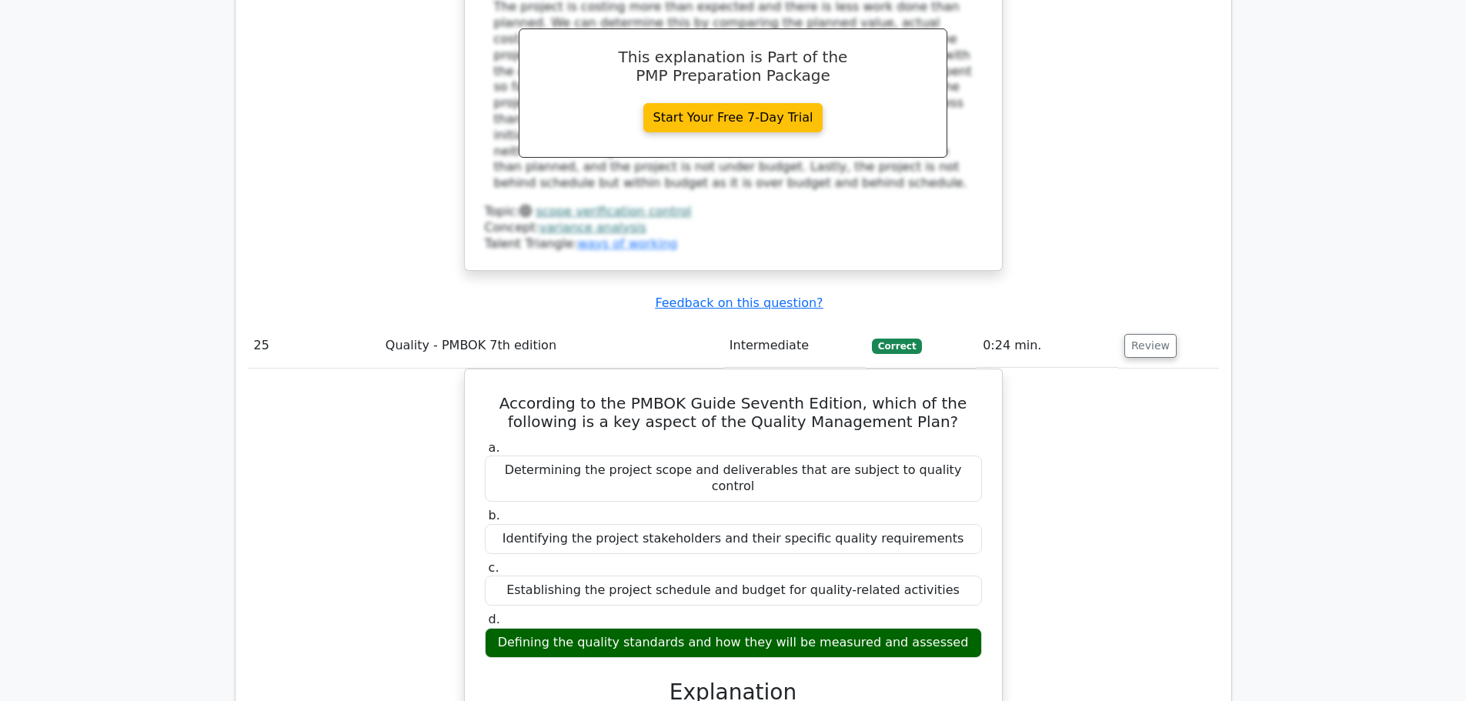
drag, startPoint x: 518, startPoint y: 137, endPoint x: 902, endPoint y: 177, distance: 386.1
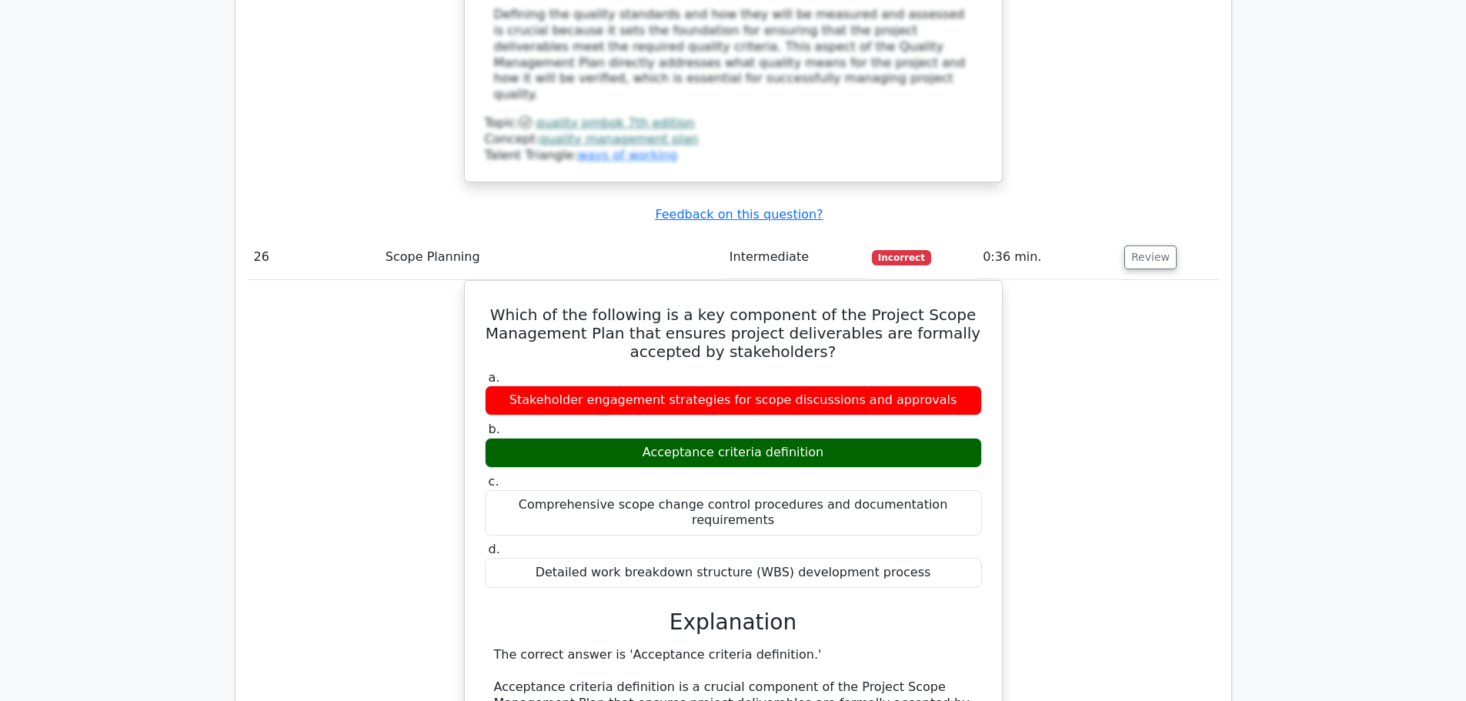
scroll to position [22783, 0]
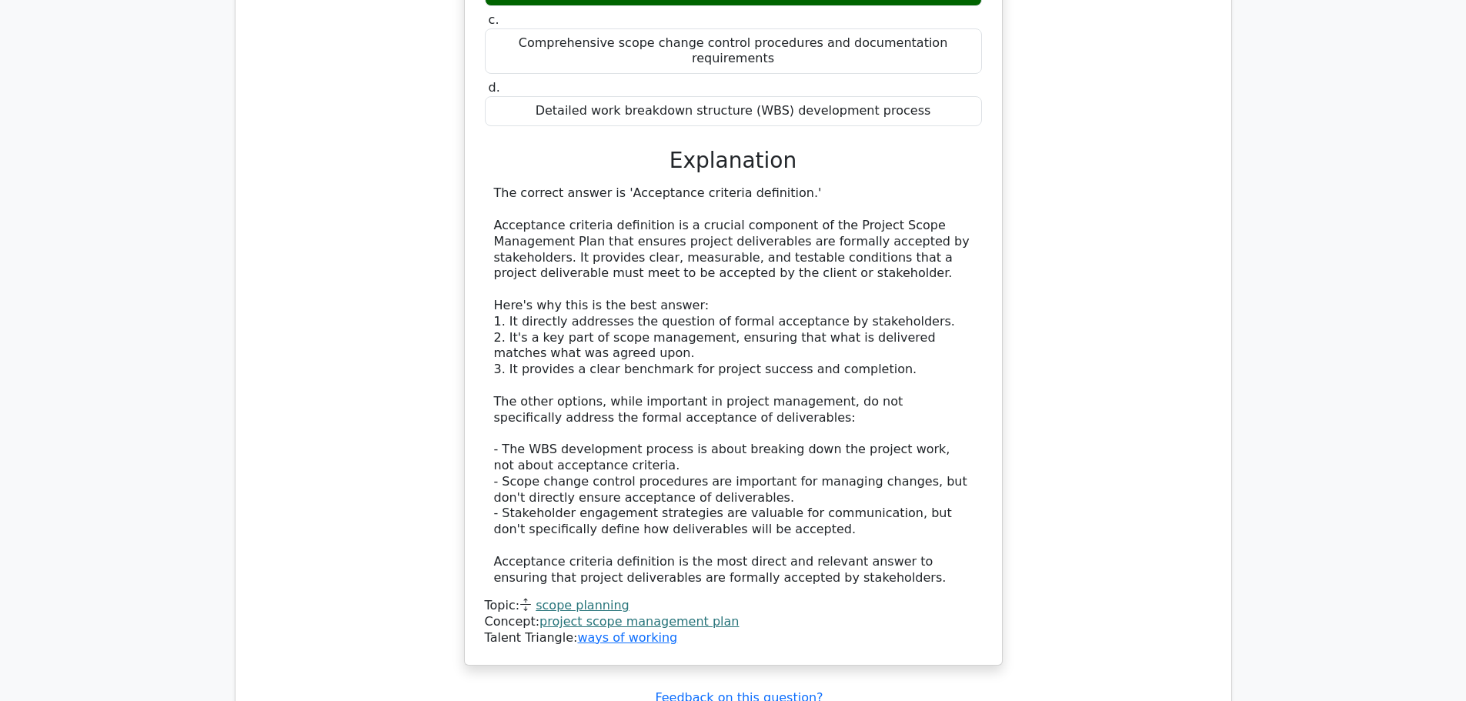
scroll to position [23399, 0]
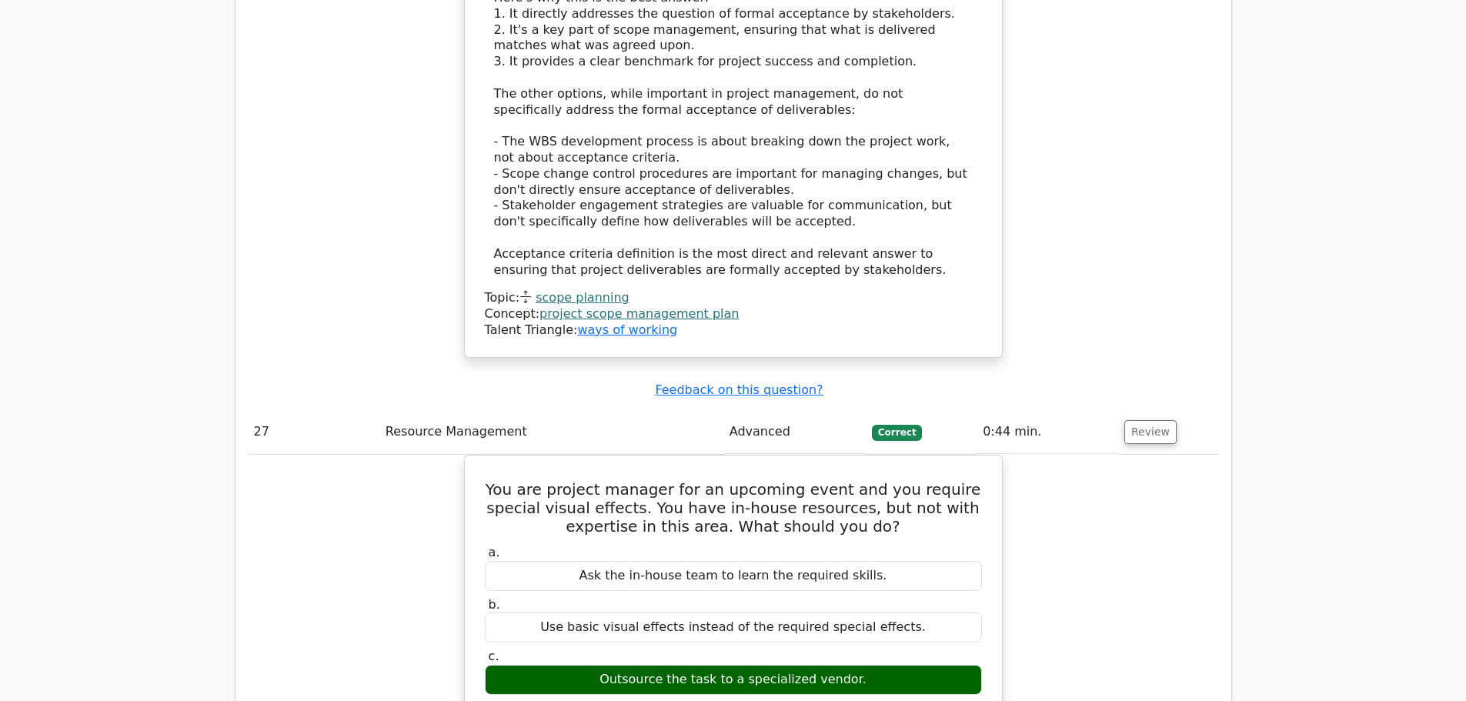
scroll to position [23553, 0]
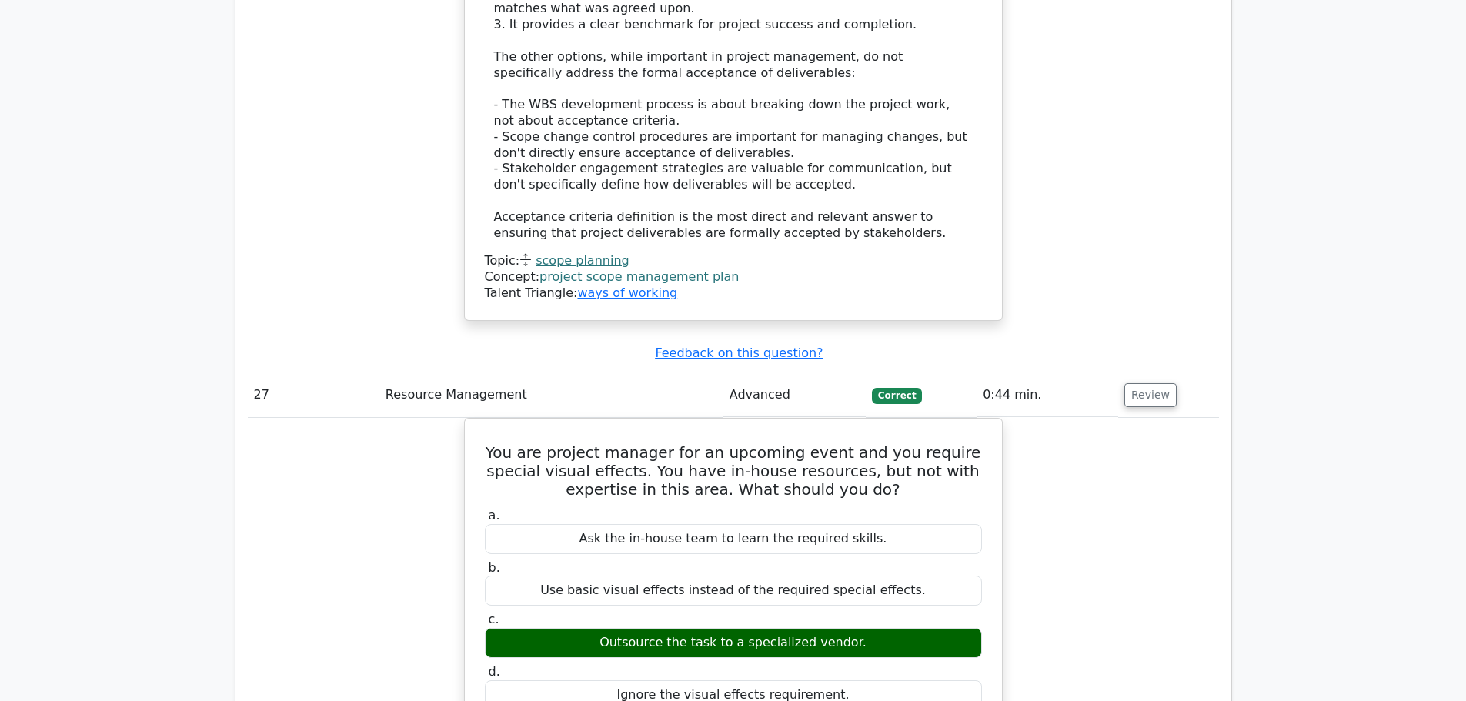
drag, startPoint x: 486, startPoint y: 206, endPoint x: 890, endPoint y: 229, distance: 403.9
drag, startPoint x: 887, startPoint y: 227, endPoint x: 518, endPoint y: 207, distance: 369.9
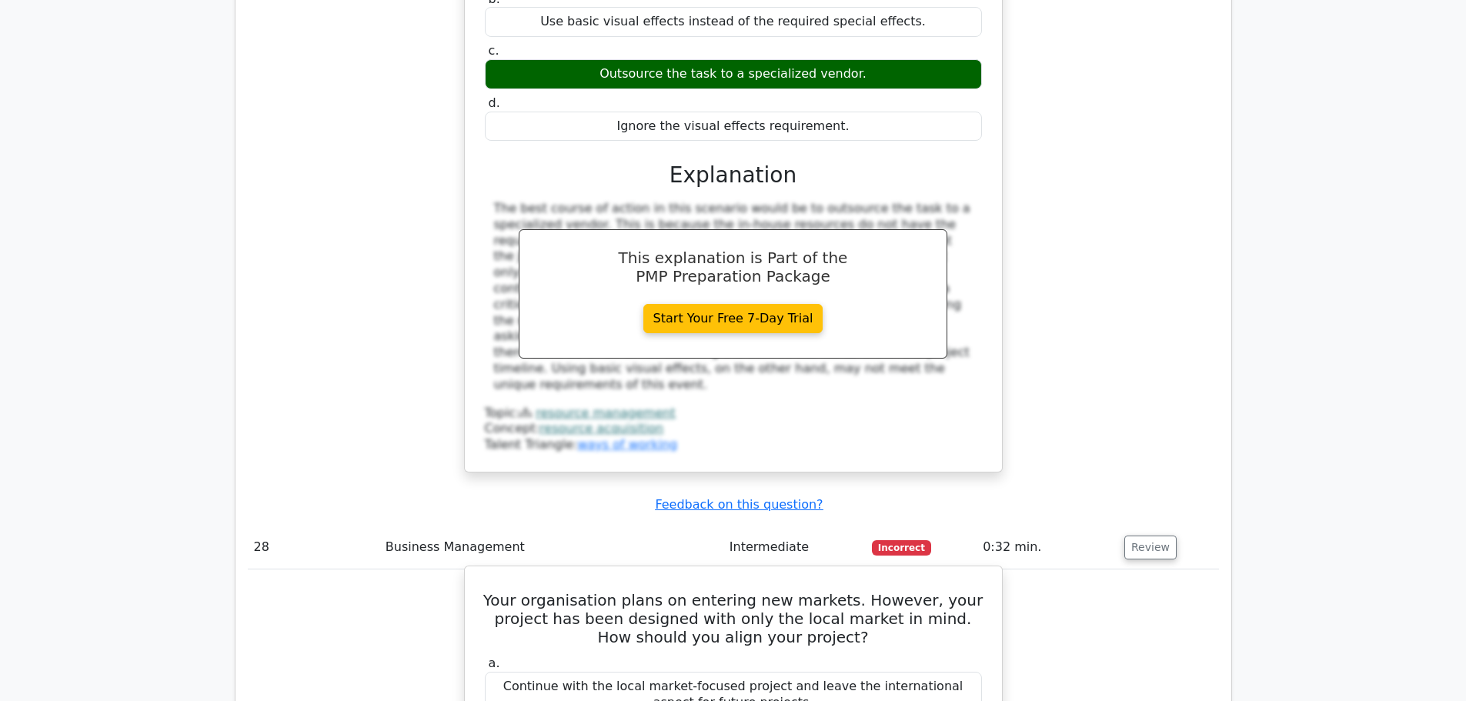
scroll to position [24168, 0]
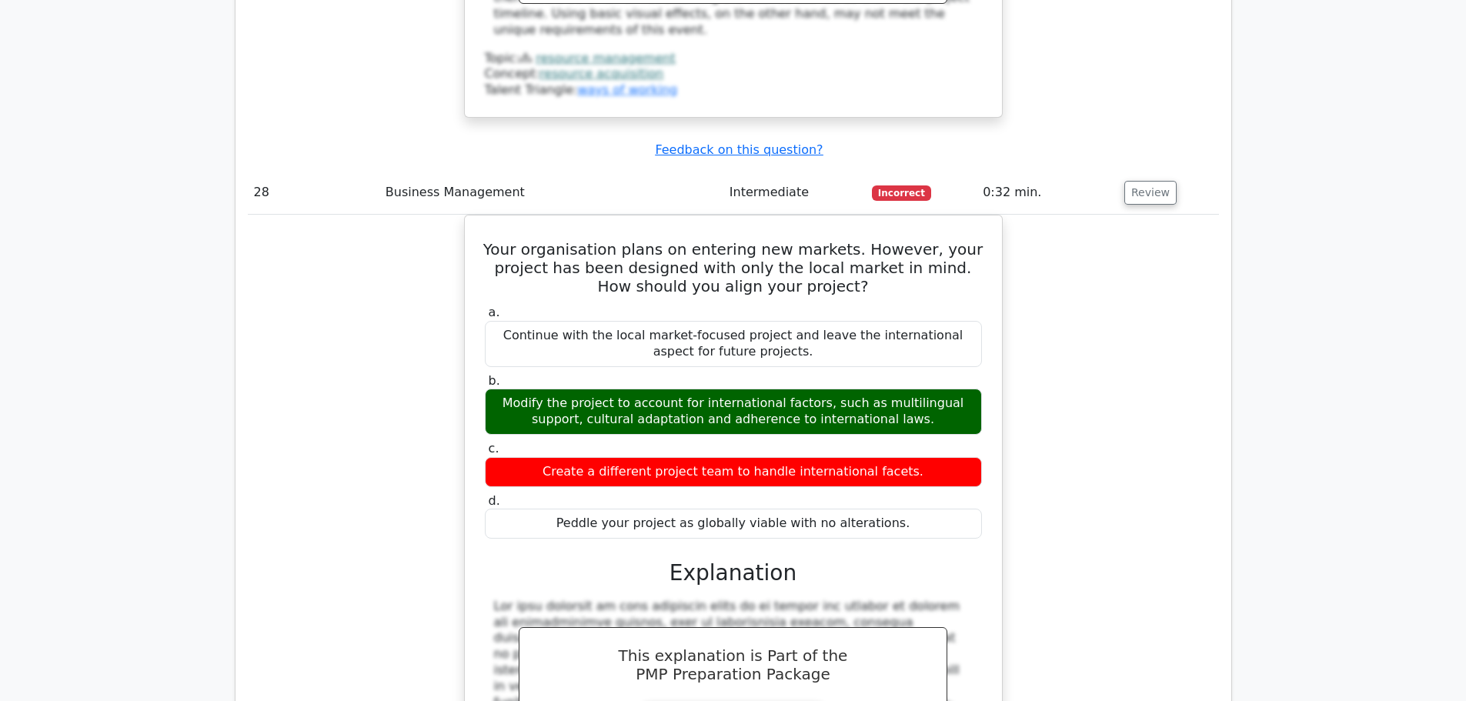
scroll to position [24938, 0]
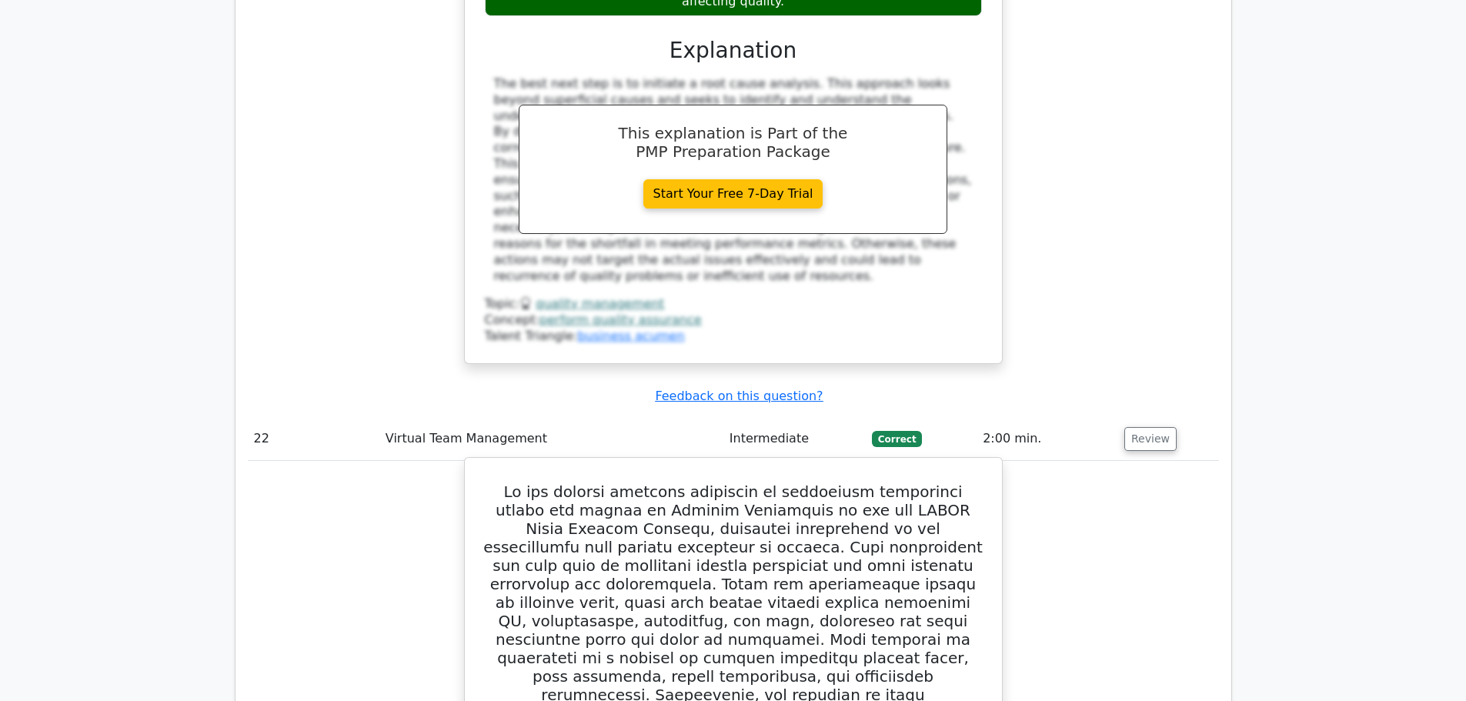
scroll to position [18287, 0]
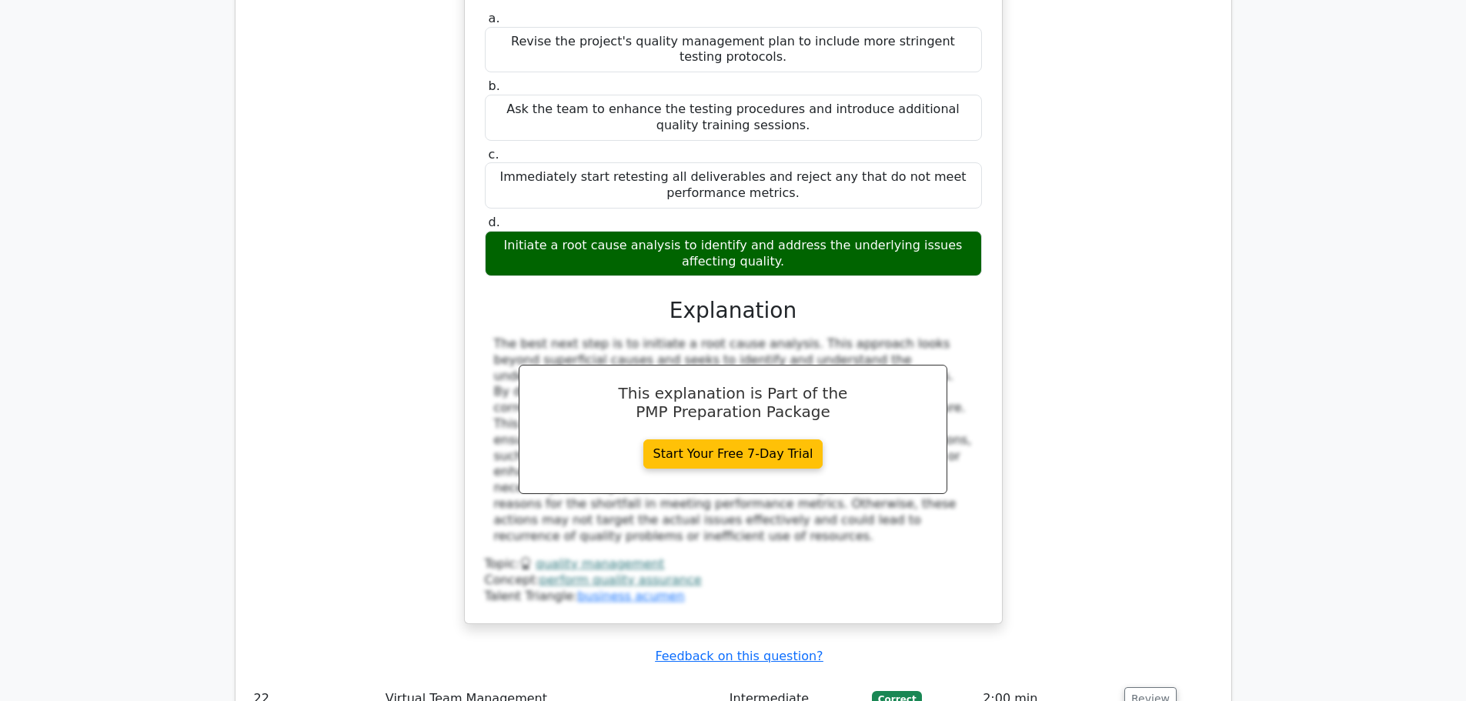
drag, startPoint x: 392, startPoint y: 323, endPoint x: 400, endPoint y: 319, distance: 9.6
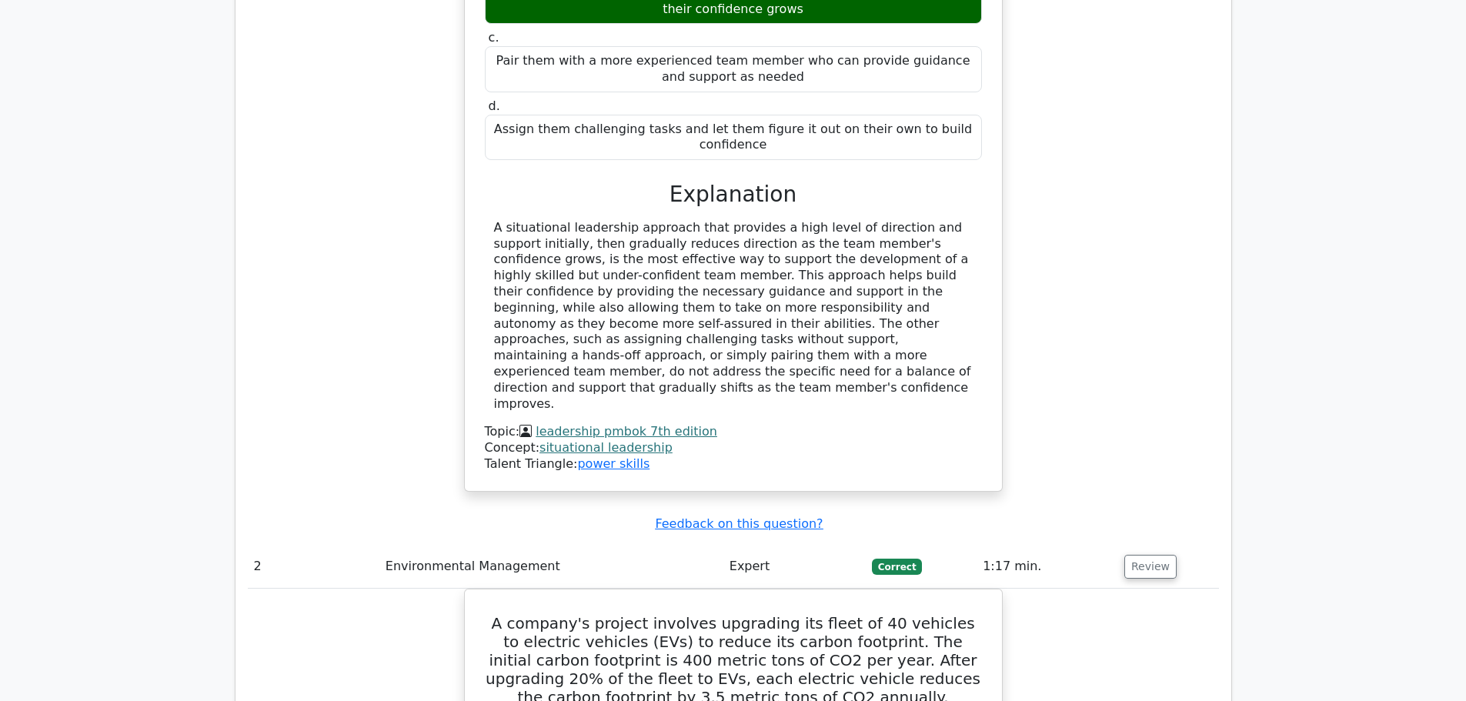
scroll to position [0, 0]
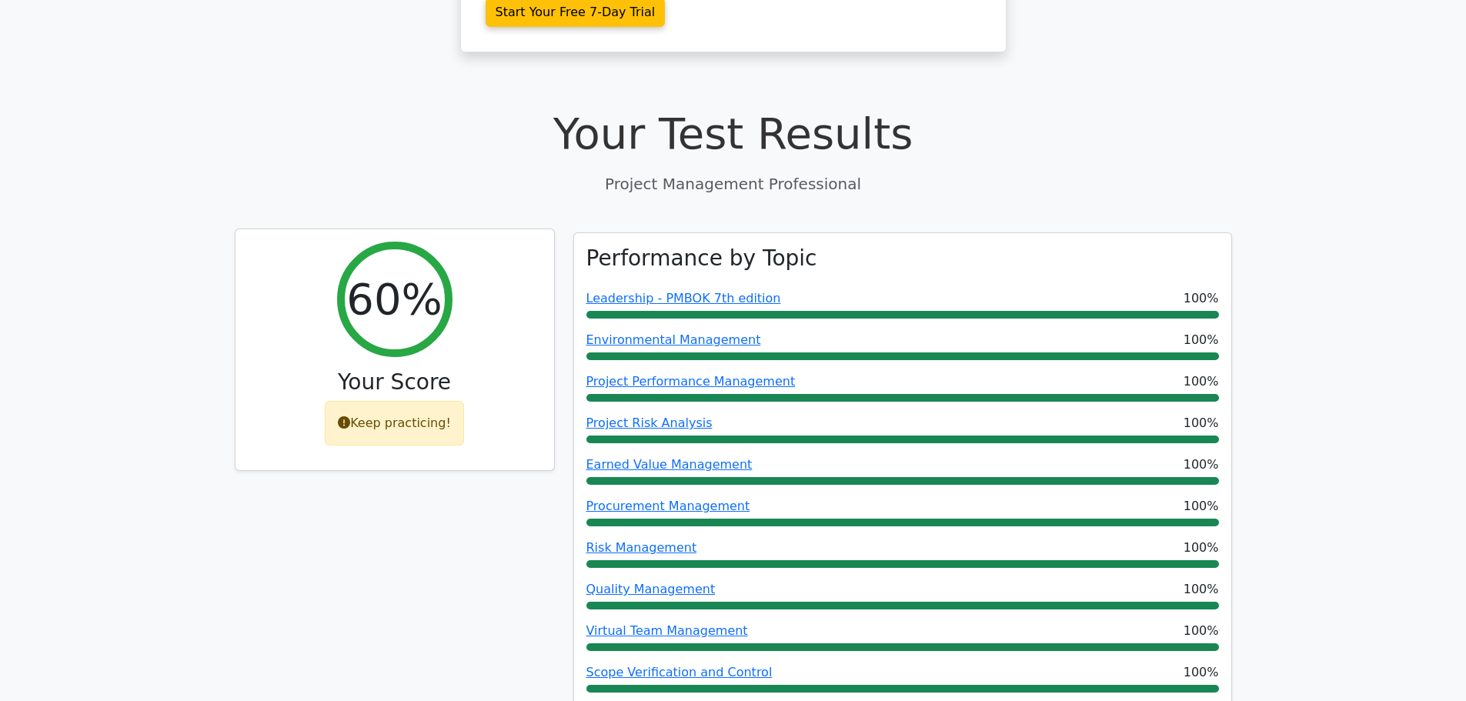
click at [398, 401] on div "Keep practicing!" at bounding box center [394, 423] width 139 height 45
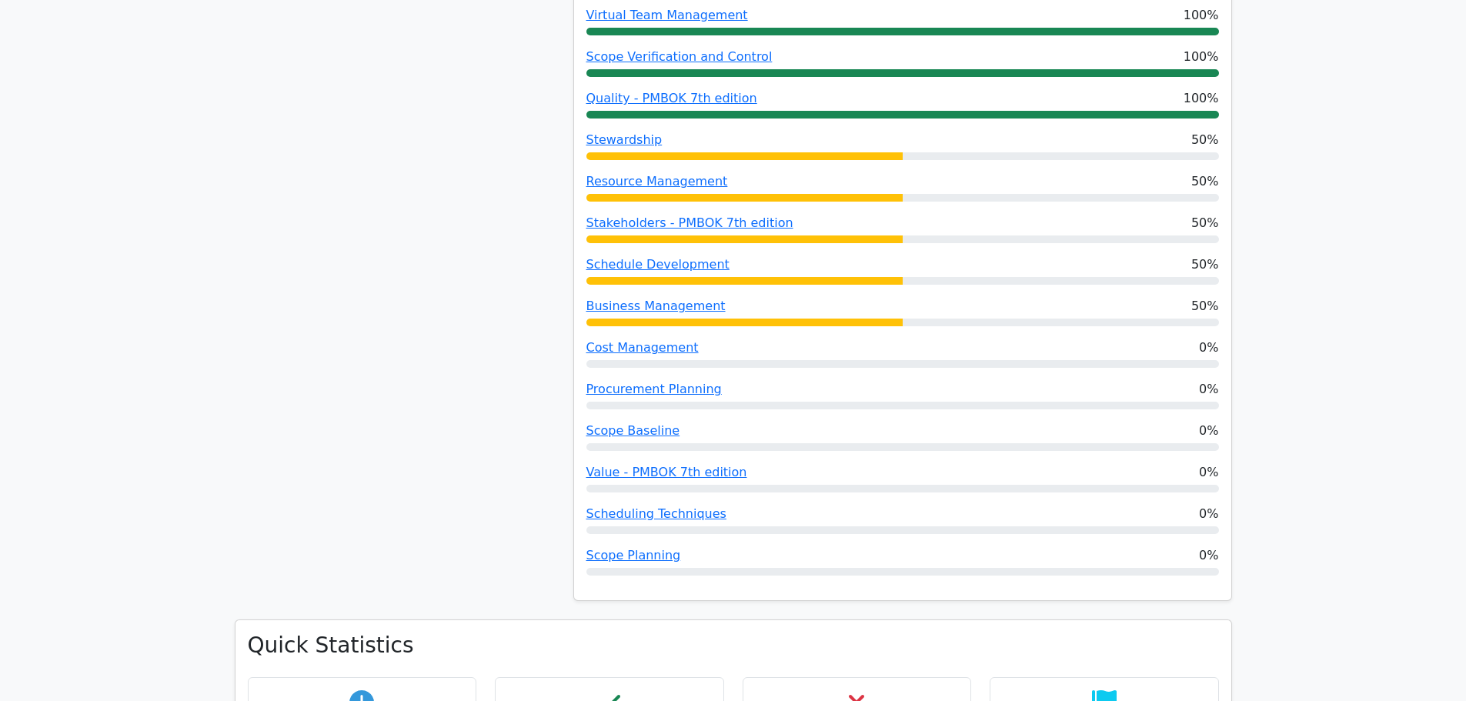
scroll to position [1385, 0]
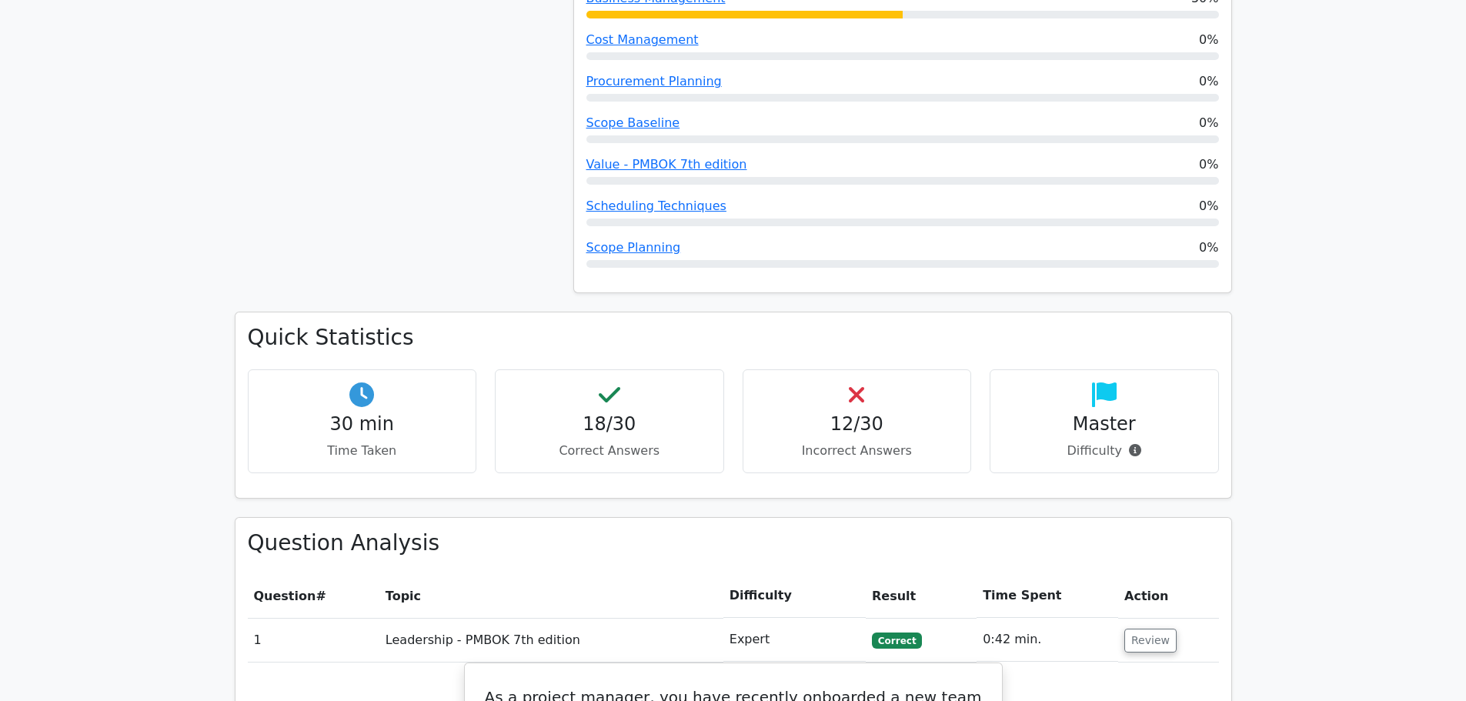
drag, startPoint x: 45, startPoint y: 402, endPoint x: 58, endPoint y: 403, distance: 12.3
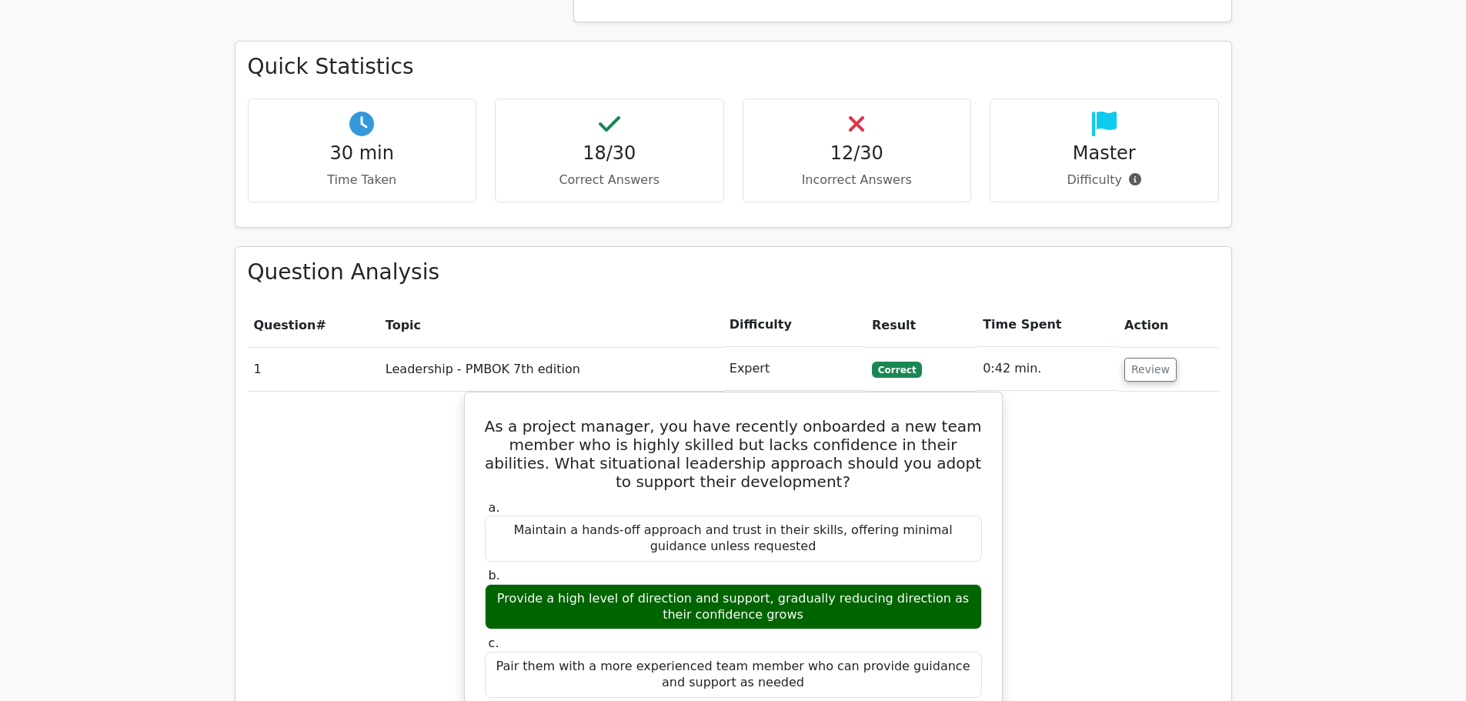
scroll to position [1693, 0]
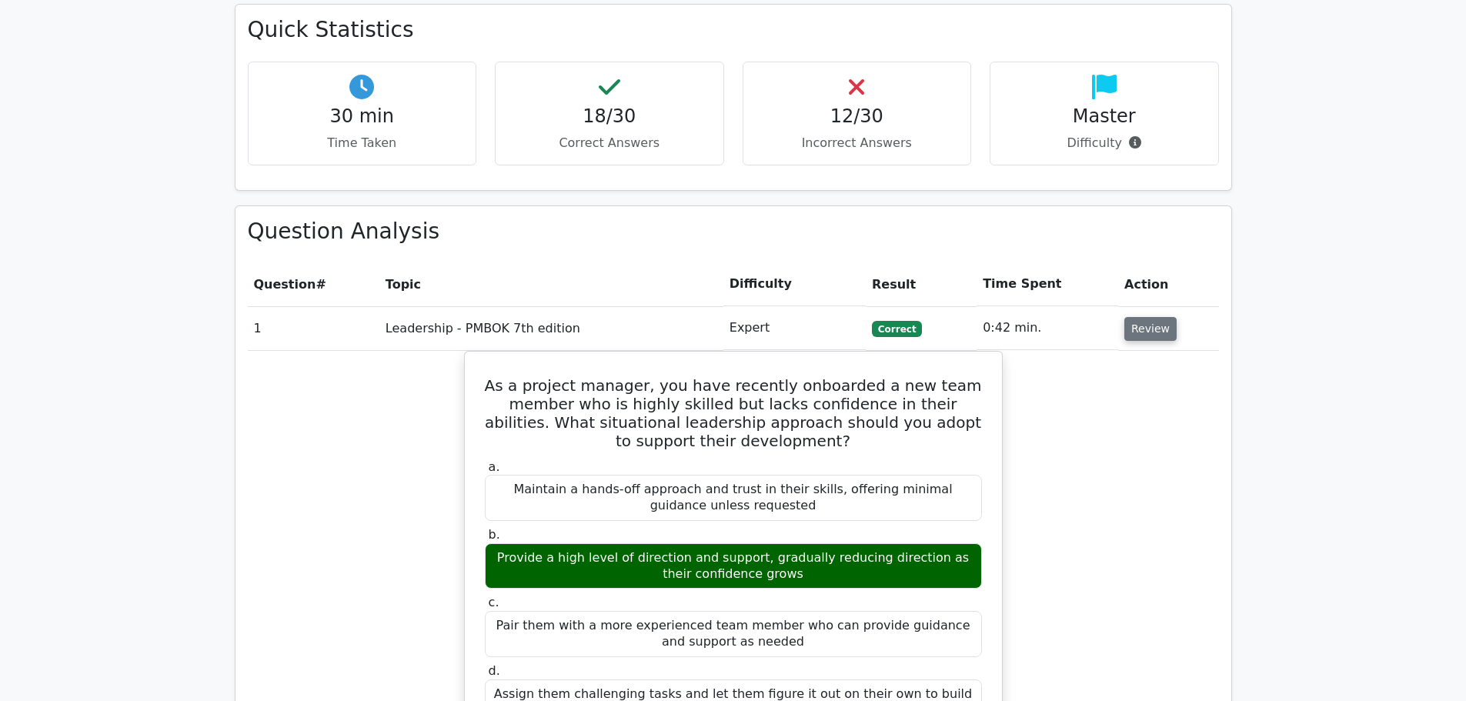
click at [1138, 317] on button "Review" at bounding box center [1150, 329] width 52 height 24
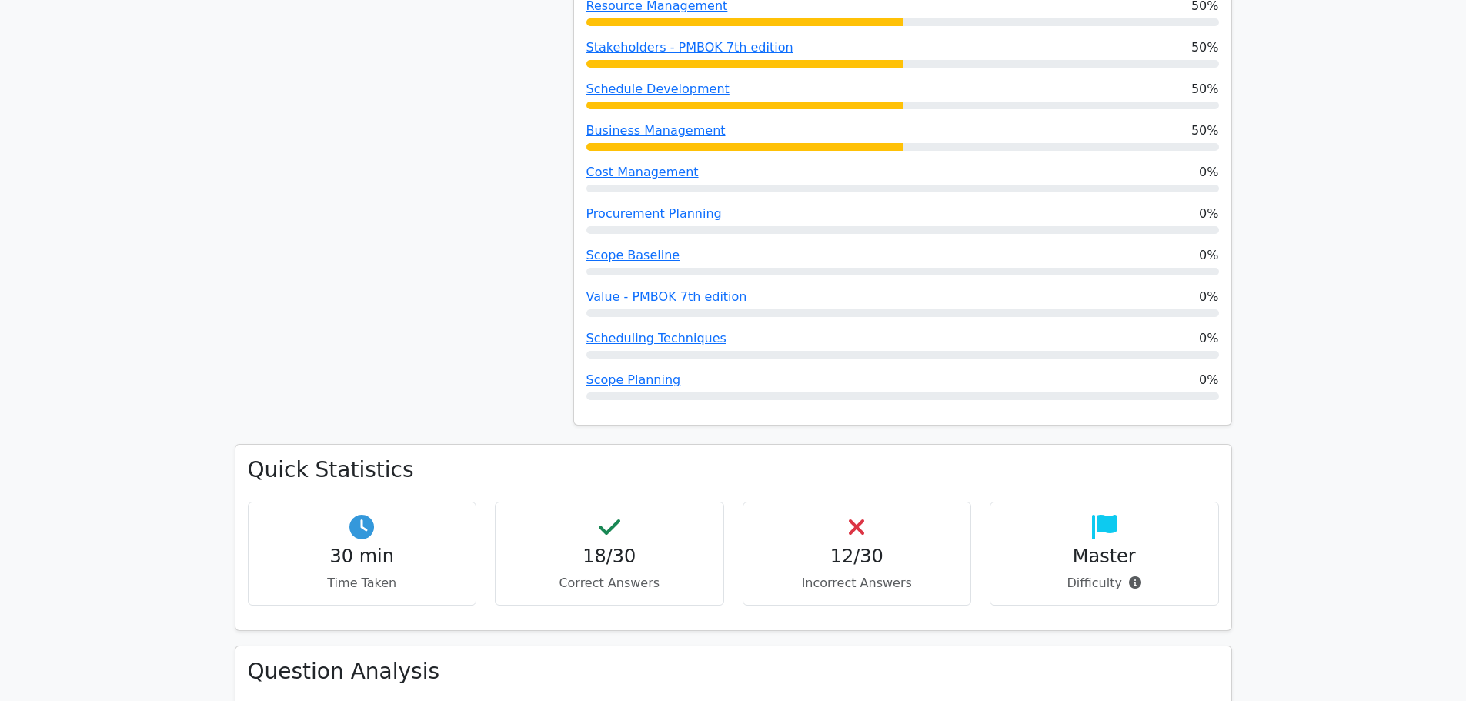
scroll to position [1231, 0]
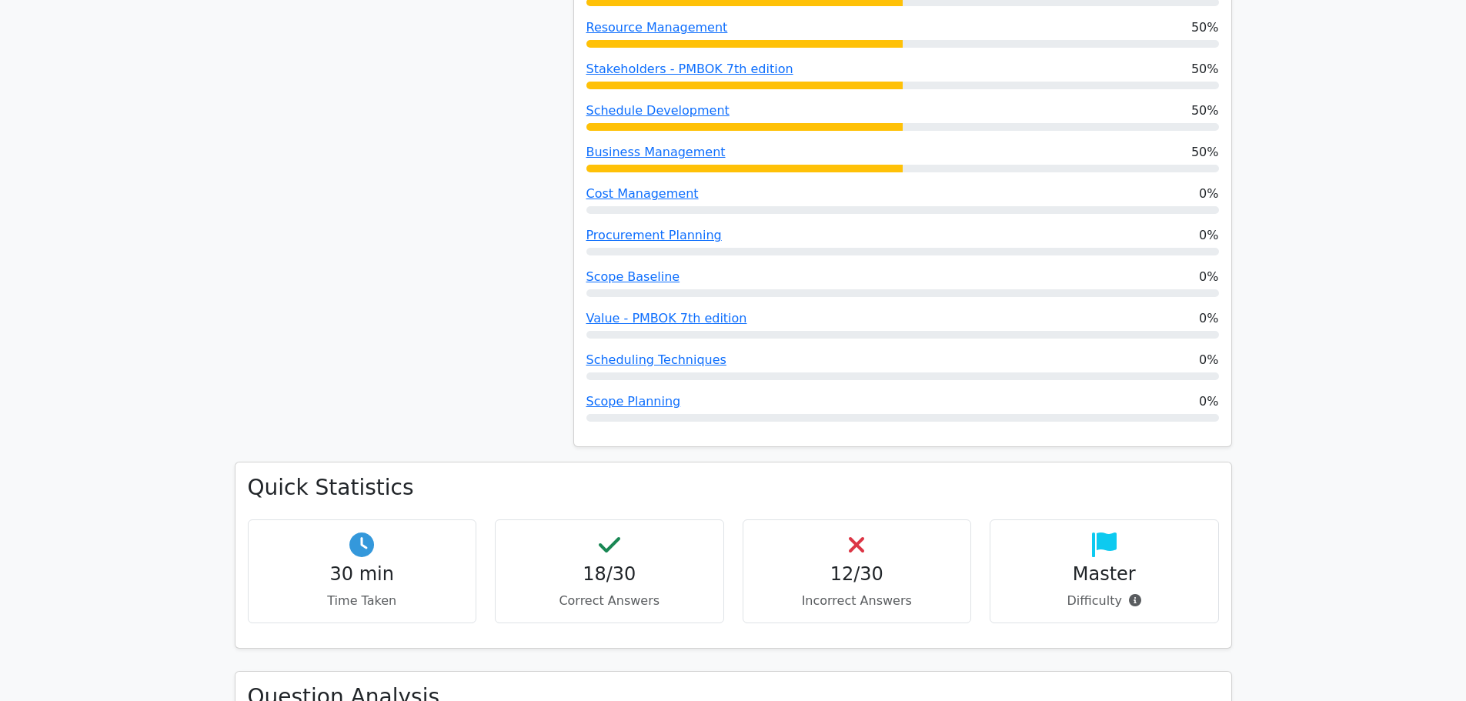
click at [300, 563] on h4 "30 min" at bounding box center [362, 574] width 203 height 22
drag, startPoint x: 602, startPoint y: 482, endPoint x: 816, endPoint y: 500, distance: 214.7
click at [603, 533] on icon at bounding box center [610, 545] width 22 height 25
click at [868, 563] on h4 "12/30" at bounding box center [857, 574] width 203 height 22
click at [1121, 563] on h4 "Master" at bounding box center [1104, 574] width 203 height 22
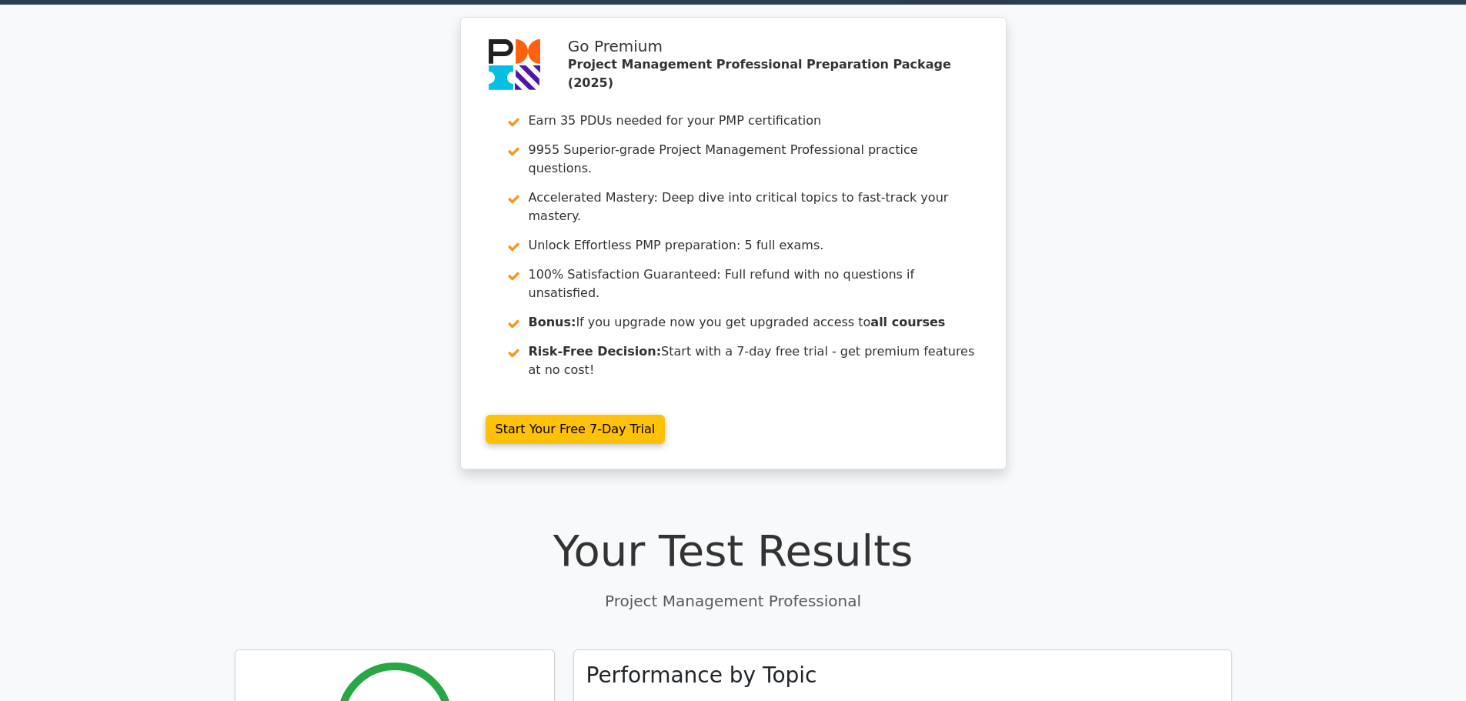
scroll to position [0, 0]
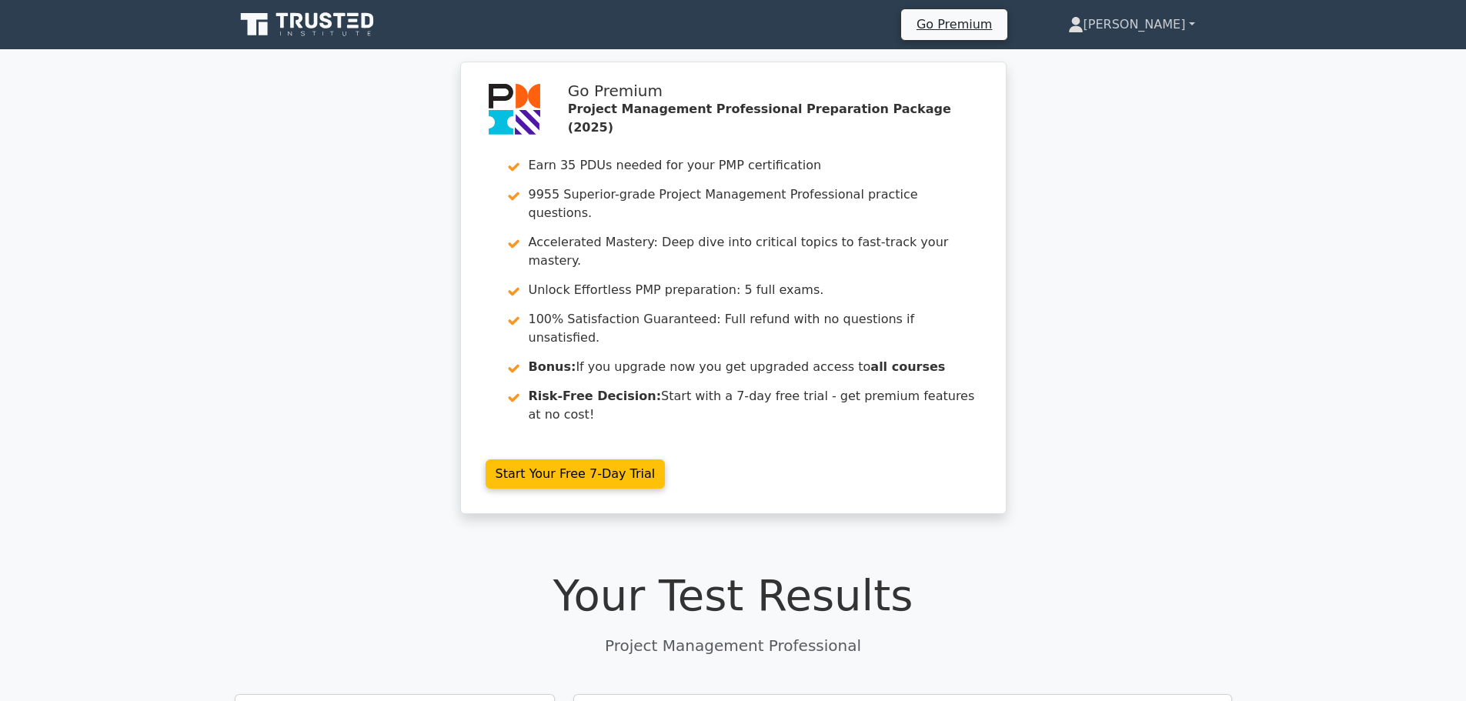
click at [1128, 34] on link "[PERSON_NAME]" at bounding box center [1131, 24] width 201 height 31
click at [1084, 56] on link "Profile" at bounding box center [1093, 60] width 122 height 25
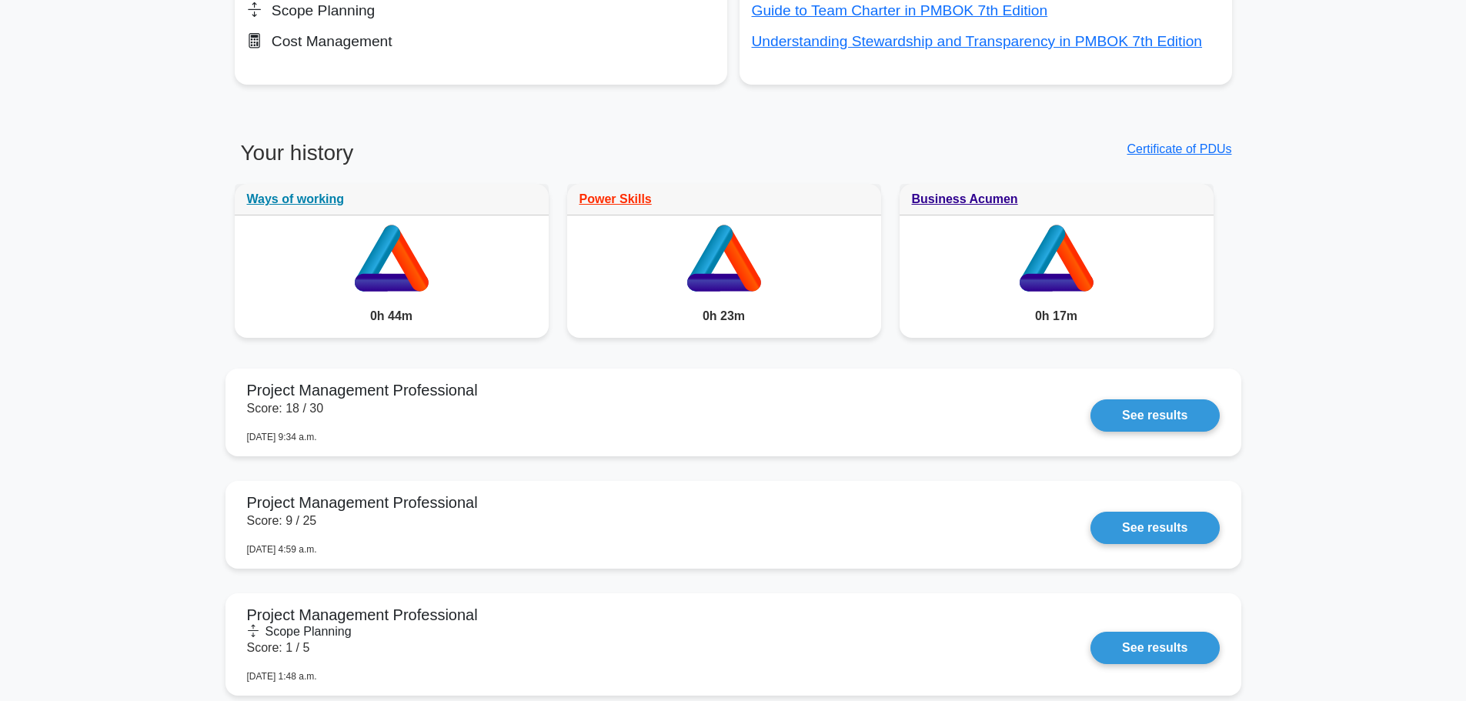
scroll to position [1077, 0]
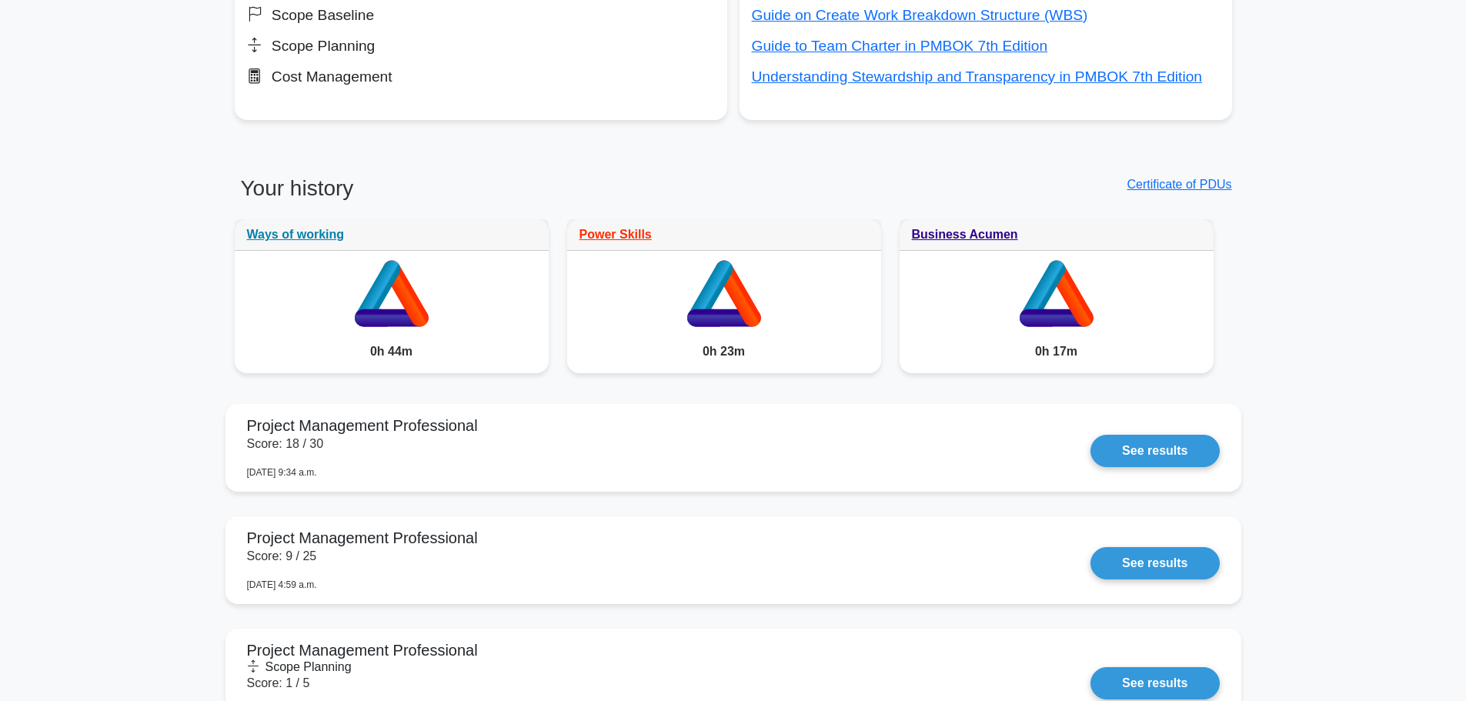
click at [88, 413] on main "Your level: Pmp Intermediate Continue practicing Percentile You are better than…" at bounding box center [733, 337] width 1466 height 2730
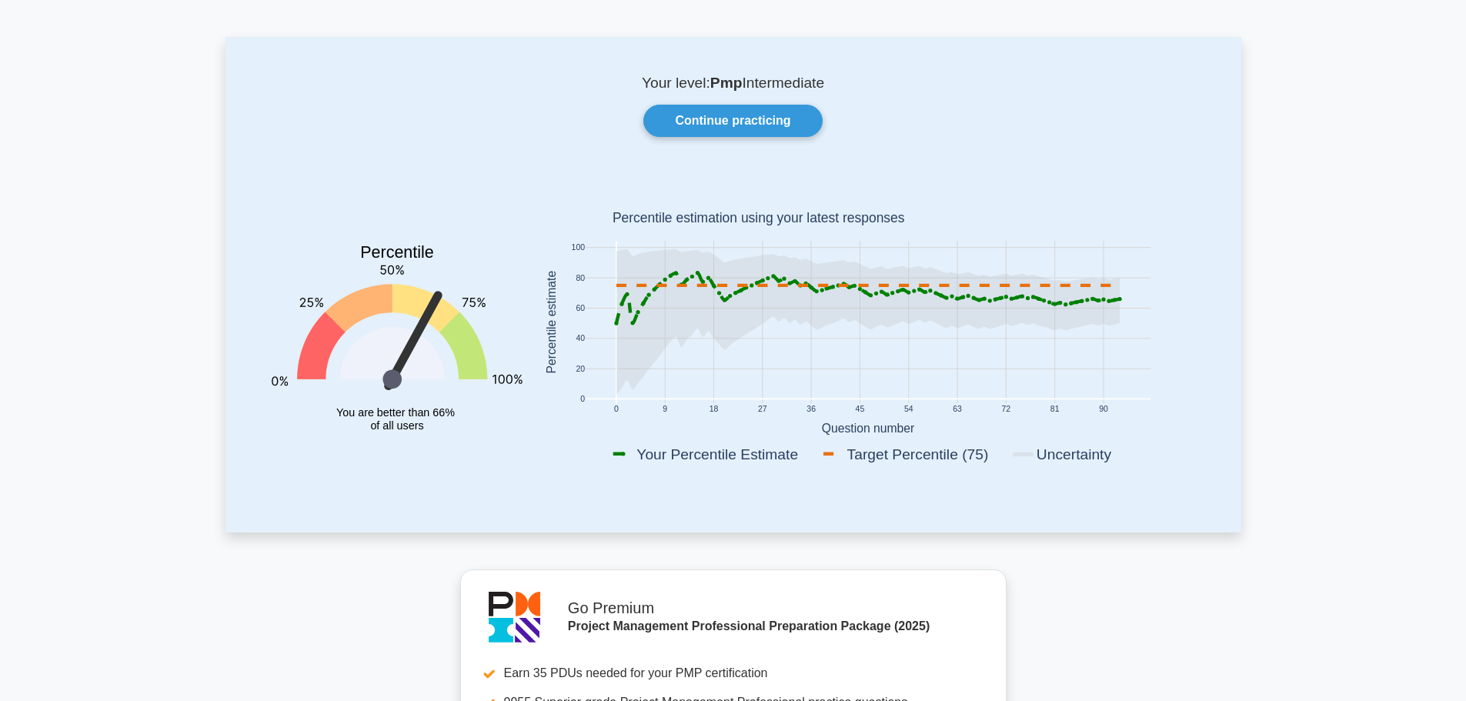
scroll to position [0, 0]
